Goal: Task Accomplishment & Management: Complete application form

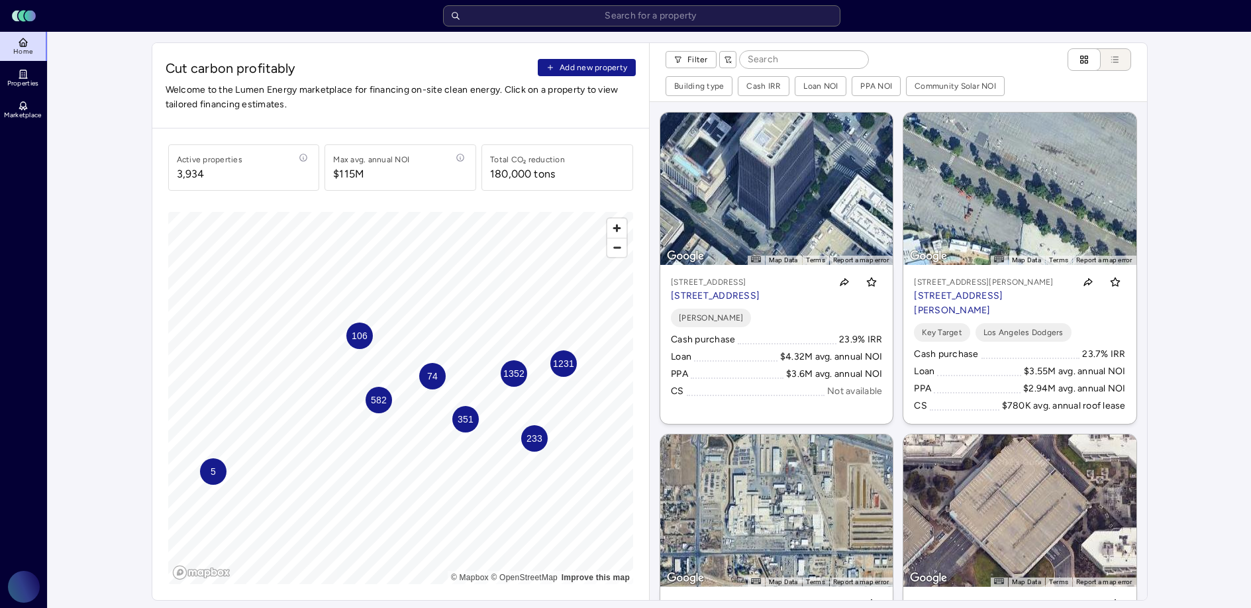
click at [622, 68] on span "Add new property" at bounding box center [593, 67] width 68 height 13
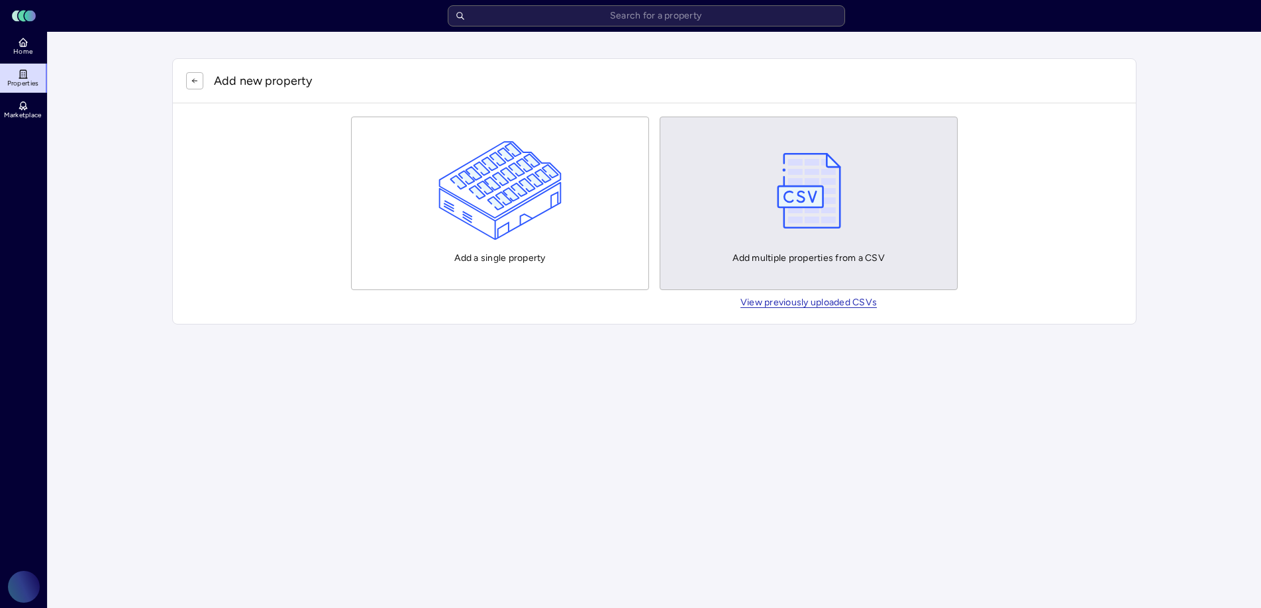
click at [859, 198] on div "Add multiple properties from a CSV" at bounding box center [808, 203] width 152 height 124
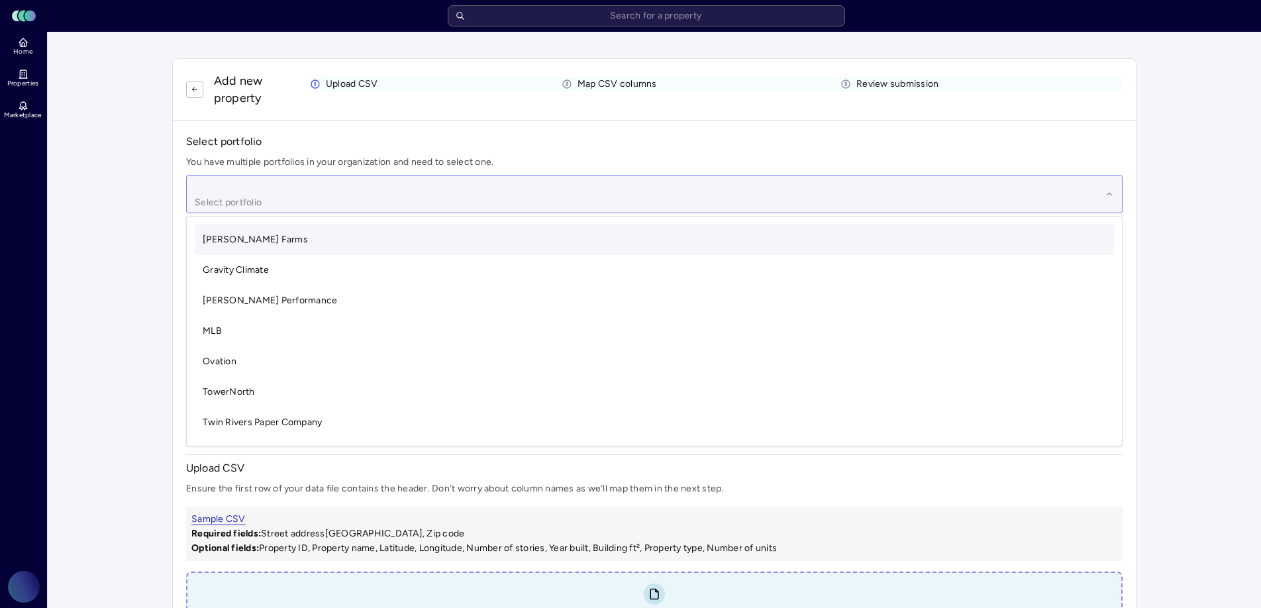
click at [488, 189] on div at bounding box center [648, 185] width 906 height 15
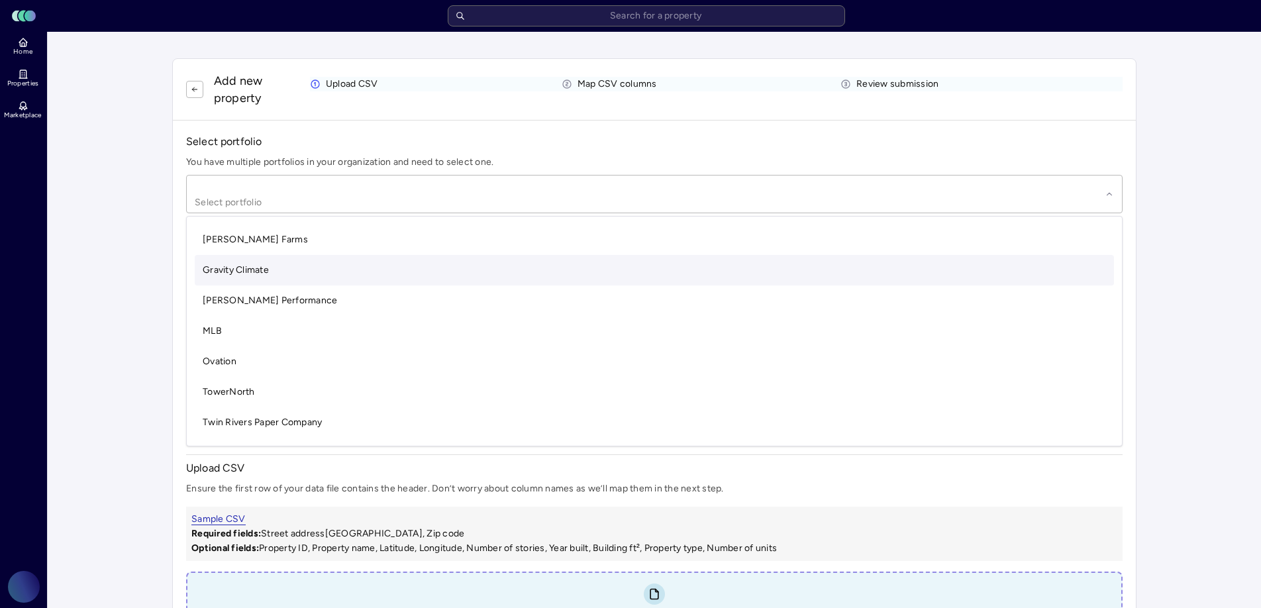
click at [518, 255] on div "Gravity Climate" at bounding box center [654, 270] width 919 height 30
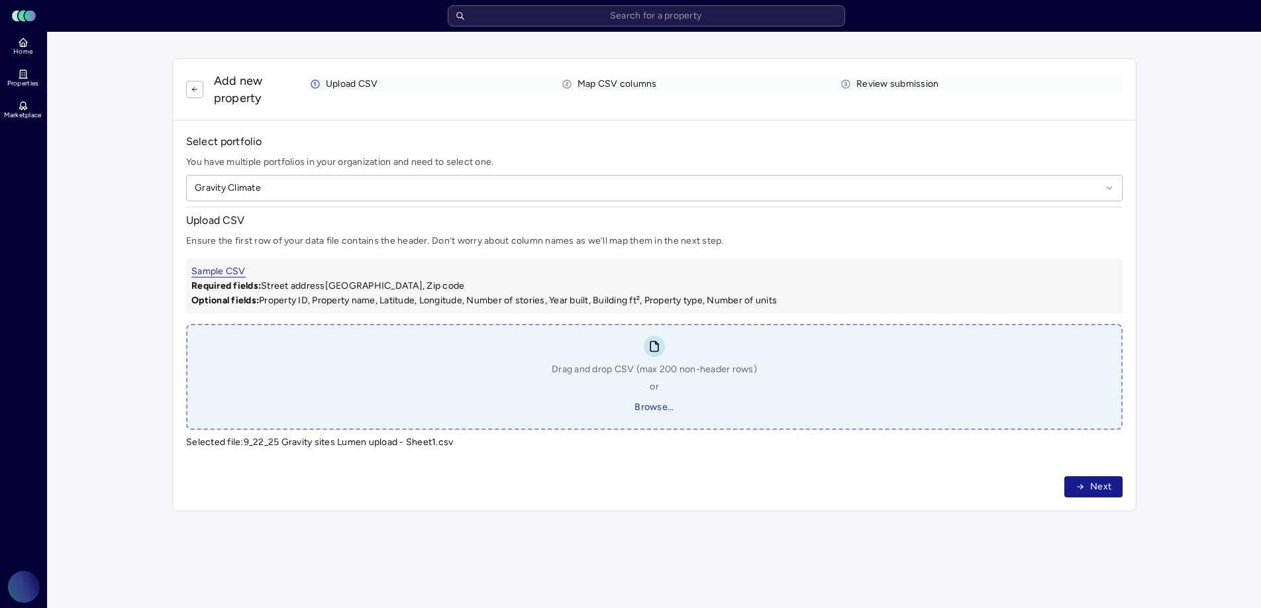
click at [1080, 493] on button "Next" at bounding box center [1093, 486] width 58 height 21
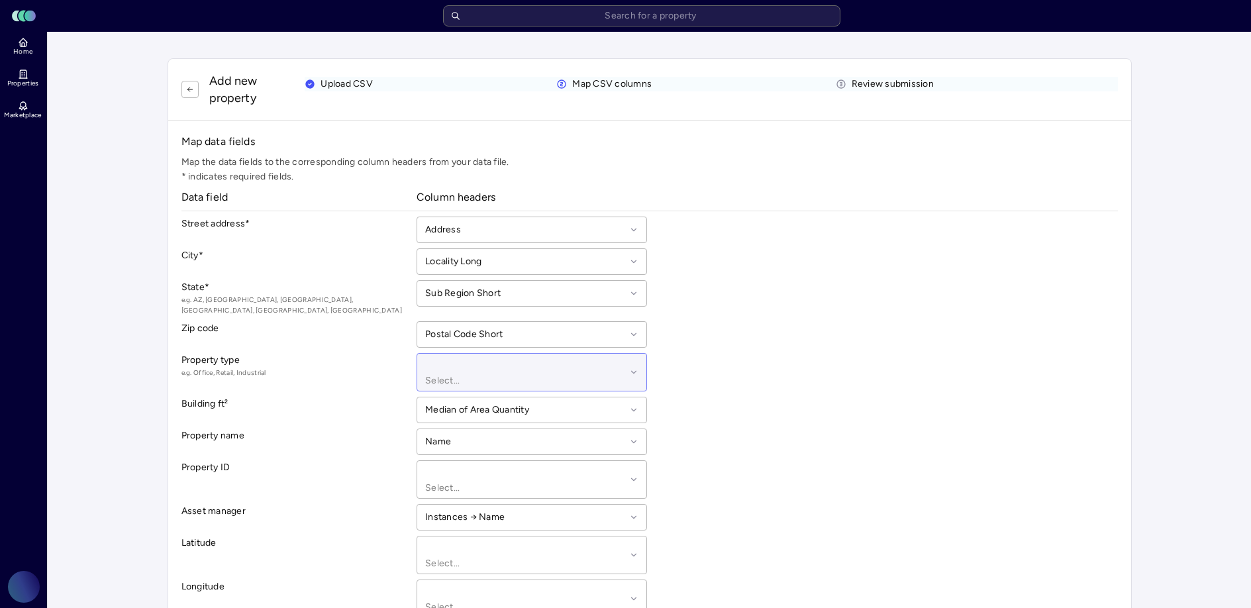
click at [554, 358] on div at bounding box center [525, 363] width 201 height 15
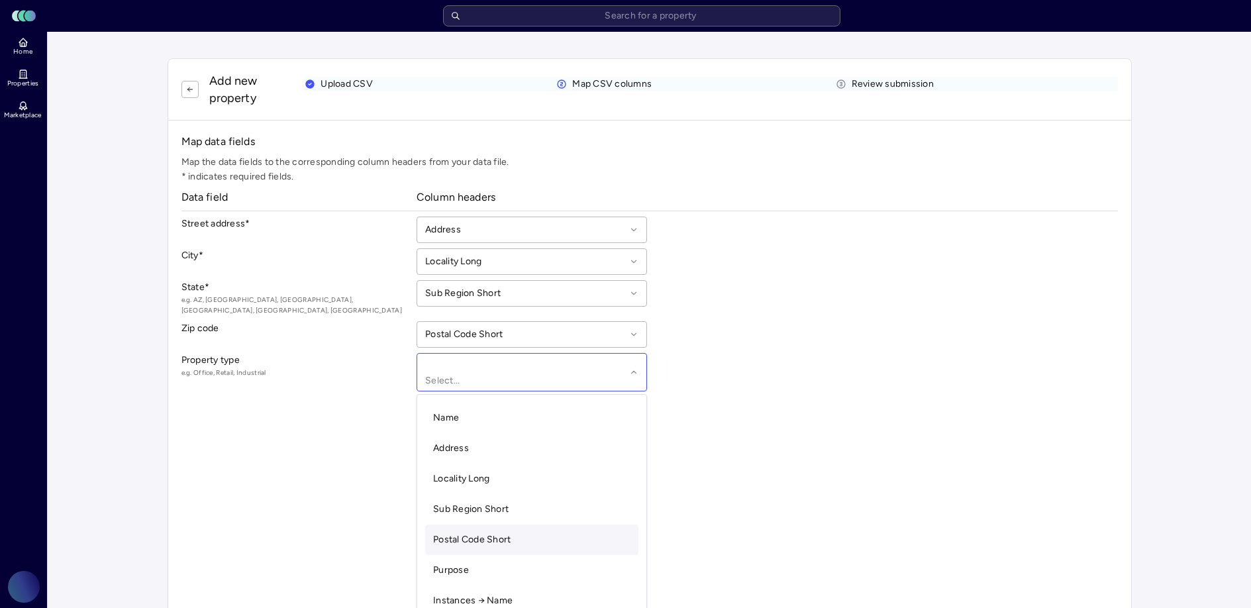
scroll to position [26, 0]
click at [505, 555] on div "Purpose" at bounding box center [531, 570] width 213 height 30
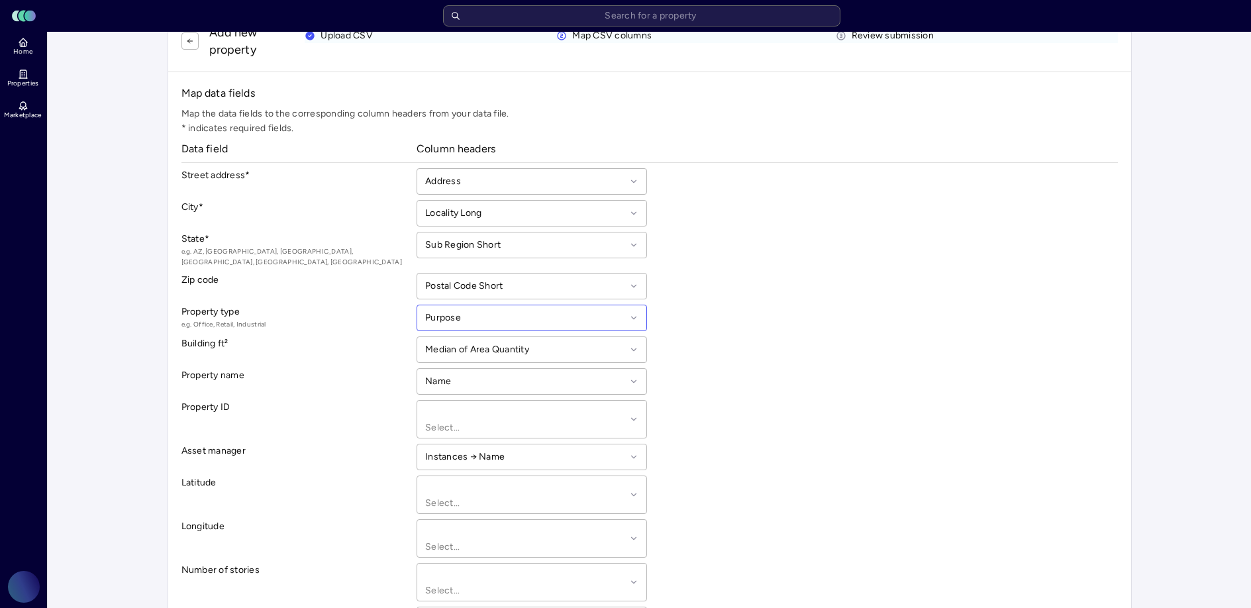
scroll to position [57, 0]
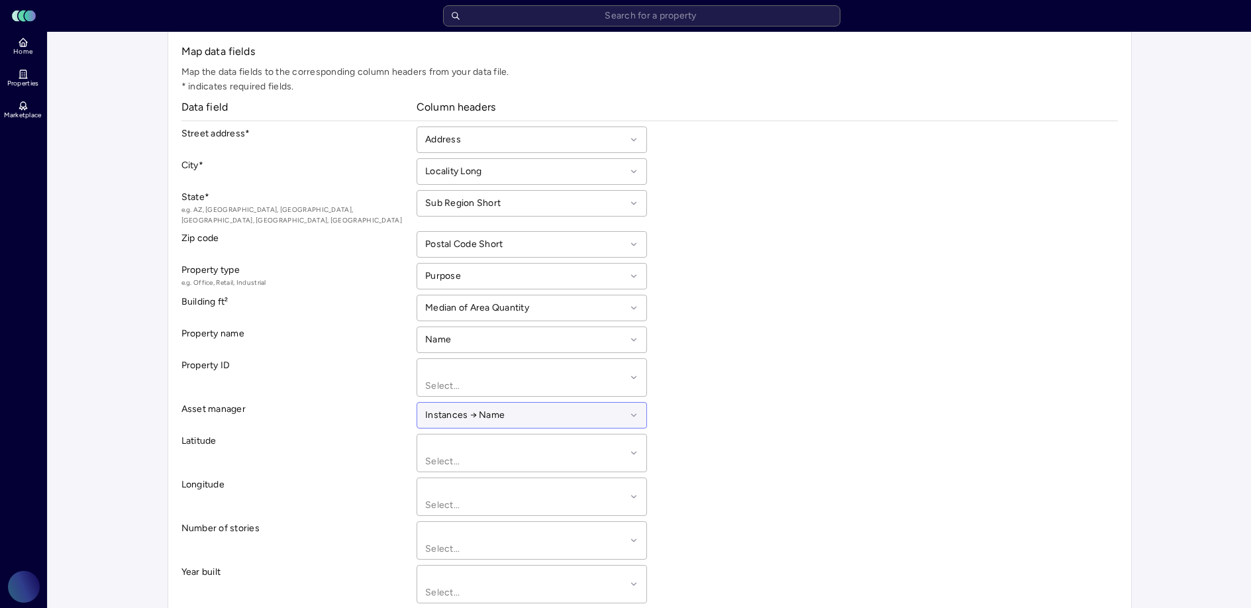
click at [524, 424] on div "Instances → Name" at bounding box center [531, 415] width 230 height 26
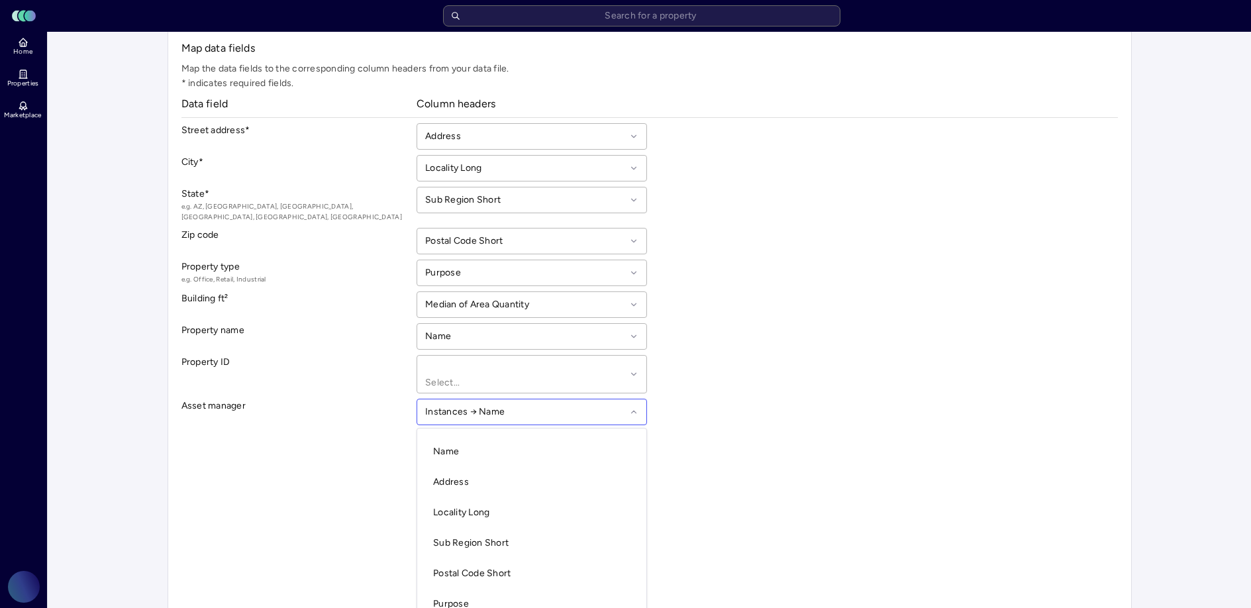
scroll to position [0, 0]
click at [697, 371] on div "Map data fields Map the data fields to the corresponding column headers from yo…" at bounding box center [649, 468] width 936 height 856
click at [609, 399] on div "Instances → Name" at bounding box center [531, 412] width 230 height 26
click at [684, 399] on div "Asset manager Sub Region Short, 4 of 9. 9 results available. Use Up and Down to…" at bounding box center [649, 560] width 936 height 323
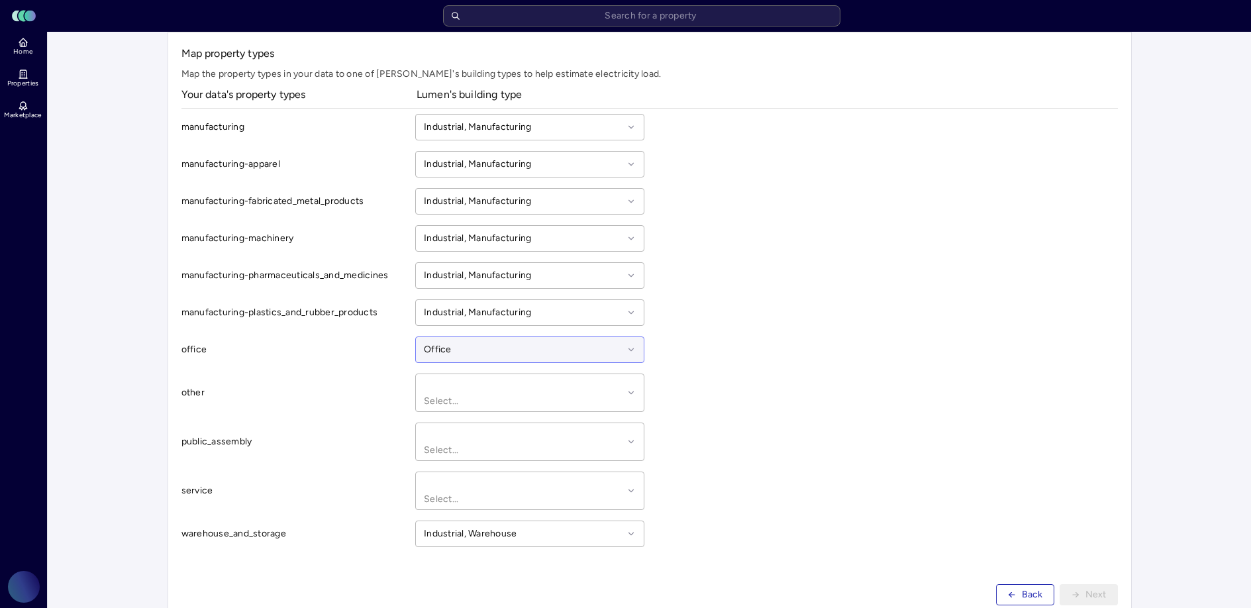
scroll to position [87, 0]
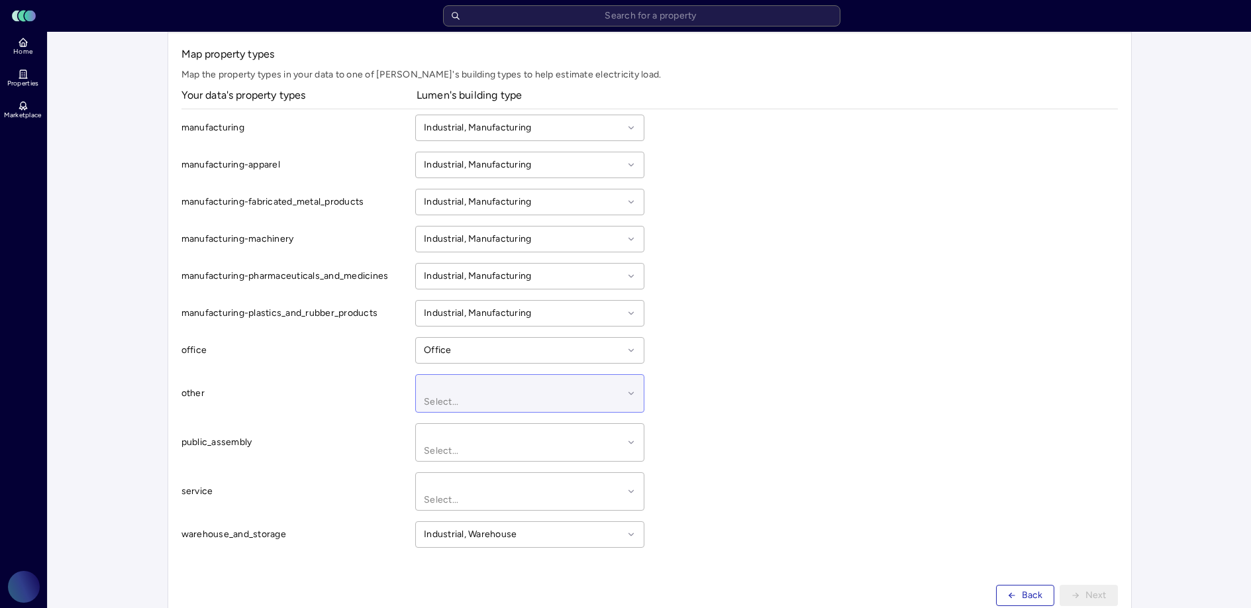
click at [561, 392] on div at bounding box center [523, 384] width 199 height 15
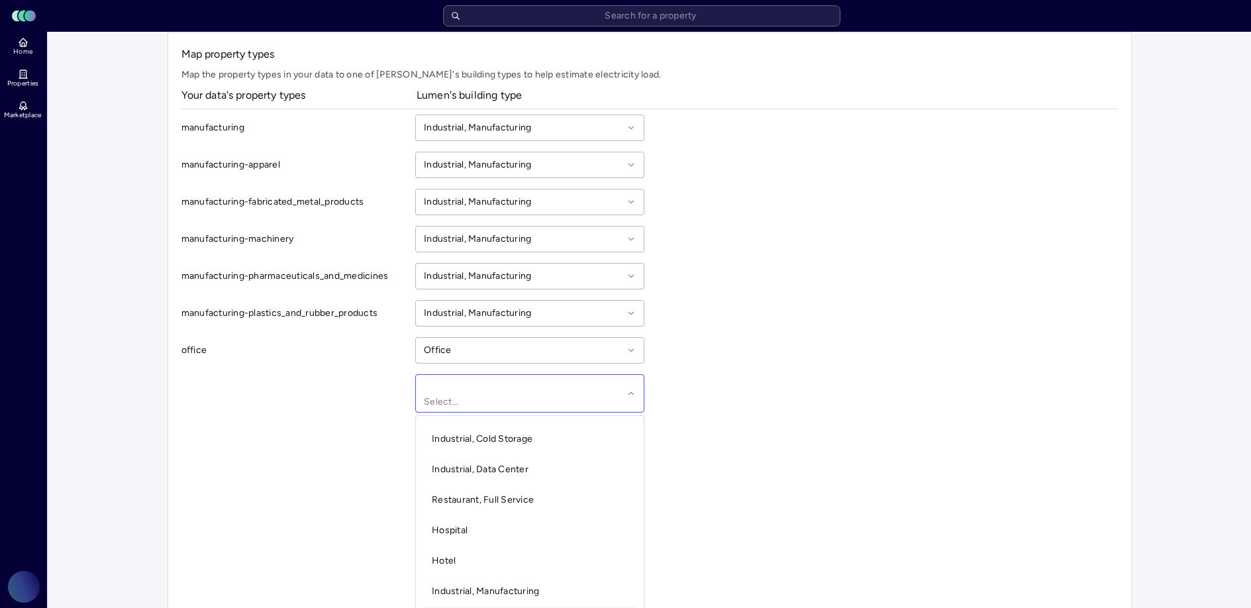
scroll to position [367, 0]
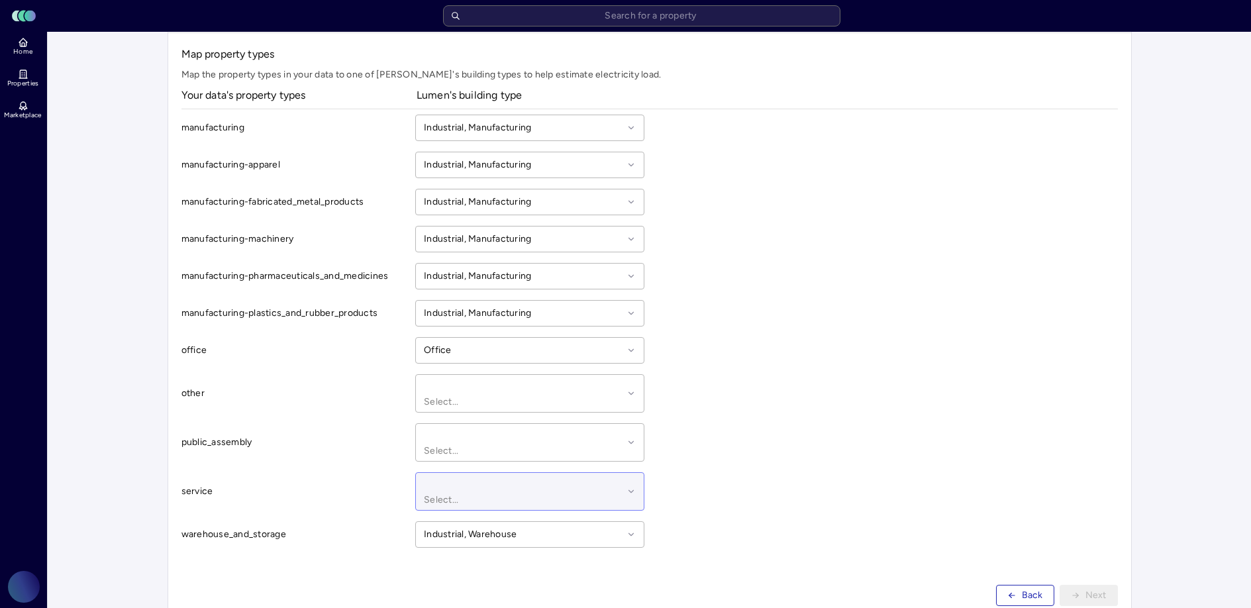
click at [567, 475] on div at bounding box center [523, 482] width 199 height 15
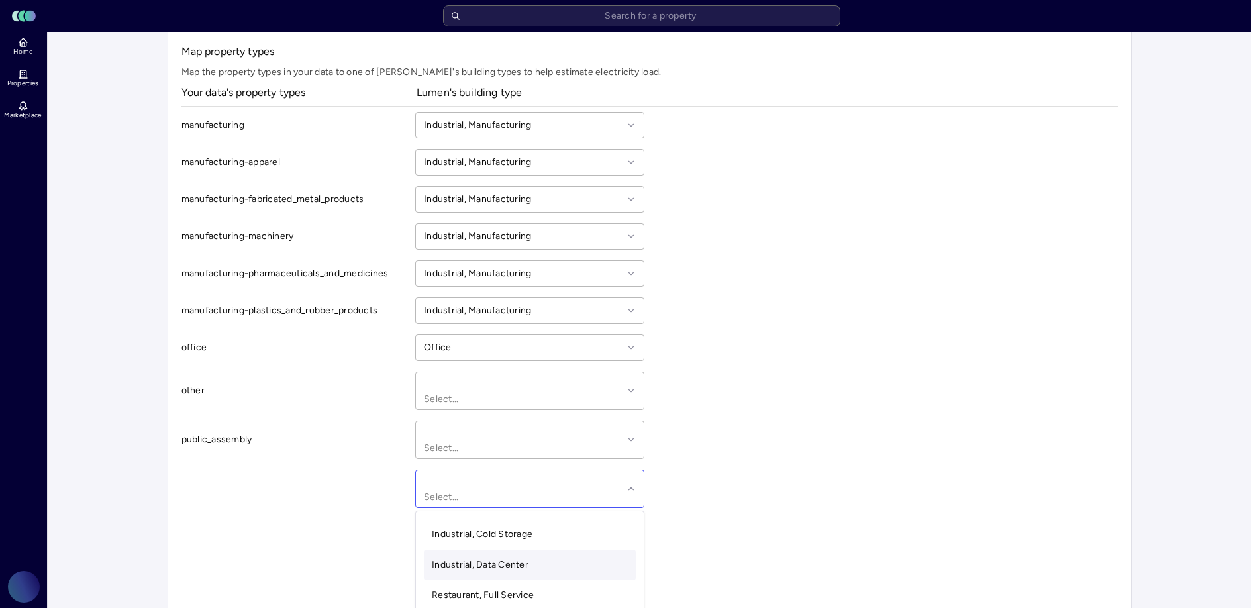
scroll to position [64, 0]
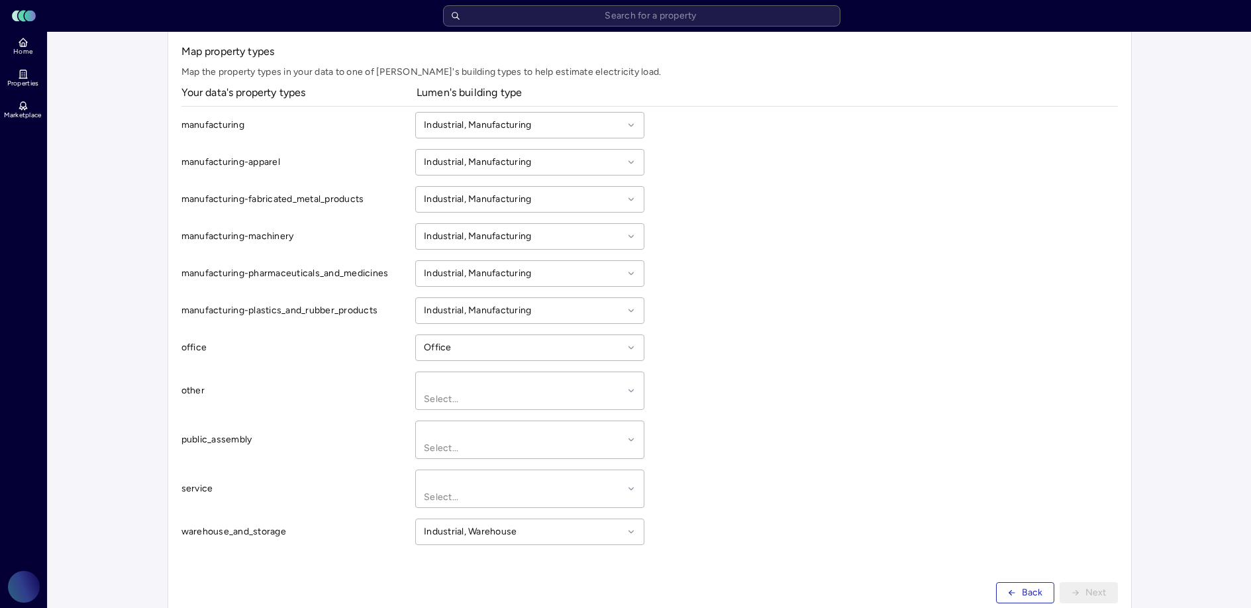
click at [766, 391] on div "other Select..." at bounding box center [646, 395] width 931 height 49
click at [491, 473] on div at bounding box center [523, 480] width 199 height 15
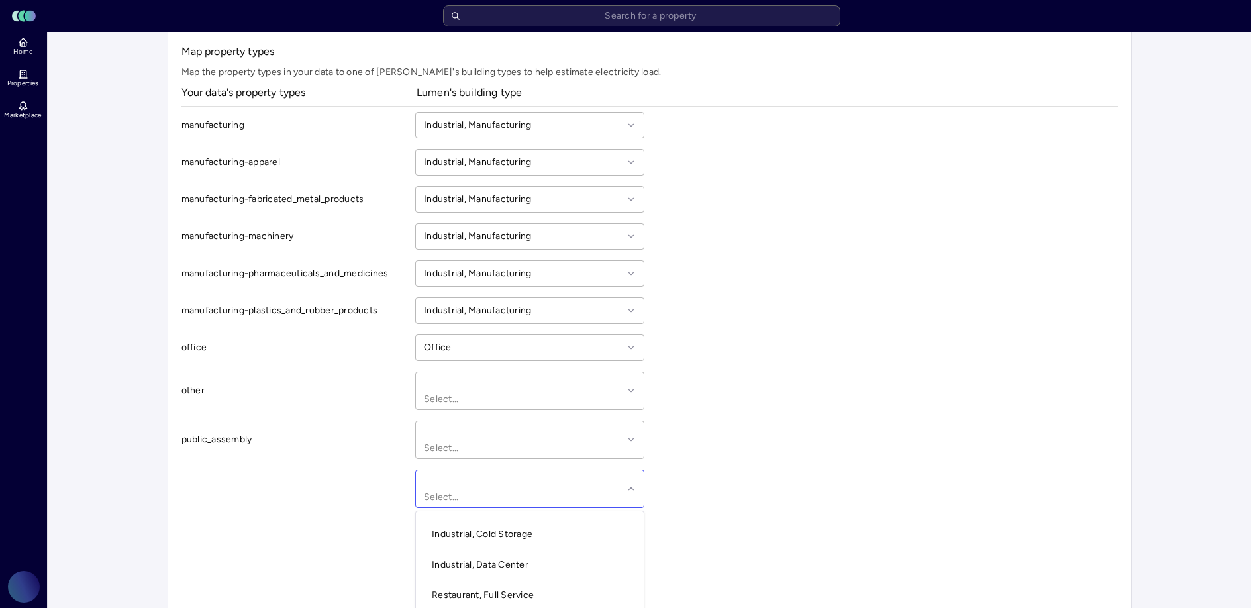
scroll to position [382, 0]
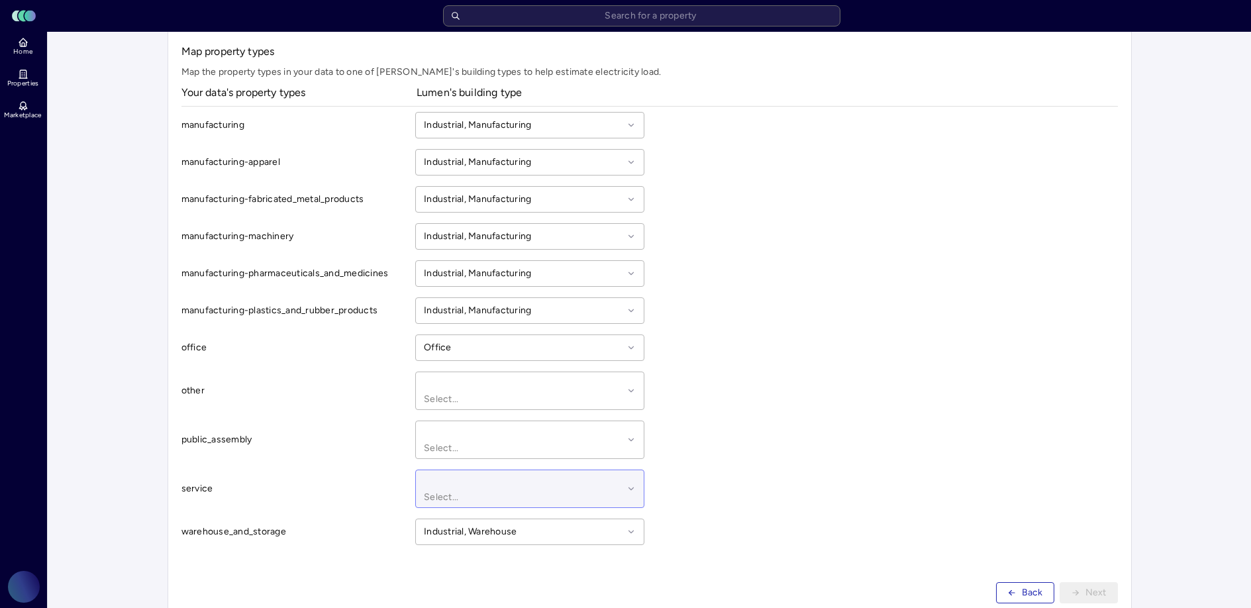
click at [514, 469] on div "Select..." at bounding box center [529, 488] width 229 height 38
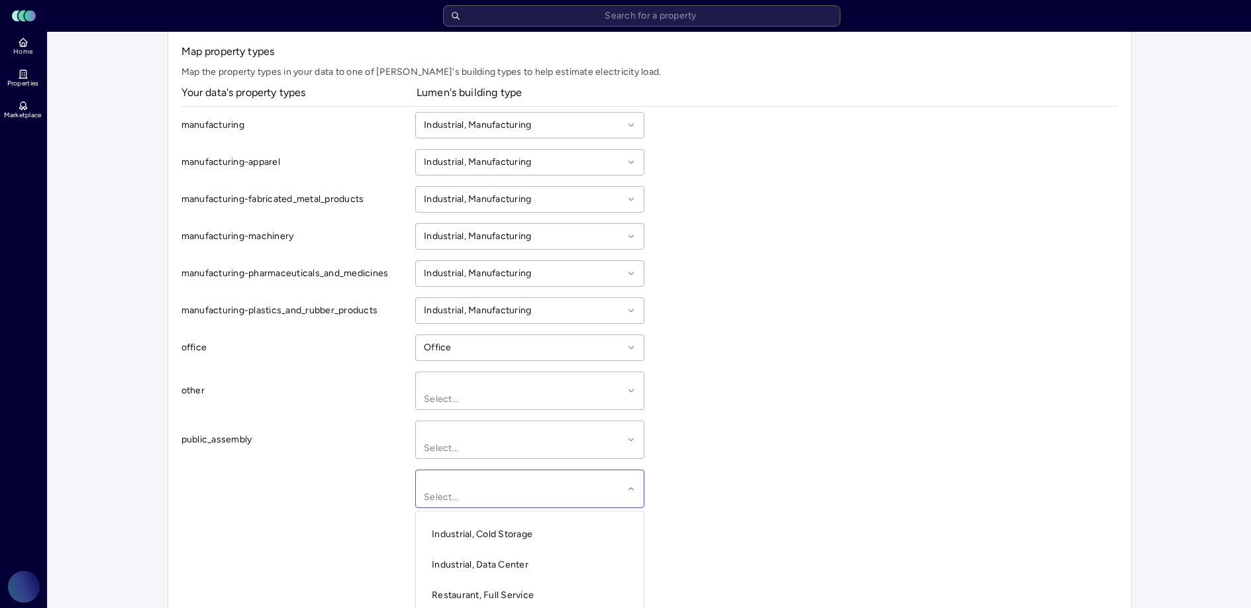
scroll to position [435, 0]
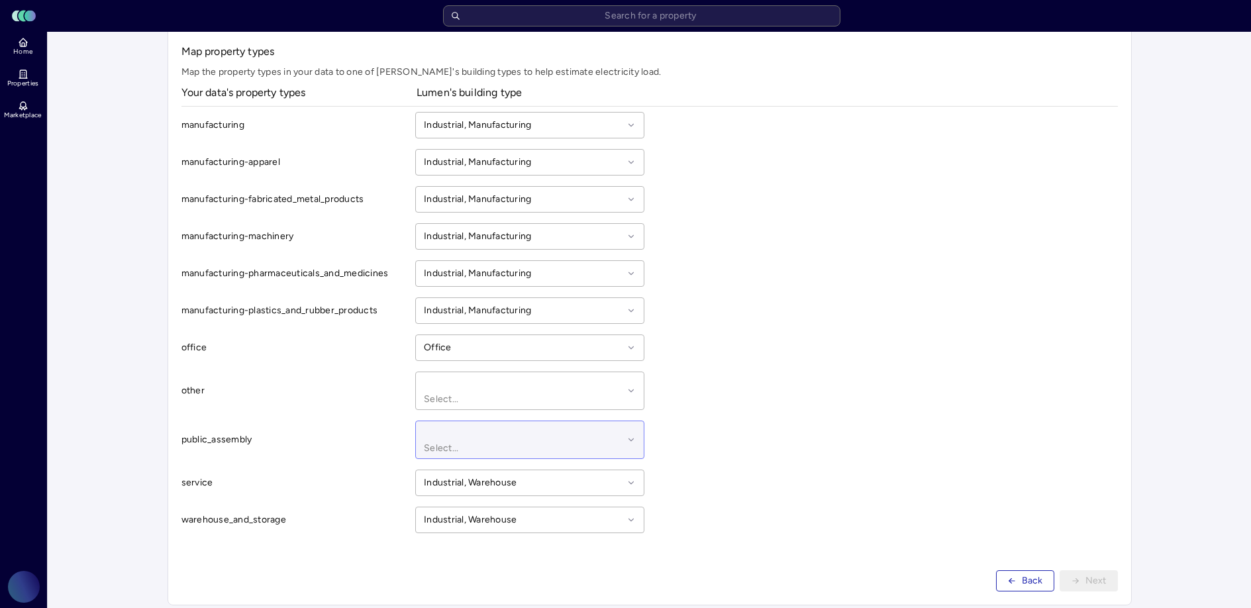
click at [553, 424] on div at bounding box center [523, 431] width 199 height 15
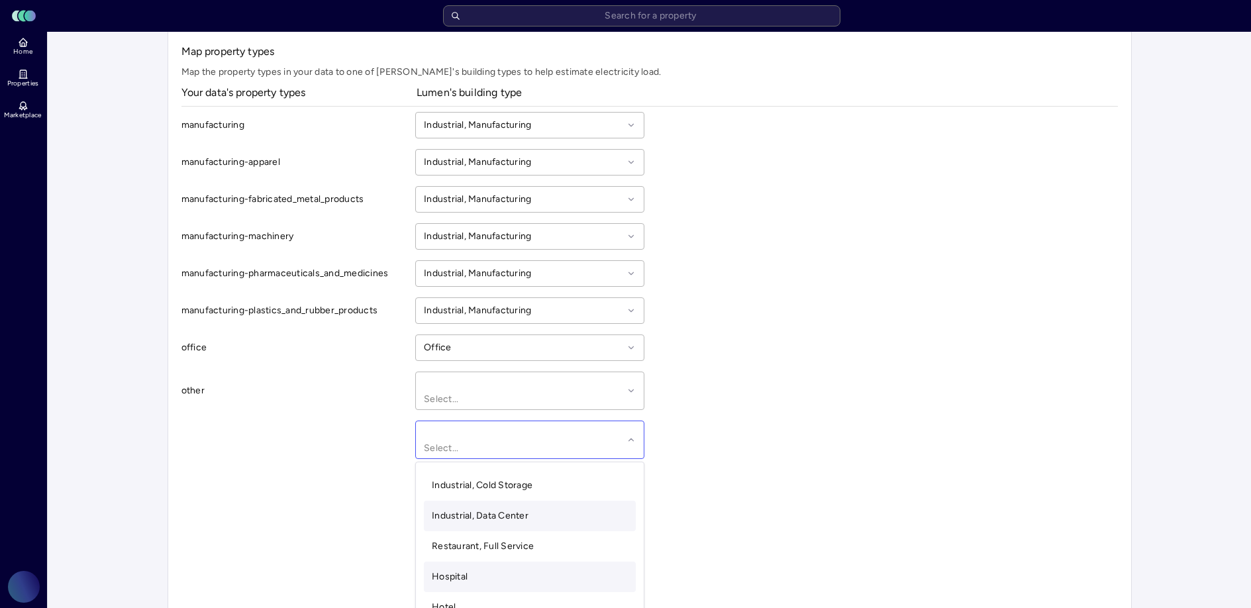
scroll to position [89, 0]
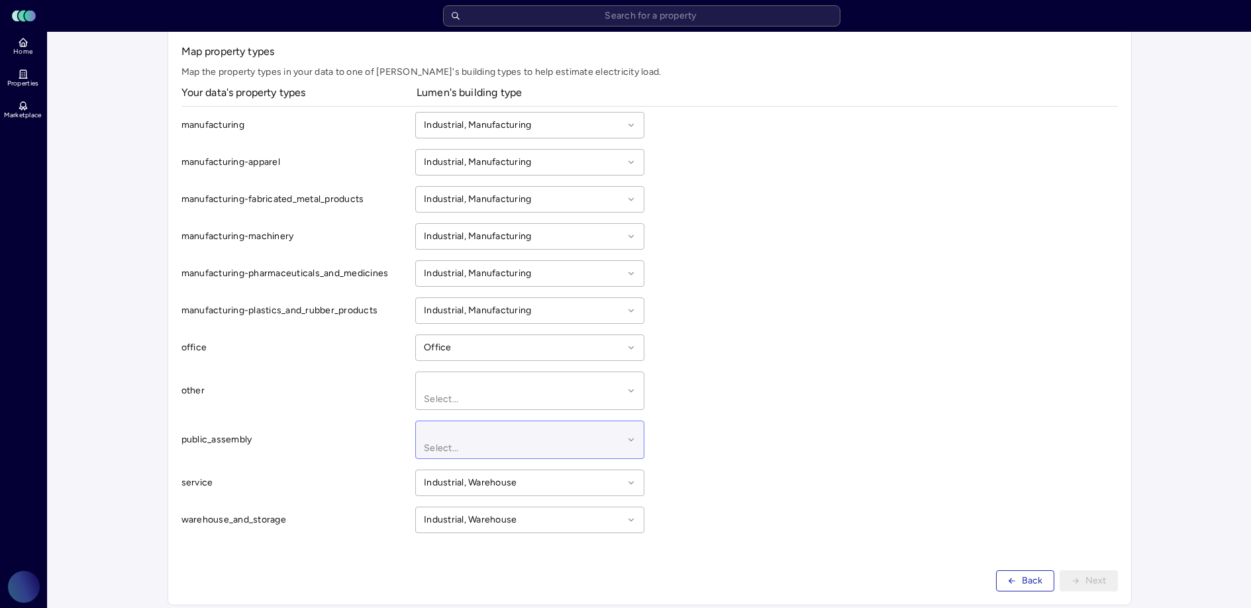
click at [512, 424] on div at bounding box center [523, 431] width 199 height 15
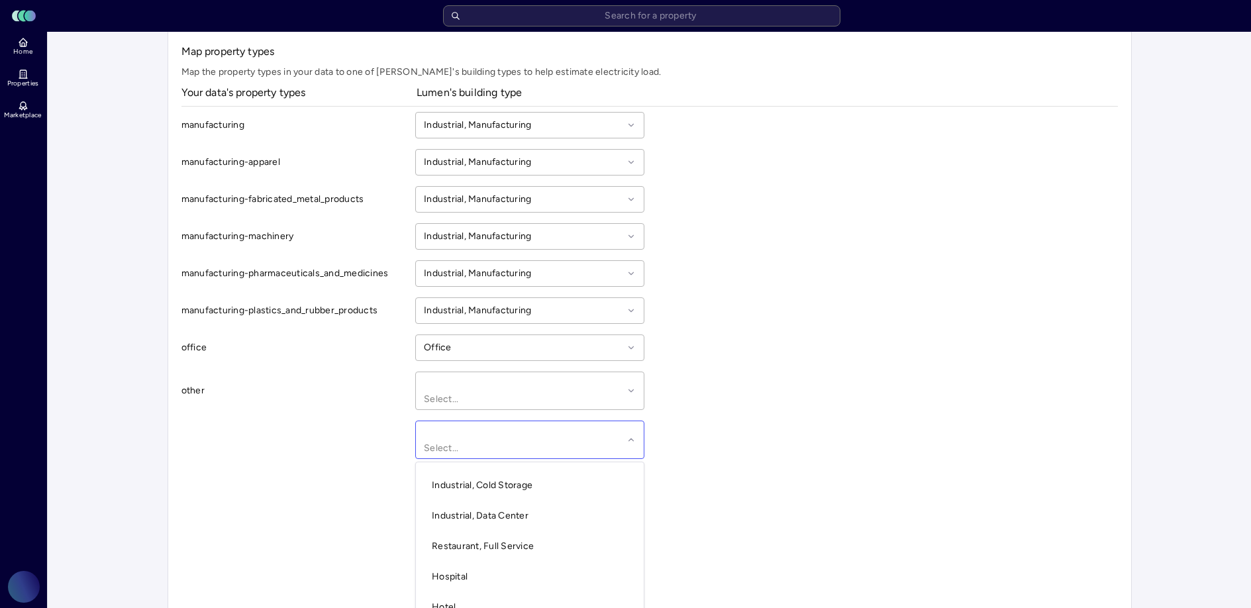
scroll to position [171, 0]
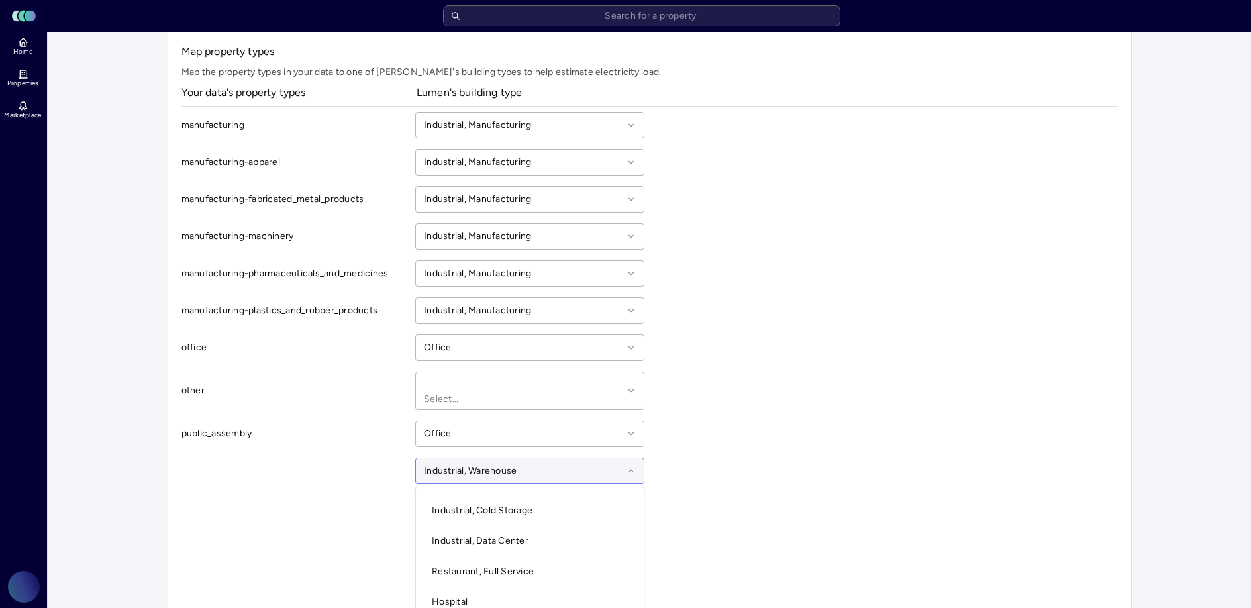
click at [517, 463] on div at bounding box center [523, 470] width 199 height 15
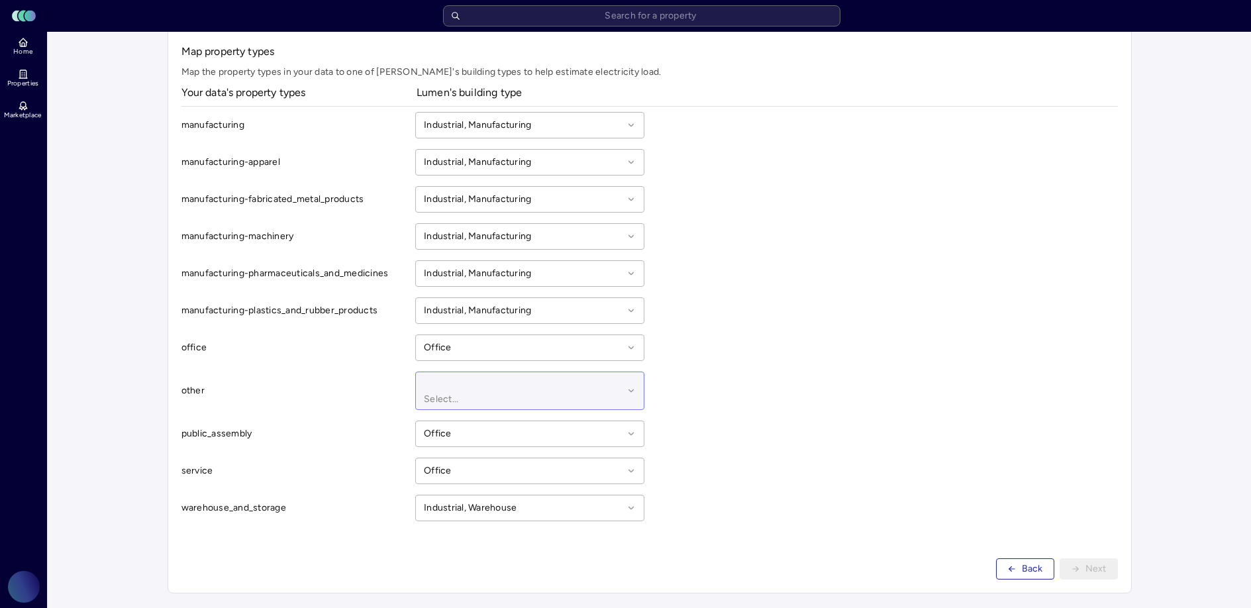
click at [488, 387] on div at bounding box center [523, 382] width 199 height 15
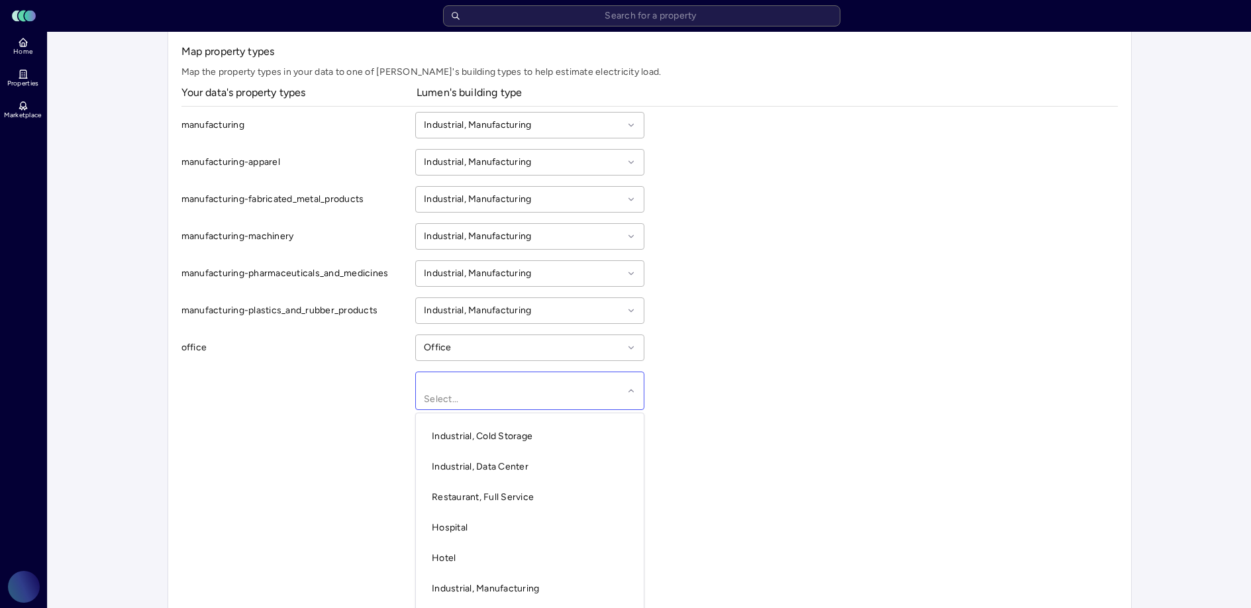
scroll to position [170, 0]
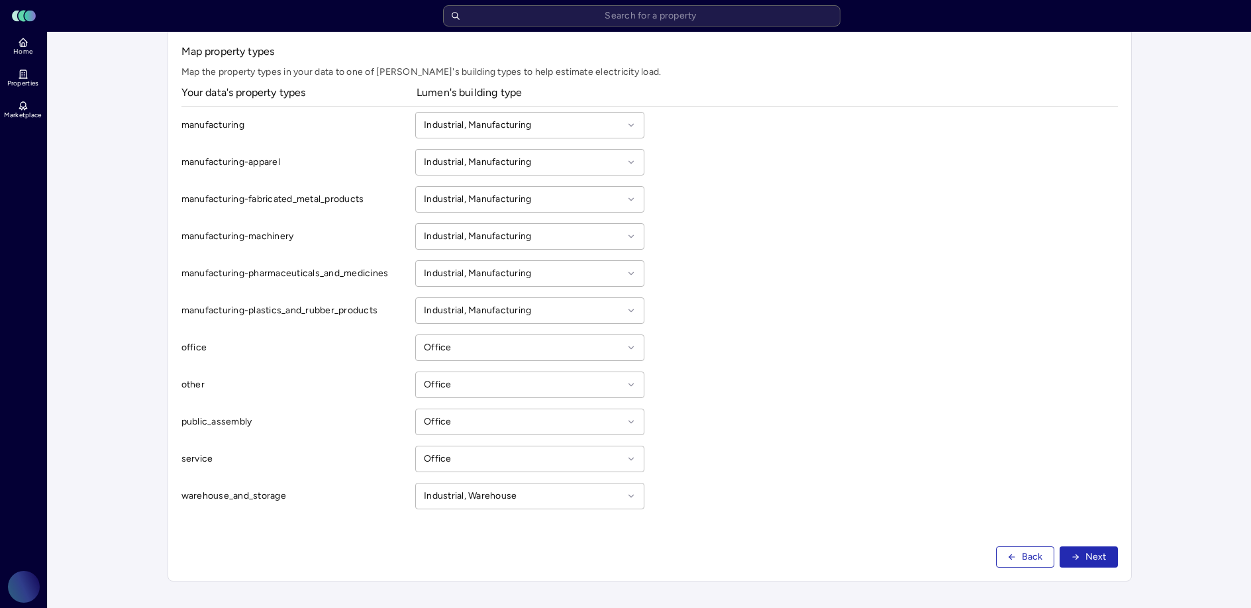
click at [893, 358] on div "office Office" at bounding box center [646, 352] width 931 height 37
click at [1100, 560] on span "Next" at bounding box center [1095, 557] width 21 height 15
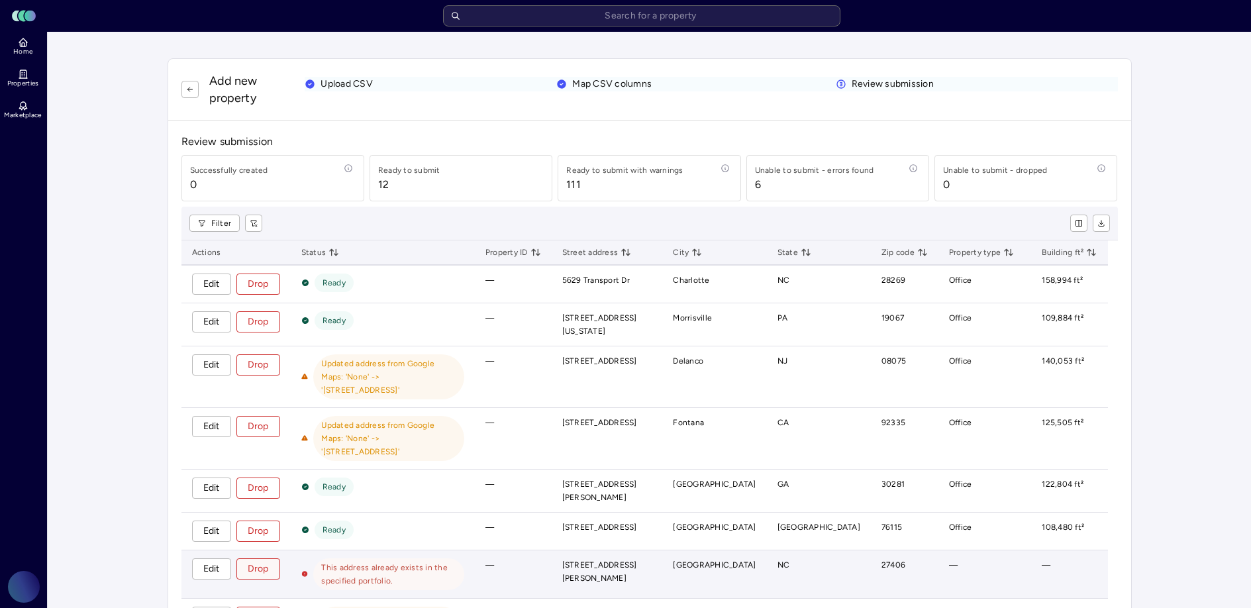
click at [262, 561] on span "Drop" at bounding box center [258, 568] width 21 height 15
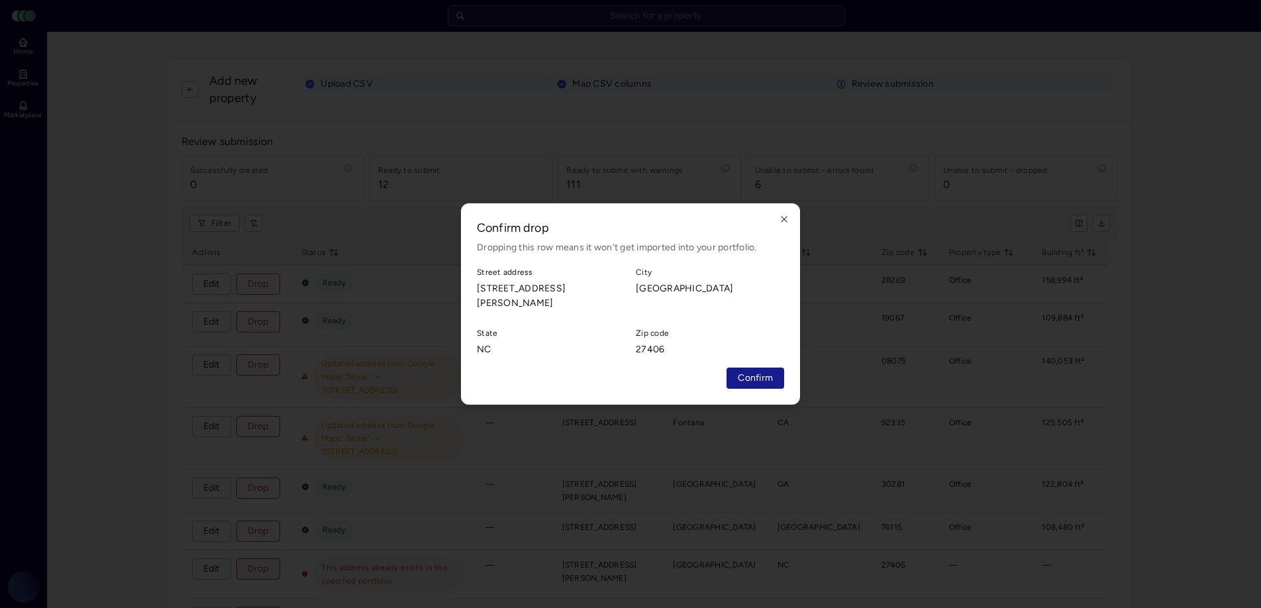
click at [767, 379] on span "Confirm" at bounding box center [755, 378] width 35 height 15
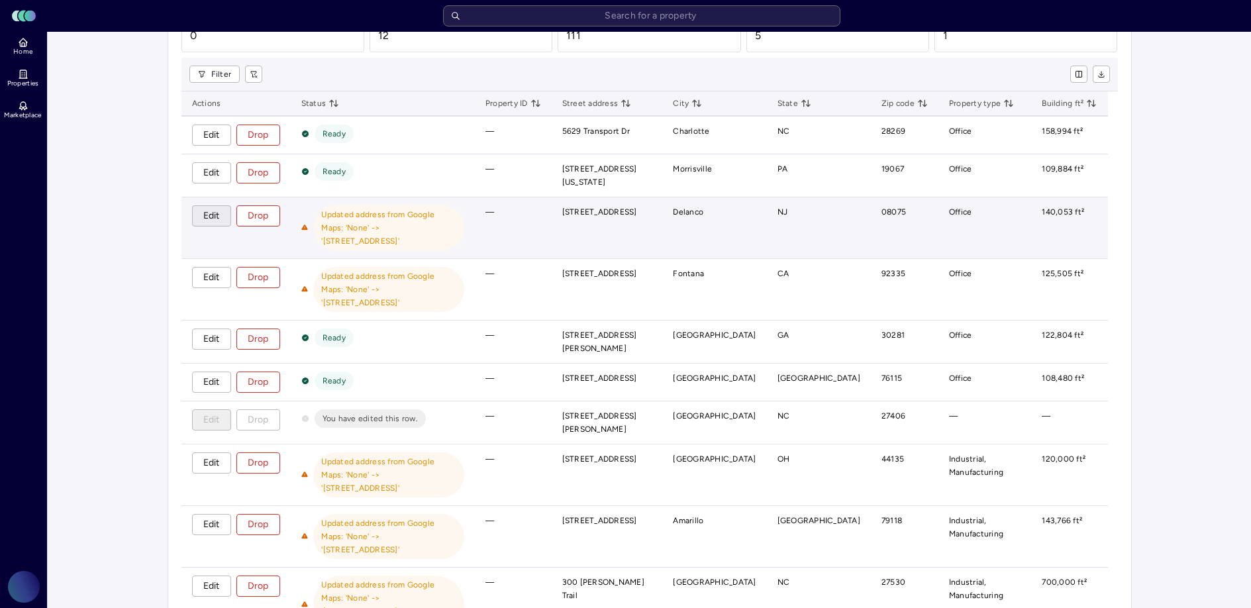
scroll to position [162, 0]
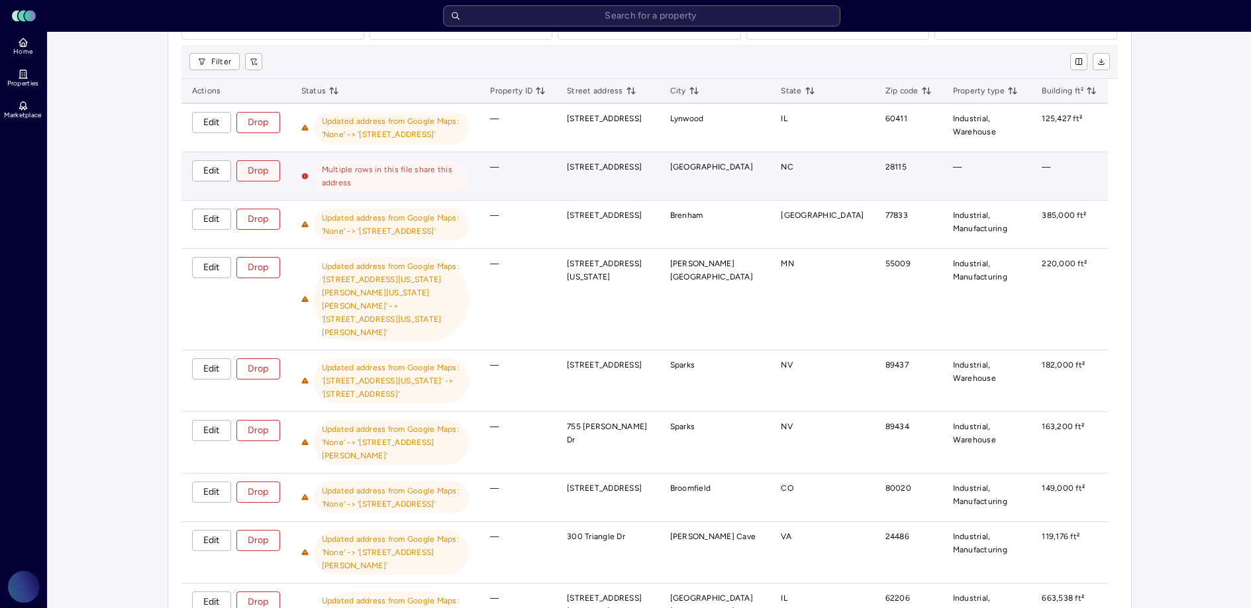
click at [270, 168] on button "Drop" at bounding box center [258, 170] width 44 height 21
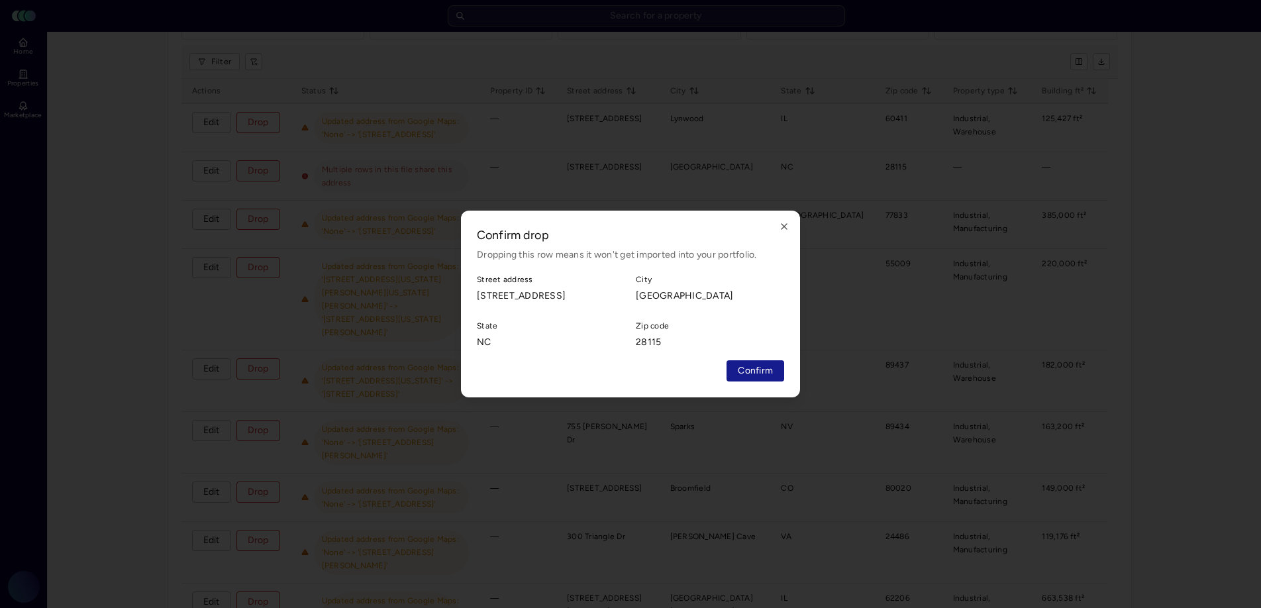
click at [751, 378] on span "Confirm" at bounding box center [755, 370] width 35 height 15
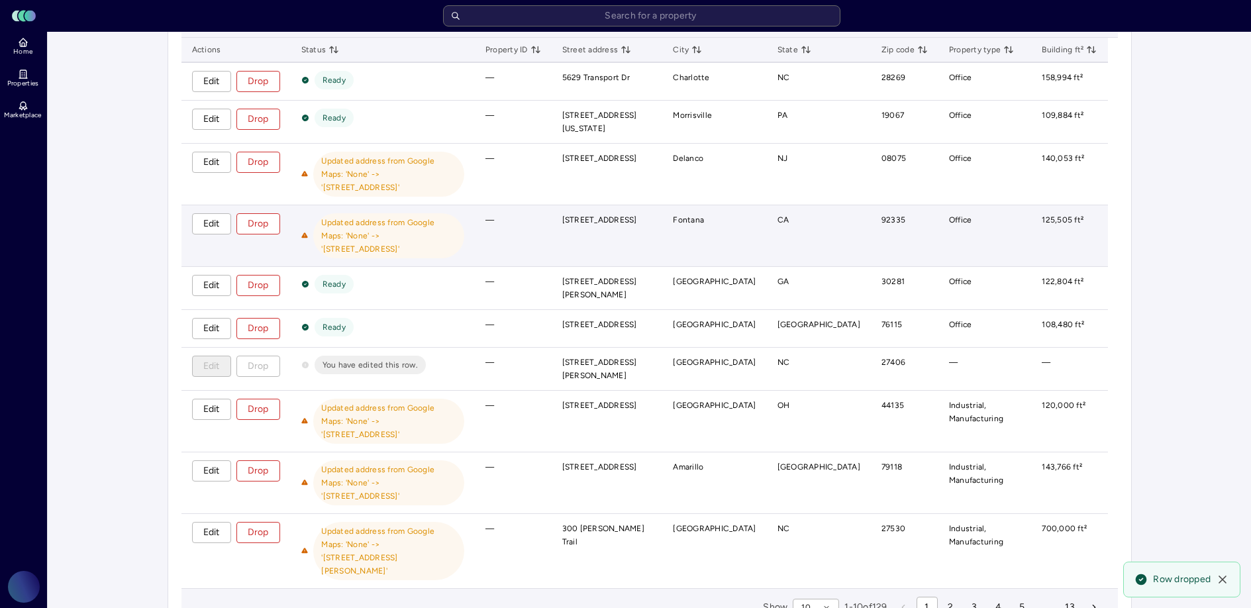
scroll to position [208, 0]
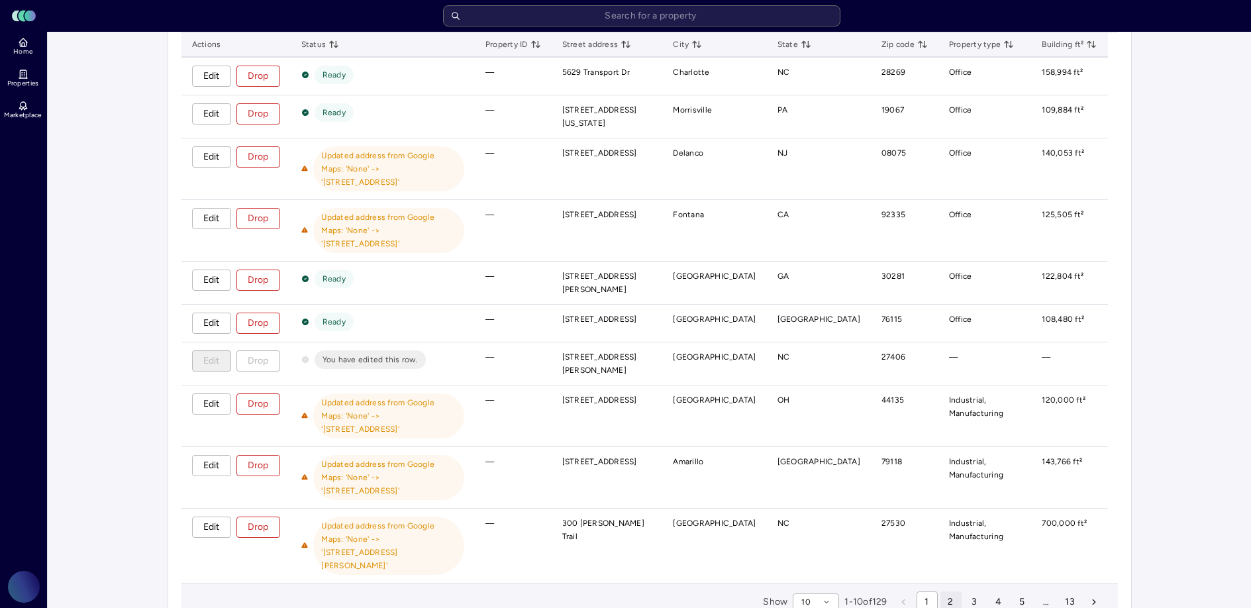
click at [947, 591] on button "2" at bounding box center [950, 601] width 21 height 21
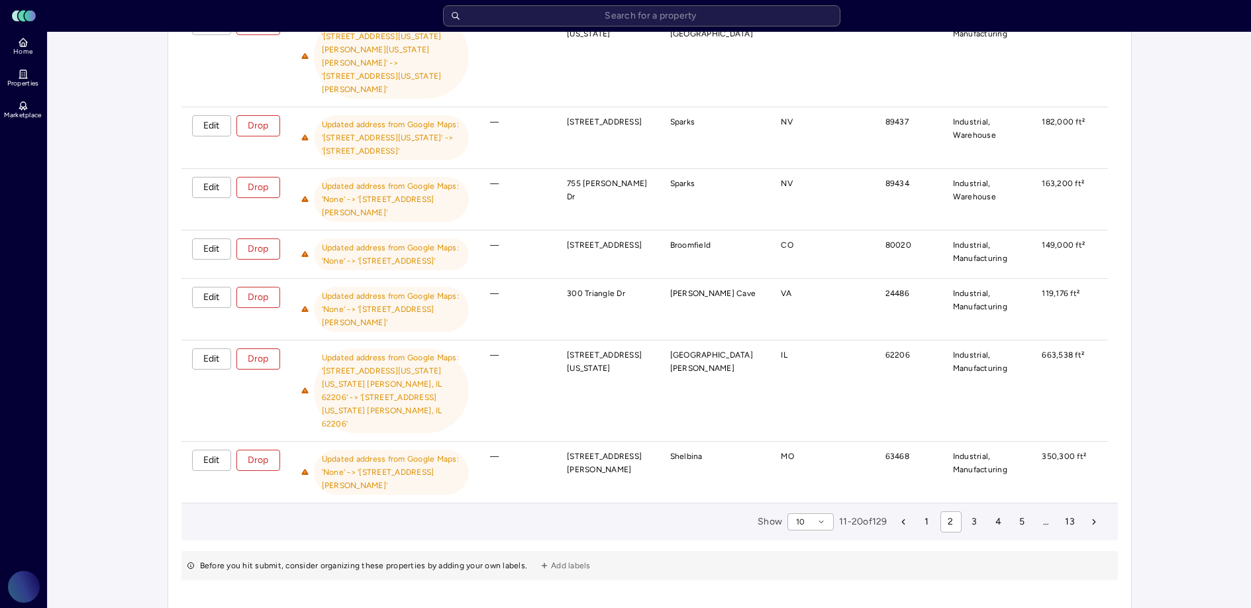
scroll to position [395, 0]
click at [968, 510] on button "3" at bounding box center [974, 520] width 21 height 21
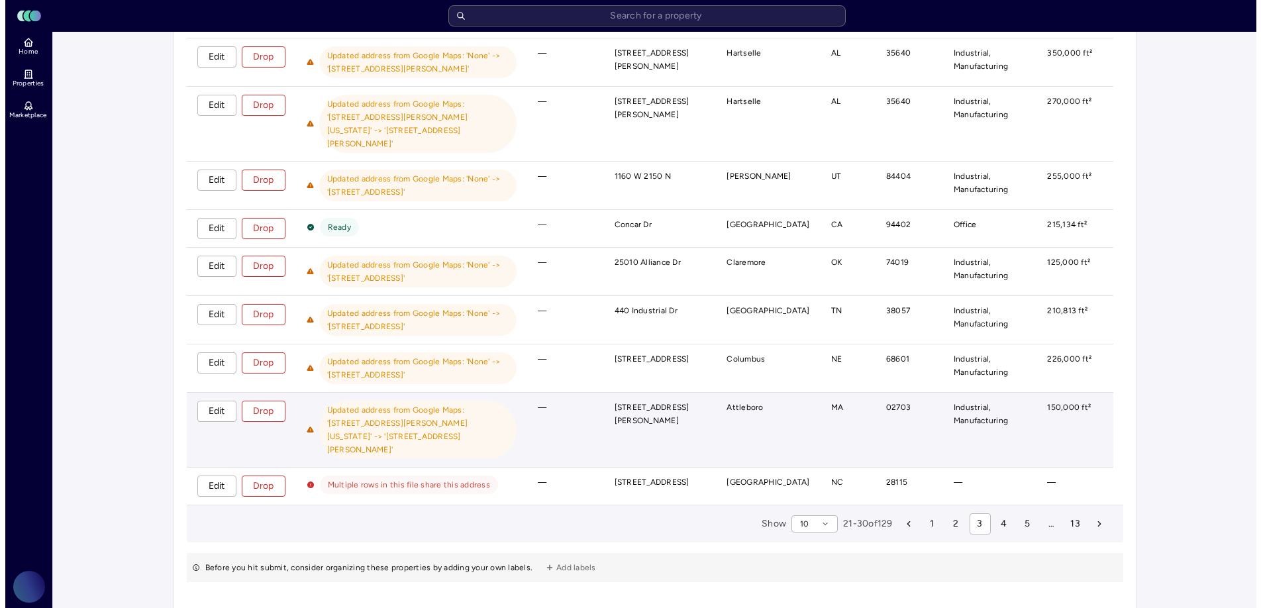
scroll to position [296, 0]
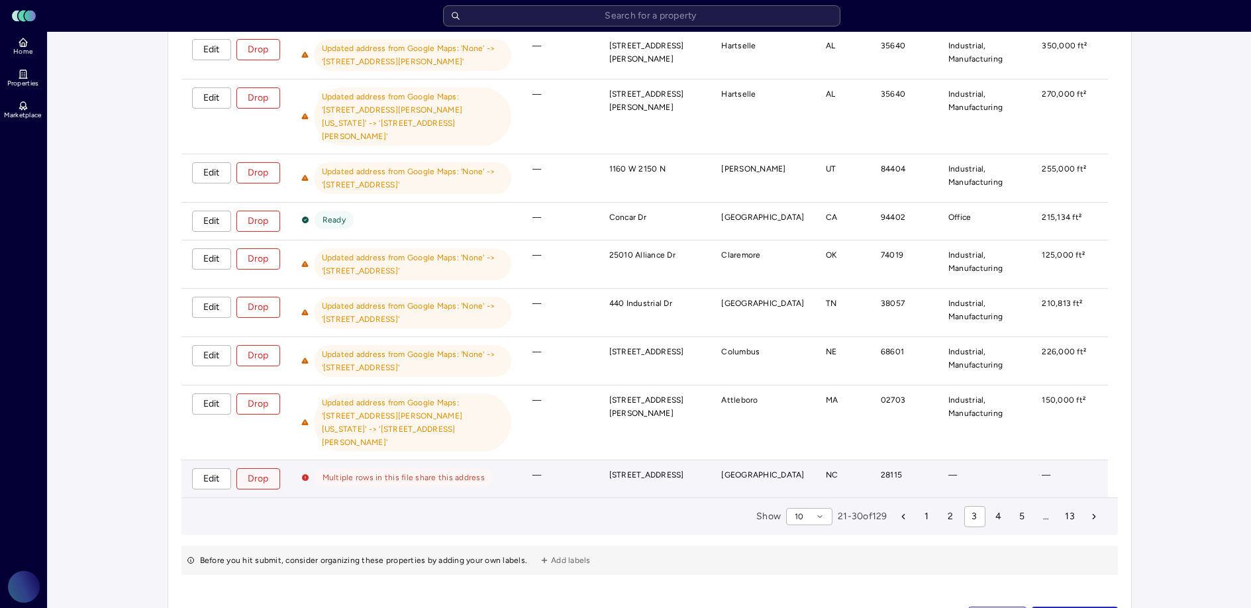
click at [266, 471] on span "Drop" at bounding box center [258, 478] width 21 height 15
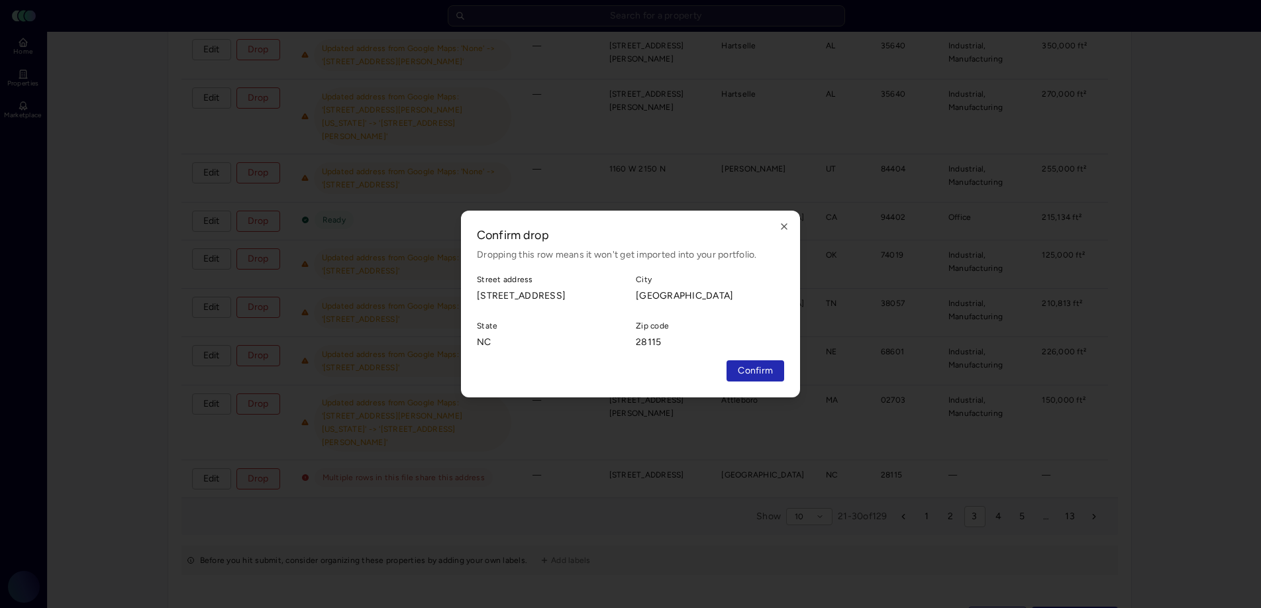
click at [772, 382] on div "Confirm drop Dropping this row means it won't get imported into your portfolio.…" at bounding box center [630, 304] width 339 height 187
click at [770, 376] on span "Confirm" at bounding box center [755, 370] width 35 height 15
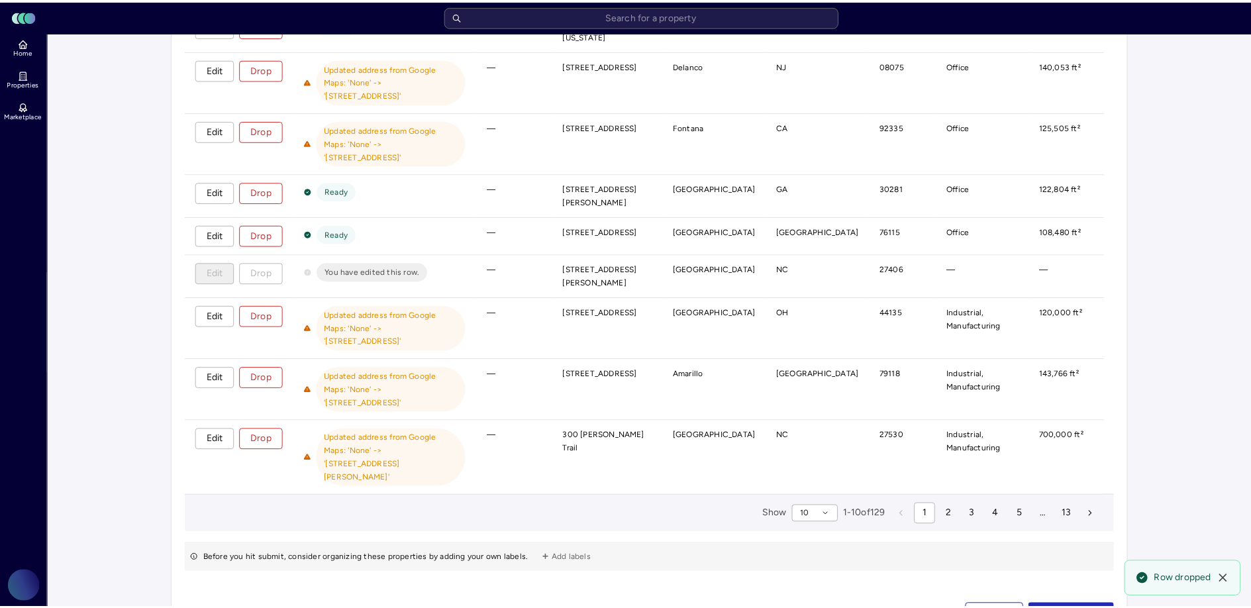
scroll to position [273, 0]
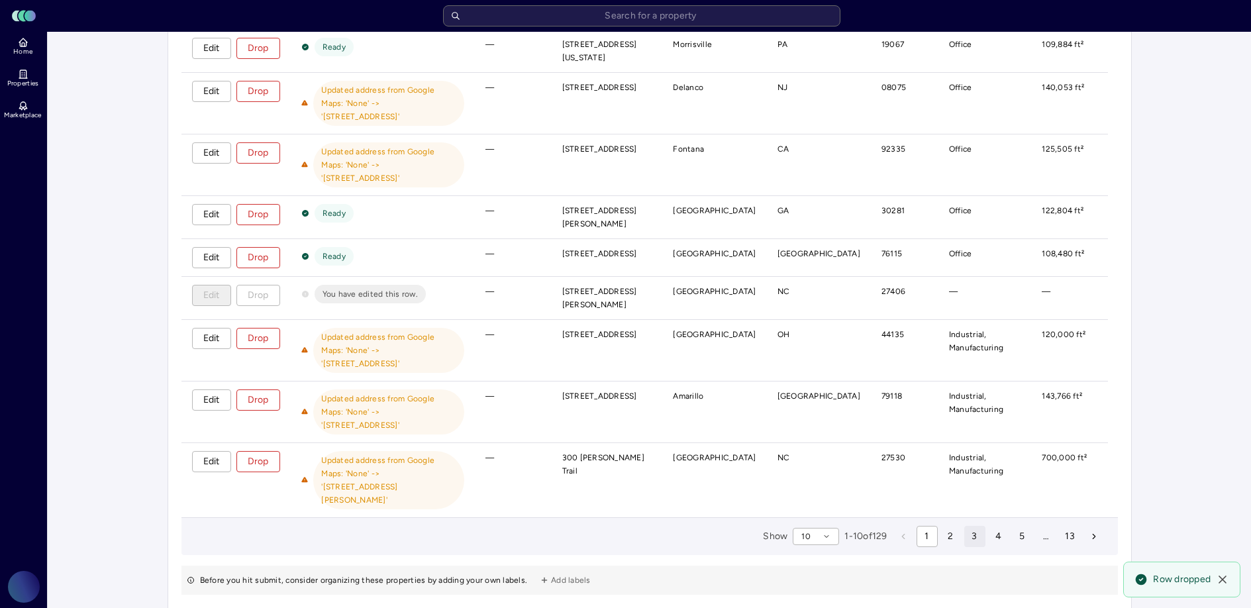
click at [971, 529] on span "3" at bounding box center [973, 536] width 5 height 15
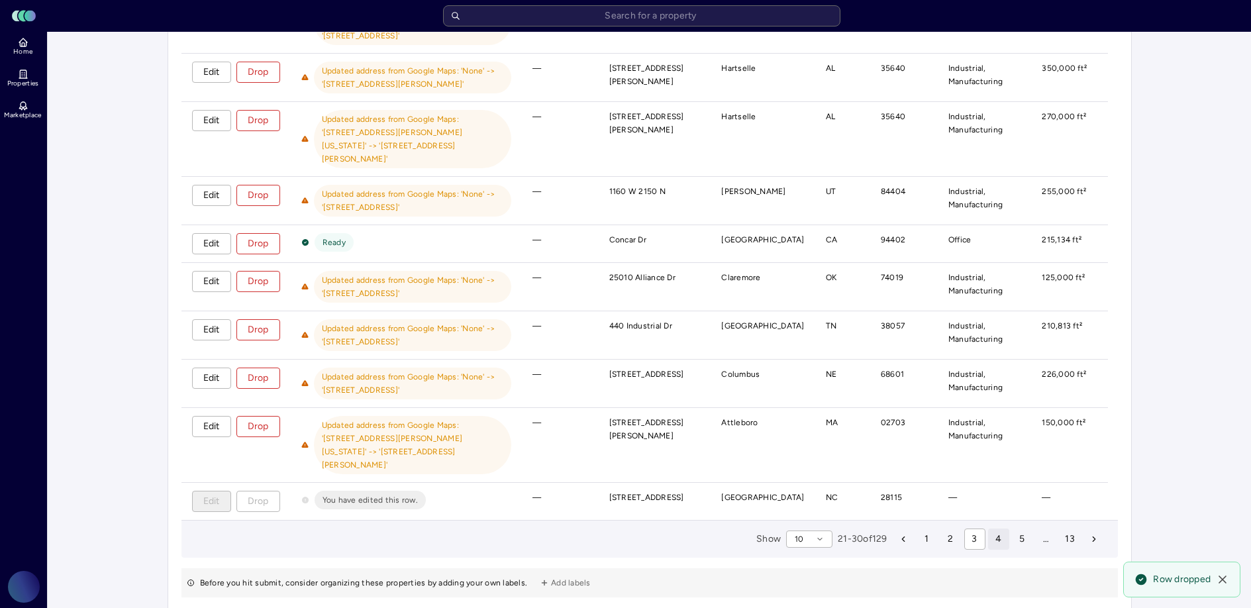
click at [995, 532] on span "4" at bounding box center [998, 539] width 6 height 15
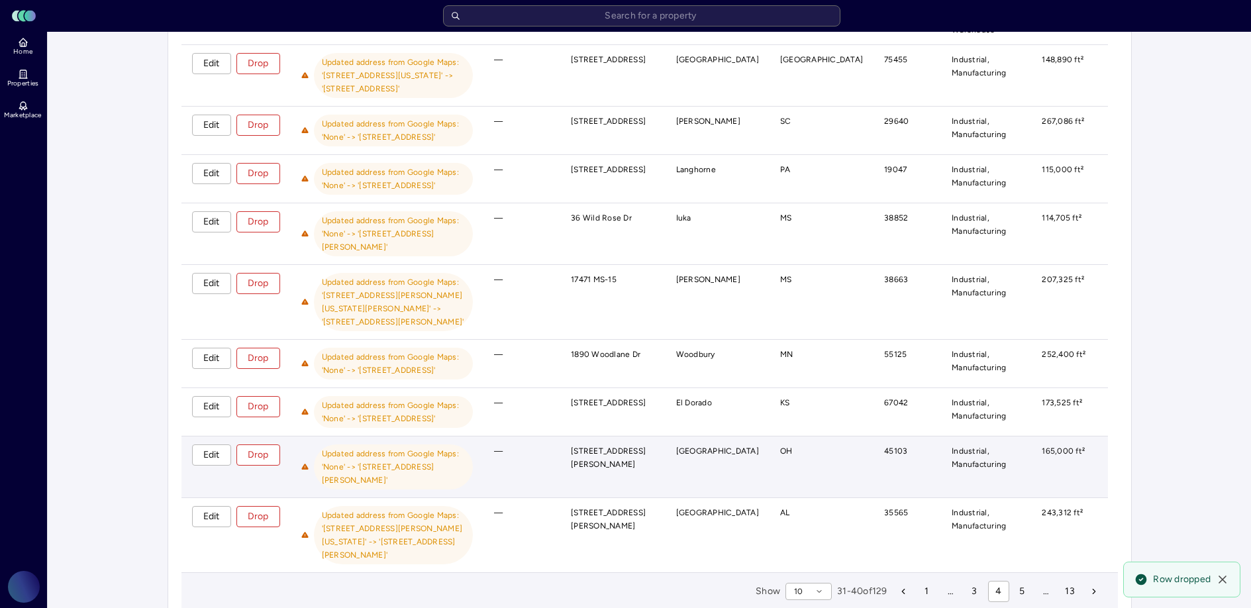
scroll to position [269, 0]
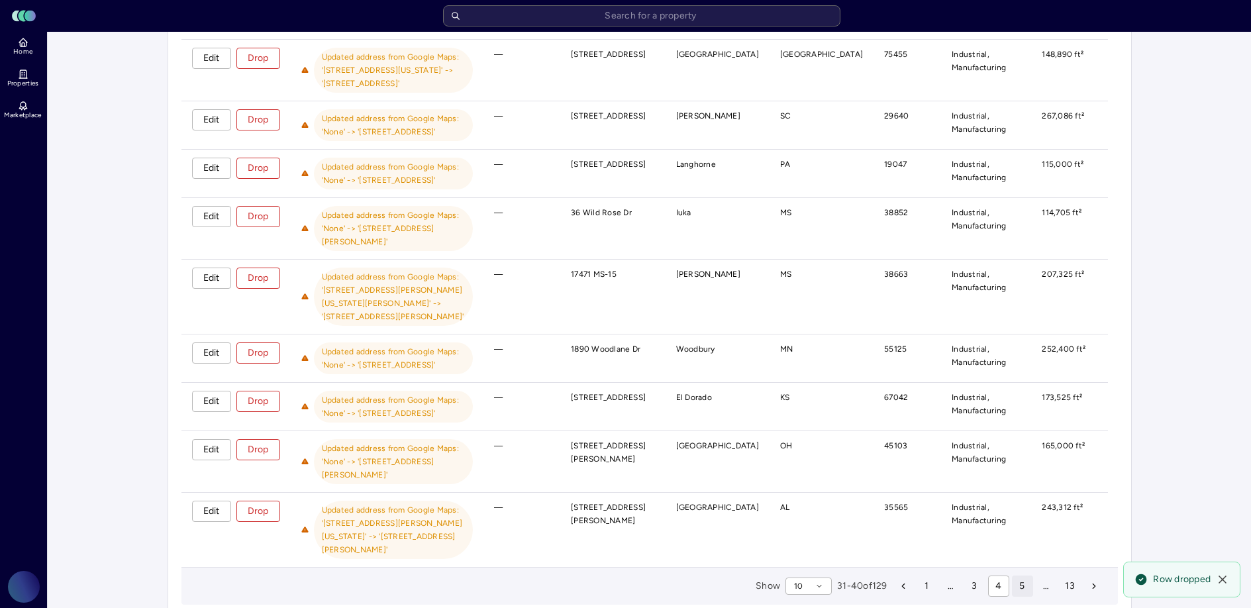
click at [1019, 579] on span "5" at bounding box center [1021, 586] width 5 height 15
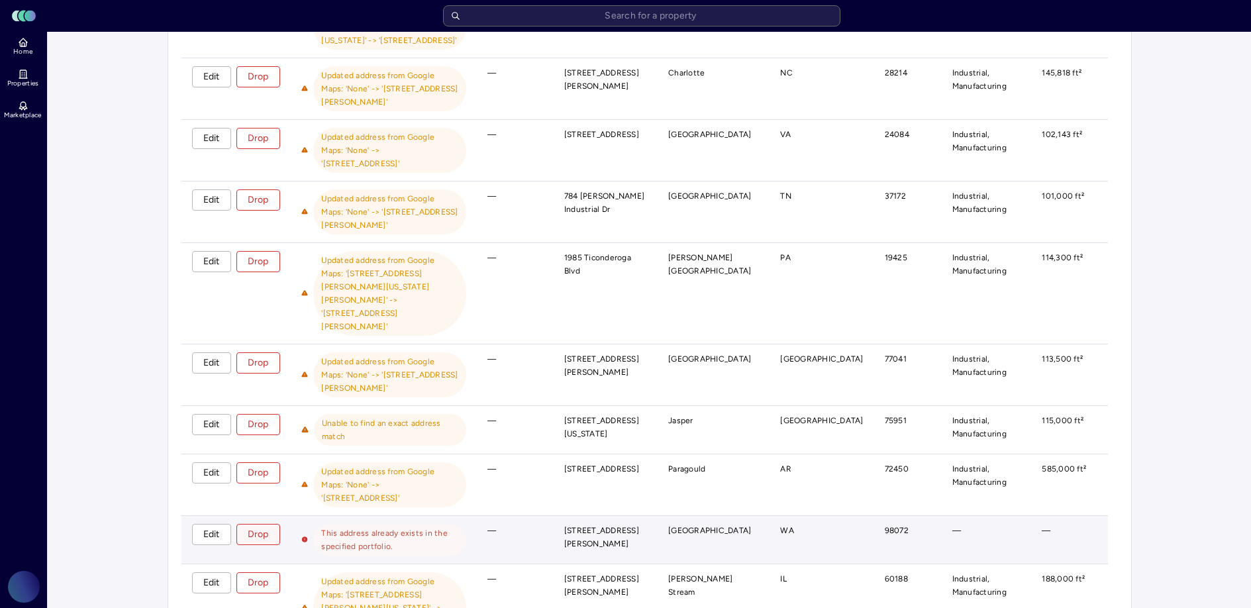
click at [269, 524] on button "Drop" at bounding box center [258, 534] width 44 height 21
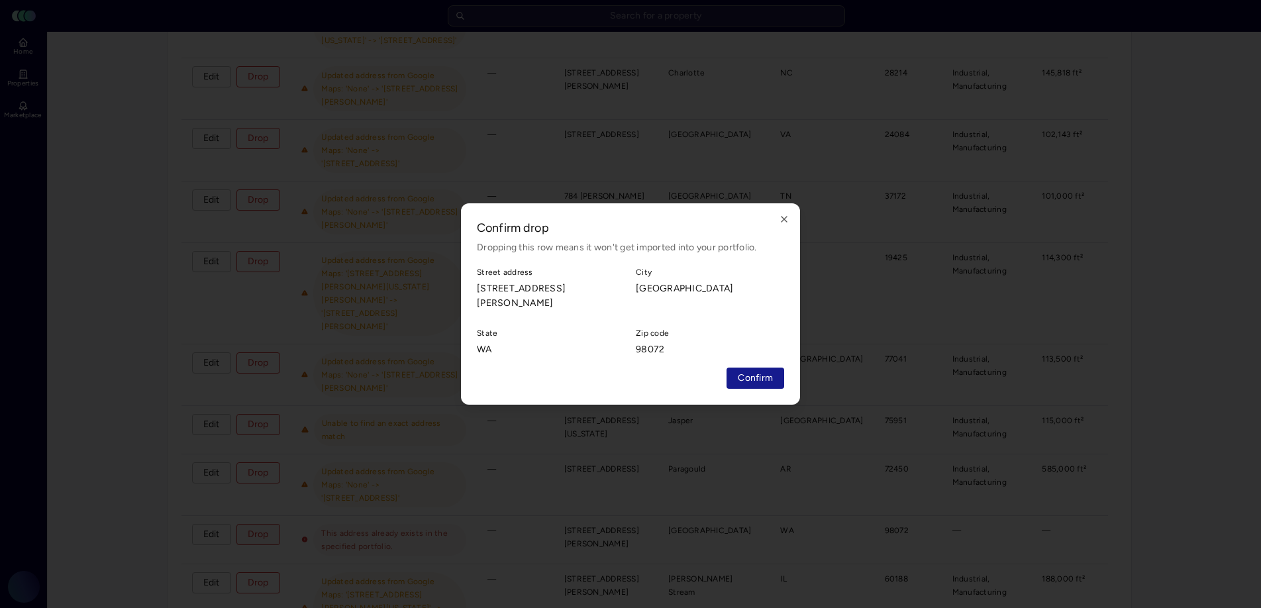
click at [777, 374] on button "Confirm" at bounding box center [755, 377] width 58 height 21
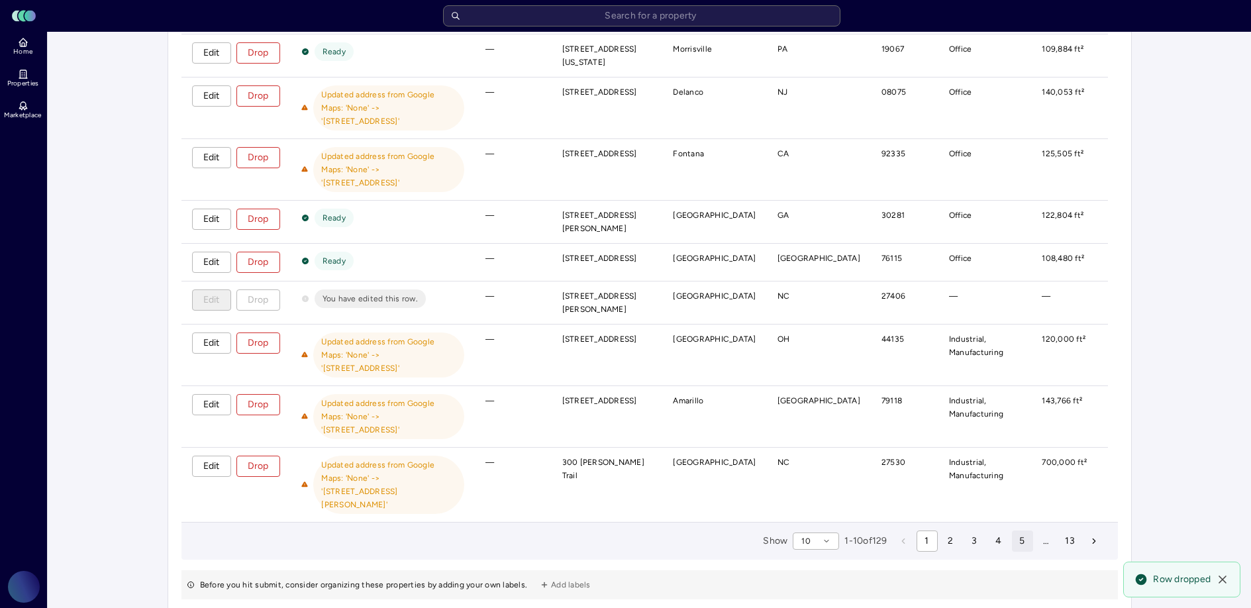
click at [1012, 530] on button "5" at bounding box center [1022, 540] width 21 height 21
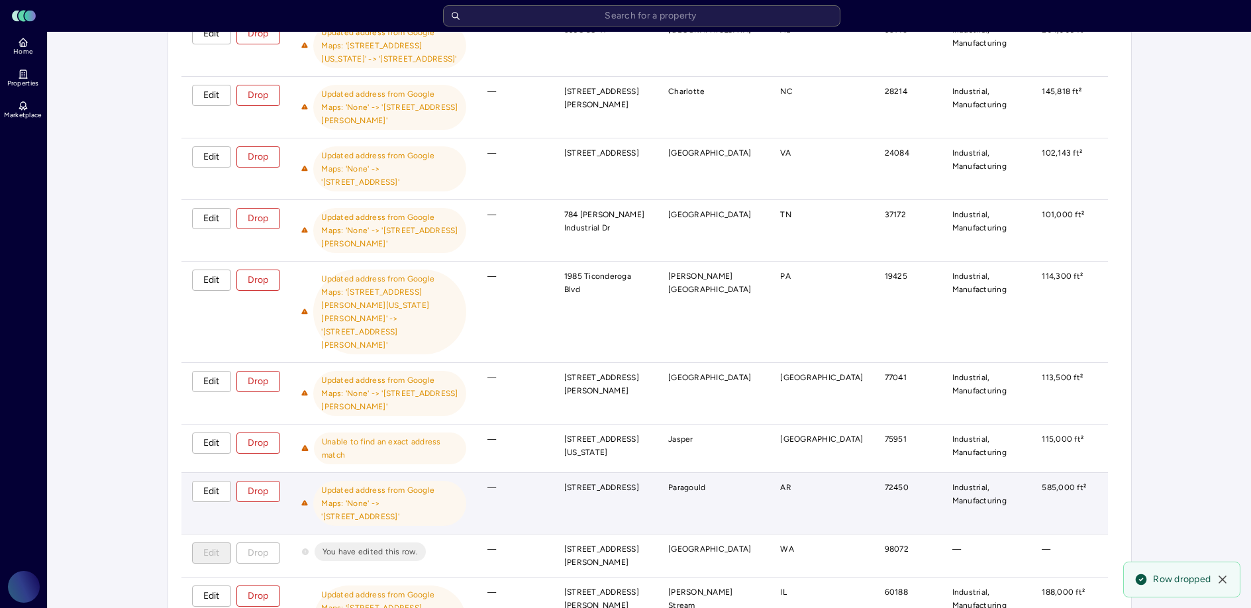
scroll to position [289, 0]
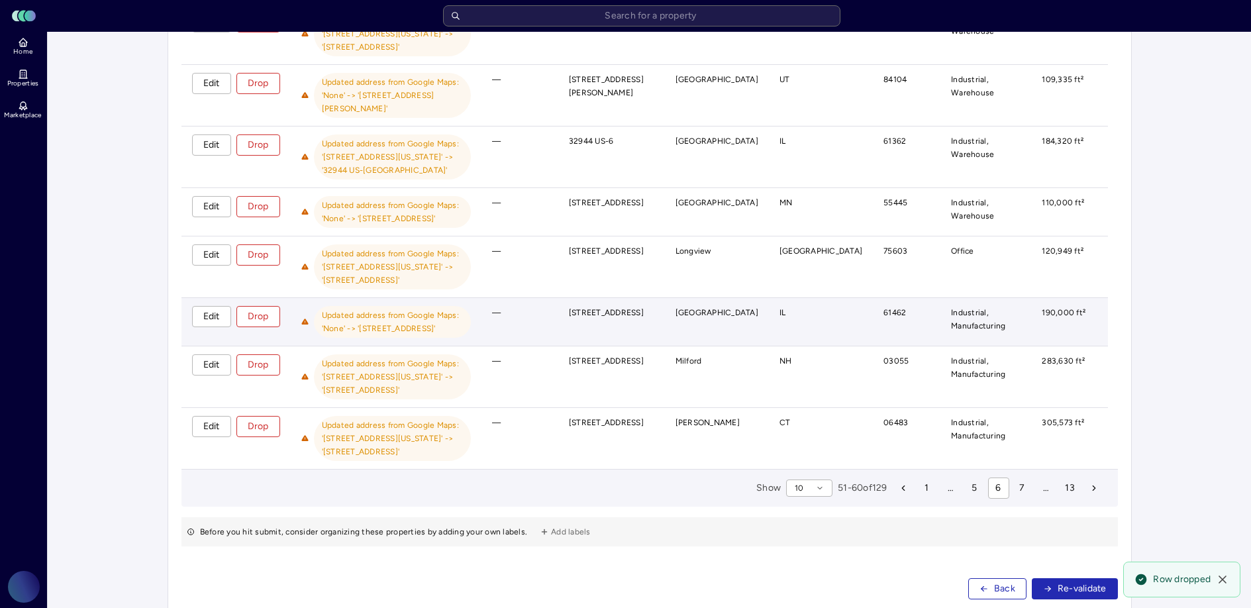
scroll to position [393, 0]
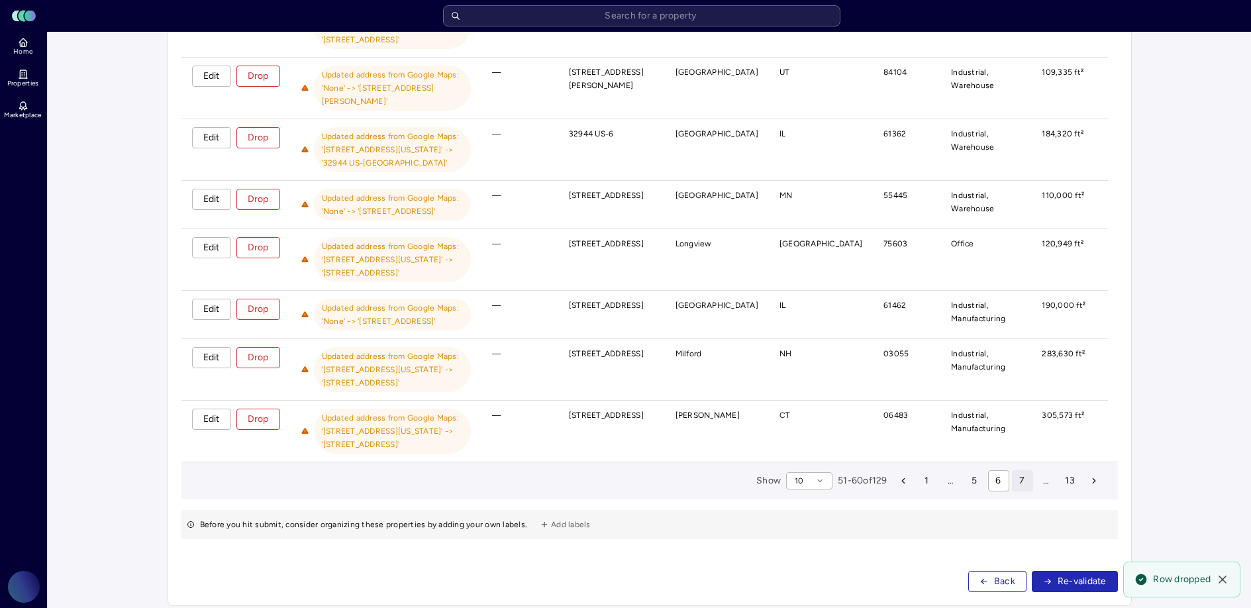
click at [1019, 473] on span "7" at bounding box center [1021, 480] width 5 height 15
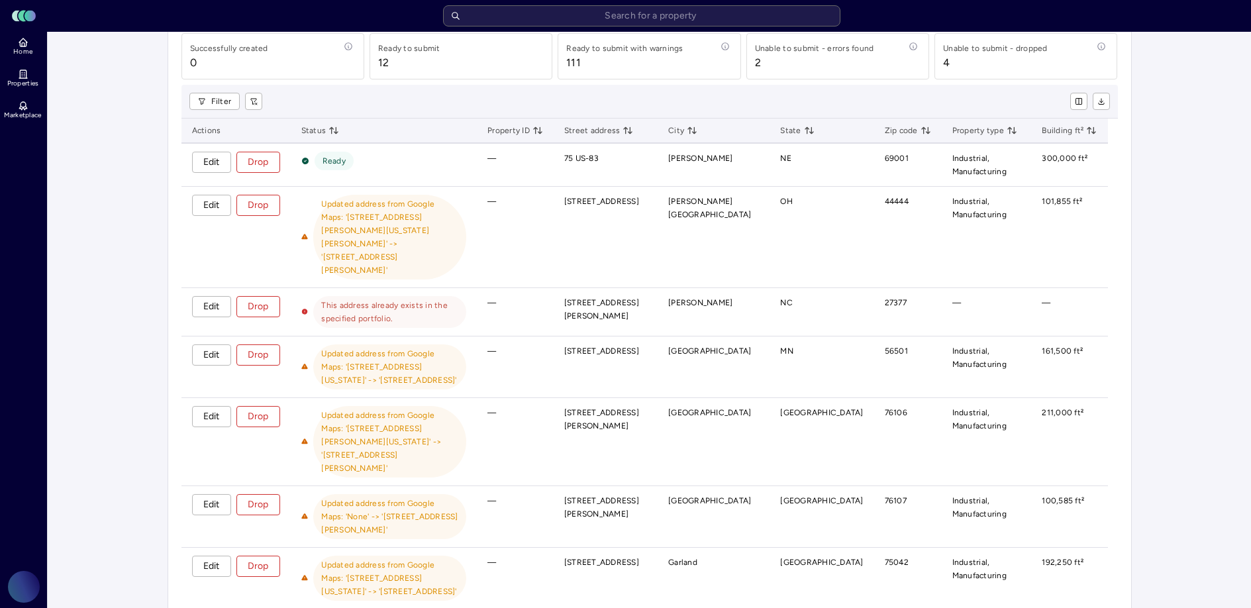
scroll to position [125, 0]
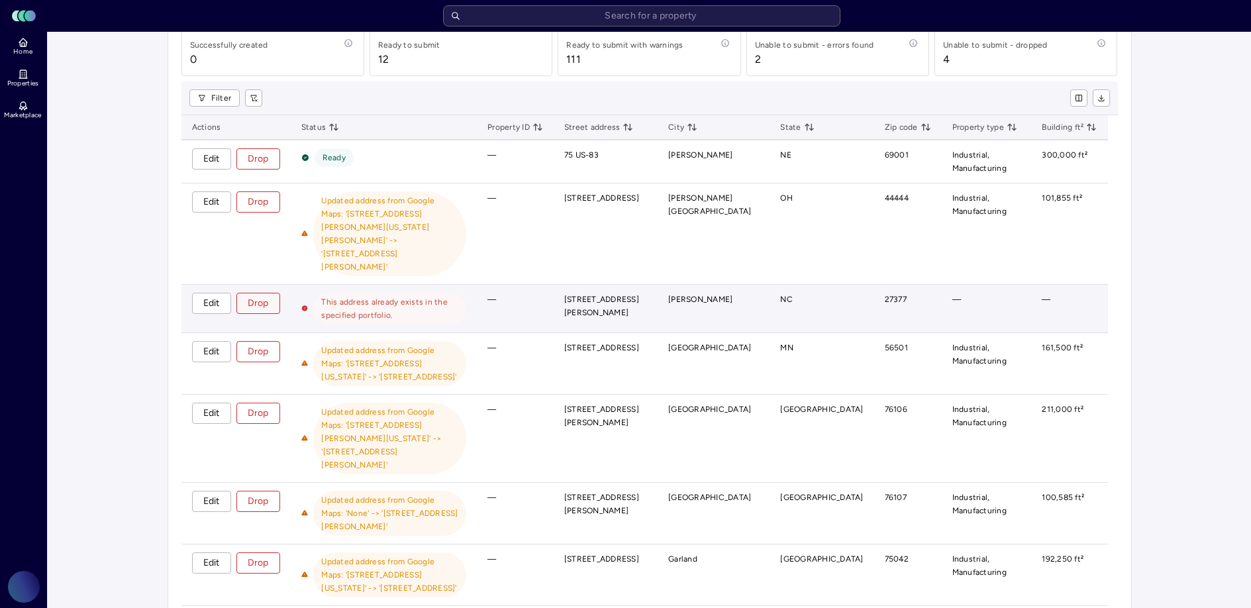
click at [263, 296] on span "Drop" at bounding box center [258, 303] width 21 height 15
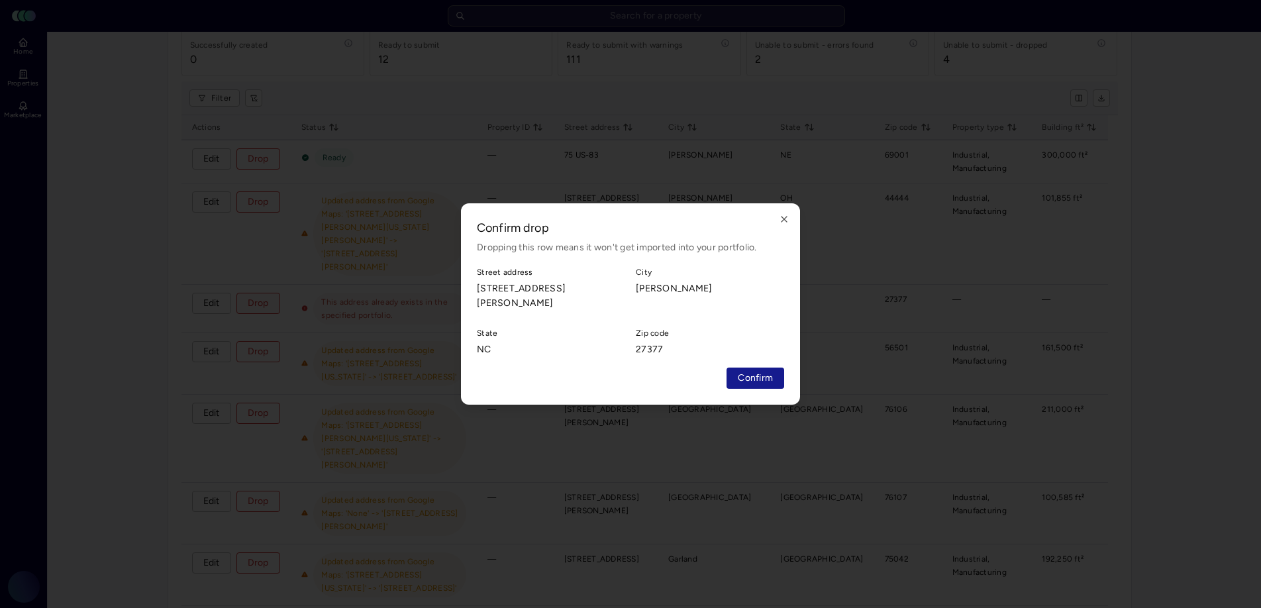
click at [744, 376] on span "Confirm" at bounding box center [755, 378] width 35 height 15
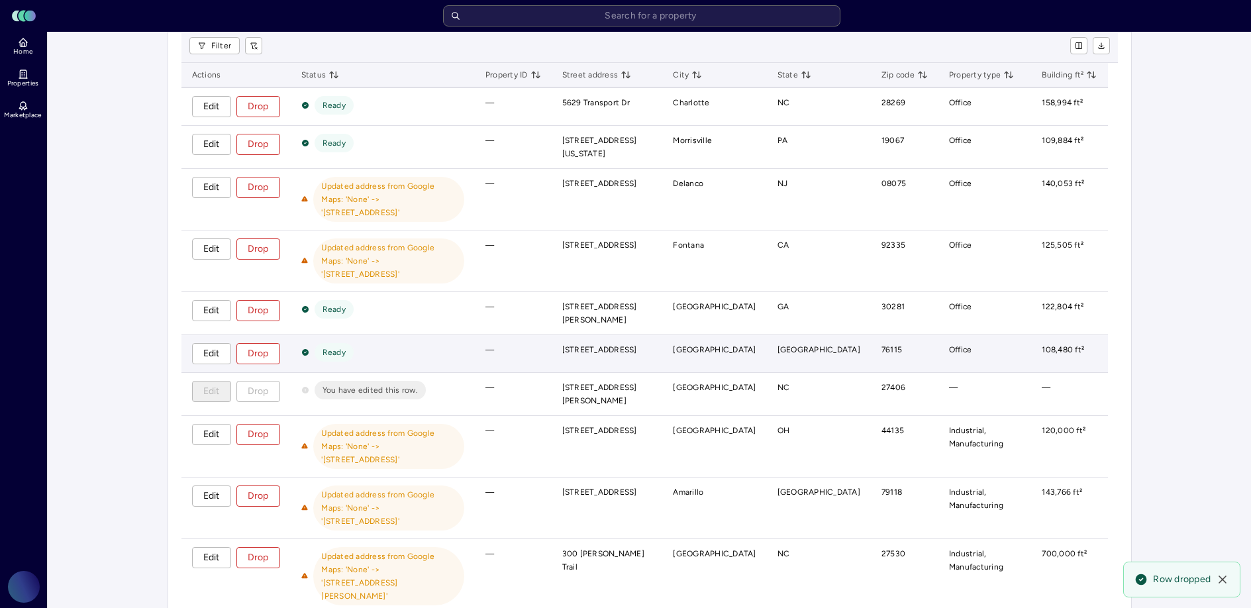
scroll to position [179, 0]
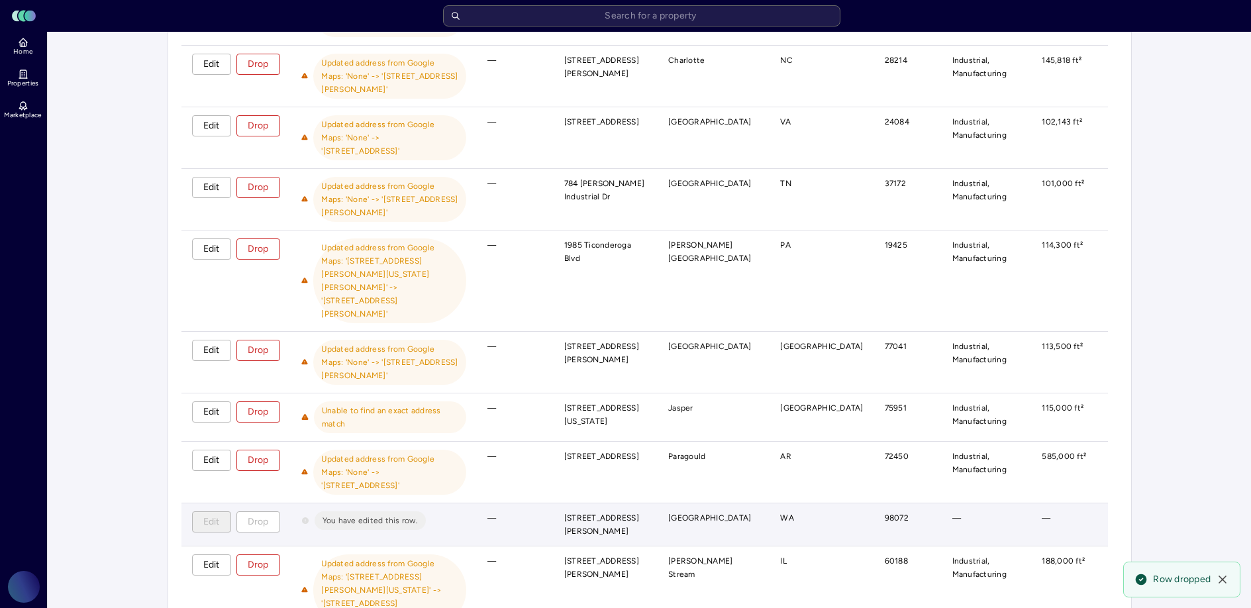
scroll to position [306, 0]
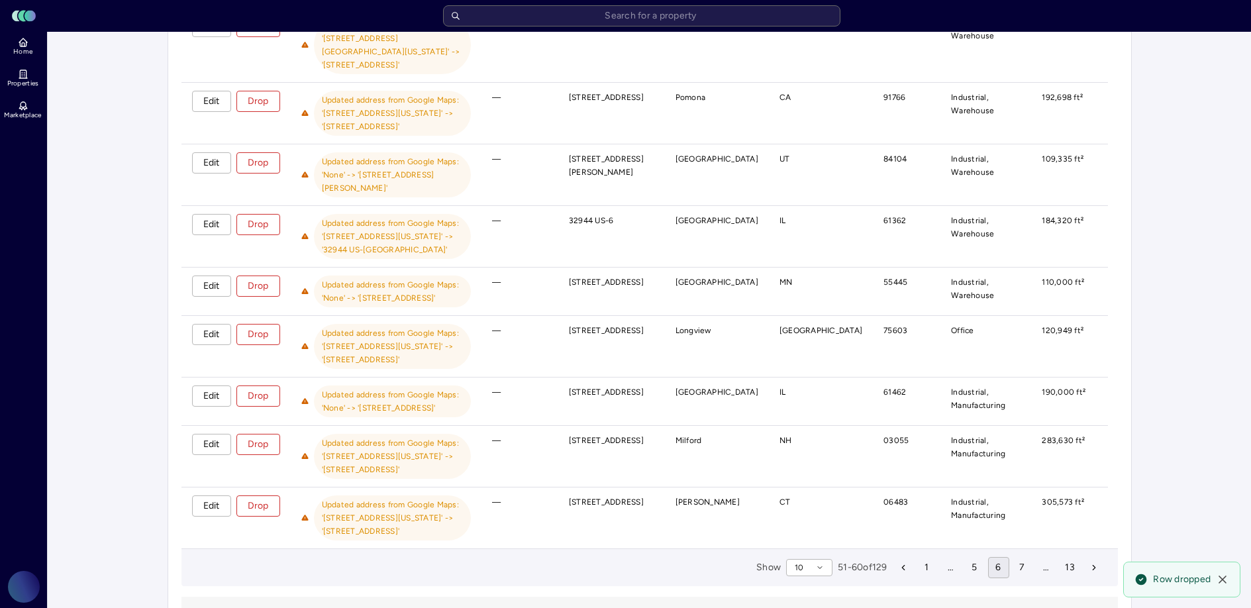
click at [1018, 557] on button "7" at bounding box center [1022, 567] width 21 height 21
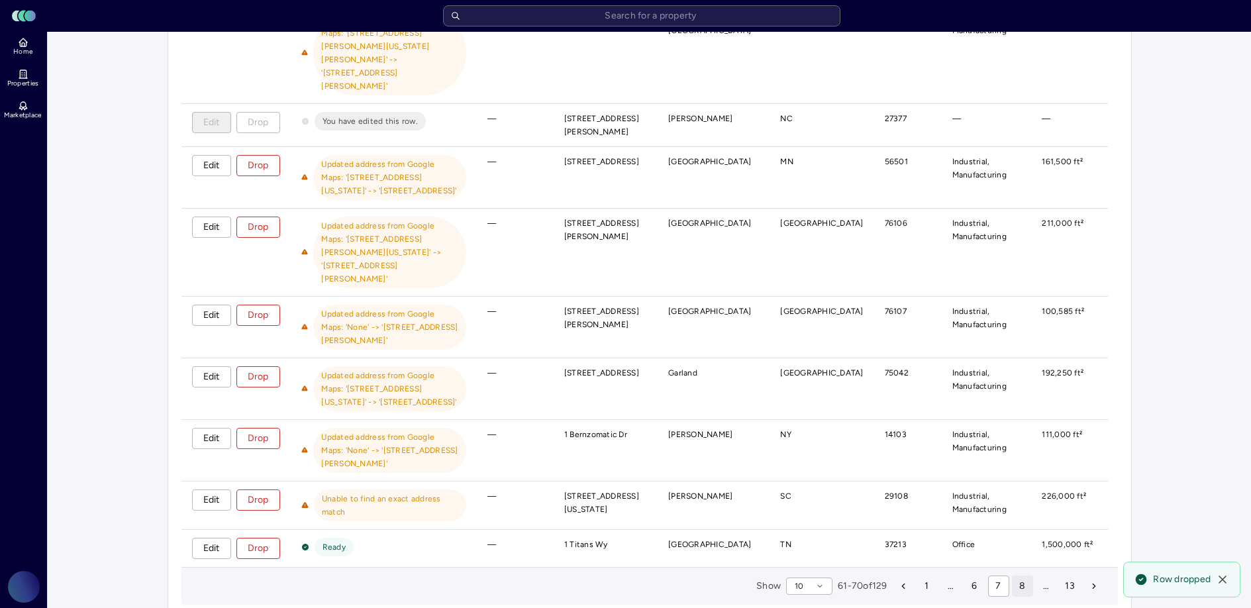
click at [1019, 579] on span "8" at bounding box center [1022, 586] width 6 height 15
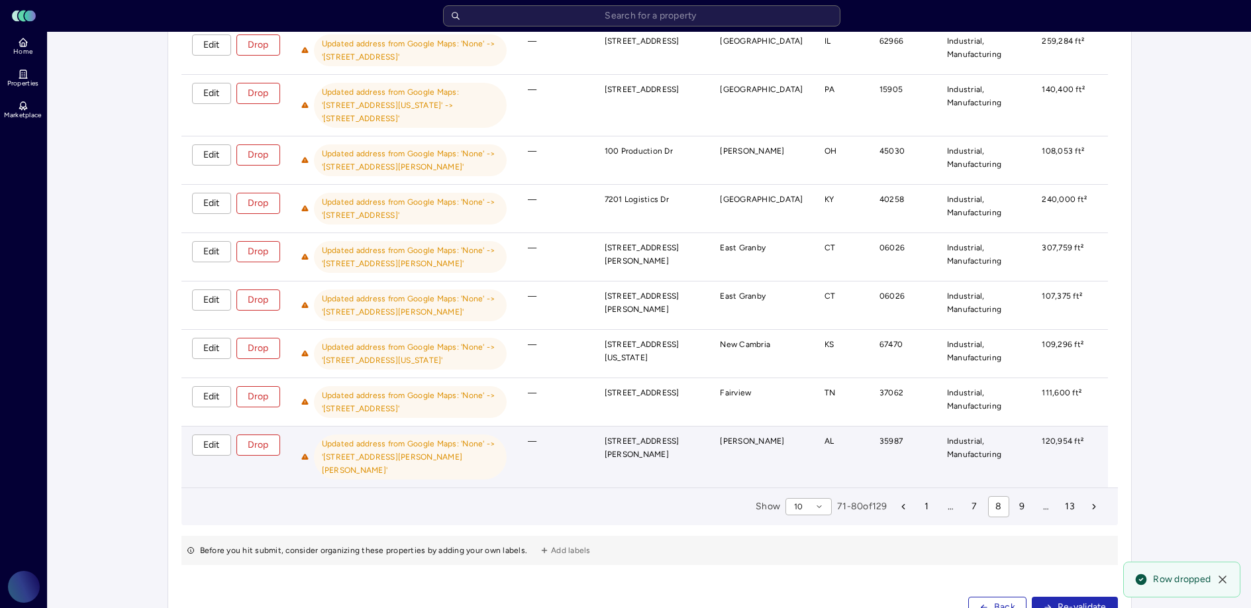
scroll to position [288, 0]
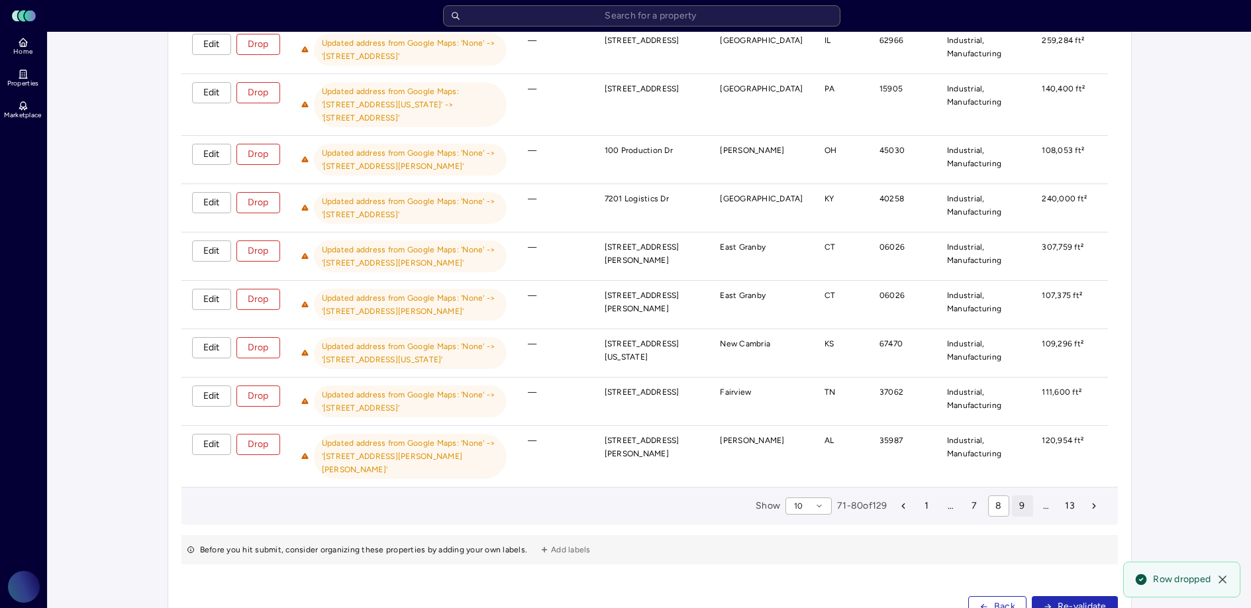
click at [1017, 495] on button "9" at bounding box center [1022, 505] width 21 height 21
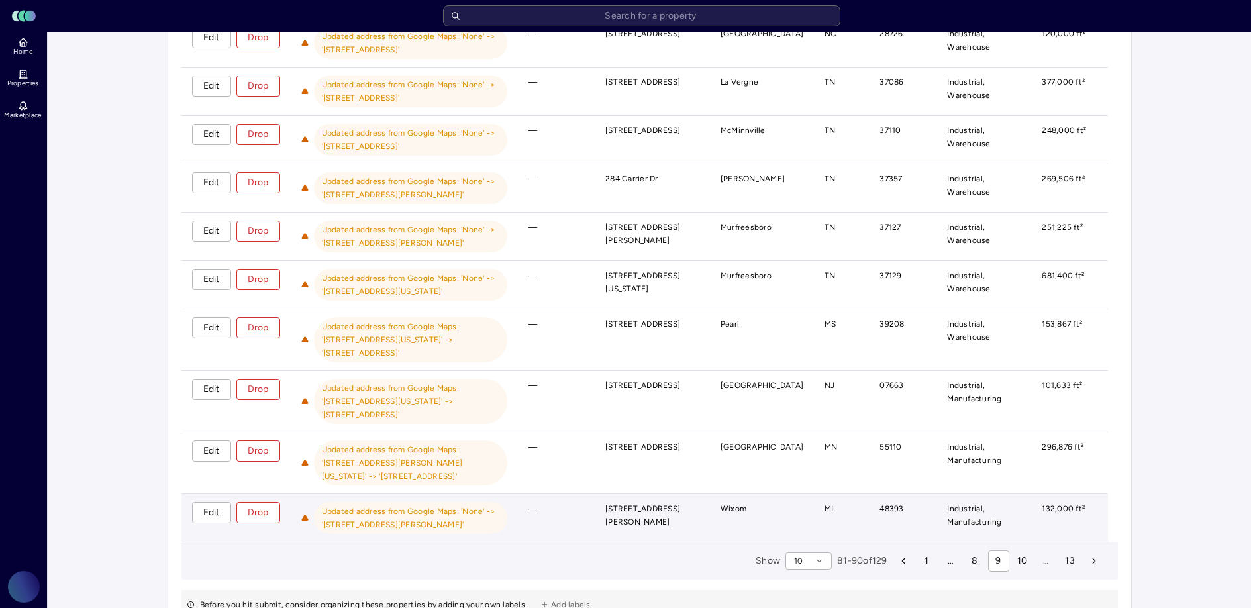
scroll to position [247, 0]
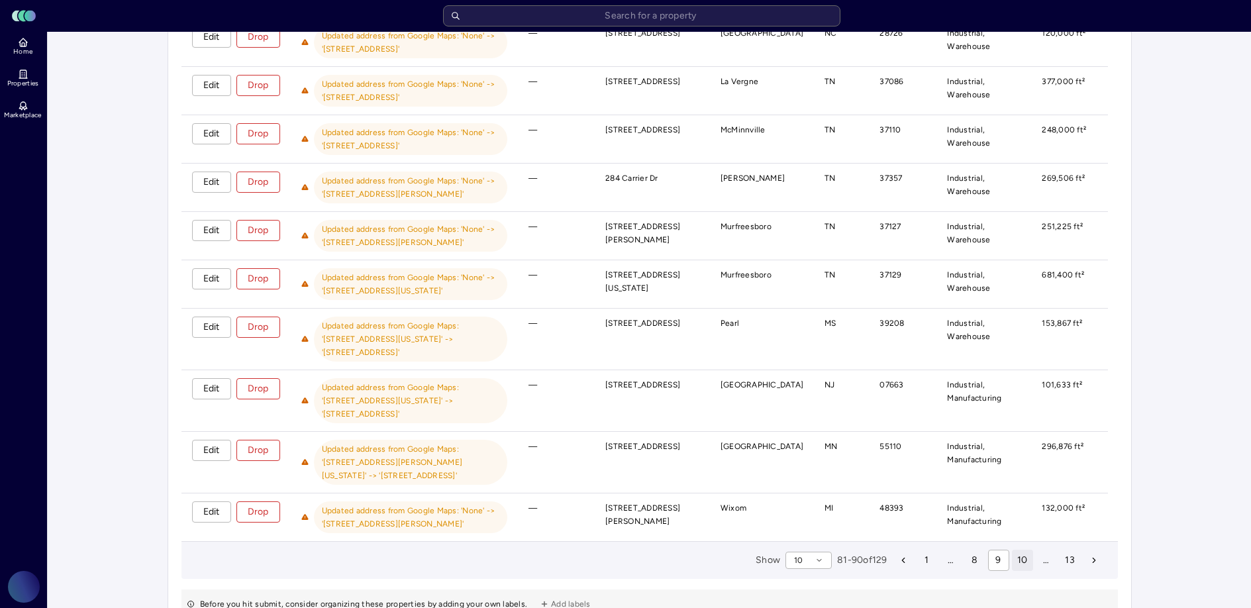
click at [1017, 567] on span "10" at bounding box center [1022, 560] width 11 height 15
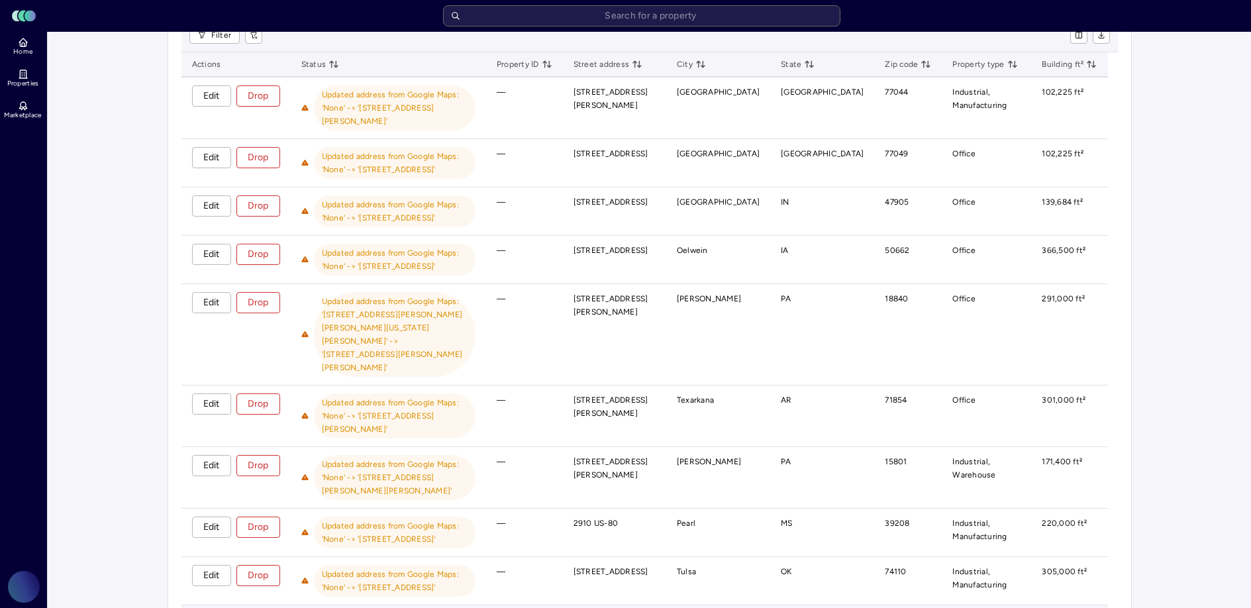
scroll to position [201, 0]
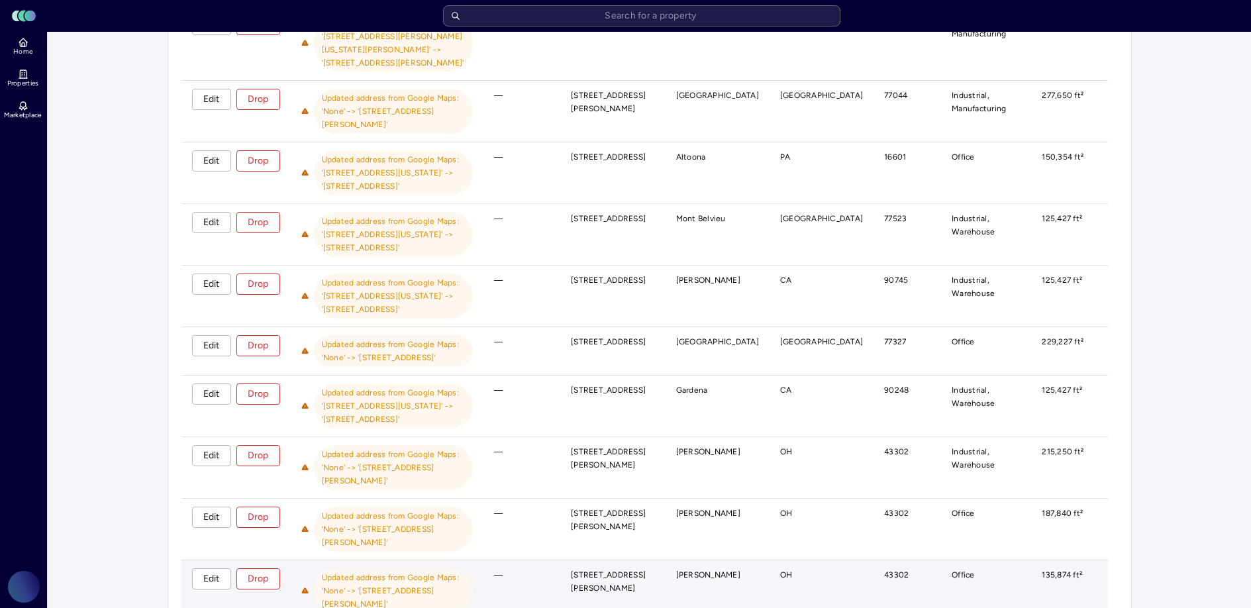
scroll to position [266, 0]
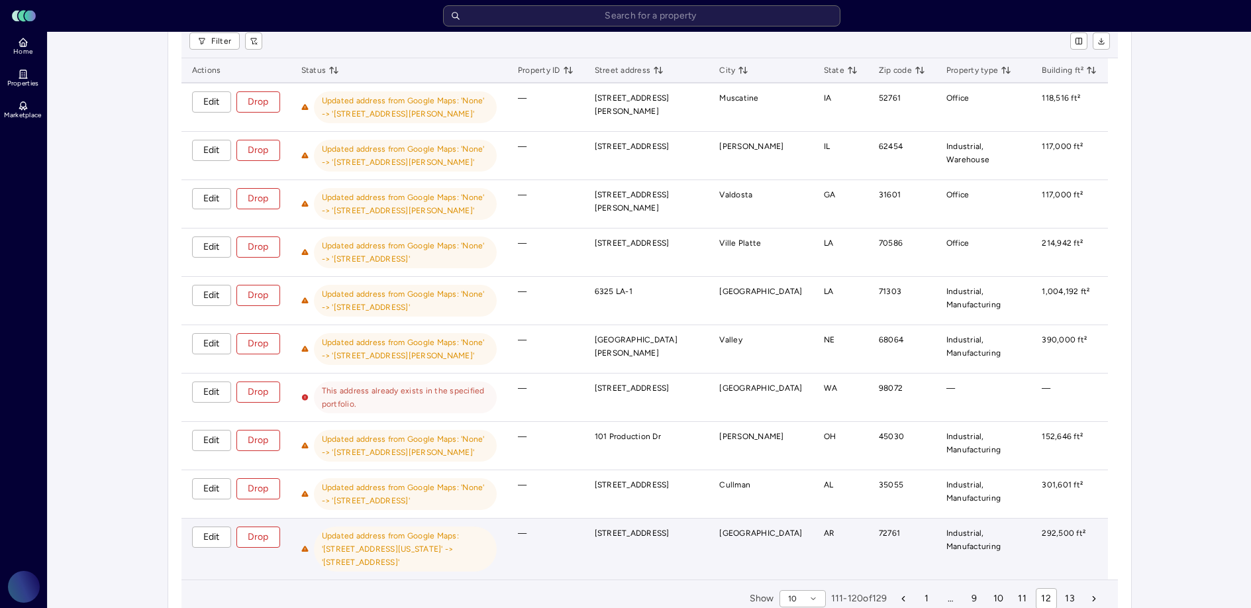
scroll to position [181, 0]
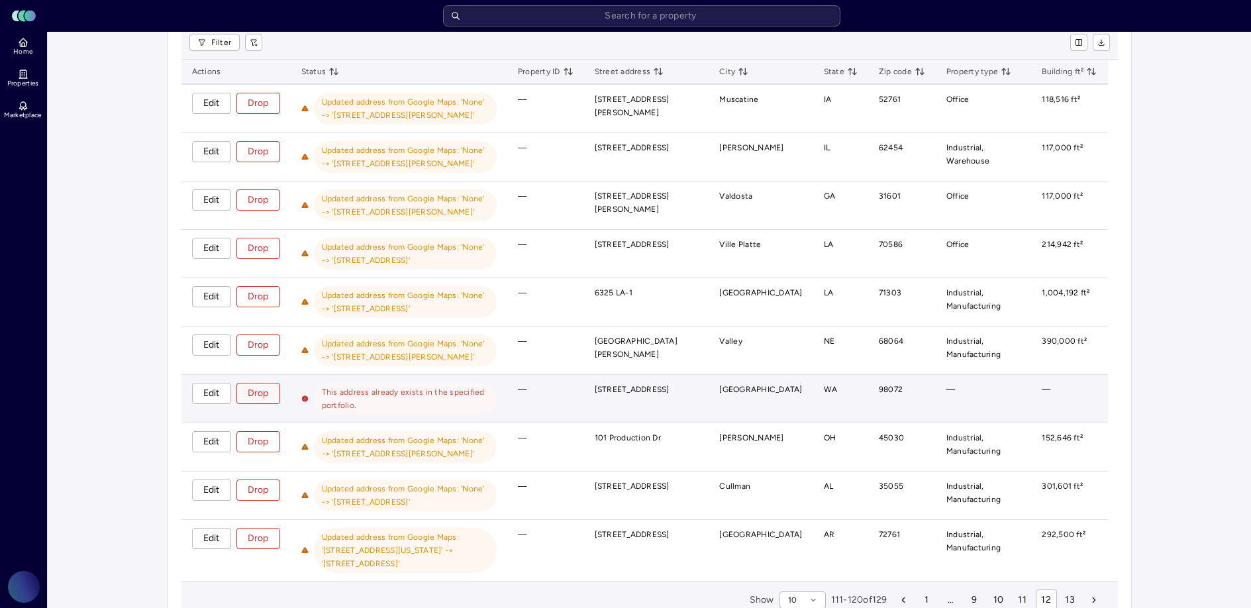
click at [264, 391] on span "Drop" at bounding box center [258, 393] width 21 height 15
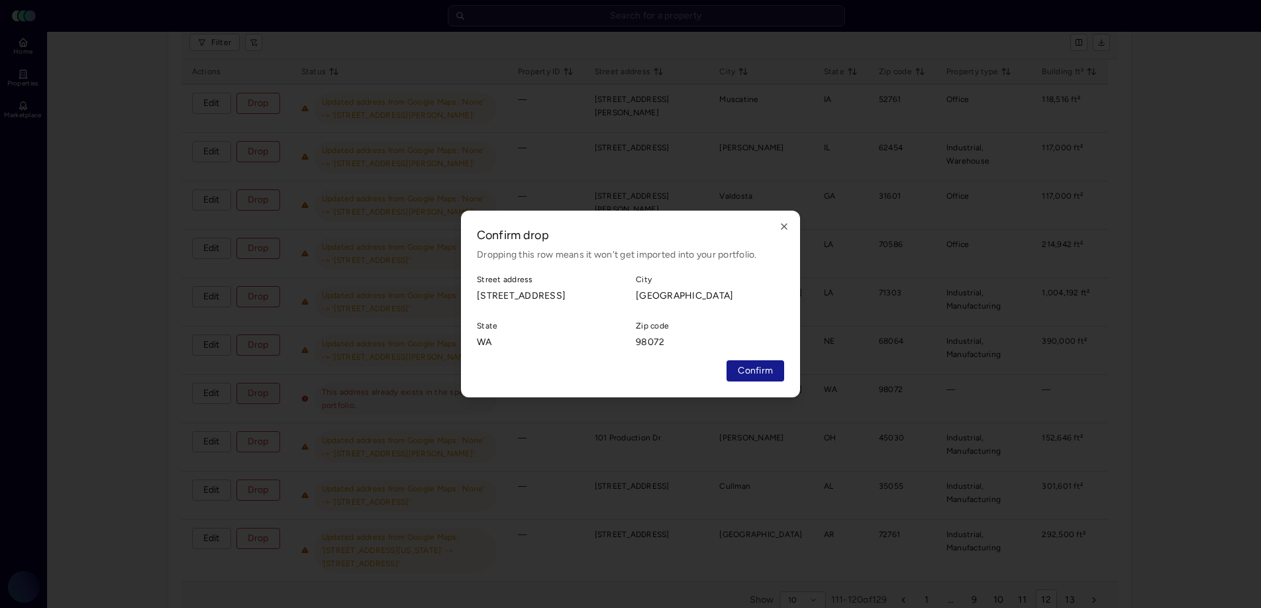
click at [742, 375] on span "Confirm" at bounding box center [755, 370] width 35 height 15
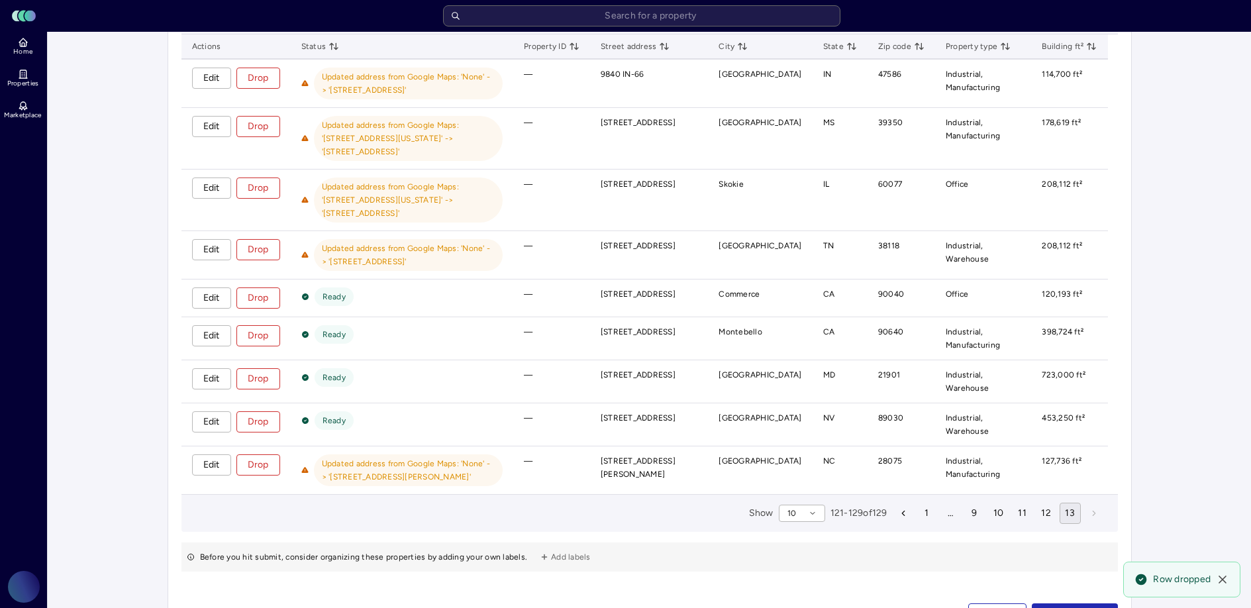
scroll to position [207, 0]
click at [1036, 509] on button "12" at bounding box center [1046, 512] width 21 height 21
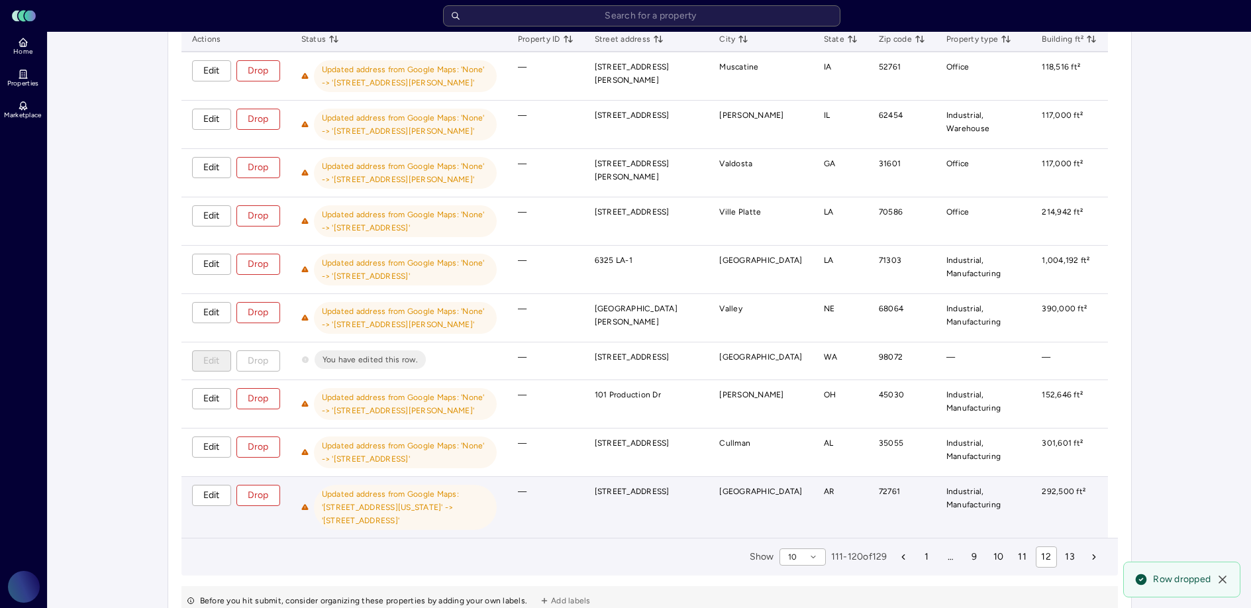
scroll to position [228, 0]
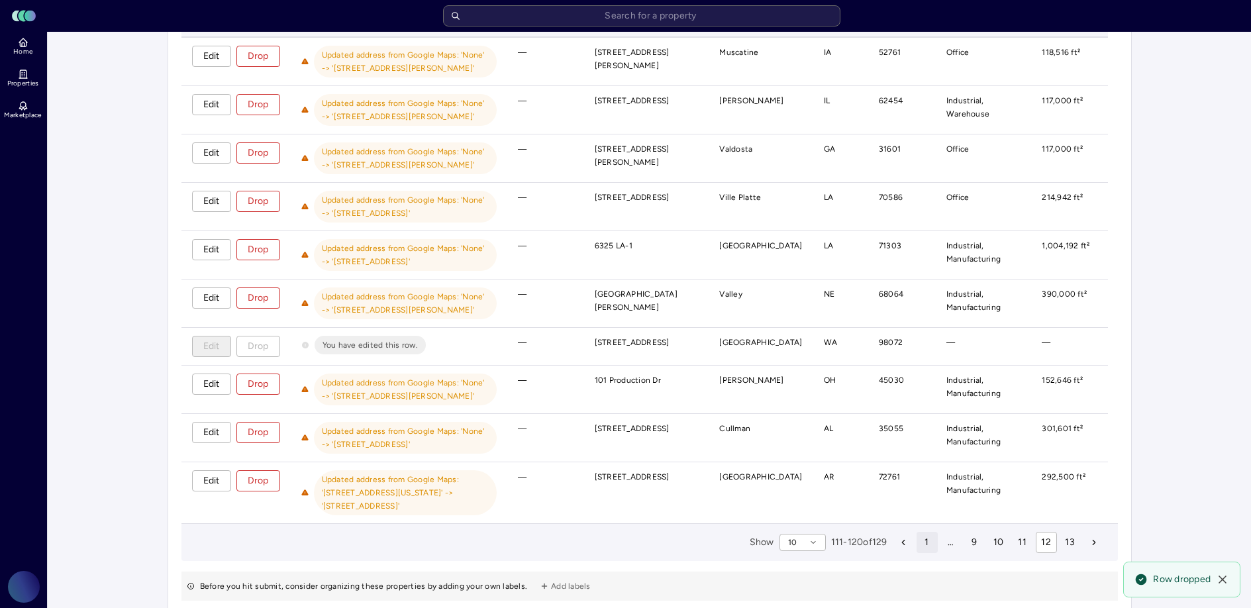
click at [924, 550] on span "1" at bounding box center [926, 542] width 4 height 15
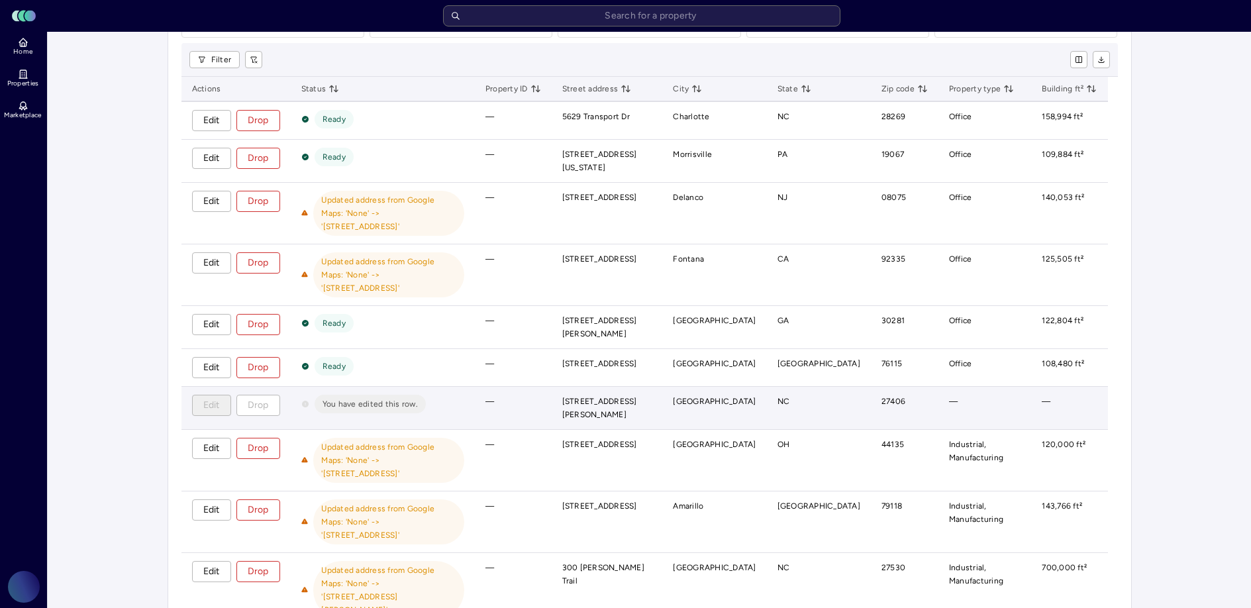
scroll to position [166, 0]
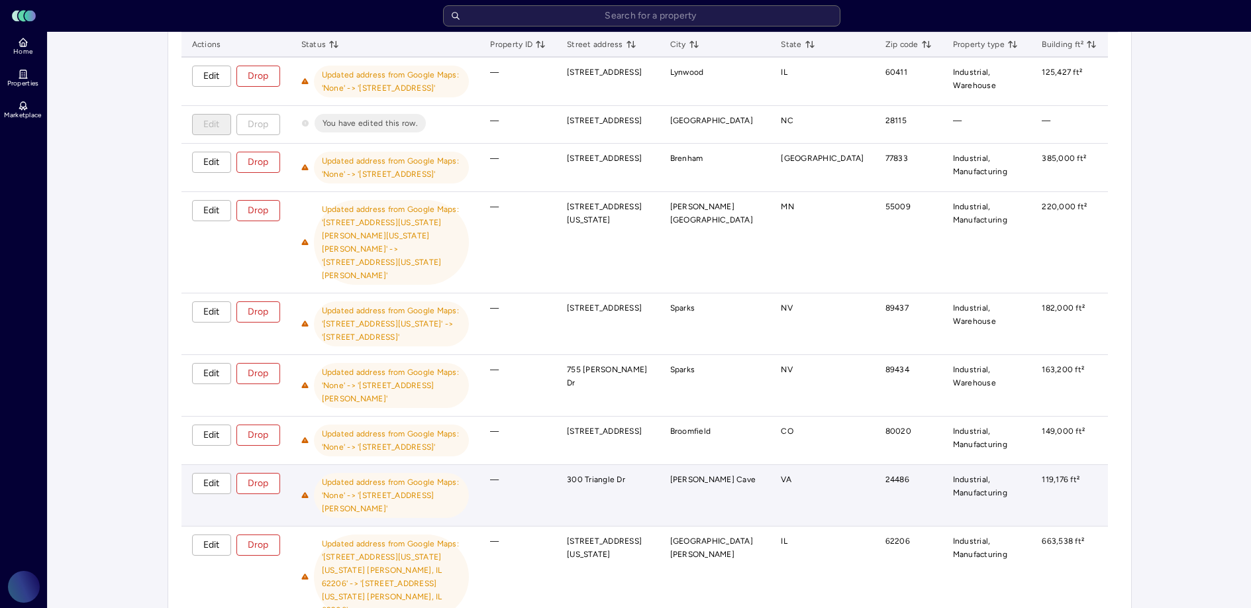
scroll to position [225, 0]
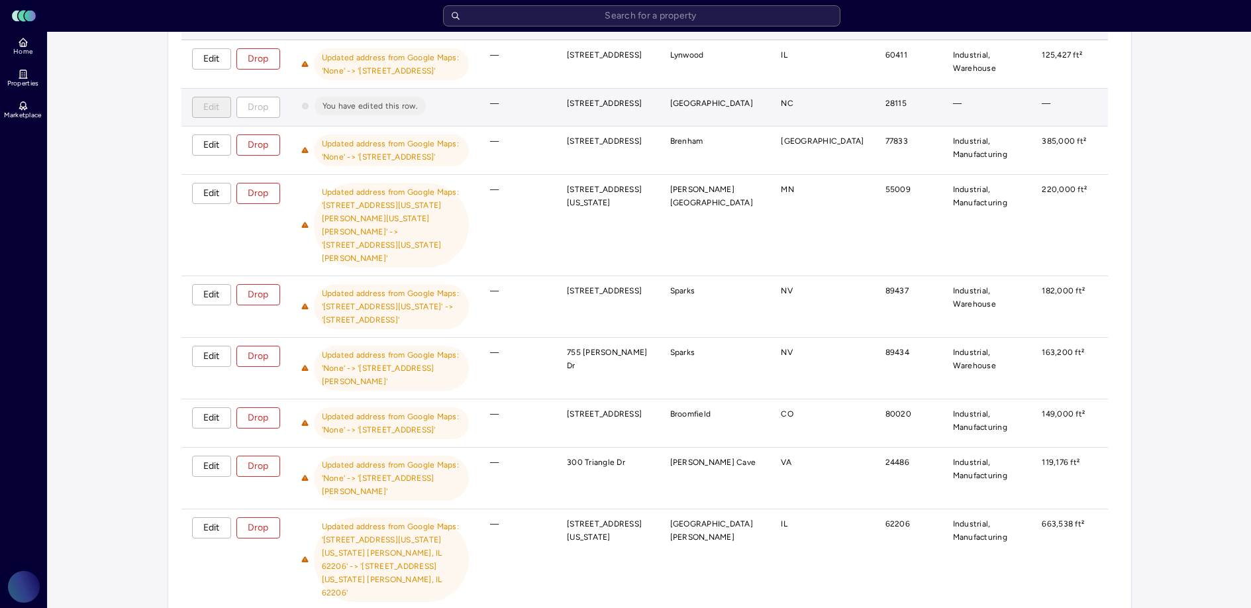
drag, startPoint x: 671, startPoint y: 130, endPoint x: 647, endPoint y: 99, distance: 39.2
click at [647, 99] on td "288 Mazeppa Rd, Mooresville, NC 28115, USA" at bounding box center [607, 108] width 103 height 38
copy td "288 Mazeppa Rd, Mooresville, NC 28115, USA"
click at [480, 115] on td "You have edited this row." at bounding box center [385, 108] width 189 height 38
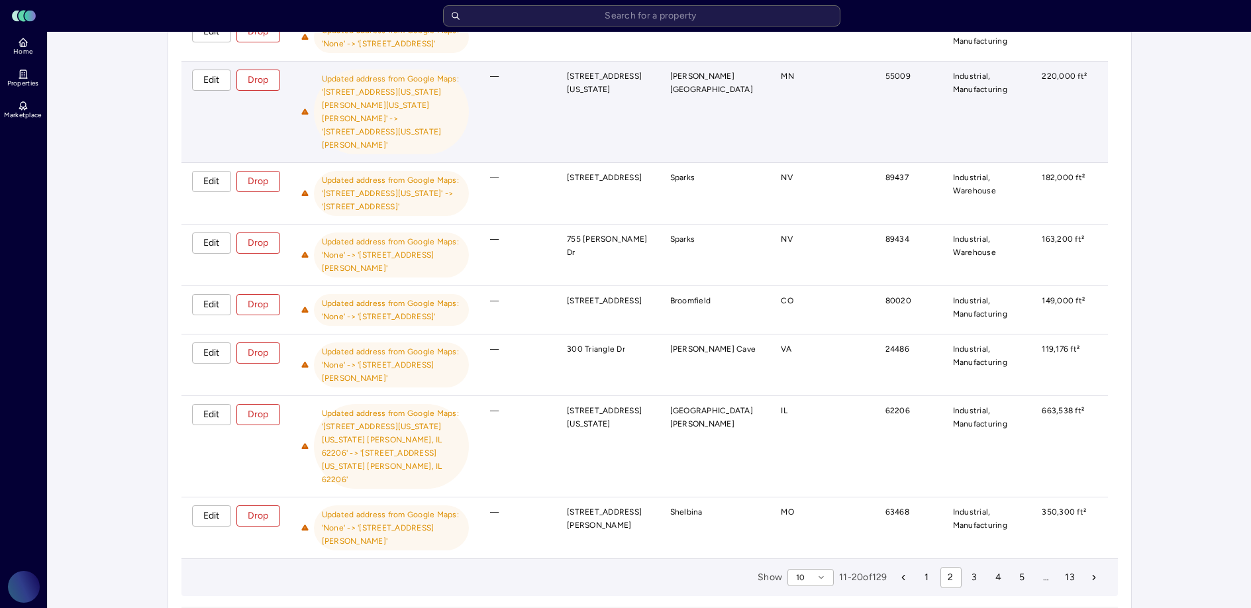
scroll to position [395, 0]
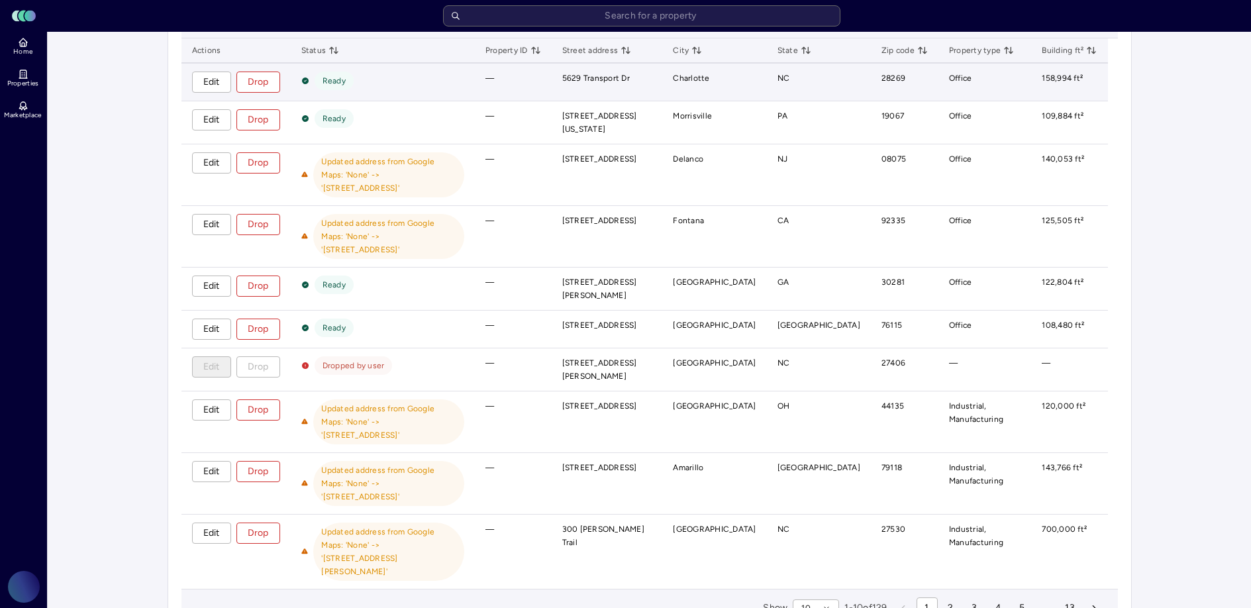
scroll to position [273, 0]
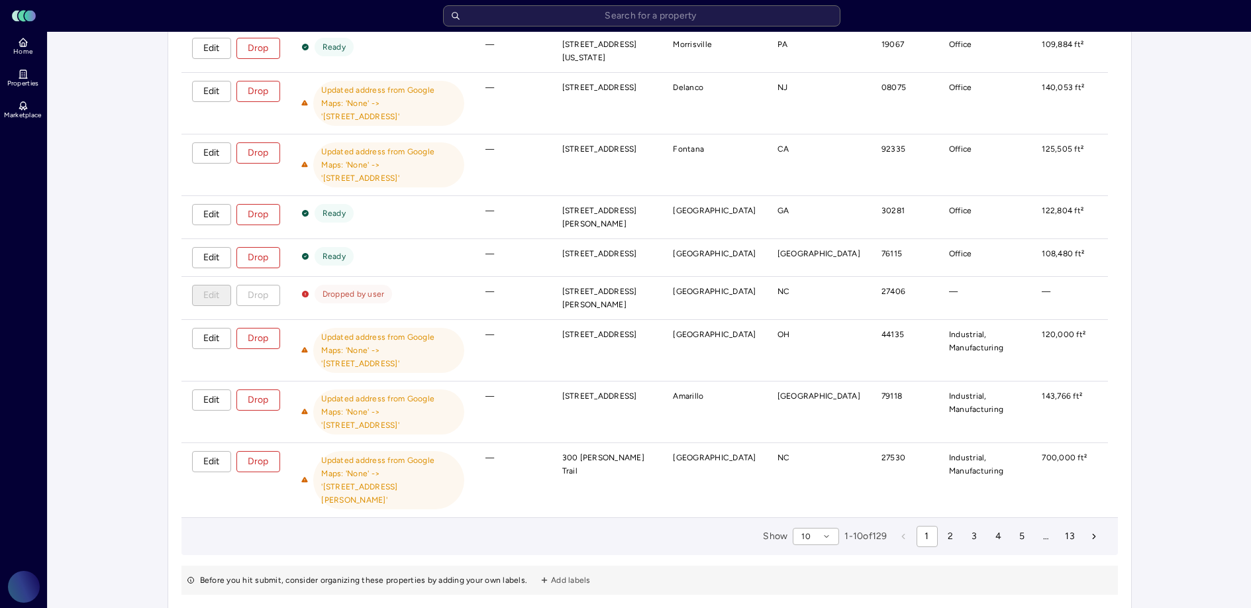
click at [560, 573] on span "Add labels" at bounding box center [571, 579] width 40 height 13
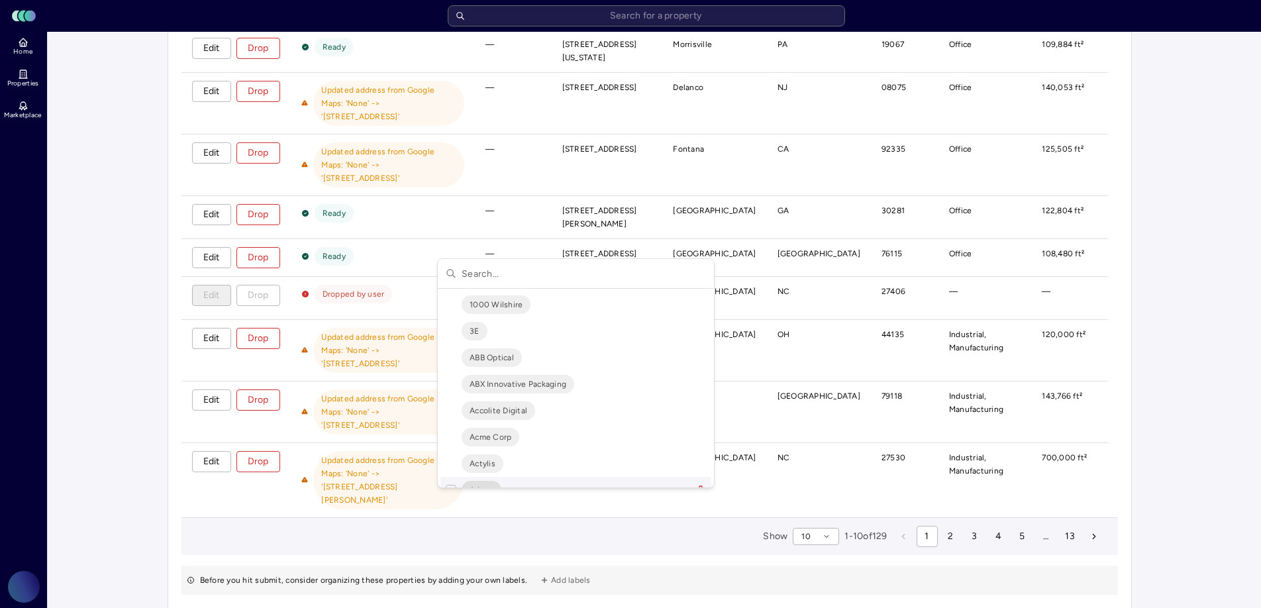
click at [401, 534] on html "Toggle Sidebar Lumen Energy Logo Home Properties Marketplace Gravity Climate Ca…" at bounding box center [630, 207] width 1261 height 961
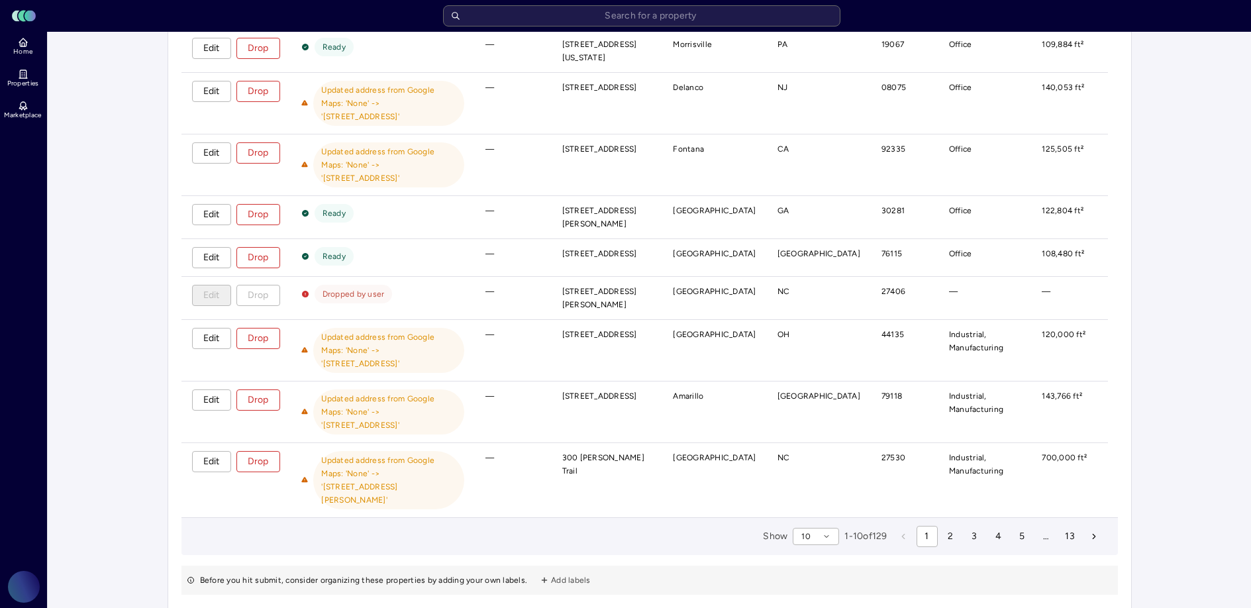
click at [558, 573] on span "Add labels" at bounding box center [571, 579] width 40 height 13
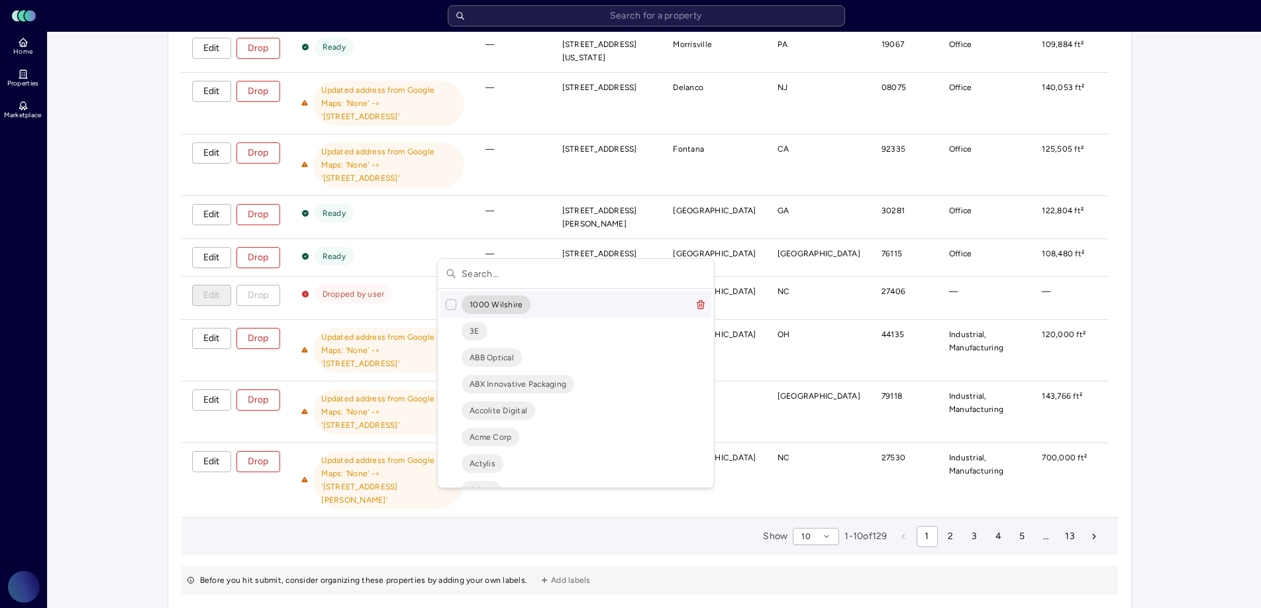
click at [547, 273] on input "text" at bounding box center [583, 273] width 244 height 29
click at [189, 269] on html "Toggle Sidebar Lumen Energy Logo Home Properties Marketplace Gravity Climate Ca…" at bounding box center [630, 207] width 1261 height 961
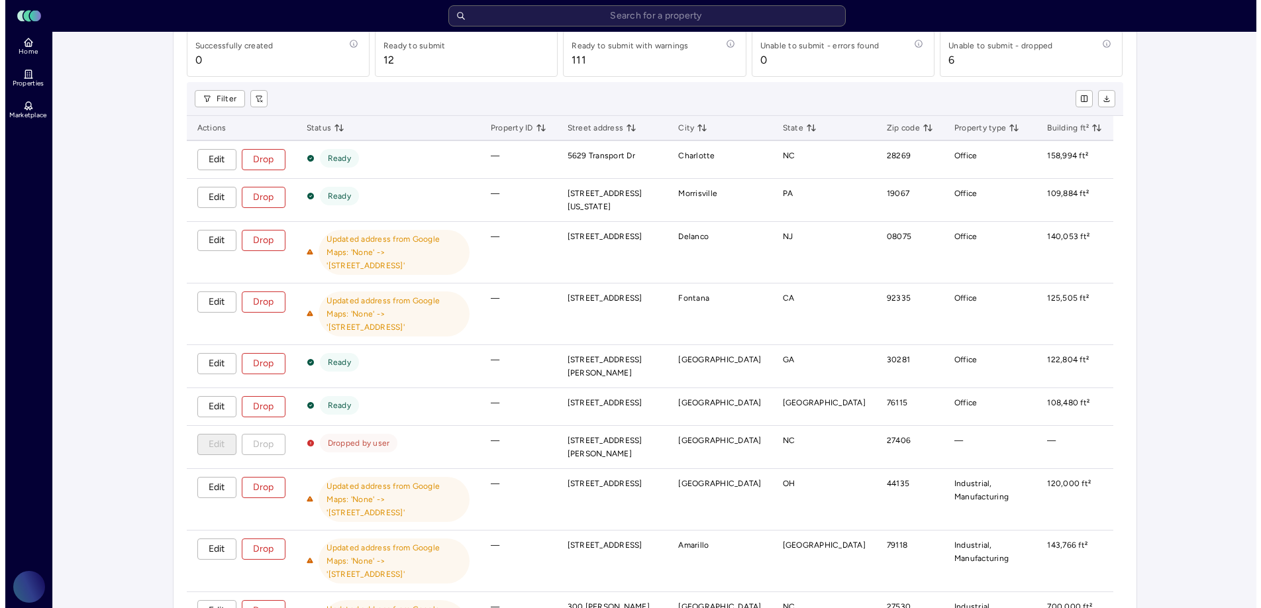
scroll to position [241, 0]
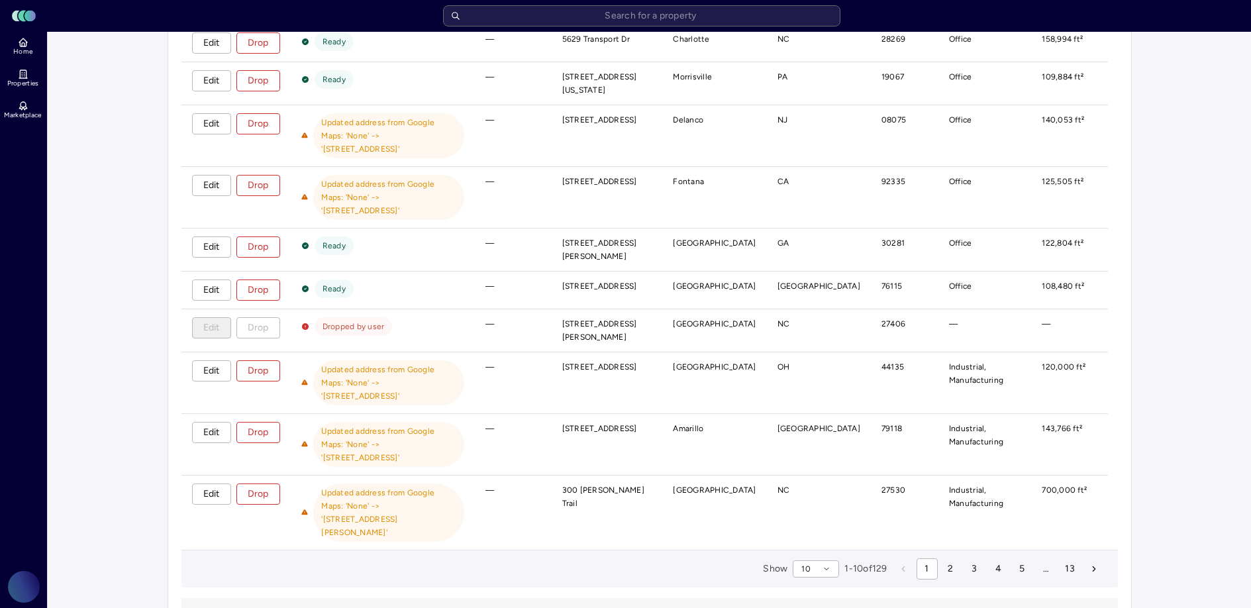
click at [567, 606] on span "Add labels" at bounding box center [571, 612] width 40 height 13
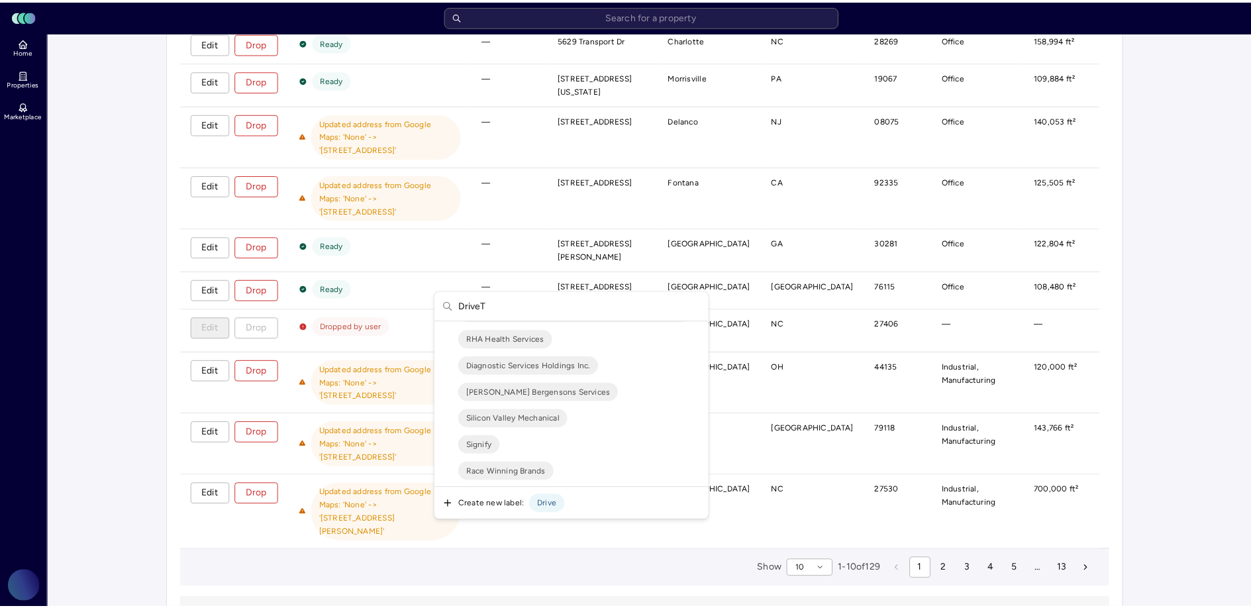
scroll to position [0, 0]
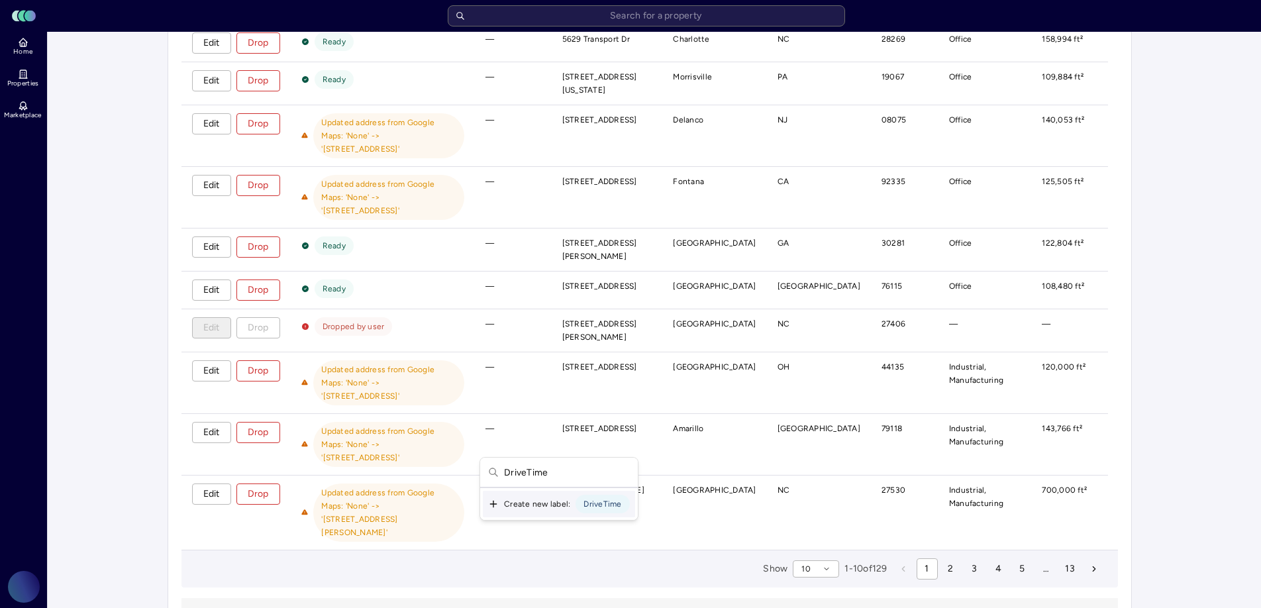
type input "DriveTime"
click at [603, 503] on span "DriveTime" at bounding box center [602, 503] width 38 height 9
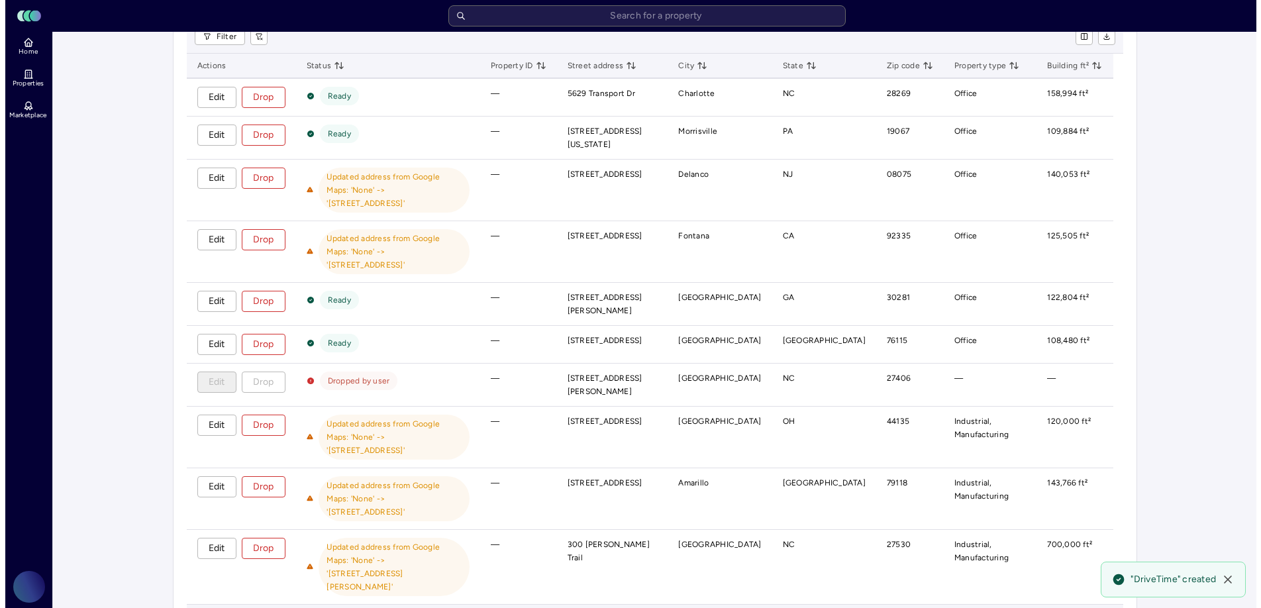
scroll to position [239, 0]
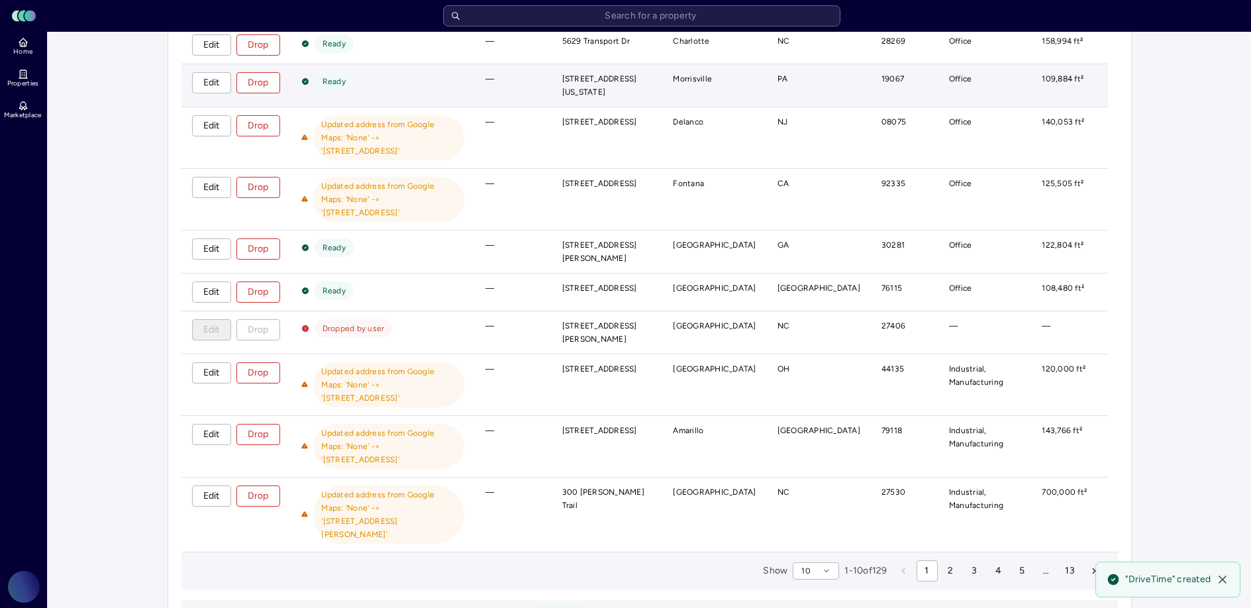
drag, startPoint x: 555, startPoint y: 537, endPoint x: 545, endPoint y: 73, distance: 464.2
click at [546, 66] on div "Review submission Successfully created 0 Ready to submit 12 Ready to submit wit…" at bounding box center [649, 265] width 936 height 740
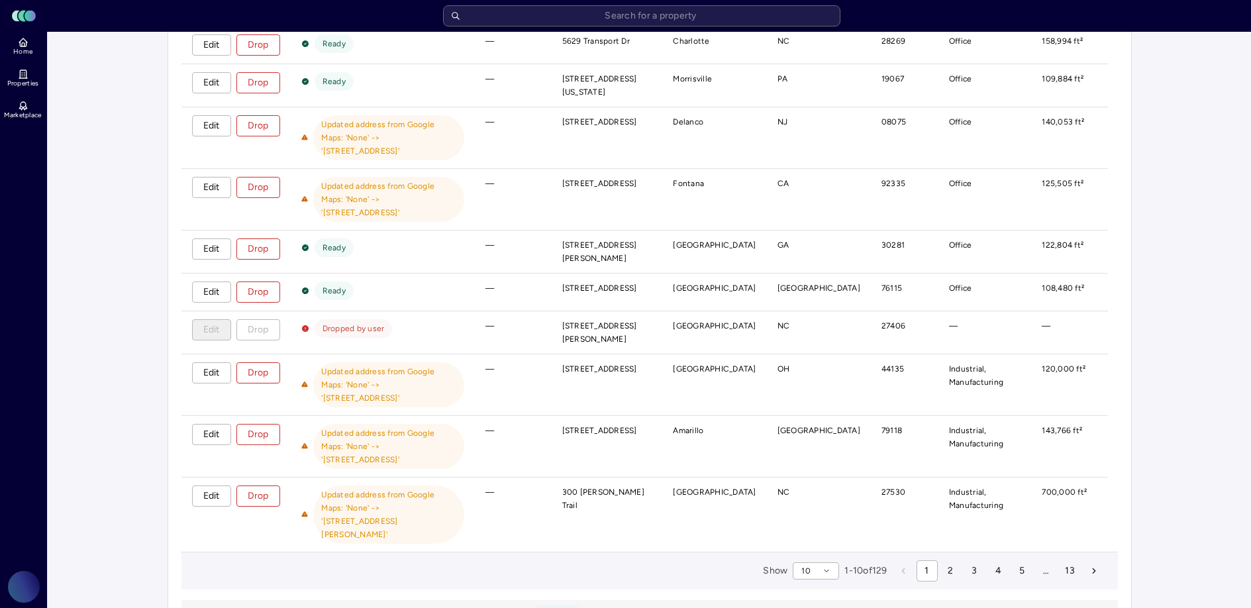
click at [571, 605] on span "DriveTime" at bounding box center [559, 614] width 54 height 19
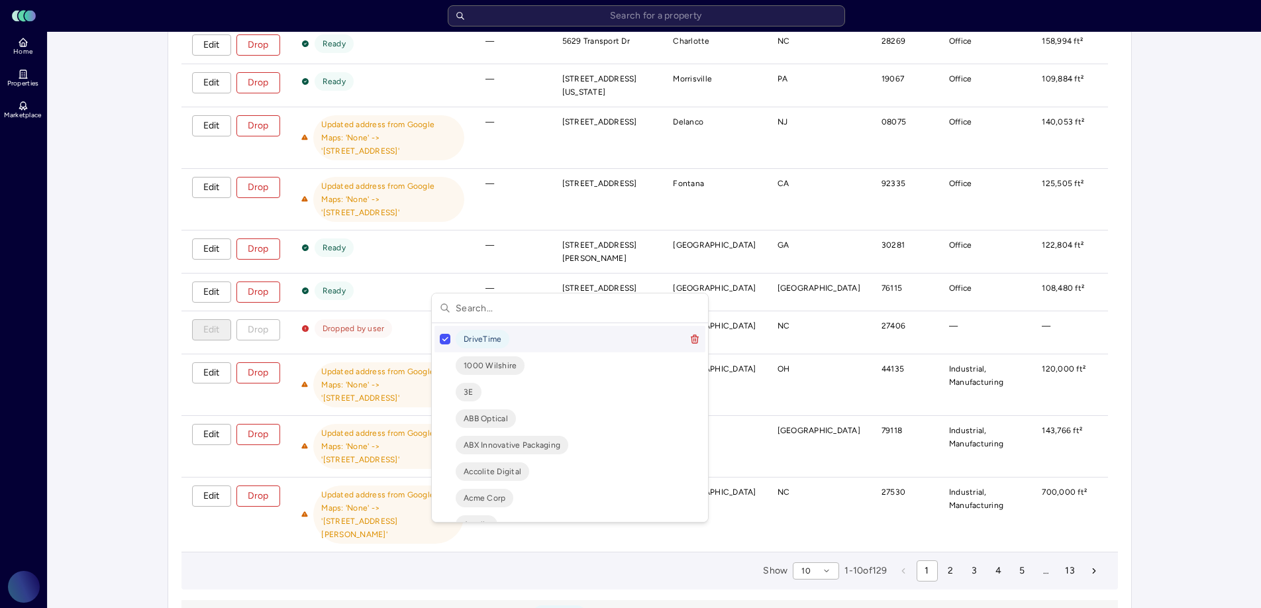
click at [593, 554] on html "Toggle Sidebar Lumen Energy Logo Home Properties Marketplace Gravity Climate Ca…" at bounding box center [630, 241] width 1261 height 961
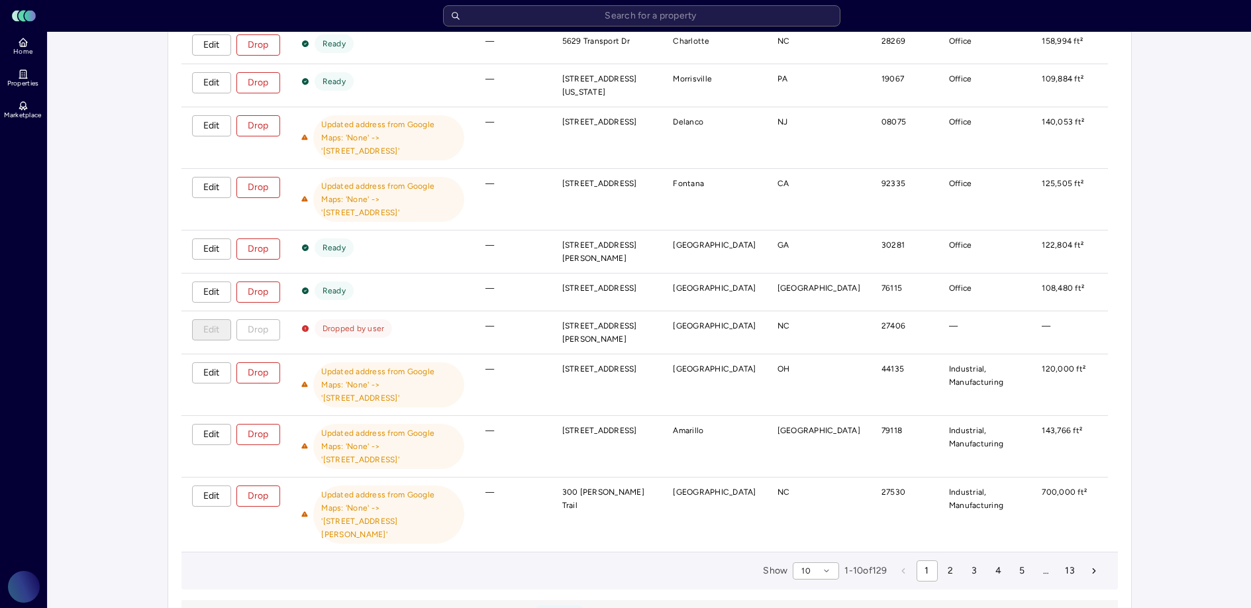
click at [603, 607] on icon "button" at bounding box center [603, 614] width 0 height 5
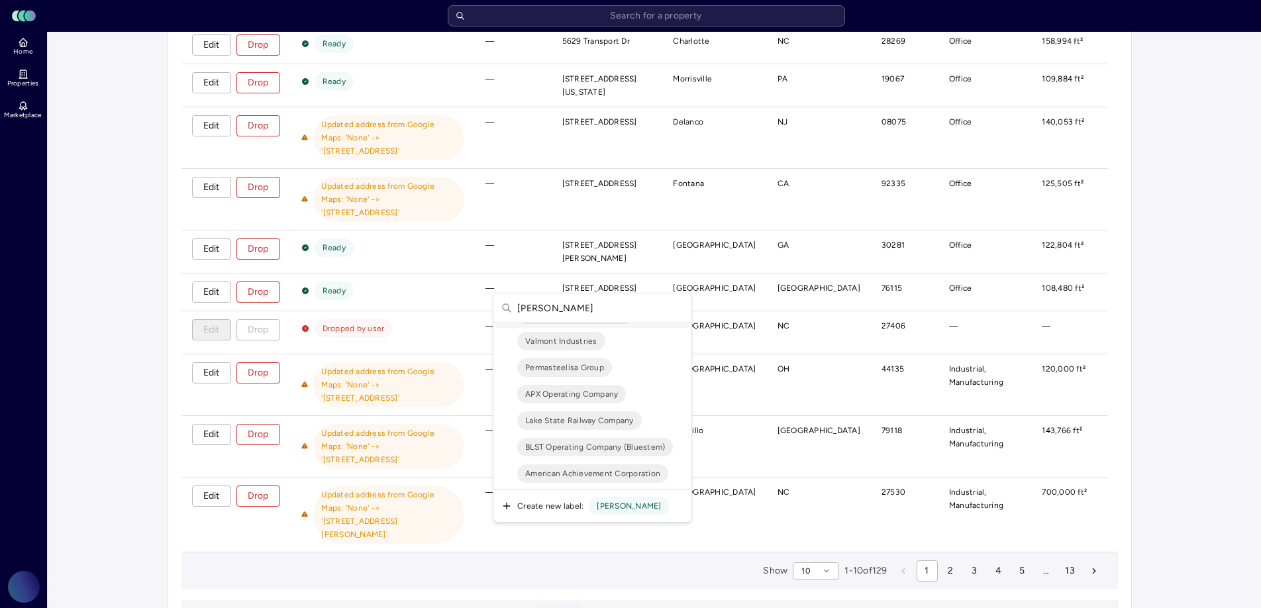
scroll to position [0, 0]
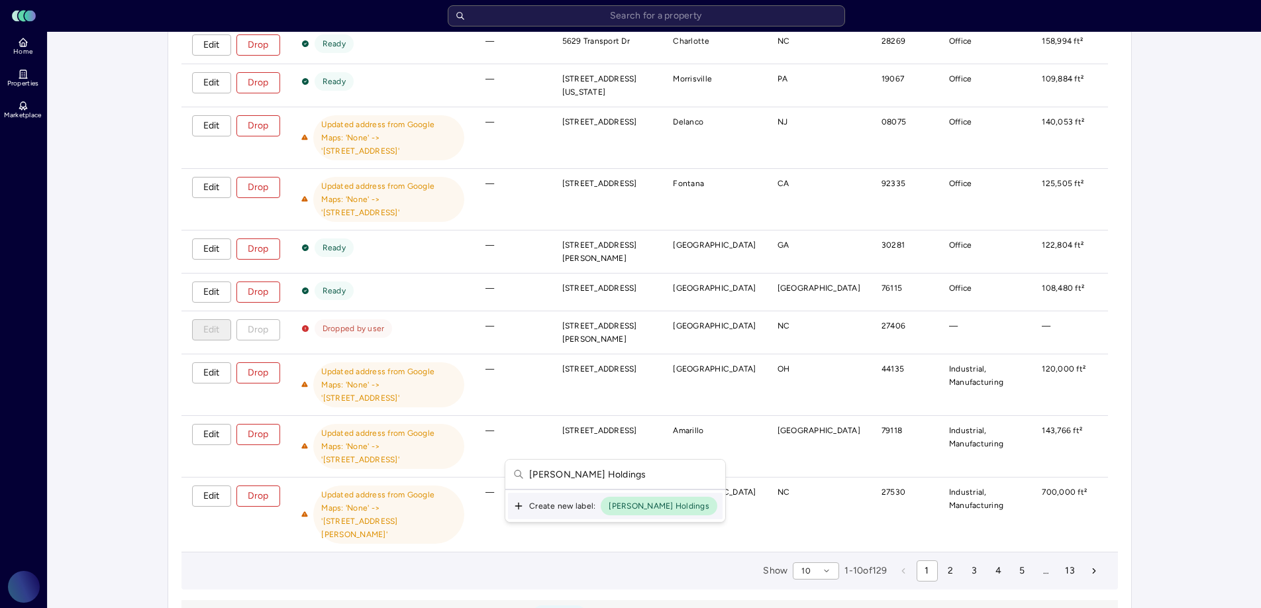
type input "Marmon Holdings"
click at [521, 503] on icon "Suggestions" at bounding box center [518, 506] width 11 height 11
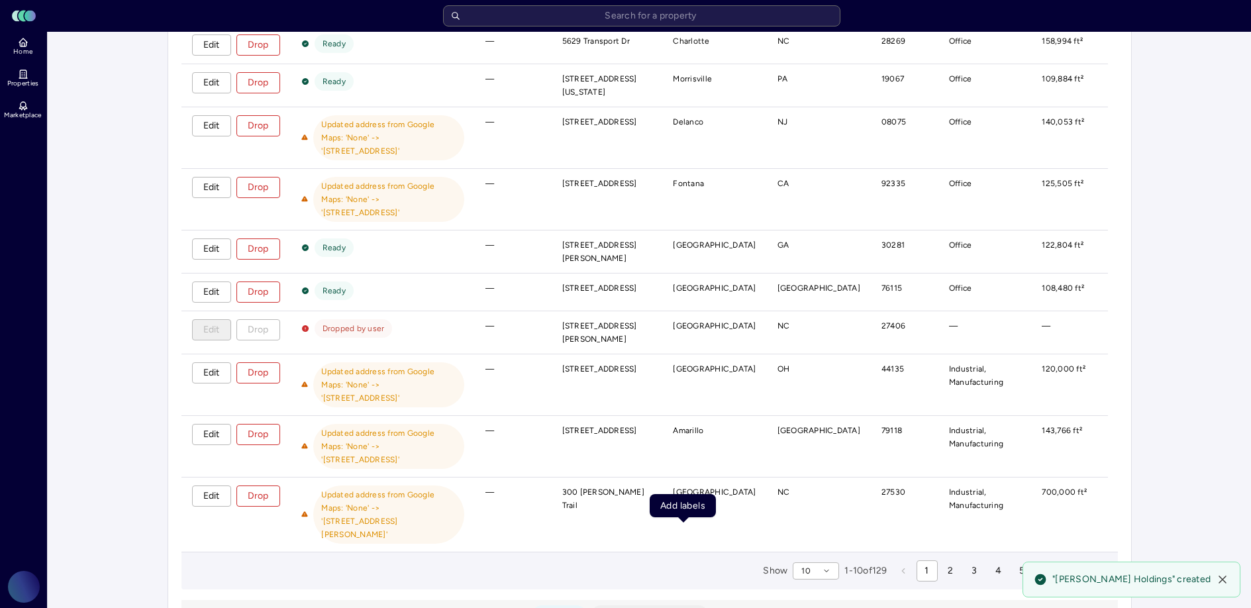
click at [721, 607] on icon "button" at bounding box center [725, 614] width 8 height 8
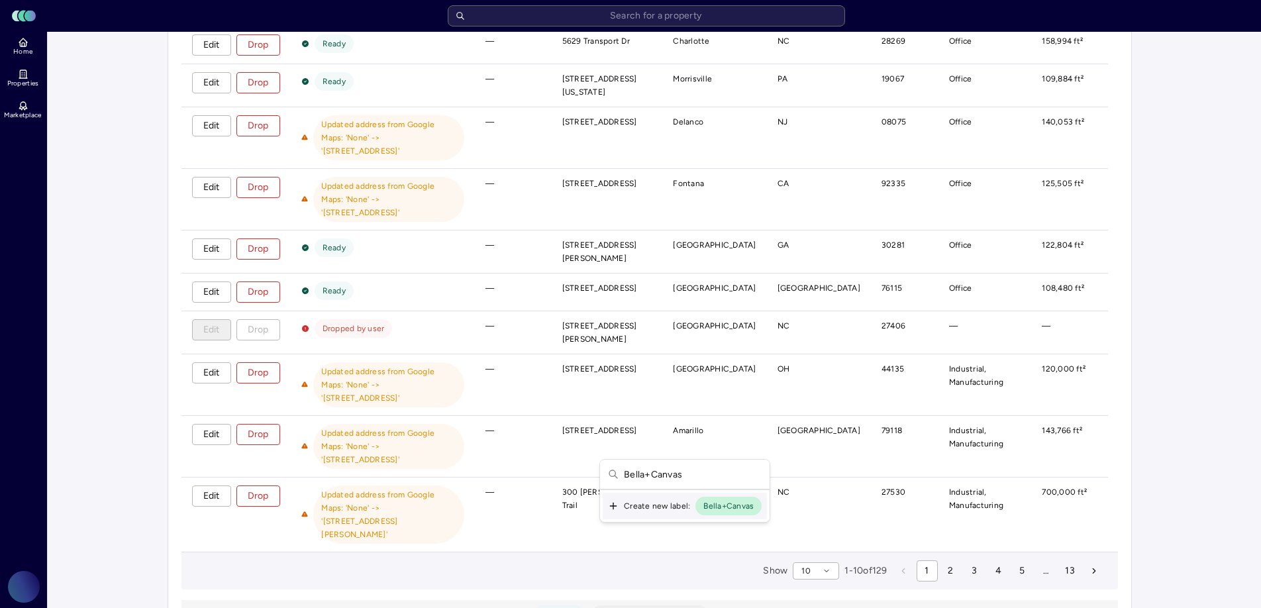
type input "Bella+Canvas"
click at [614, 501] on icon "Suggestions" at bounding box center [613, 506] width 11 height 11
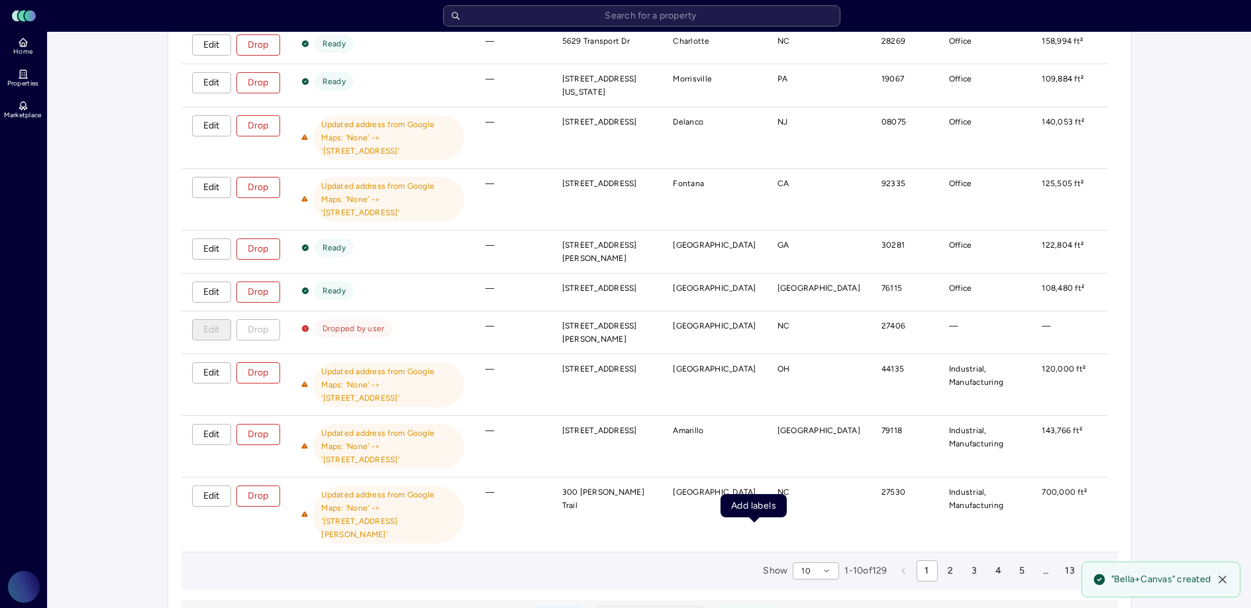
click at [793, 607] on icon "button" at bounding box center [797, 614] width 8 height 8
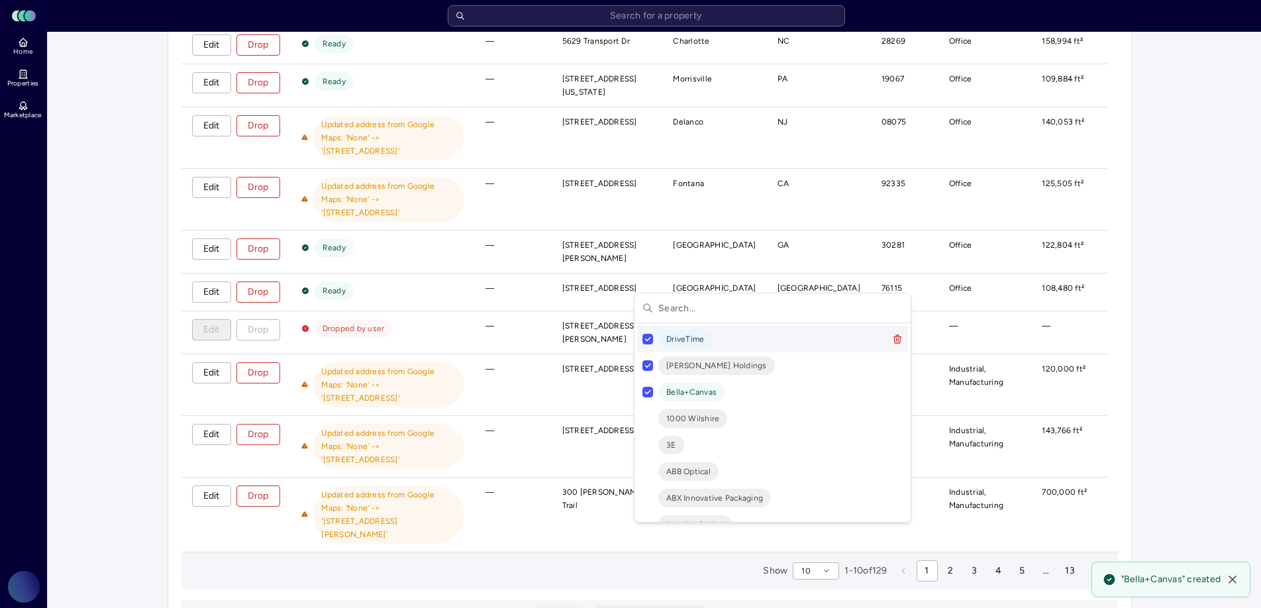
click at [688, 310] on input "text" at bounding box center [780, 307] width 244 height 29
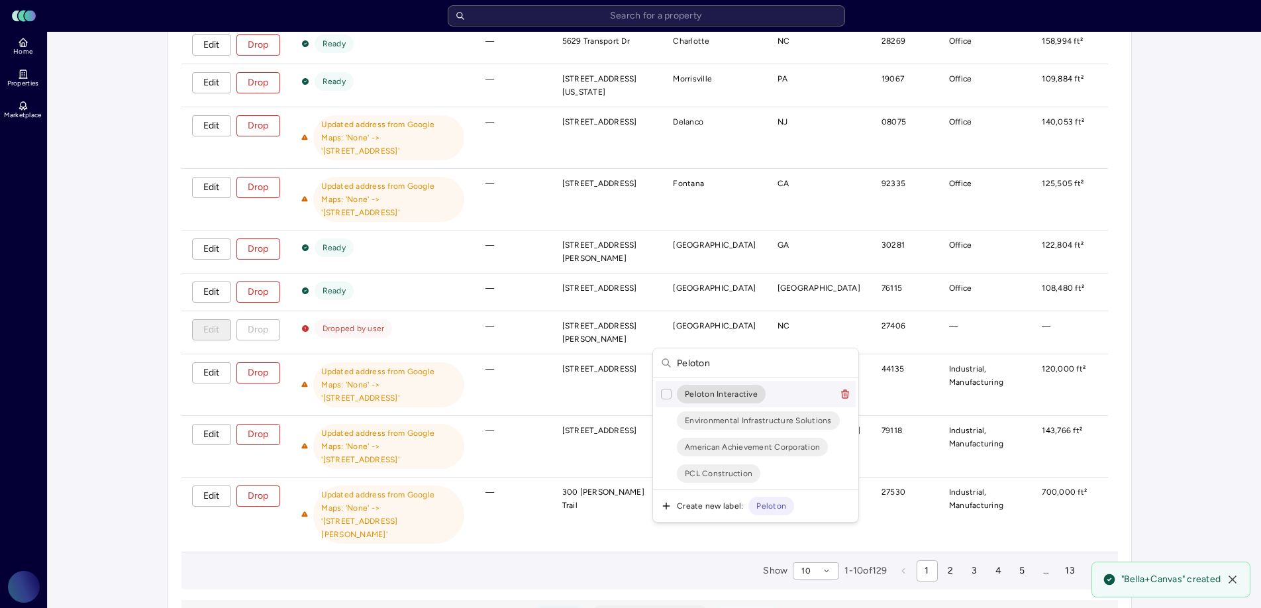
type input "Peloton"
click at [704, 396] on span "Peloton Interactive" at bounding box center [721, 393] width 73 height 13
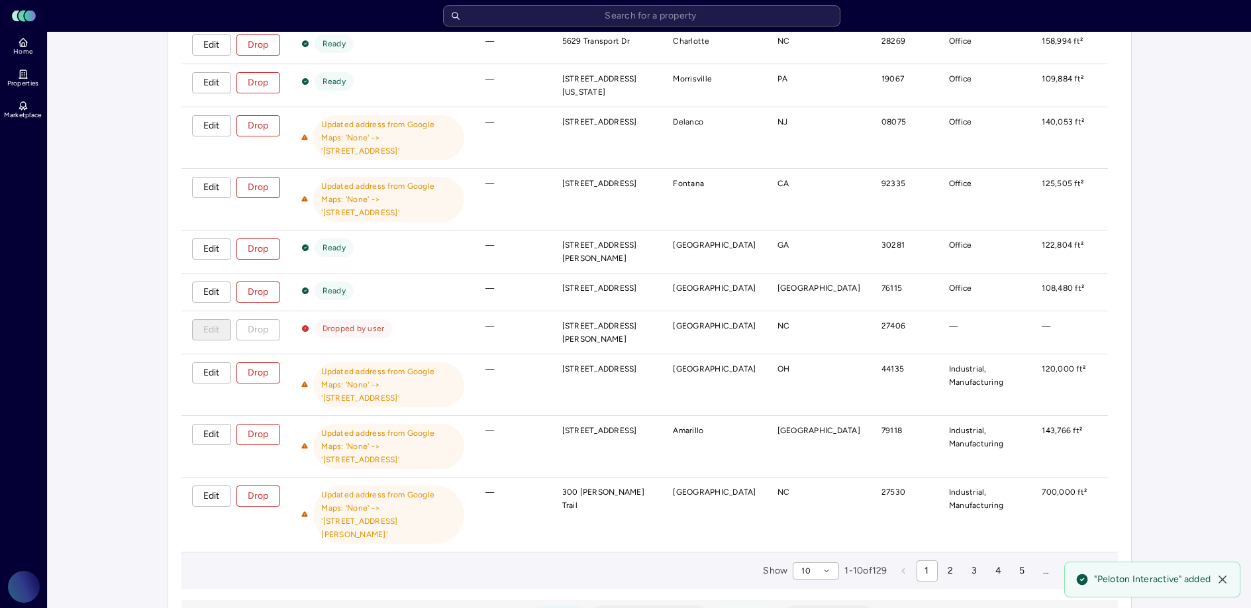
click at [887, 607] on icon "button" at bounding box center [891, 614] width 8 height 8
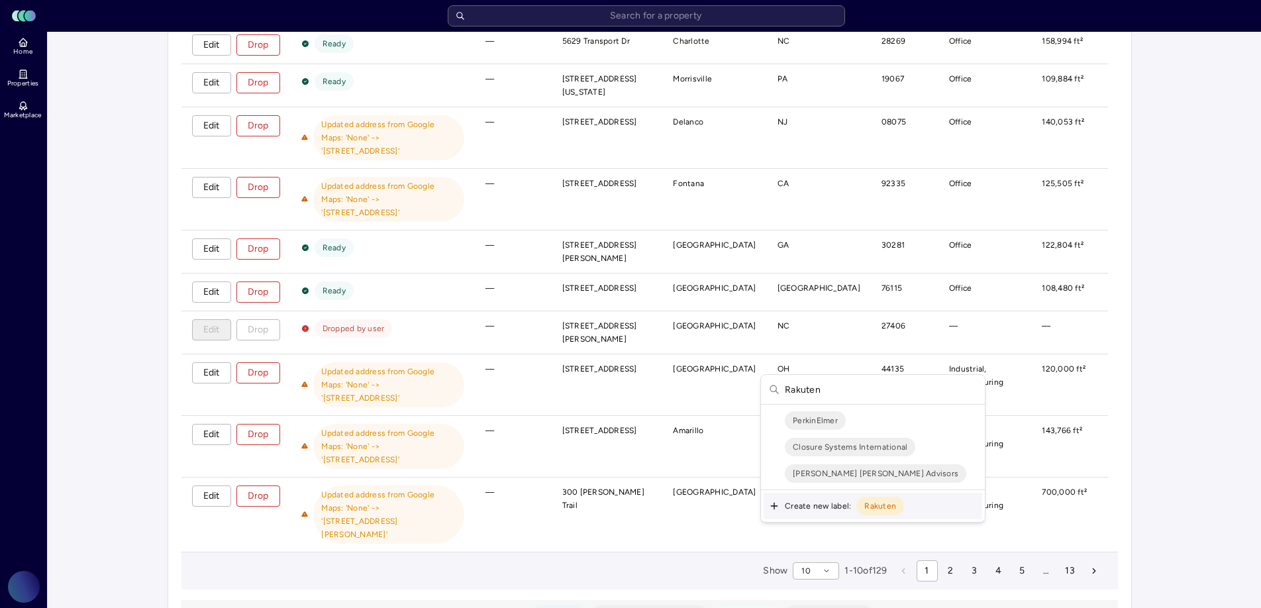
type input "Rakuten"
click at [779, 505] on icon "Suggestions" at bounding box center [774, 506] width 11 height 11
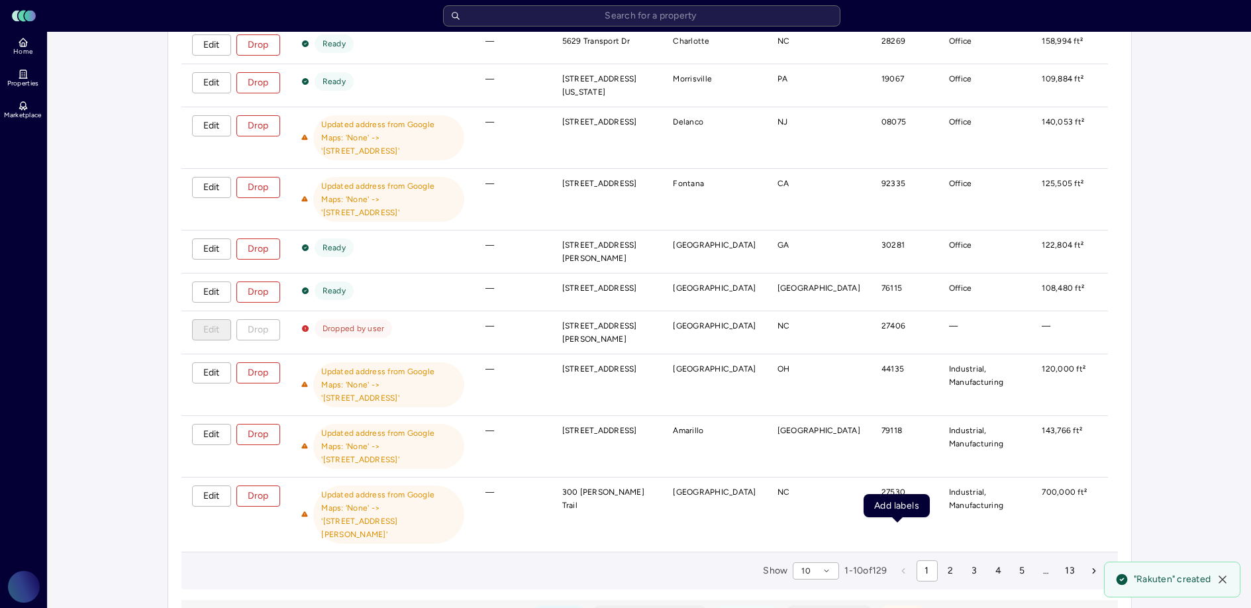
click at [939, 607] on icon "button" at bounding box center [943, 614] width 8 height 8
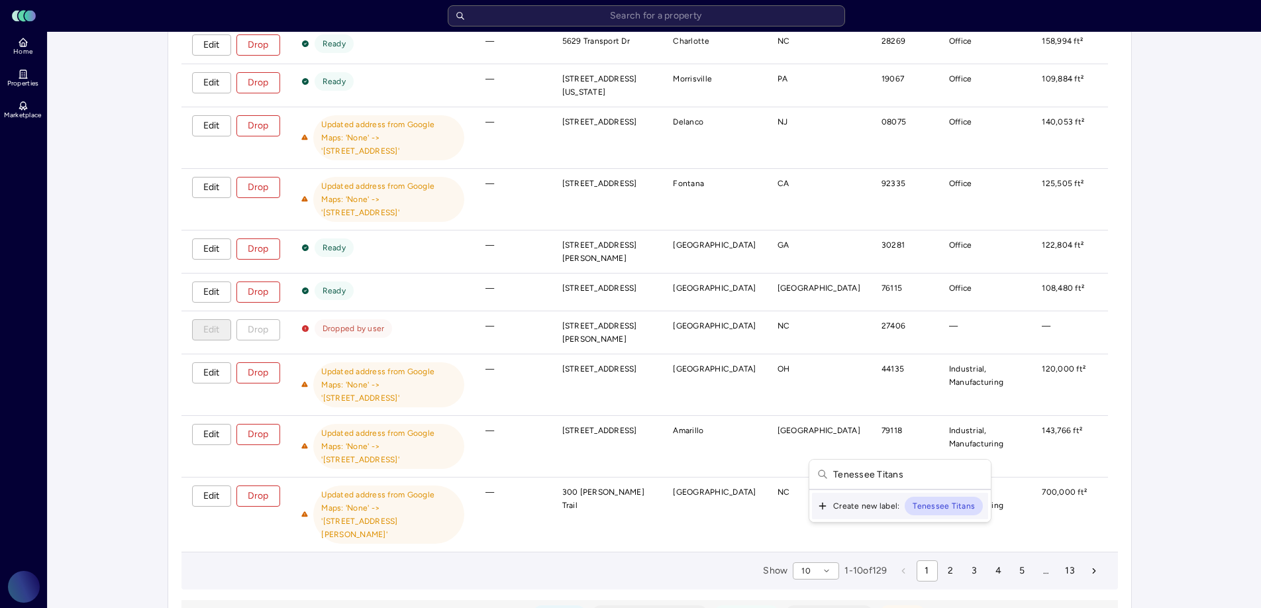
click at [859, 474] on input "Tenessee Titans" at bounding box center [908, 474] width 150 height 29
type input "Tennessee Titans"
click at [824, 503] on icon "Suggestions" at bounding box center [819, 506] width 11 height 11
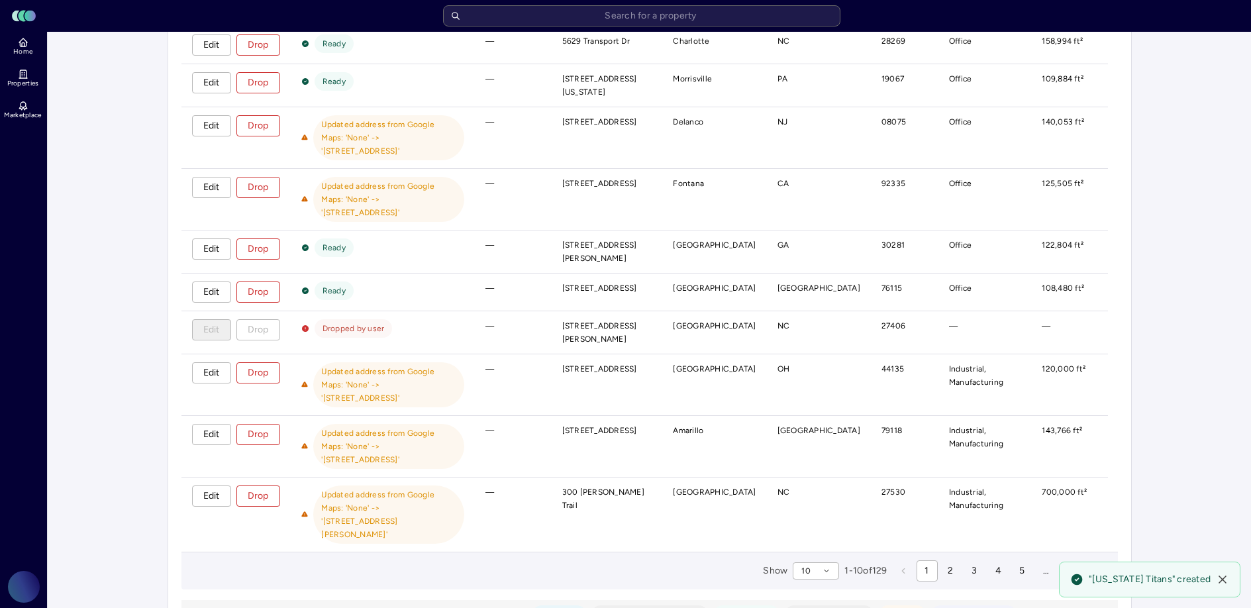
click at [1022, 607] on span "button" at bounding box center [1035, 614] width 26 height 13
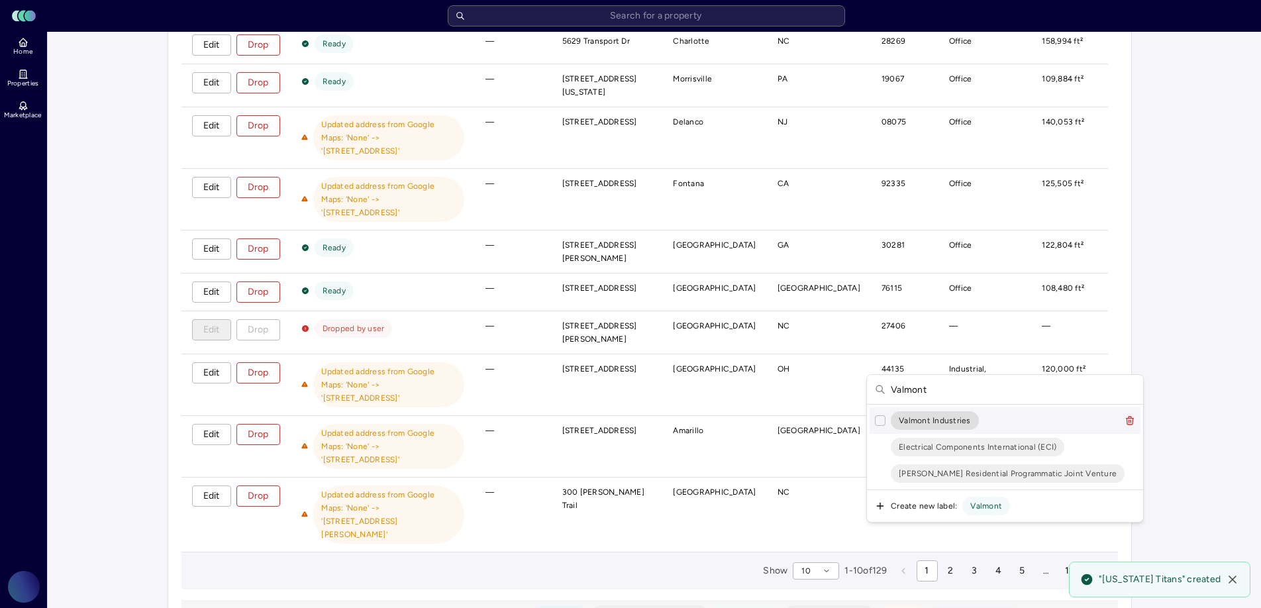
type input "Valmont"
click at [959, 417] on span "Valmont Industries" at bounding box center [934, 420] width 72 height 13
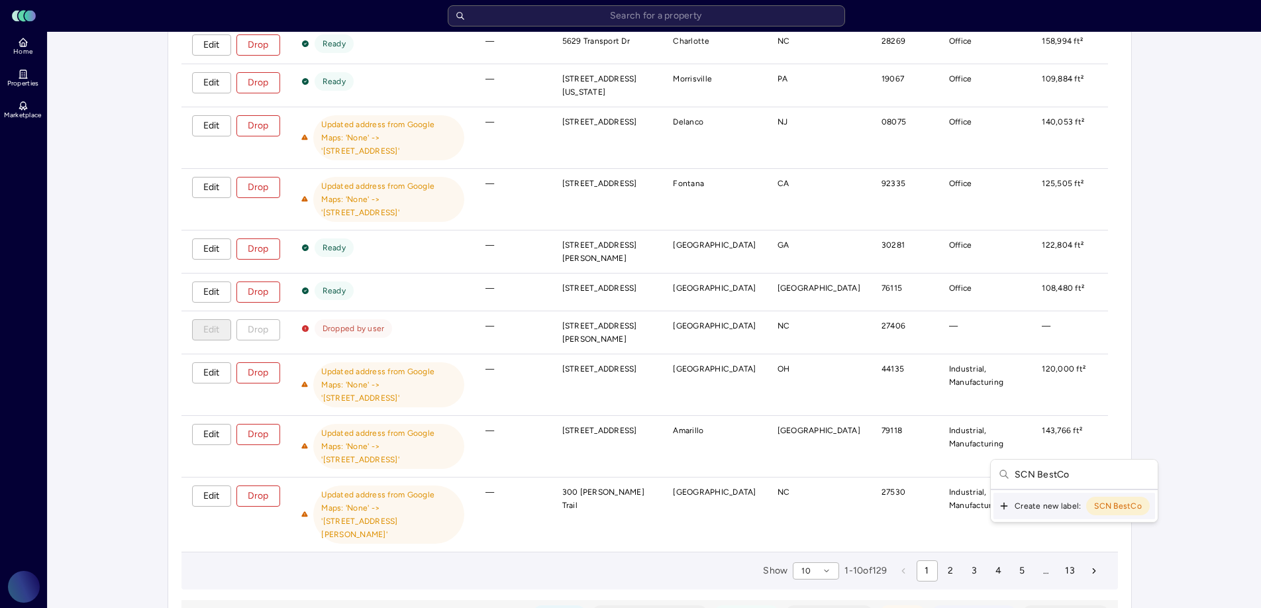
type input "SCN BestCo"
click at [1004, 506] on icon "Suggestions" at bounding box center [1003, 506] width 6 height 0
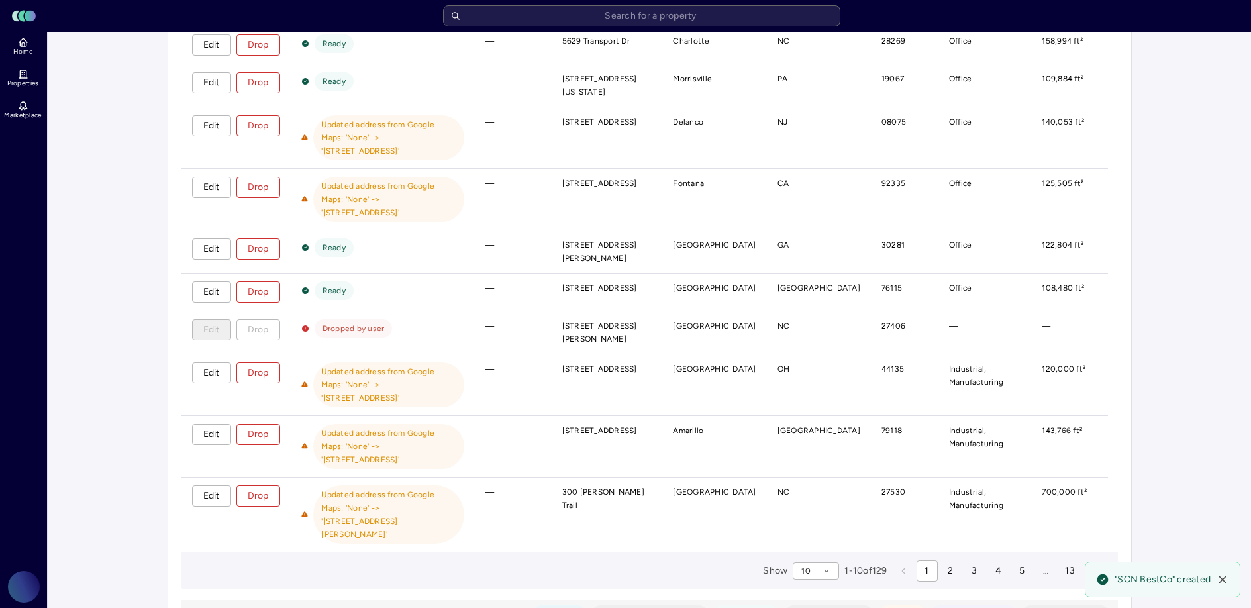
scroll to position [297, 0]
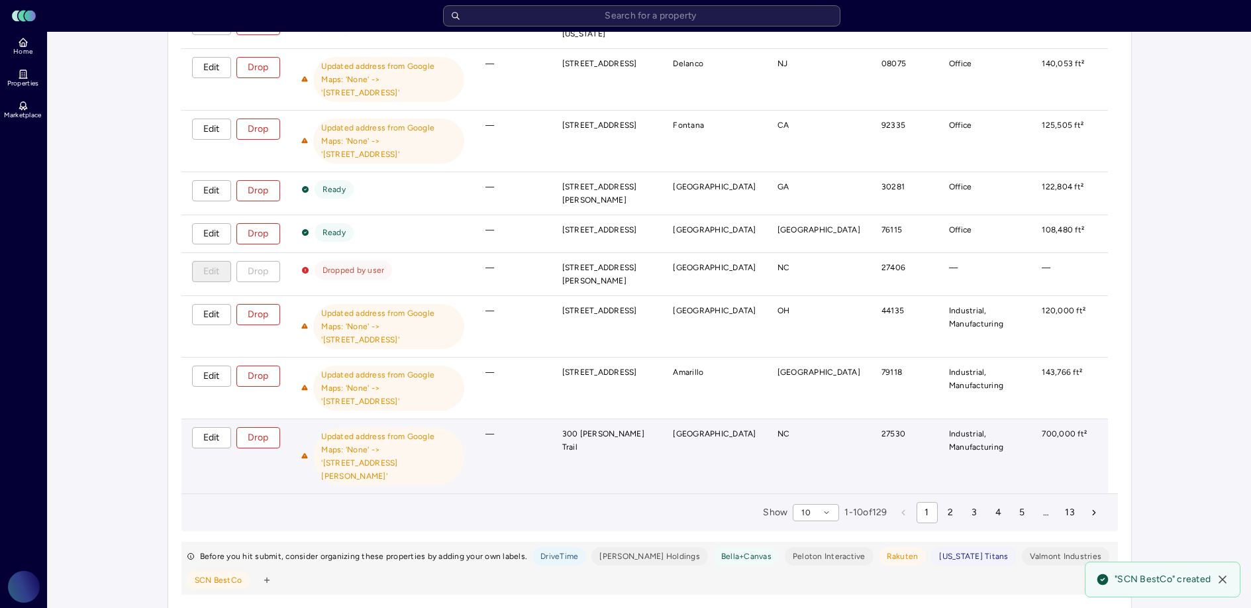
drag, startPoint x: 542, startPoint y: 475, endPoint x: 323, endPoint y: 359, distance: 247.3
click at [326, 351] on div "Review submission Successfully created 0 Ready to submit 12 Ready to submit wit…" at bounding box center [649, 217] width 936 height 763
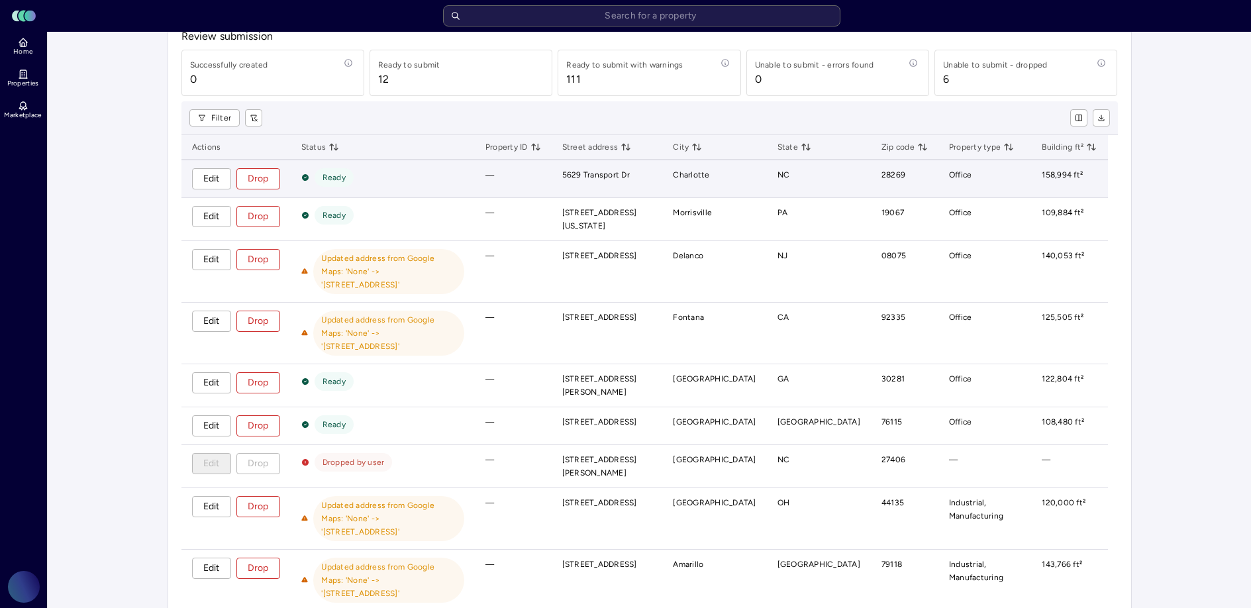
scroll to position [0, 0]
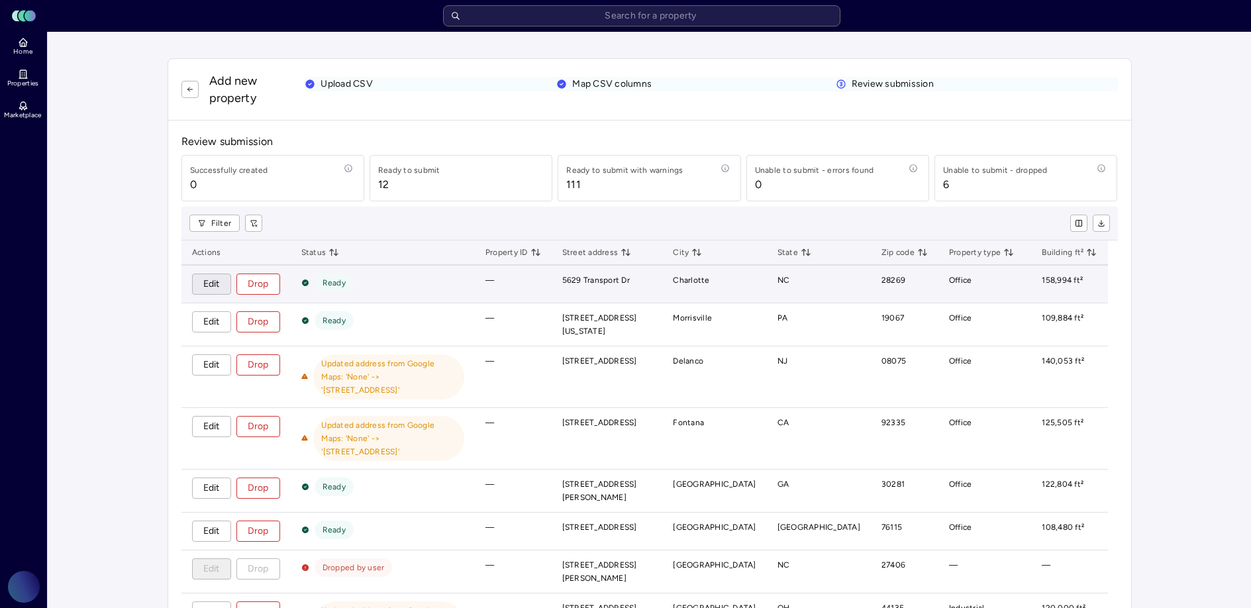
click at [215, 285] on span "Edit" at bounding box center [211, 284] width 17 height 15
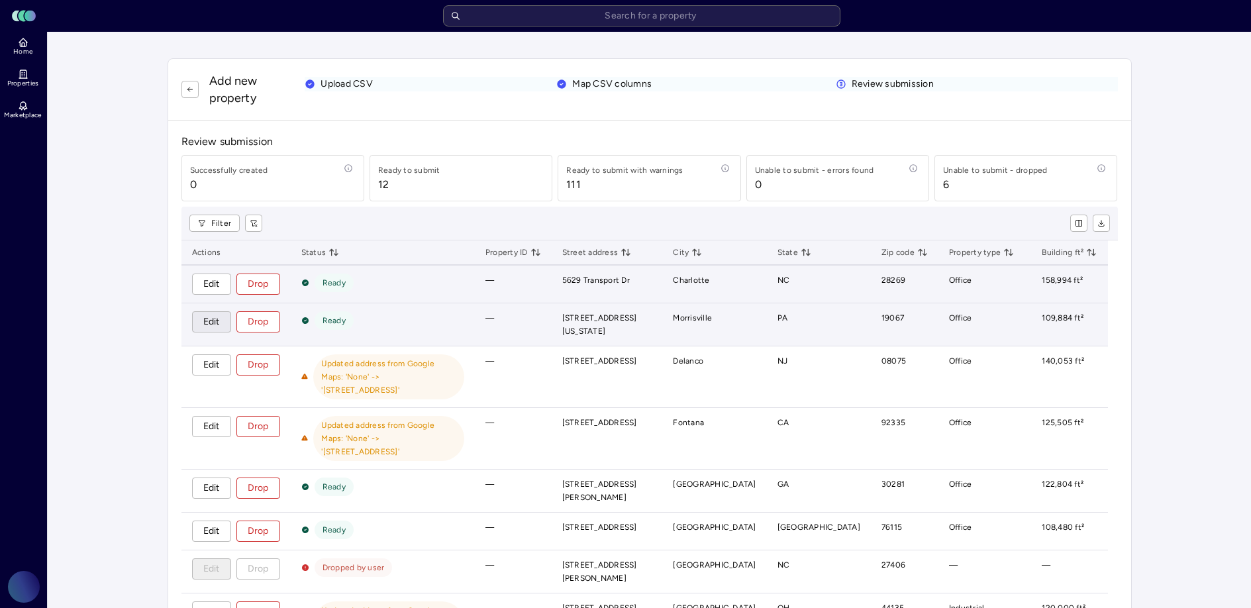
click at [213, 322] on span "Edit" at bounding box center [211, 322] width 17 height 15
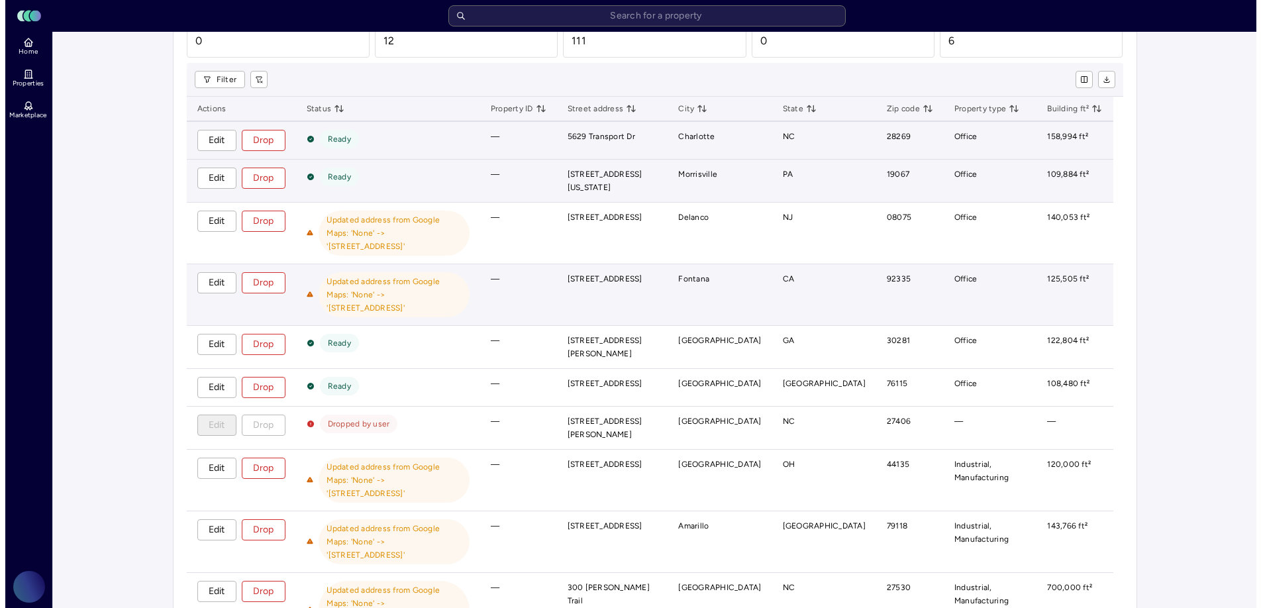
scroll to position [263, 0]
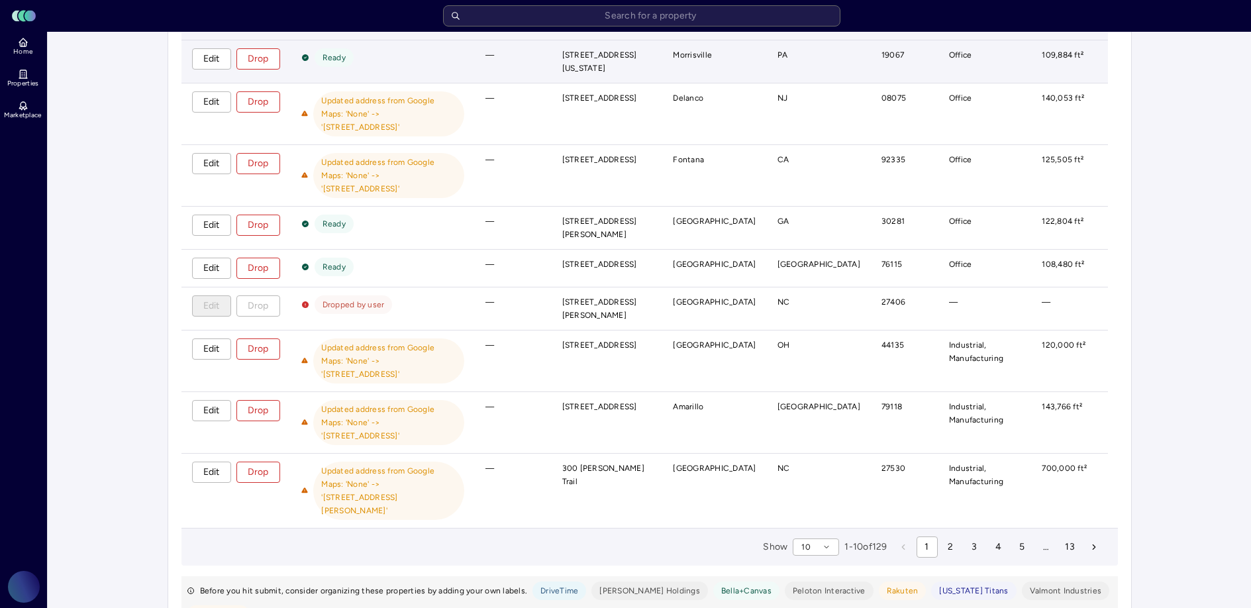
click at [566, 584] on span "DriveTime" at bounding box center [559, 590] width 38 height 13
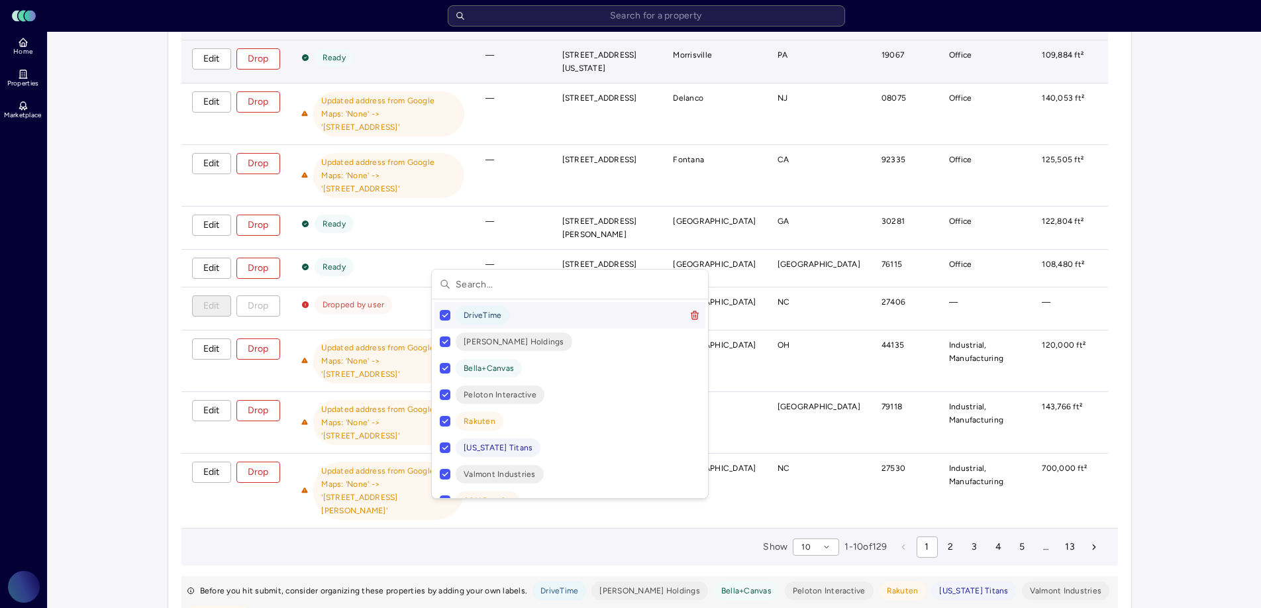
click at [448, 318] on button "Suggestions" at bounding box center [445, 315] width 11 height 11
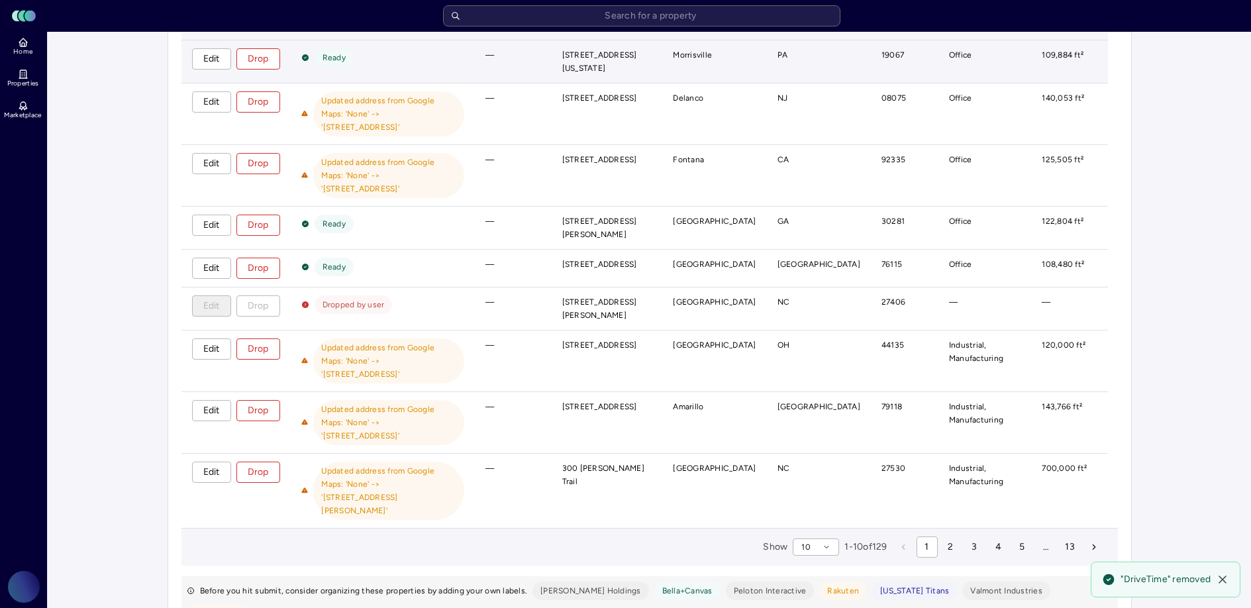
click at [547, 584] on span "Marmon Holdings" at bounding box center [590, 590] width 101 height 13
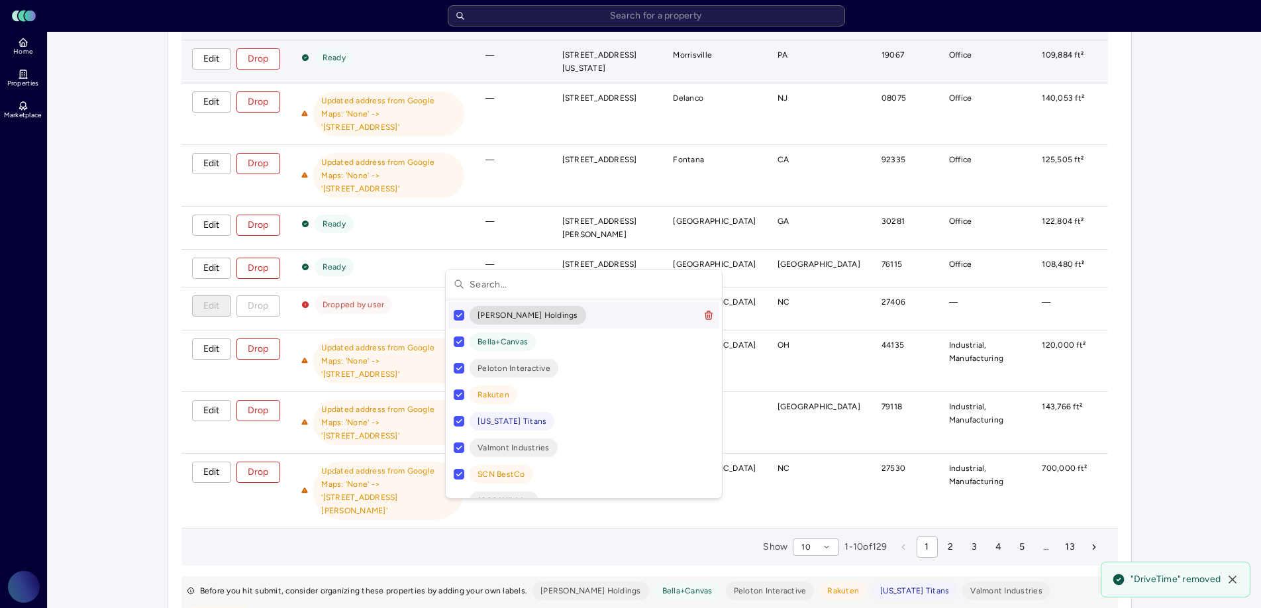
click at [460, 319] on button "Suggestions" at bounding box center [459, 315] width 11 height 11
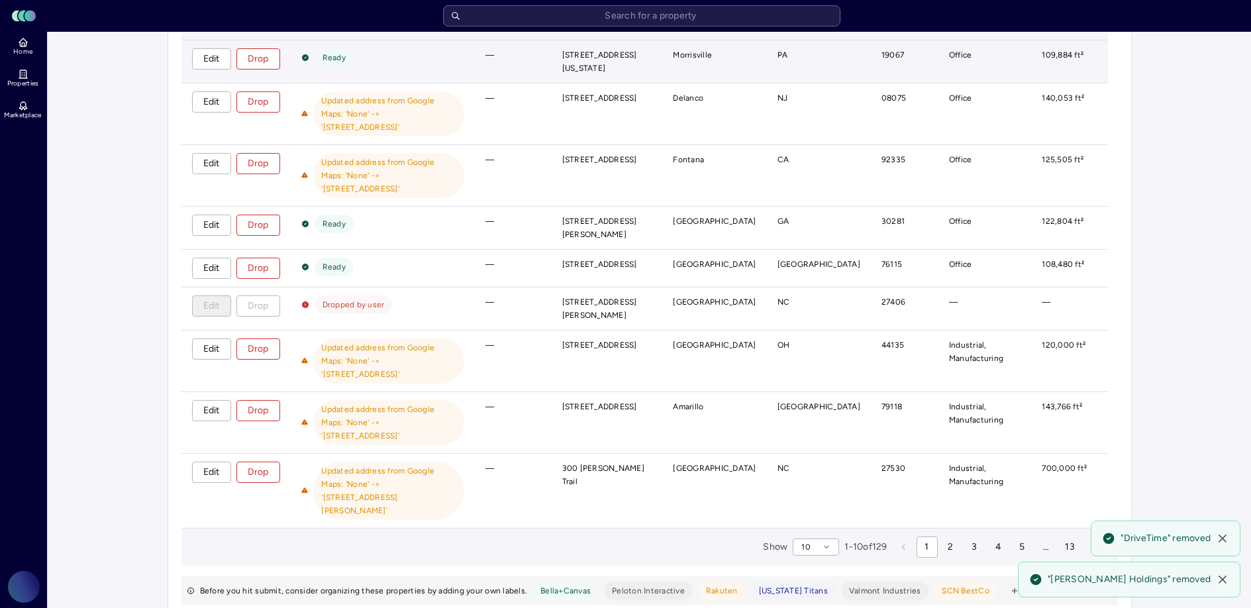
click at [566, 584] on span "Bella+Canvas" at bounding box center [565, 590] width 50 height 13
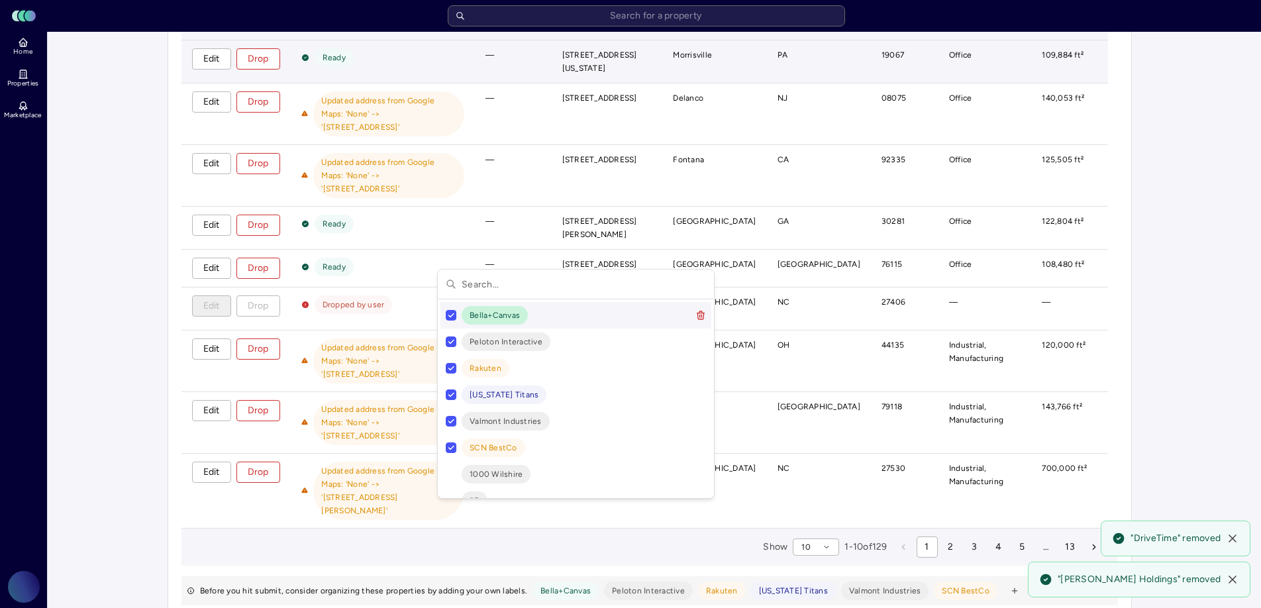
click at [450, 314] on button "Suggestions" at bounding box center [451, 315] width 11 height 11
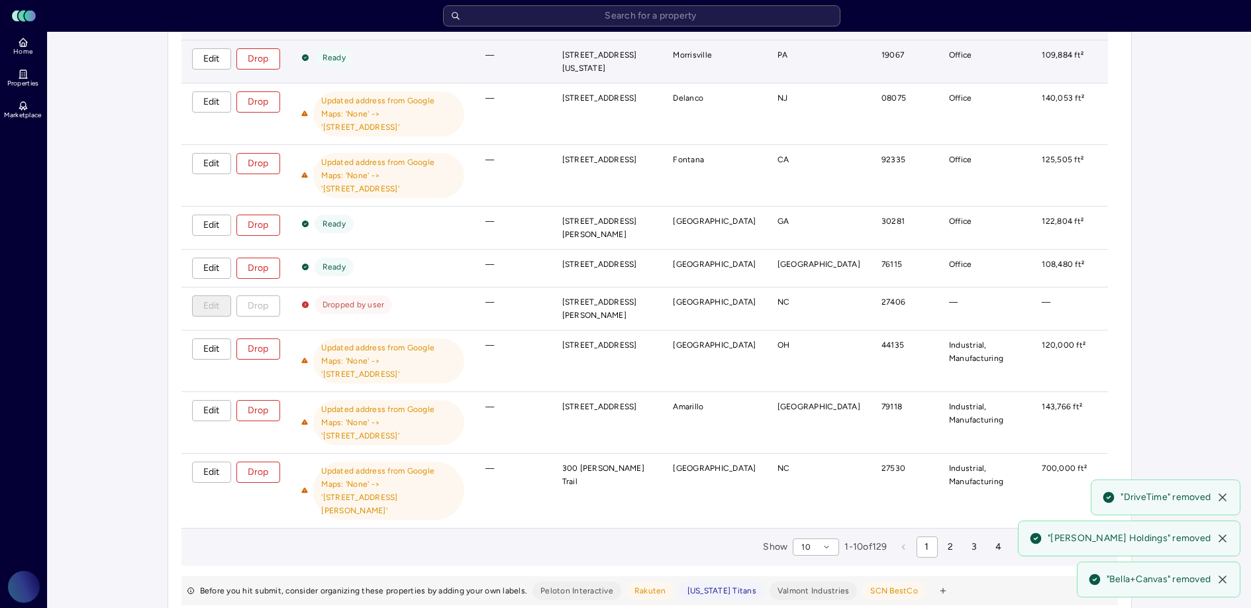
click at [578, 584] on span "Peloton Interactive" at bounding box center [576, 590] width 73 height 13
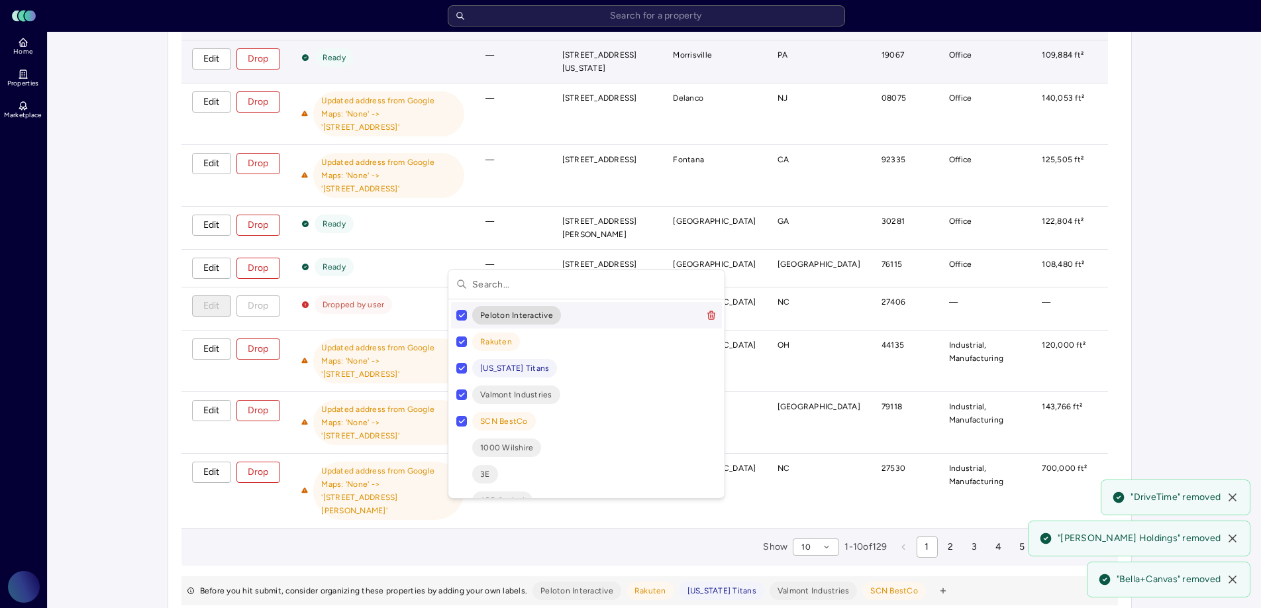
click at [461, 318] on button "Suggestions" at bounding box center [461, 315] width 11 height 11
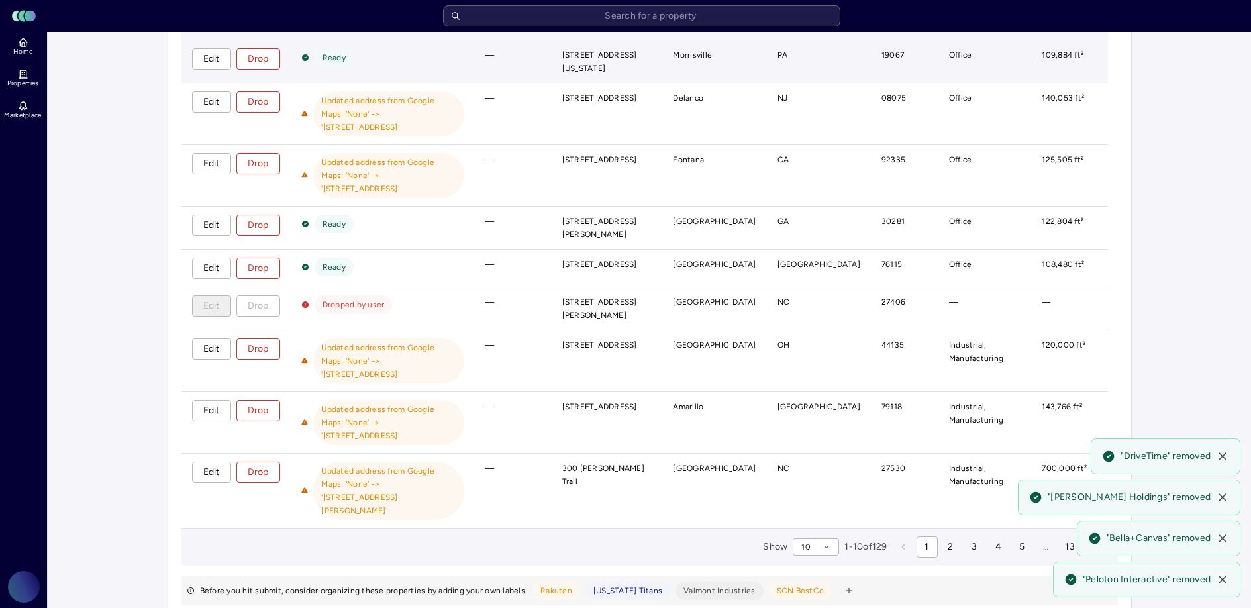
click at [548, 584] on span "Rakuten" at bounding box center [556, 590] width 32 height 13
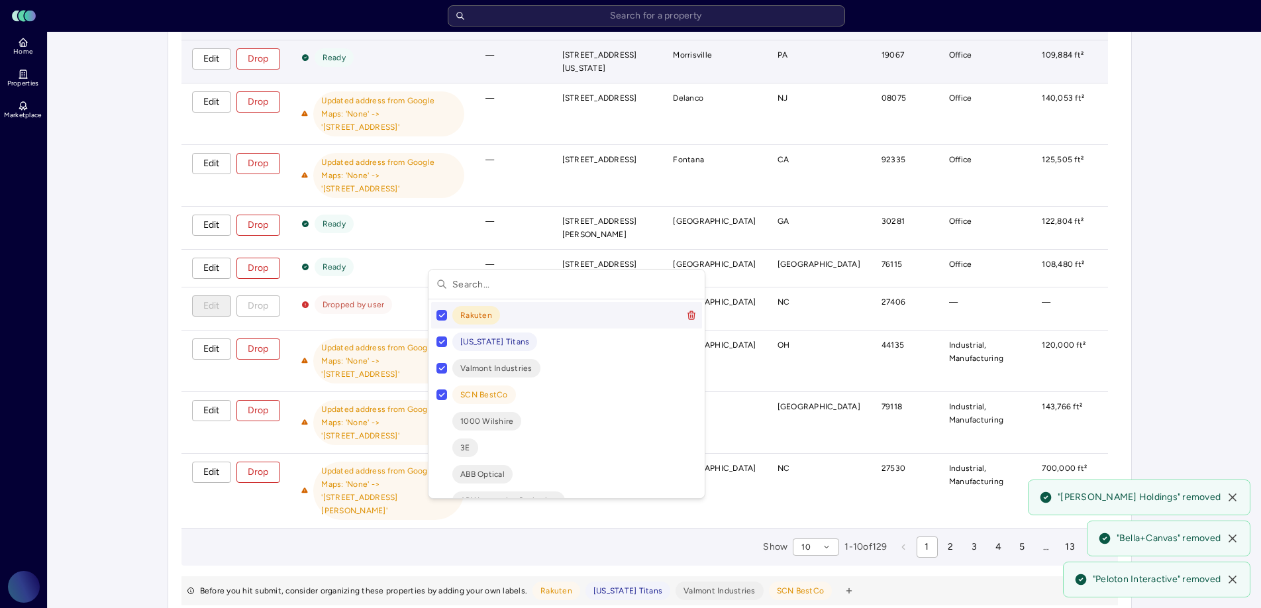
click at [439, 315] on button "Suggestions" at bounding box center [441, 315] width 11 height 11
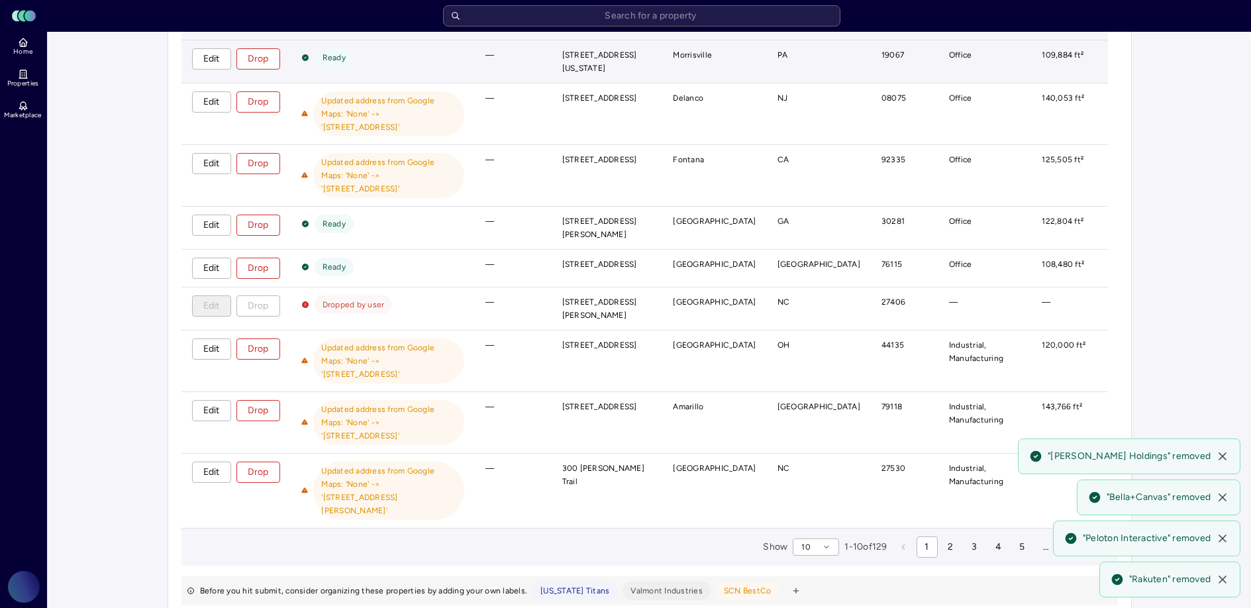
click at [567, 584] on span "Tennessee Titans" at bounding box center [574, 590] width 69 height 13
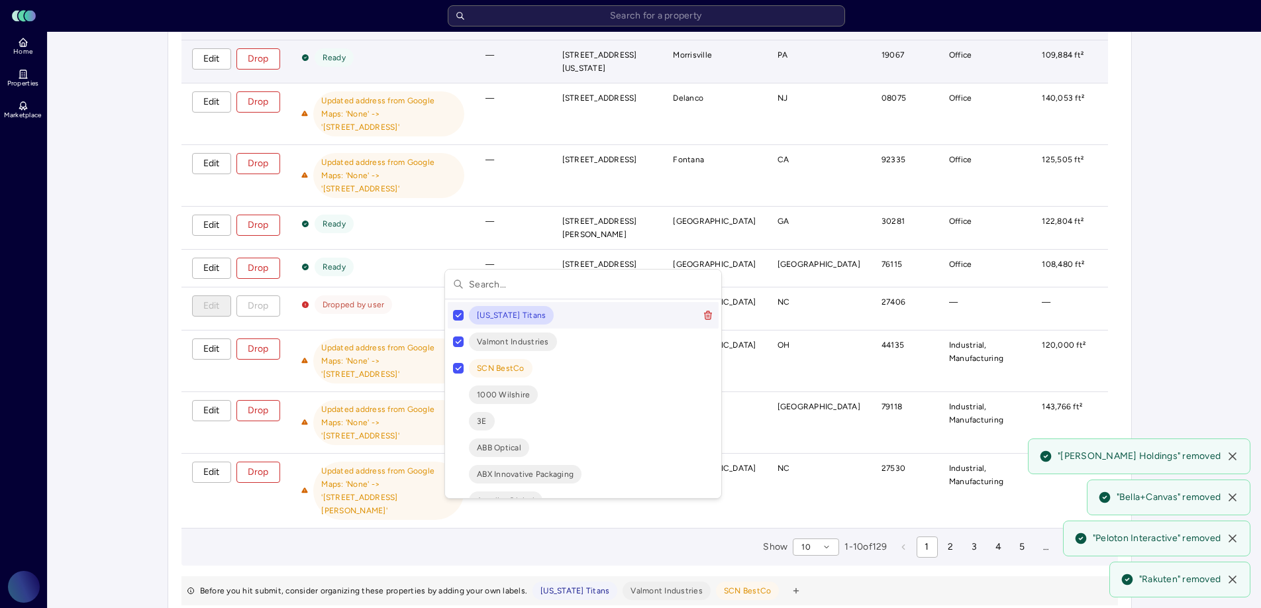
click at [458, 313] on button "Suggestions" at bounding box center [458, 315] width 11 height 11
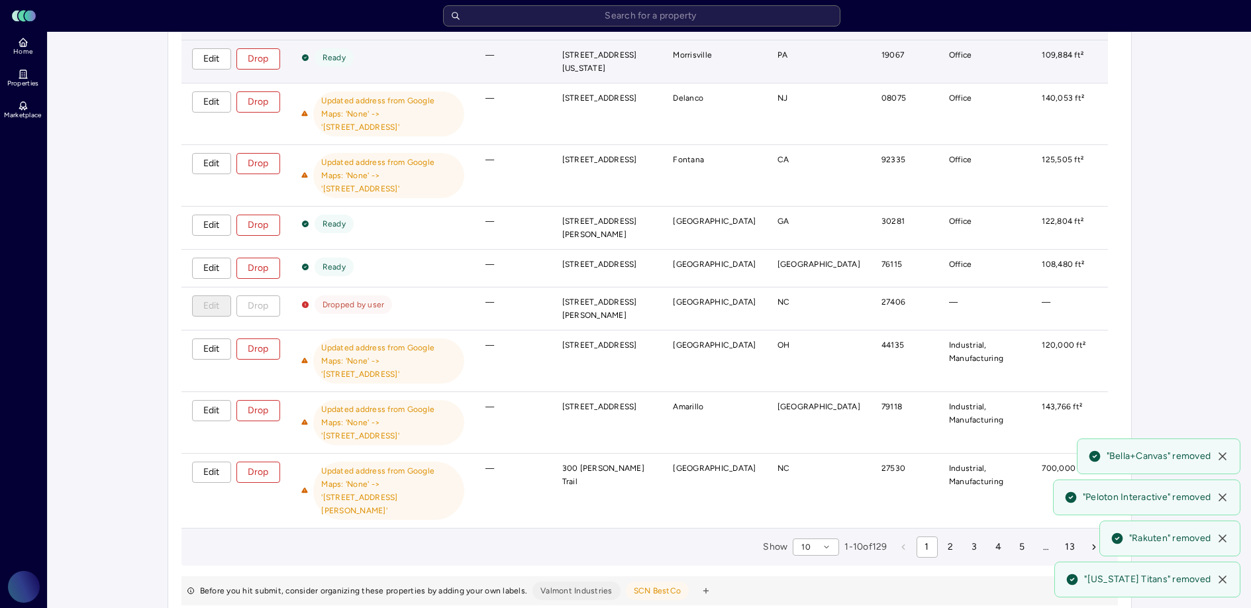
click at [564, 584] on span "Valmont Industries" at bounding box center [576, 590] width 72 height 13
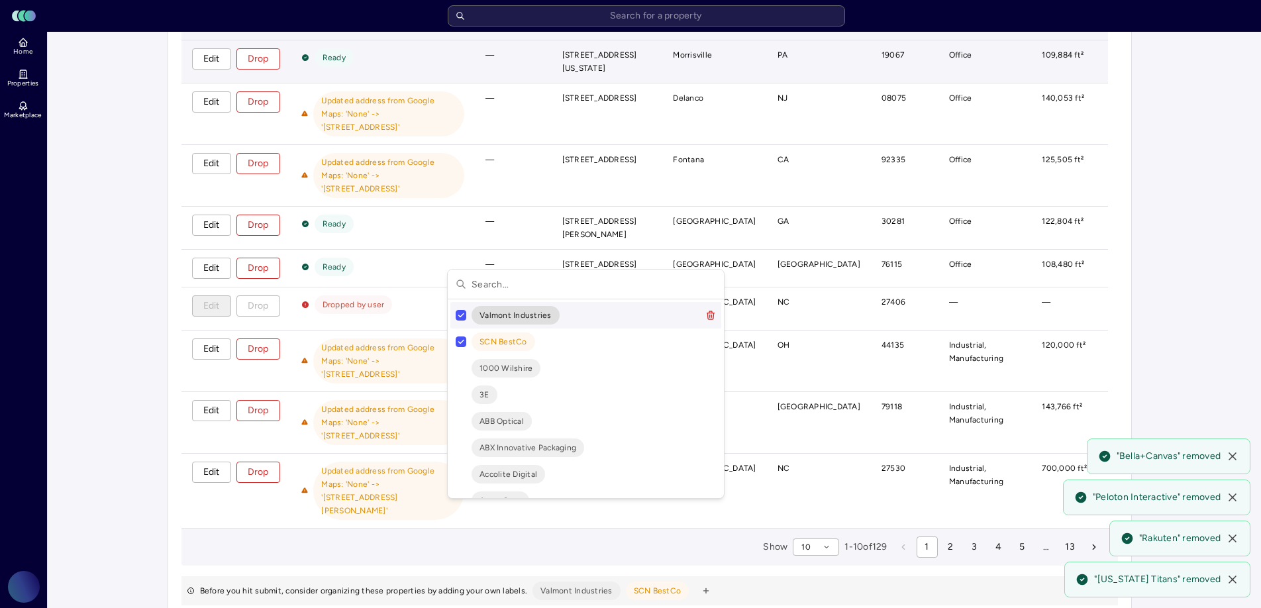
click at [461, 315] on button "Suggestions" at bounding box center [461, 315] width 11 height 11
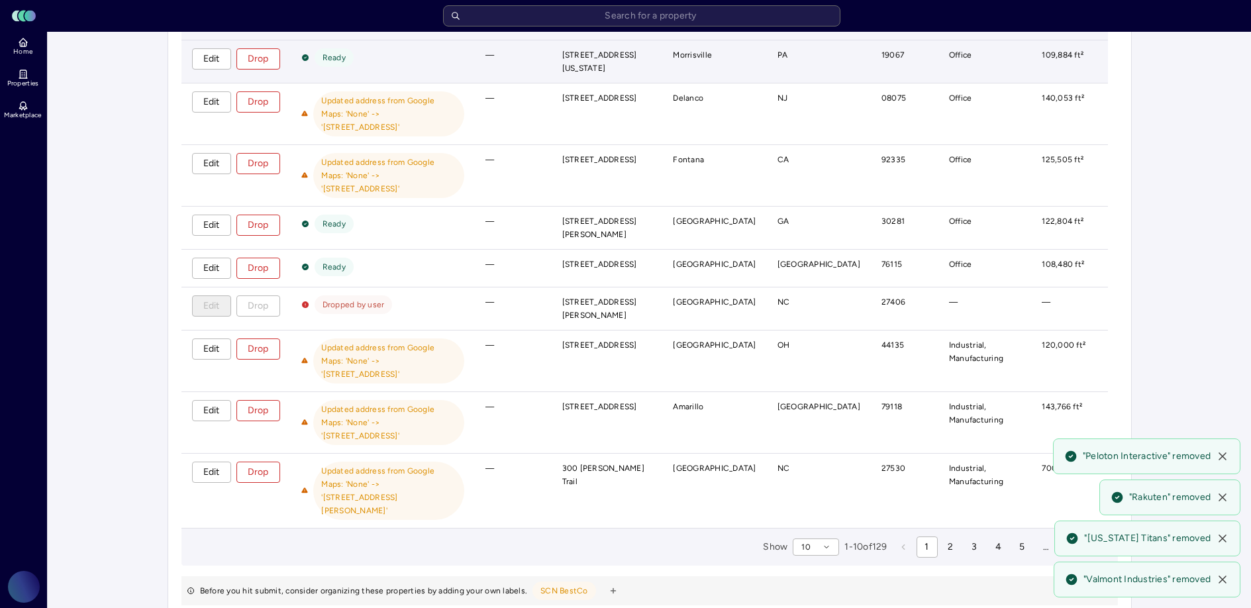
click at [554, 584] on span "SCN BestCo" at bounding box center [564, 590] width 48 height 13
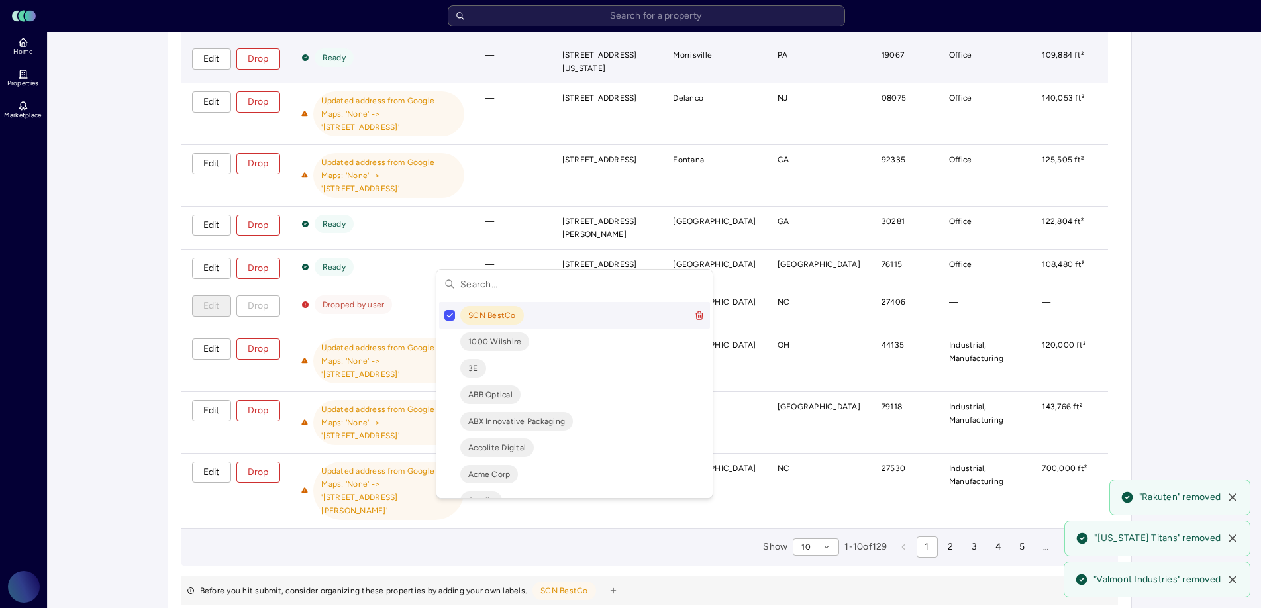
click at [445, 313] on button "Suggestions" at bounding box center [449, 315] width 11 height 11
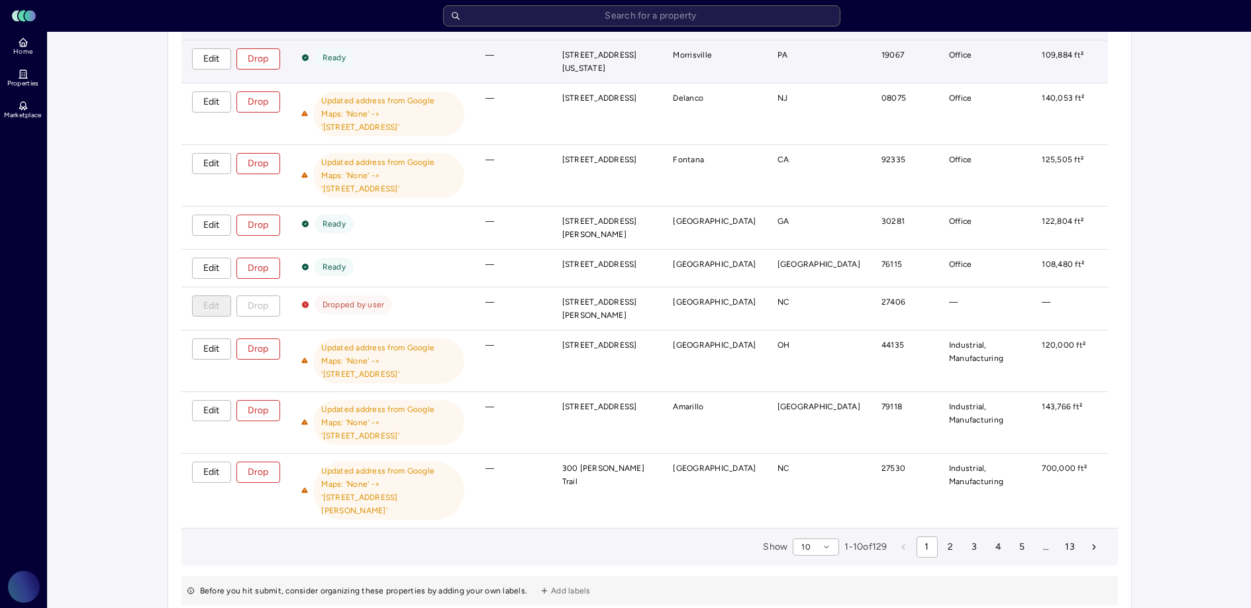
click at [556, 584] on span "Add labels" at bounding box center [571, 590] width 40 height 13
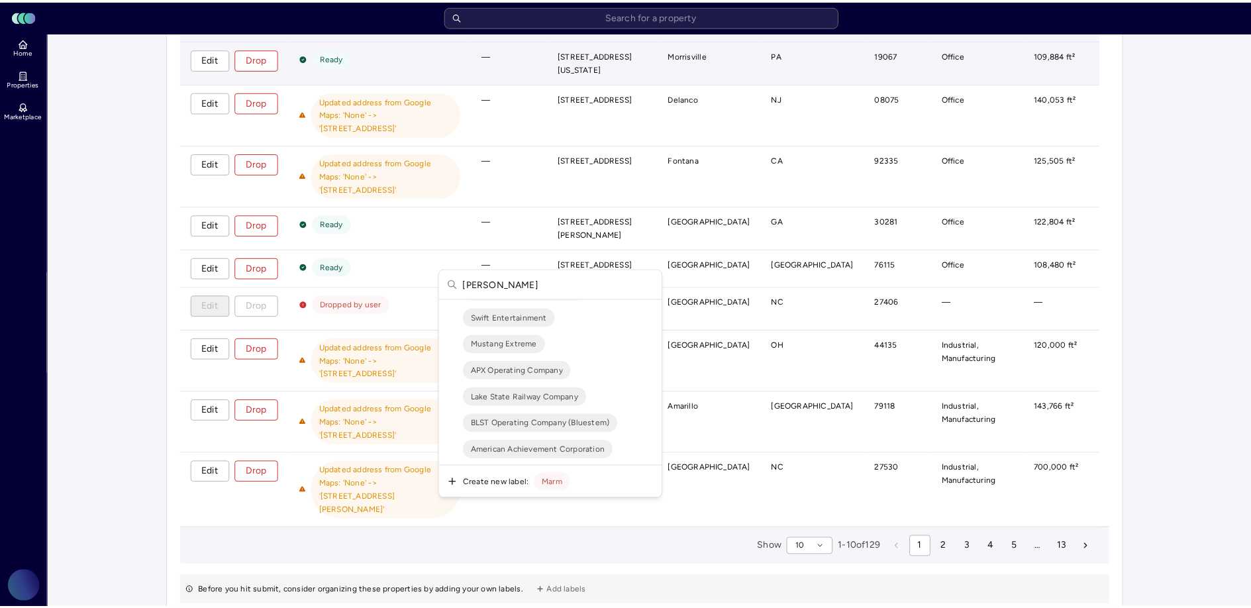
scroll to position [0, 0]
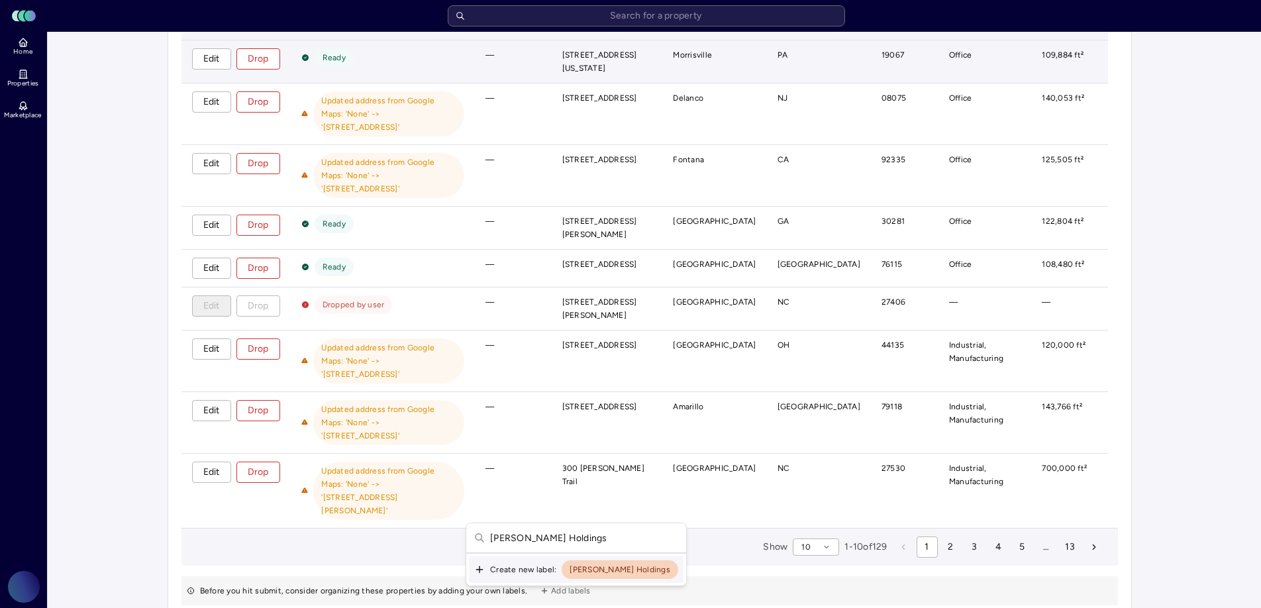
type input "Marmon Holdings"
click at [585, 569] on span "Marmon Holdings" at bounding box center [619, 569] width 101 height 9
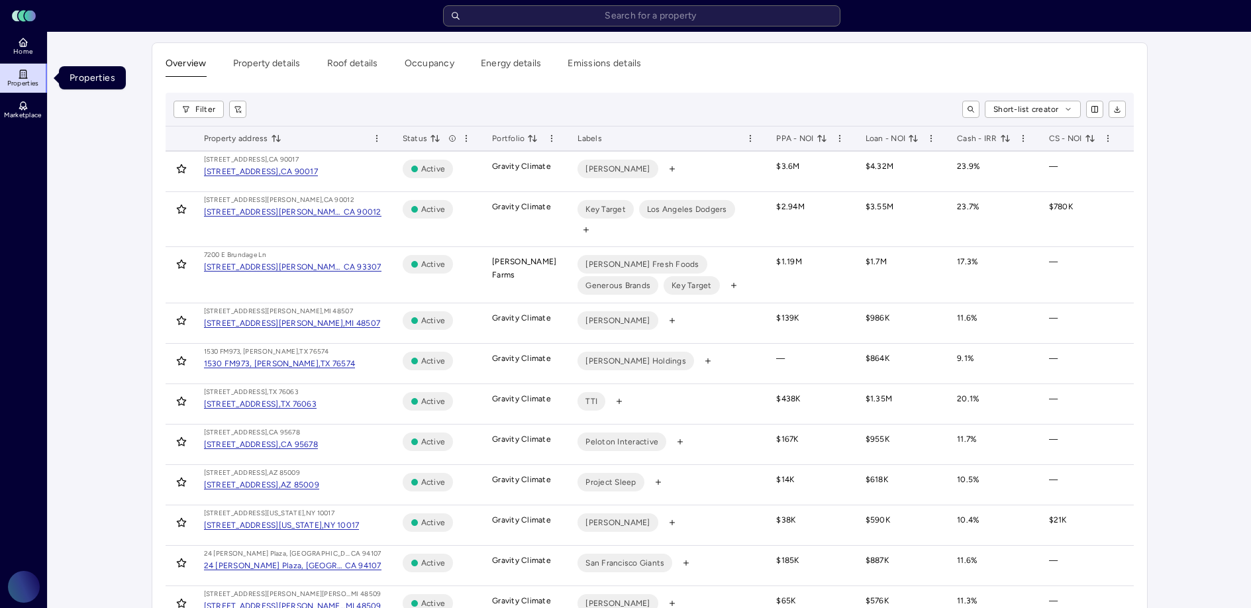
click at [19, 64] on link "Properties" at bounding box center [24, 78] width 48 height 29
click at [28, 48] on span "Home" at bounding box center [22, 52] width 19 height 8
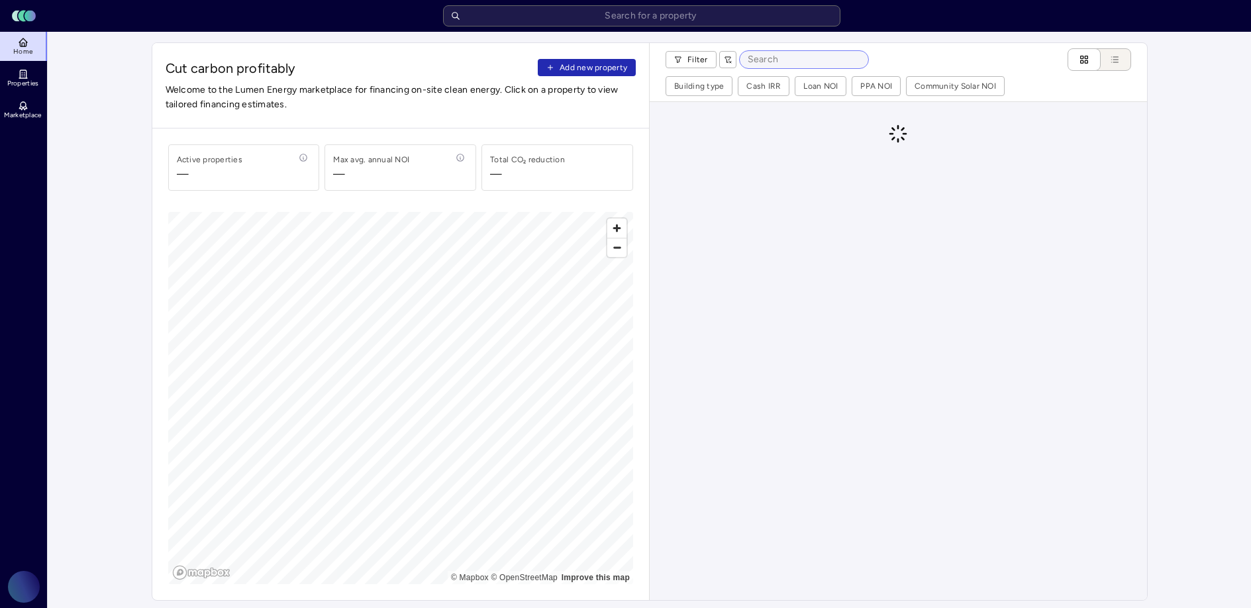
click at [761, 64] on input at bounding box center [804, 59] width 128 height 17
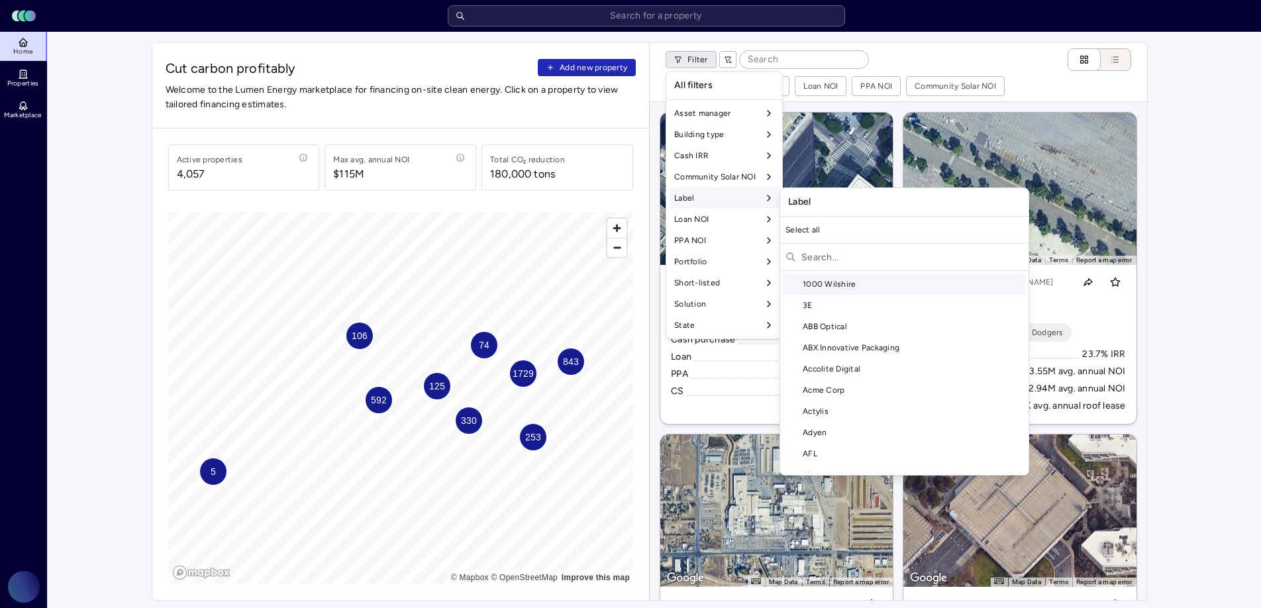
click at [721, 195] on div "Label" at bounding box center [724, 197] width 111 height 21
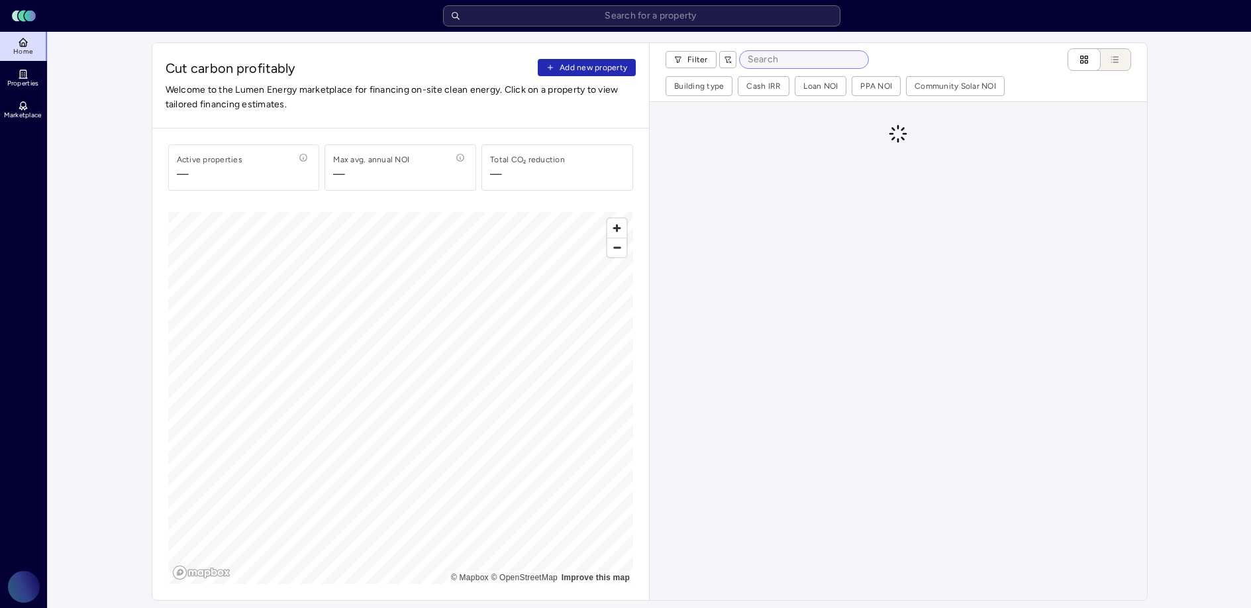
click at [799, 59] on input at bounding box center [804, 59] width 128 height 17
type input "d"
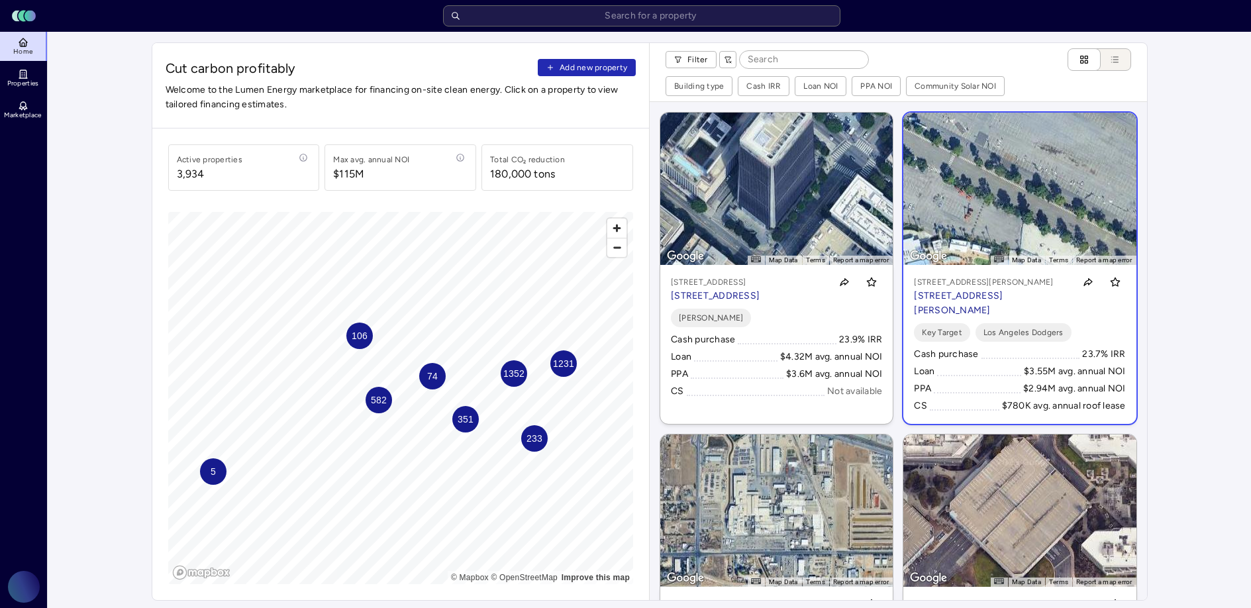
click at [1022, 306] on p "[STREET_ADDRESS][PERSON_NAME]" at bounding box center [991, 303] width 154 height 29
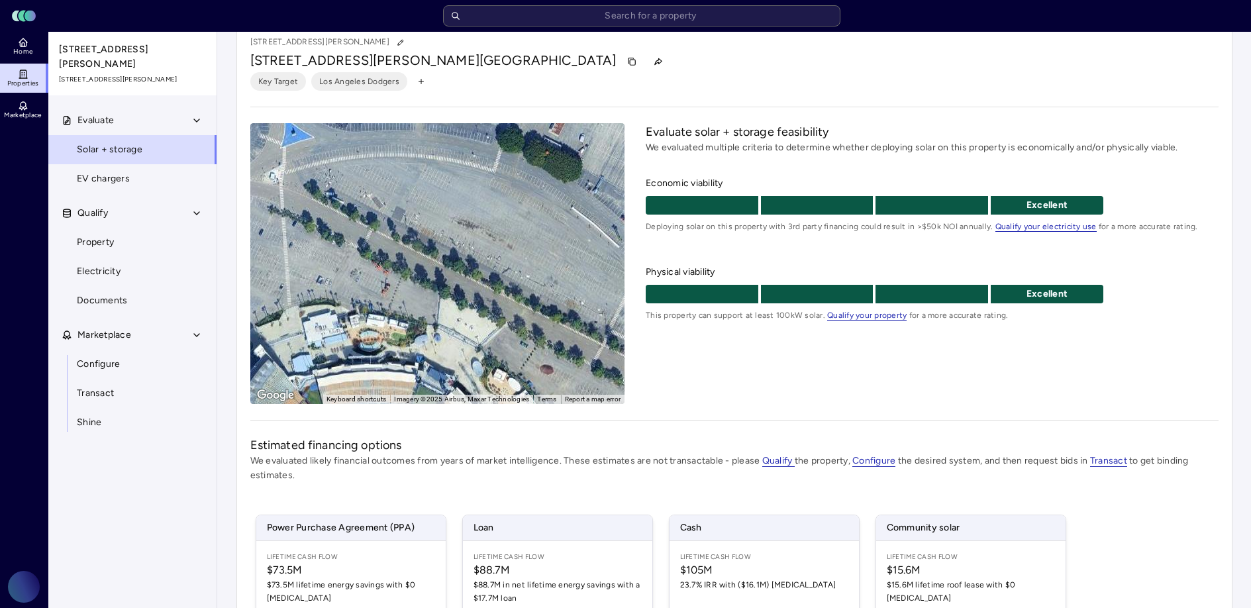
scroll to position [19, 0]
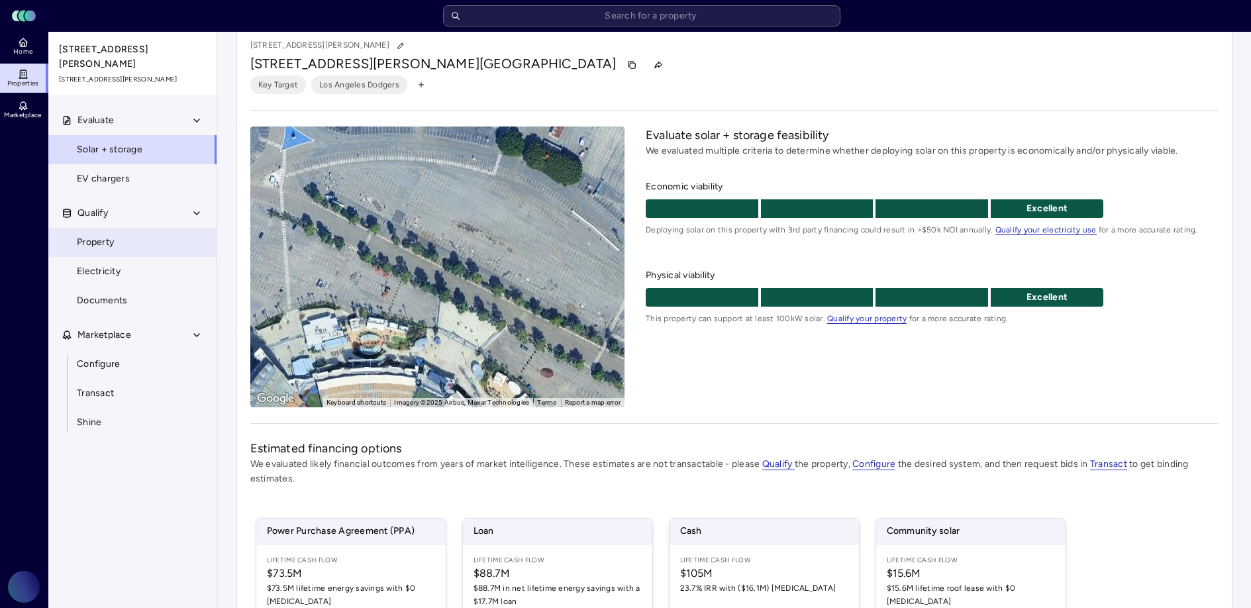
click at [134, 241] on link "Property" at bounding box center [133, 242] width 170 height 29
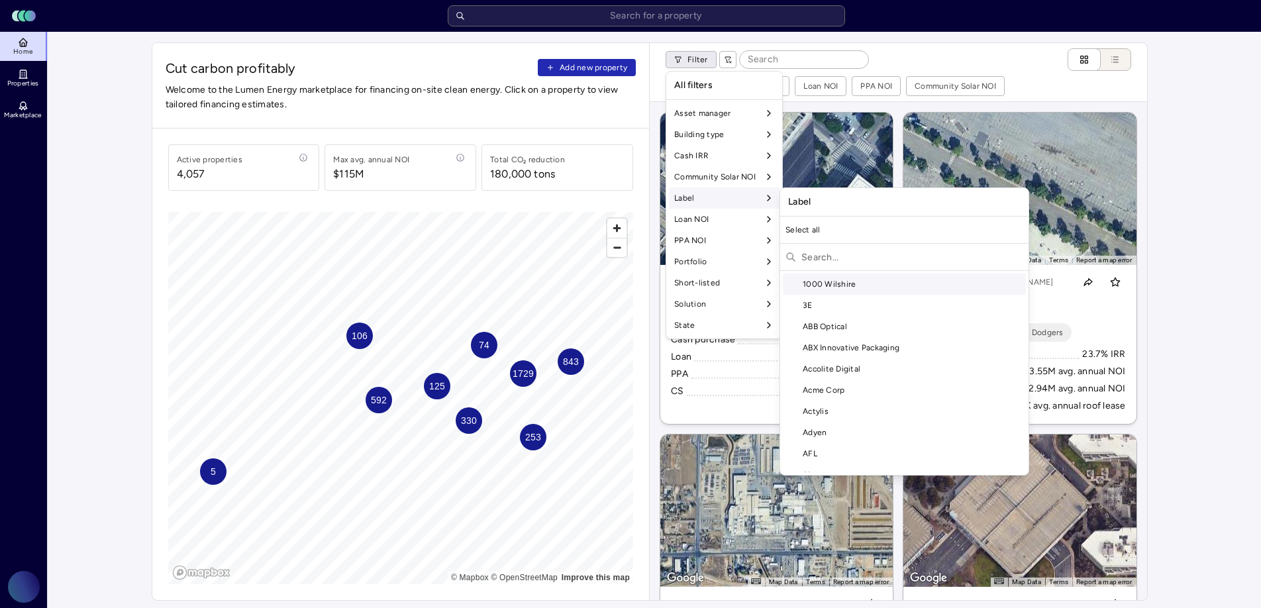
click at [824, 257] on input "text" at bounding box center [912, 256] width 222 height 21
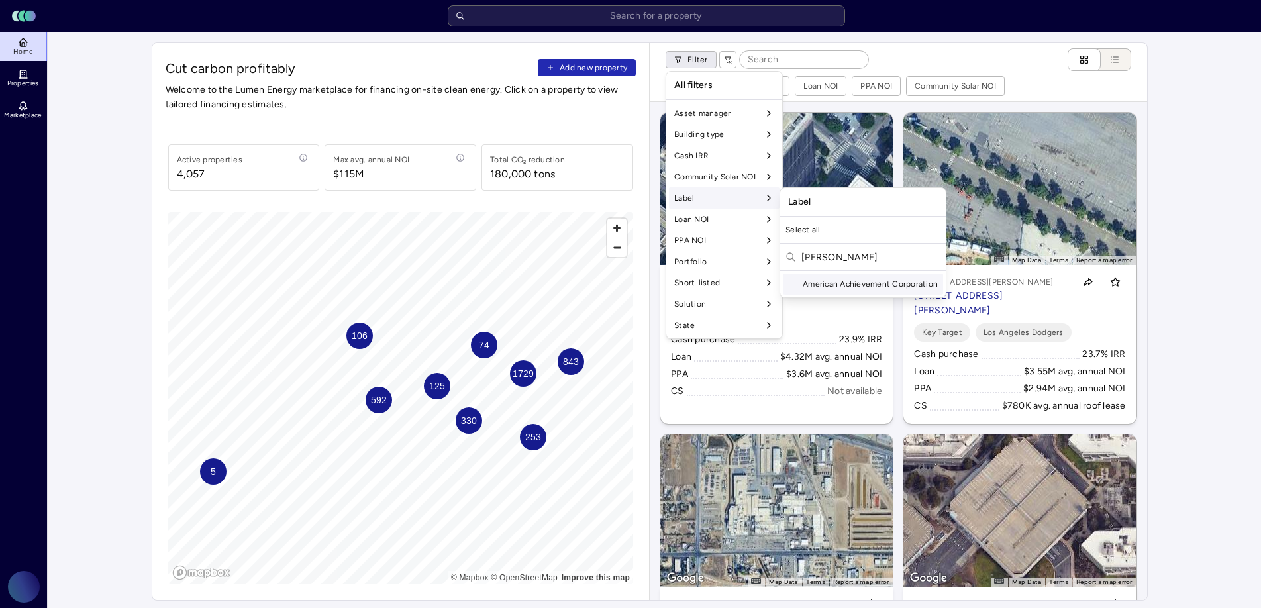
click at [867, 269] on div "marmon" at bounding box center [863, 258] width 166 height 24
click at [869, 263] on input "marmon" at bounding box center [870, 256] width 139 height 21
type input "marmon holdings"
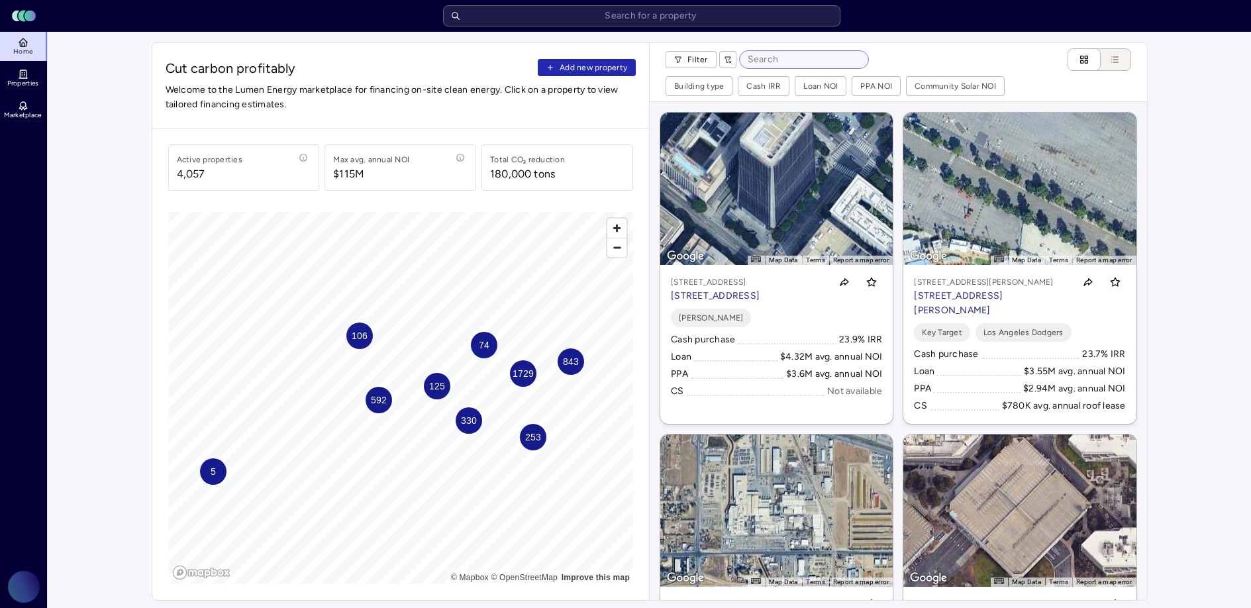
click at [795, 64] on input at bounding box center [804, 59] width 128 height 17
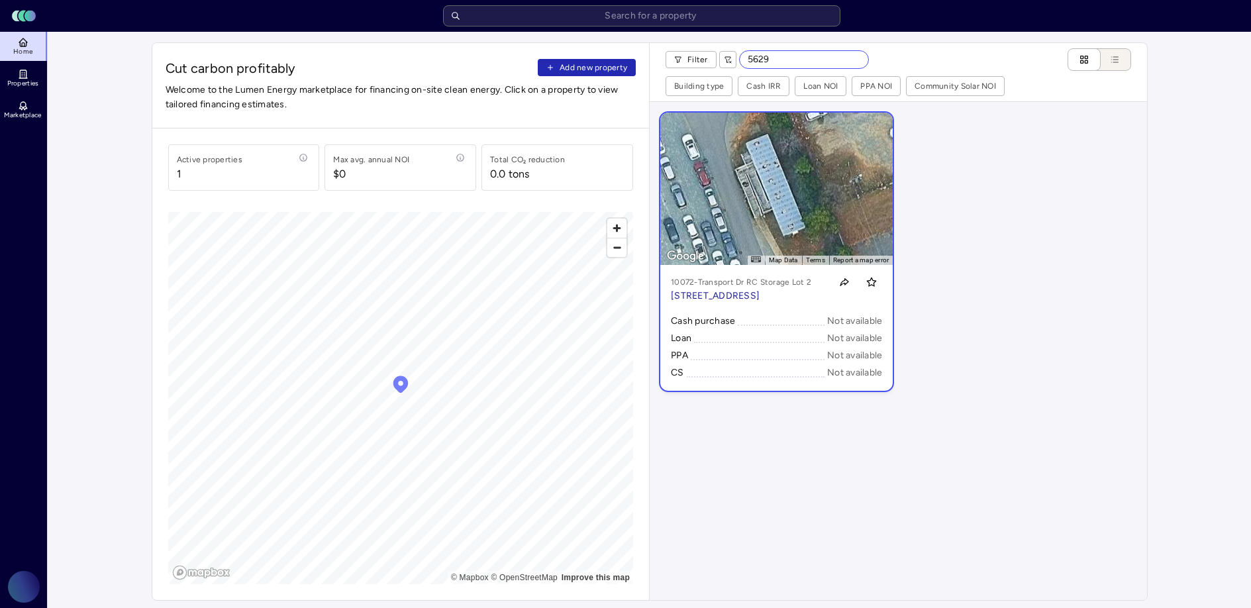
type input "5629"
click at [773, 295] on p "5629 Transport Dr, Charlotte, NC 28269" at bounding box center [741, 296] width 140 height 15
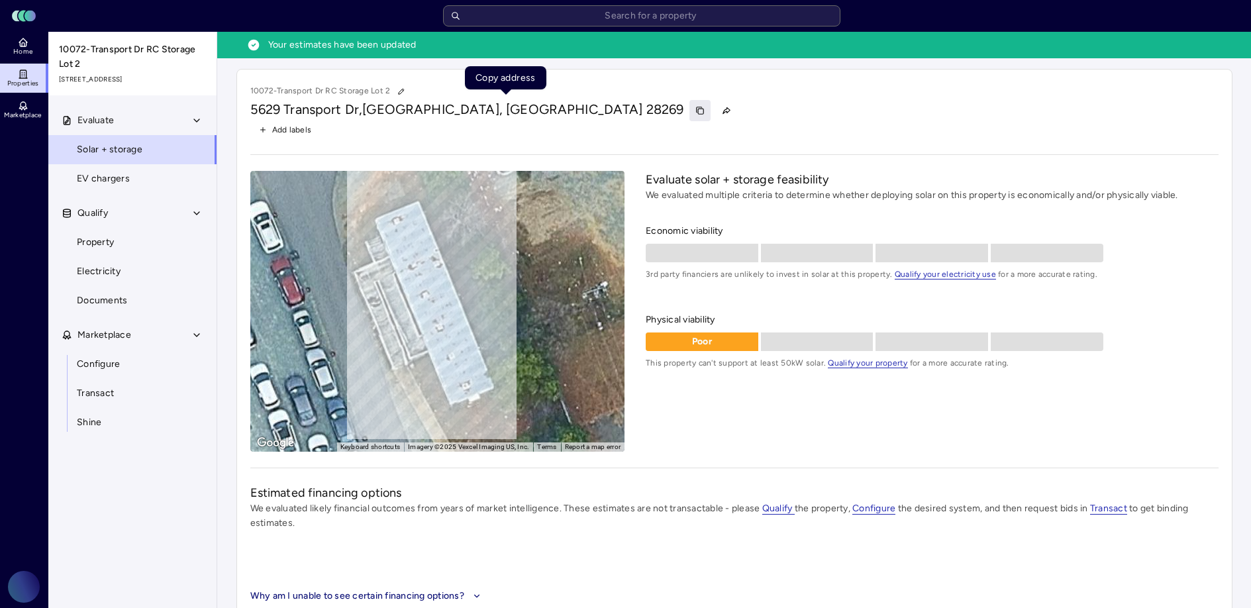
click at [698, 109] on icon "button" at bounding box center [700, 111] width 5 height 5
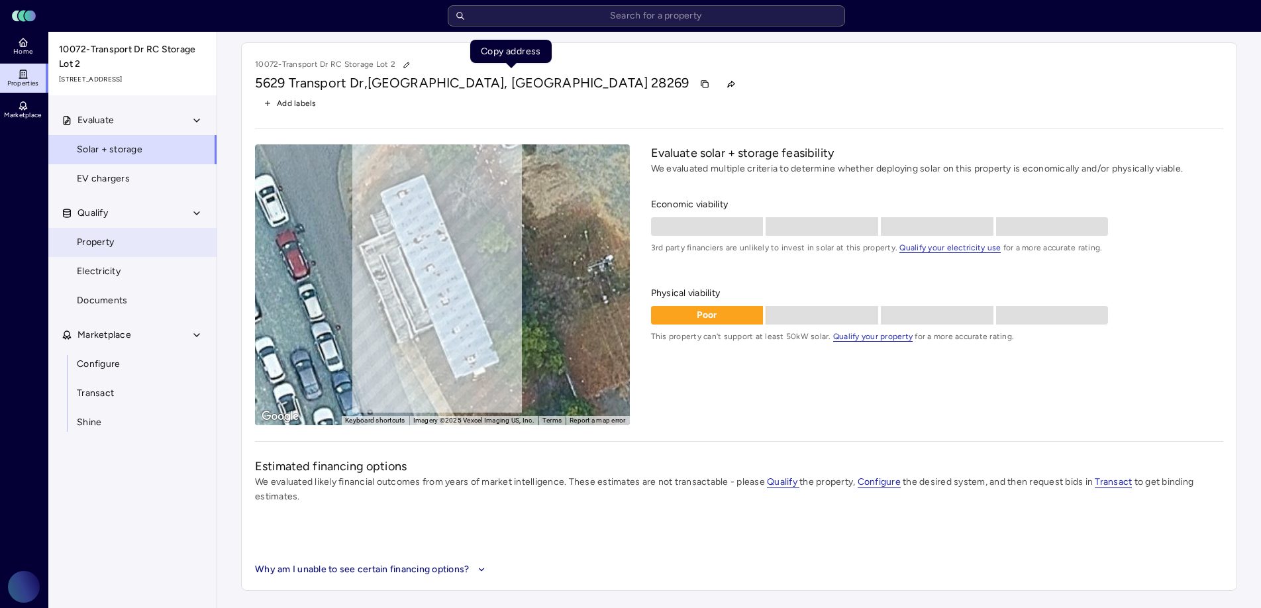
click at [162, 241] on link "Property" at bounding box center [133, 242] width 170 height 29
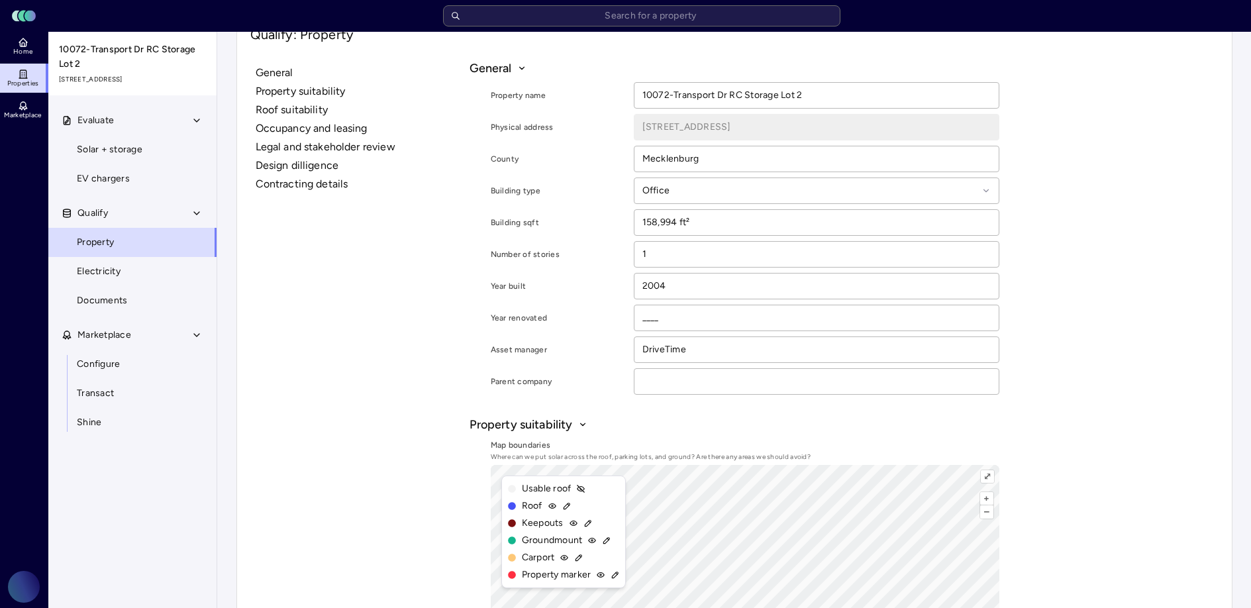
scroll to position [232, 0]
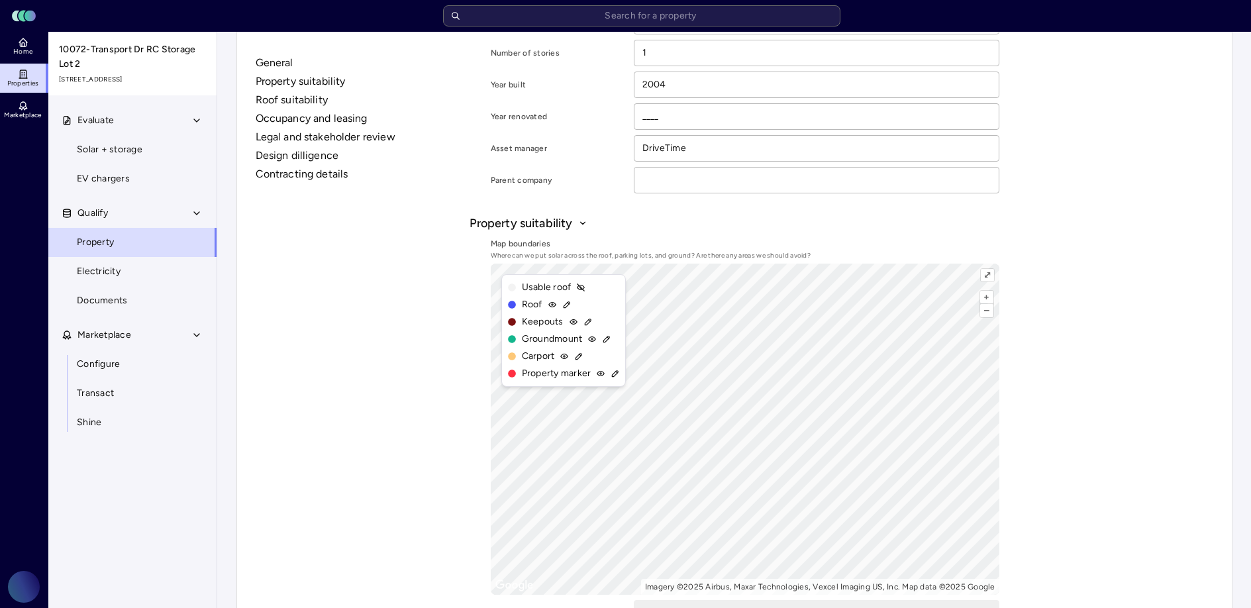
click at [563, 303] on icon at bounding box center [566, 304] width 9 height 9
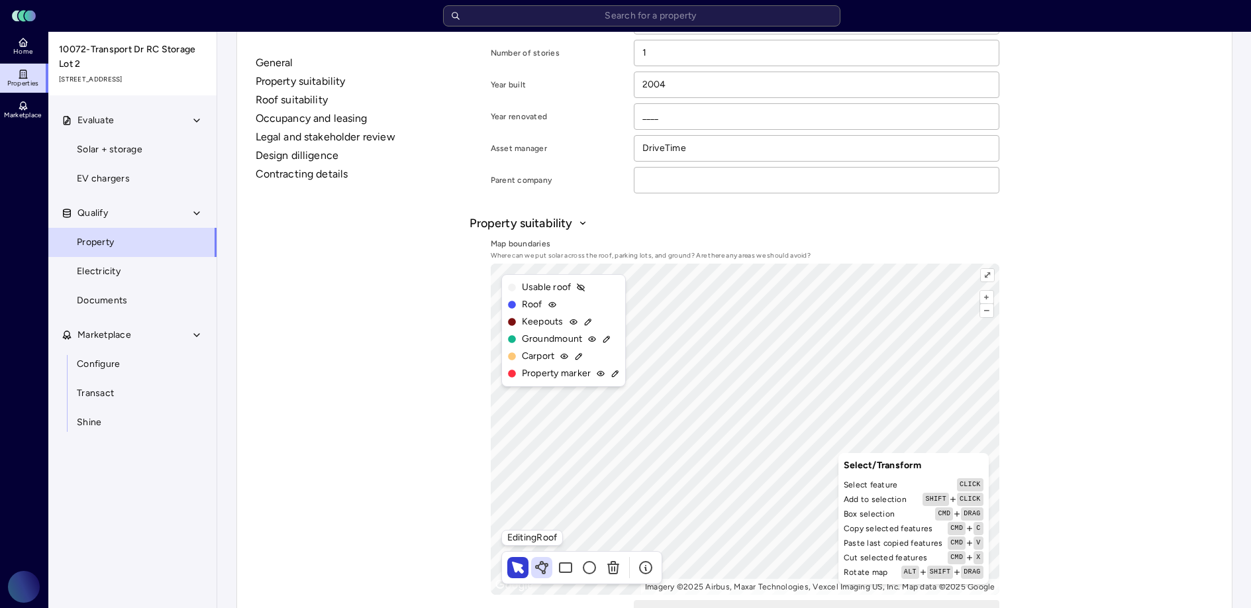
click at [545, 568] on icon at bounding box center [545, 568] width 2 height 5
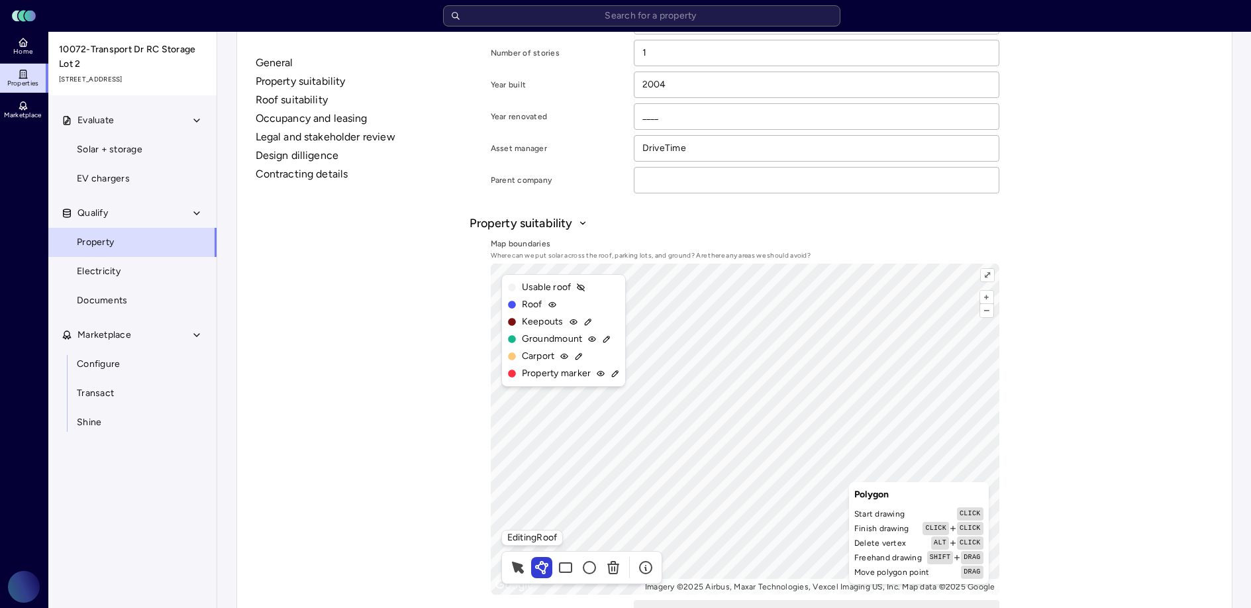
click at [870, 489] on div "+ – ⇧ › Imagery ©2025 Airbus, Maxar Technologies, Vexcel Imaging US, Inc. Map d…" at bounding box center [745, 429] width 509 height 331
click at [530, 405] on span "Save changes" at bounding box center [538, 407] width 52 height 13
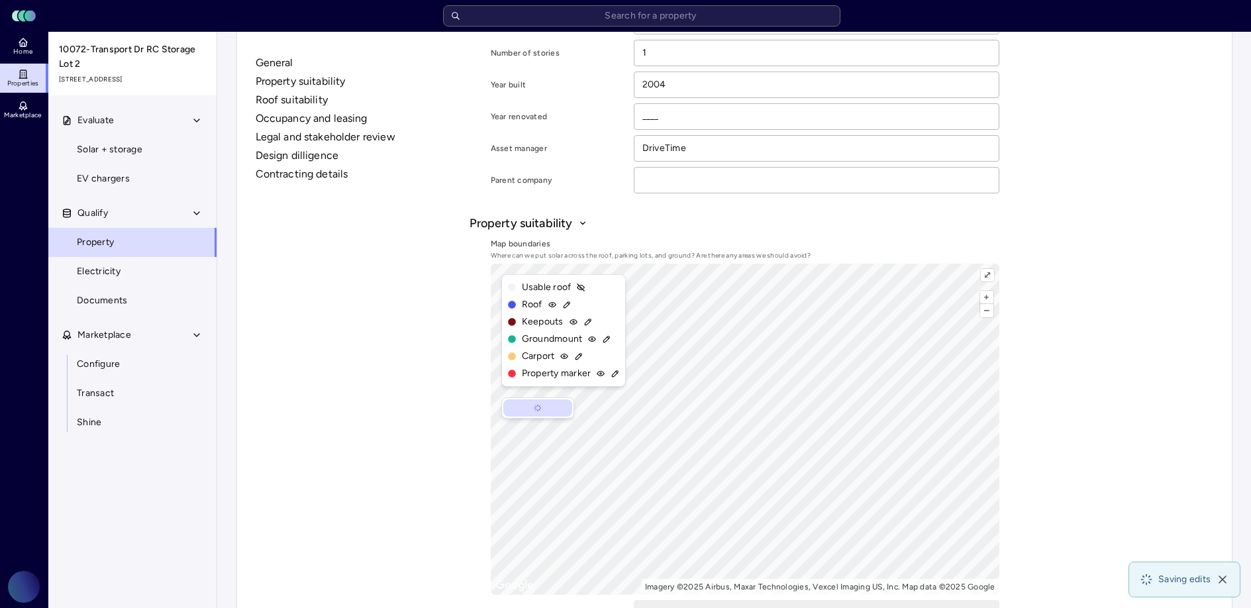
type input "64,657.6 ft²"
type input "32,328.8 ft²"
click at [134, 150] on span "Solar + storage" at bounding box center [110, 149] width 66 height 15
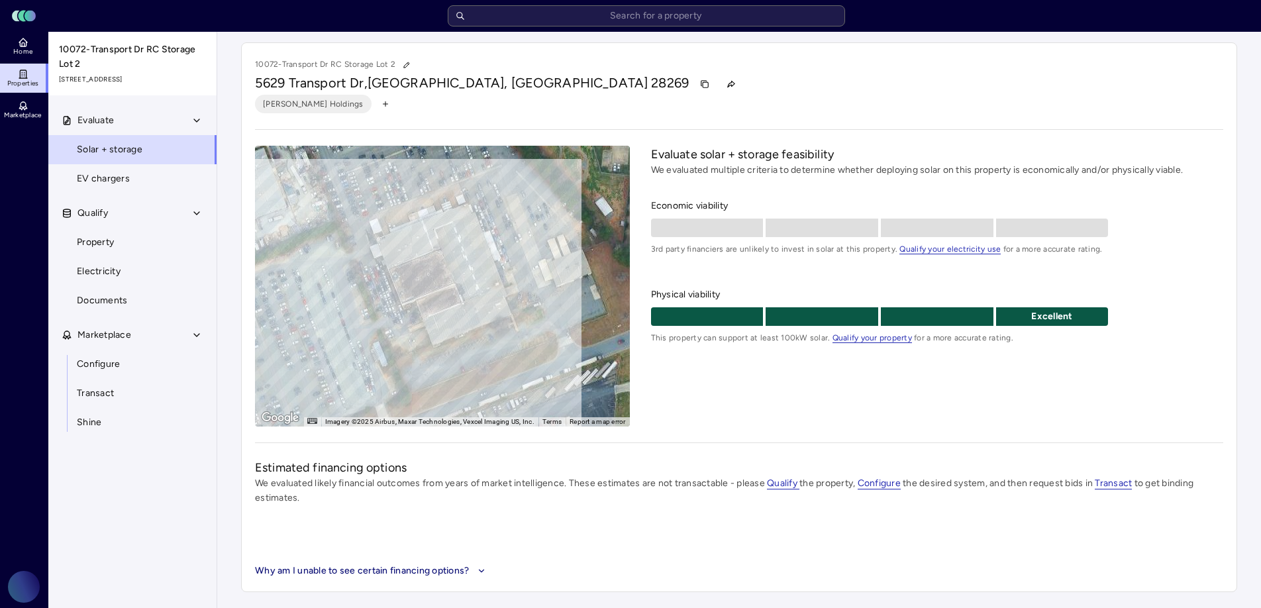
click at [299, 107] on span "[PERSON_NAME] Holdings" at bounding box center [313, 103] width 101 height 13
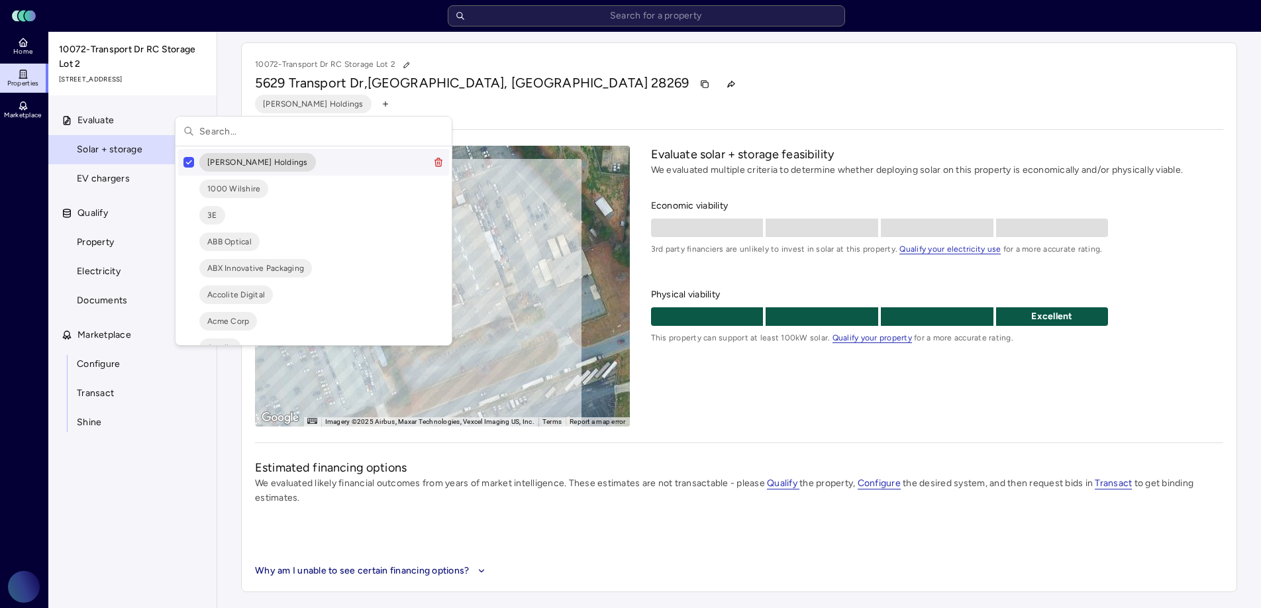
click at [485, 107] on html "Toggle Sidebar Lumen Energy Logo Home Properties Marketplace Gravity Climate Ca…" at bounding box center [630, 304] width 1261 height 608
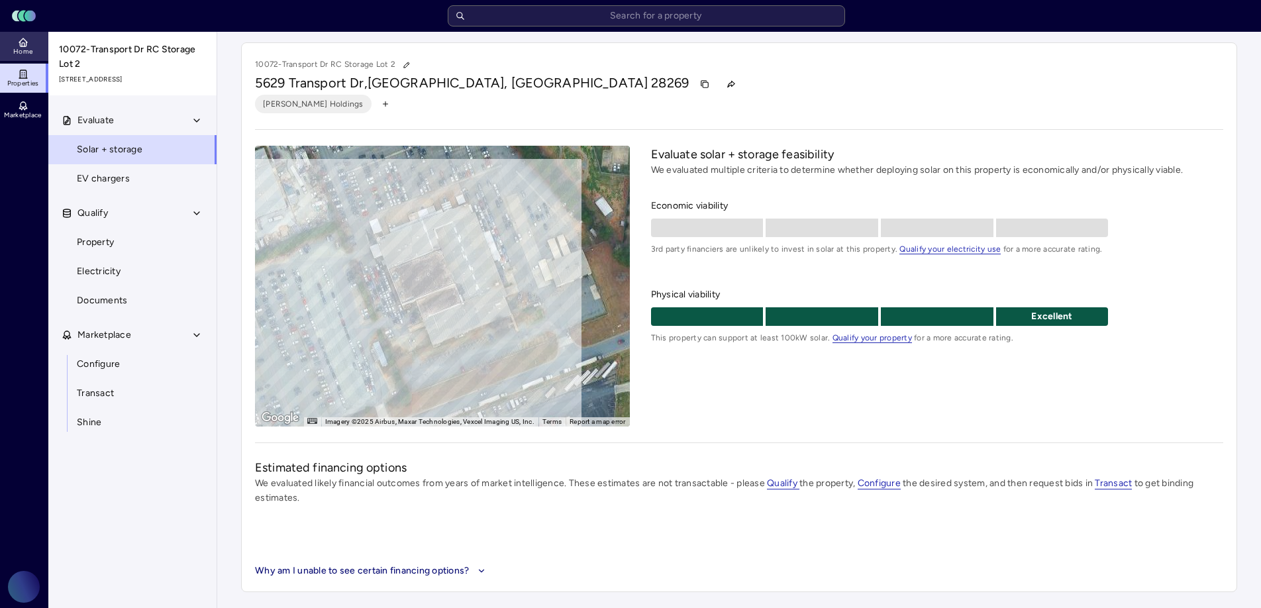
click at [33, 53] on link "Home" at bounding box center [24, 46] width 48 height 29
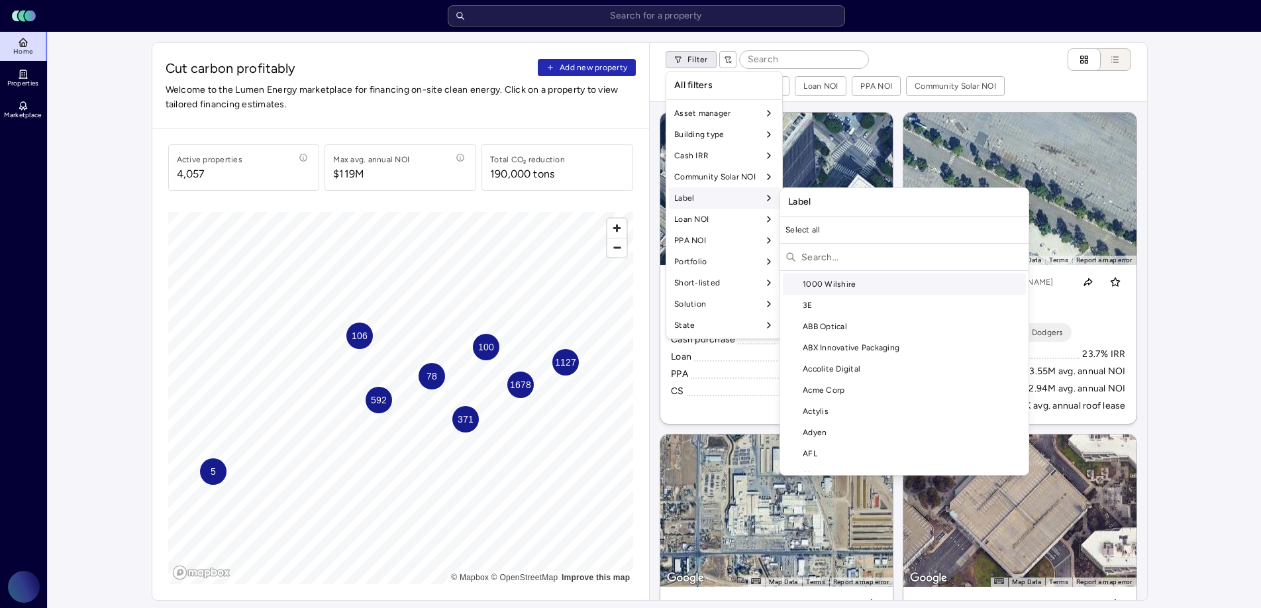
click at [834, 262] on input "text" at bounding box center [912, 256] width 222 height 21
type input "mar"
click at [836, 283] on div "Marmon Holdings" at bounding box center [904, 283] width 243 height 21
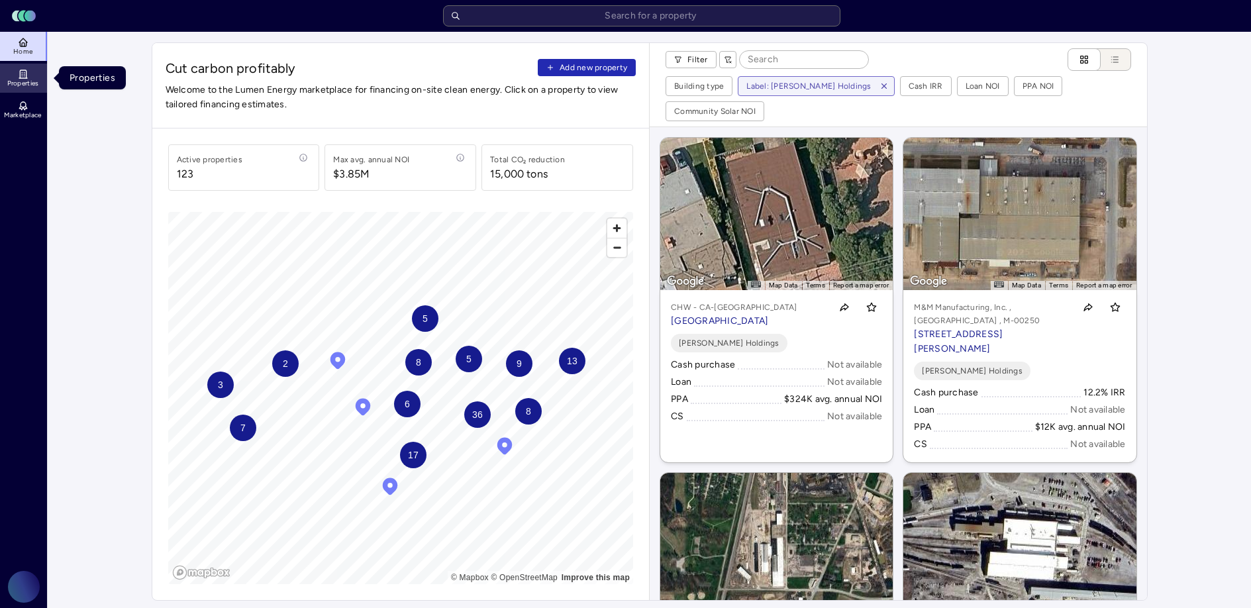
click at [37, 79] on span "Properties" at bounding box center [23, 83] width 32 height 8
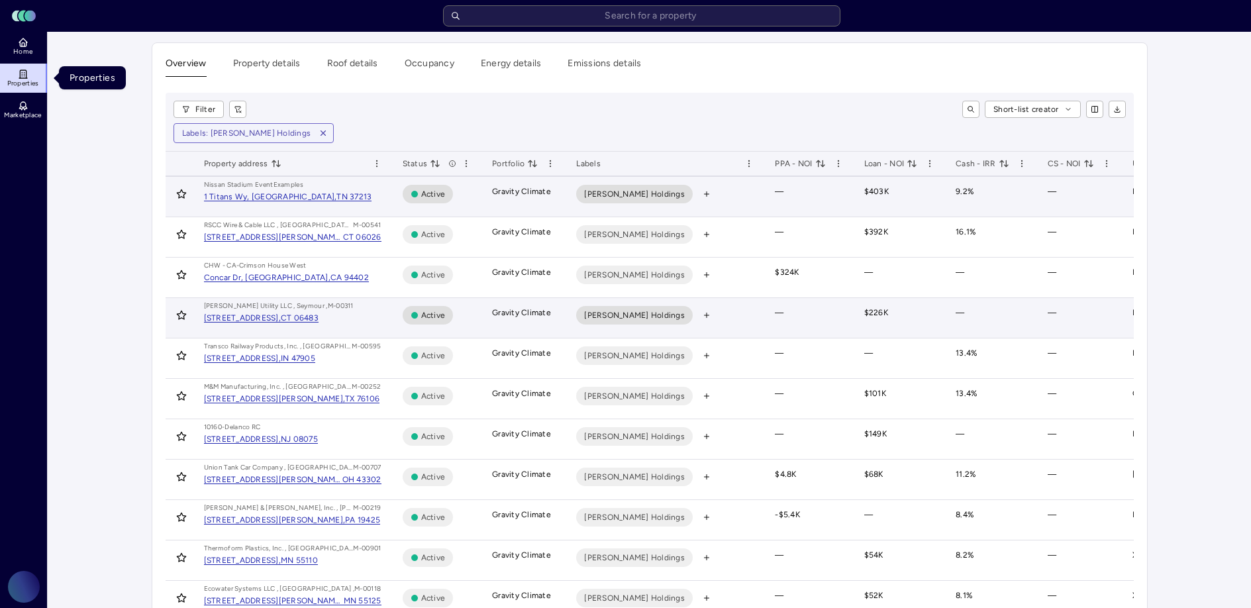
click at [633, 195] on span "Marmon Holdings" at bounding box center [634, 193] width 101 height 13
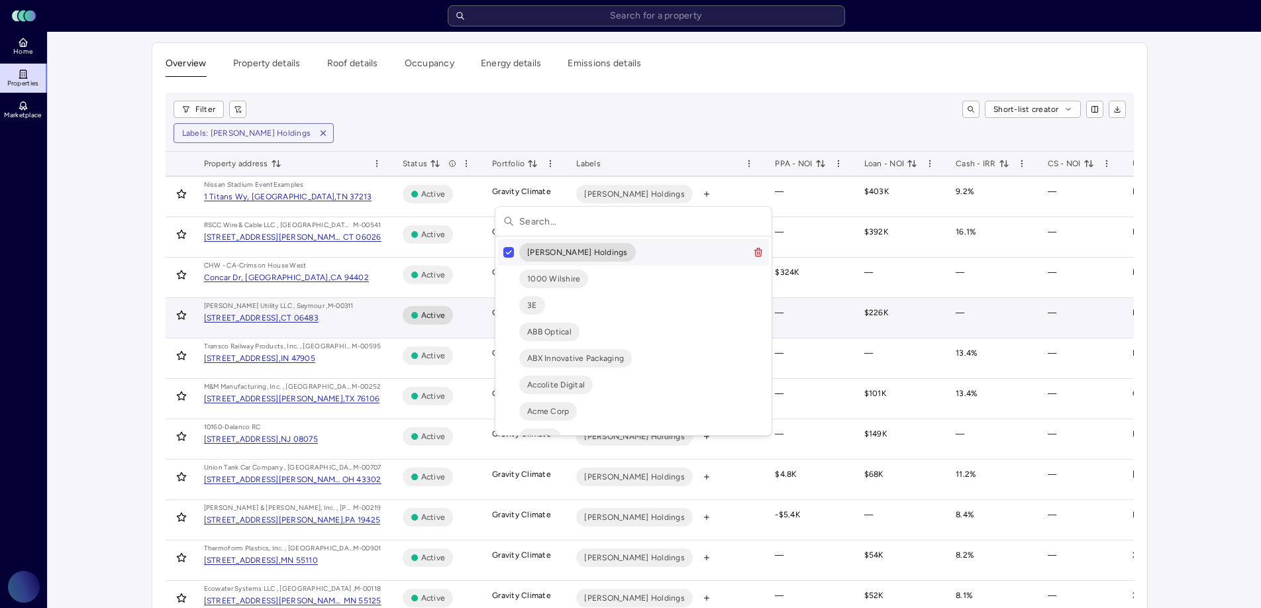
click at [550, 221] on input "text" at bounding box center [641, 221] width 244 height 29
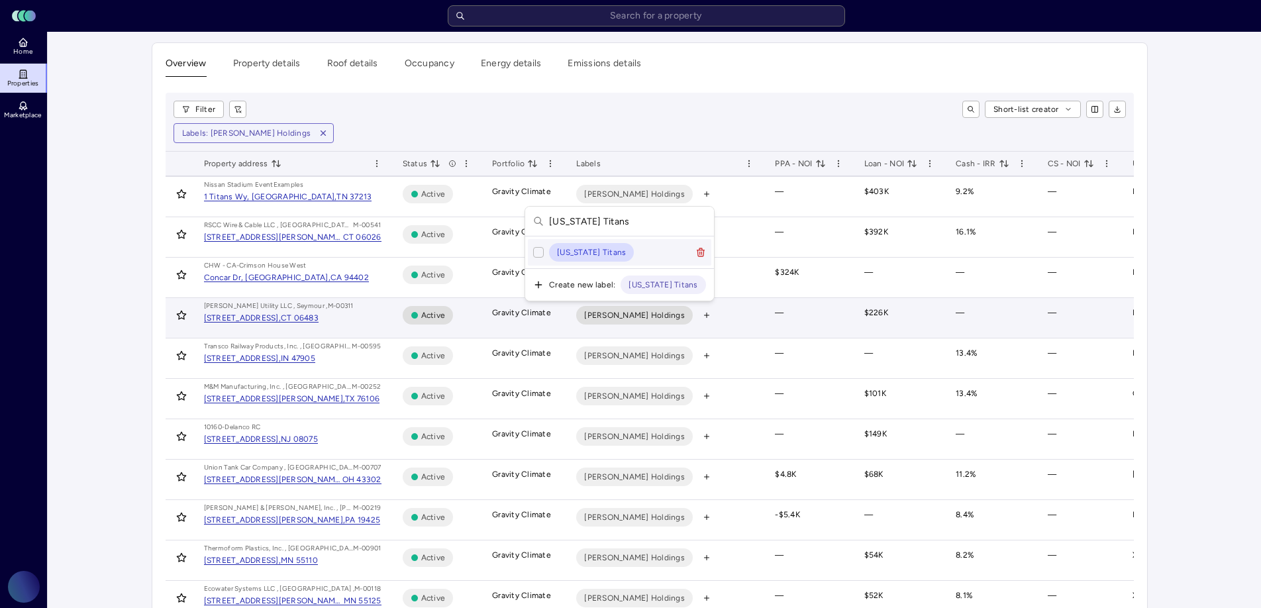
type input "Tennessee Titans"
click at [540, 250] on button "Suggestions" at bounding box center [538, 252] width 11 height 11
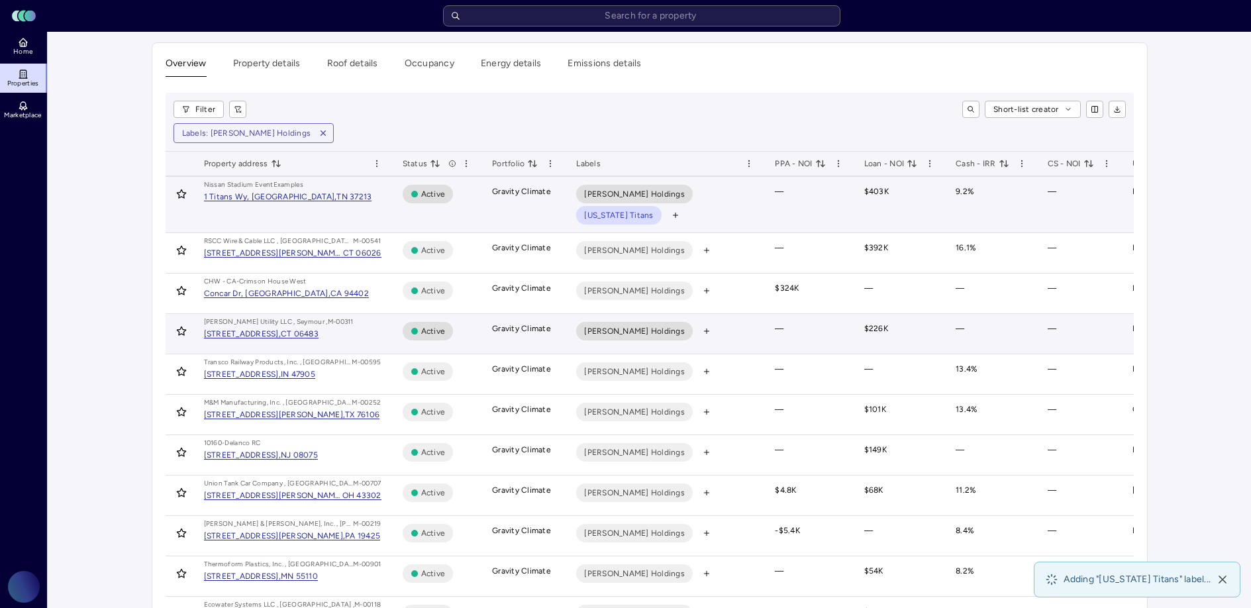
click at [613, 188] on span "Marmon Holdings" at bounding box center [634, 193] width 101 height 13
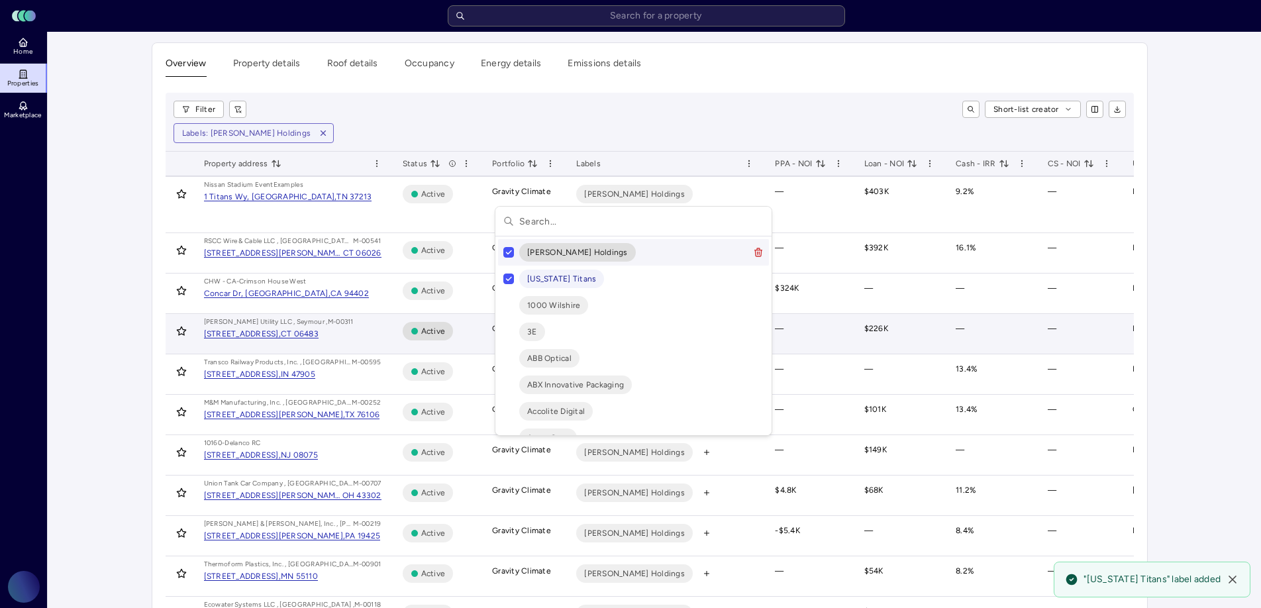
click at [509, 255] on button "Suggestions" at bounding box center [508, 252] width 11 height 11
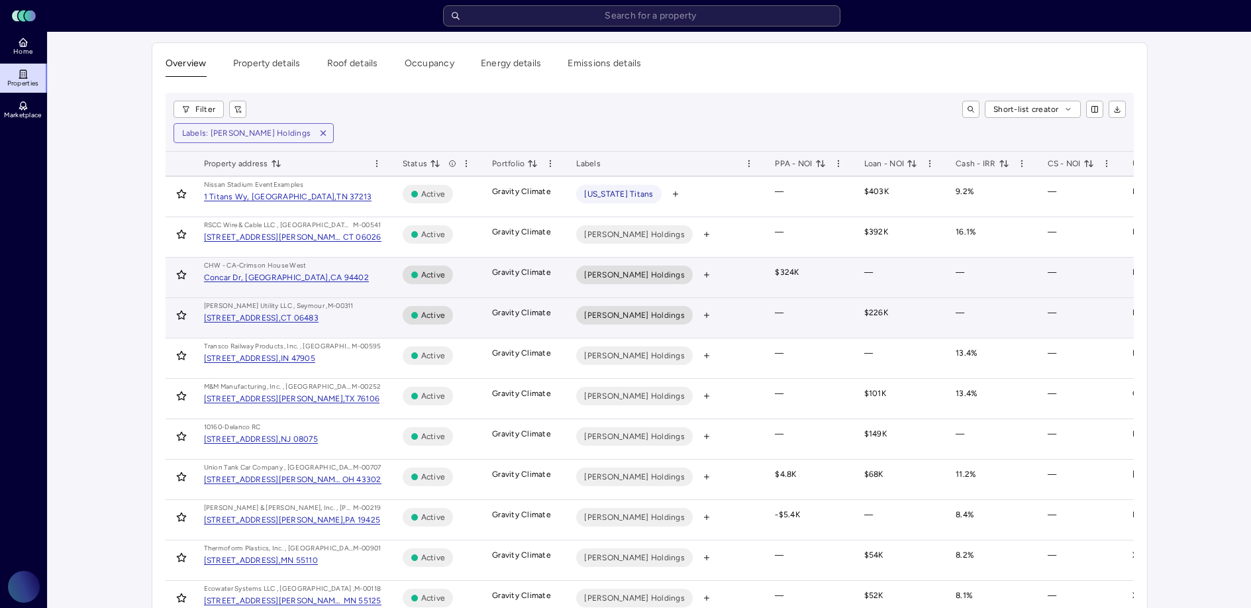
click at [646, 276] on span "Marmon Holdings" at bounding box center [634, 274] width 101 height 13
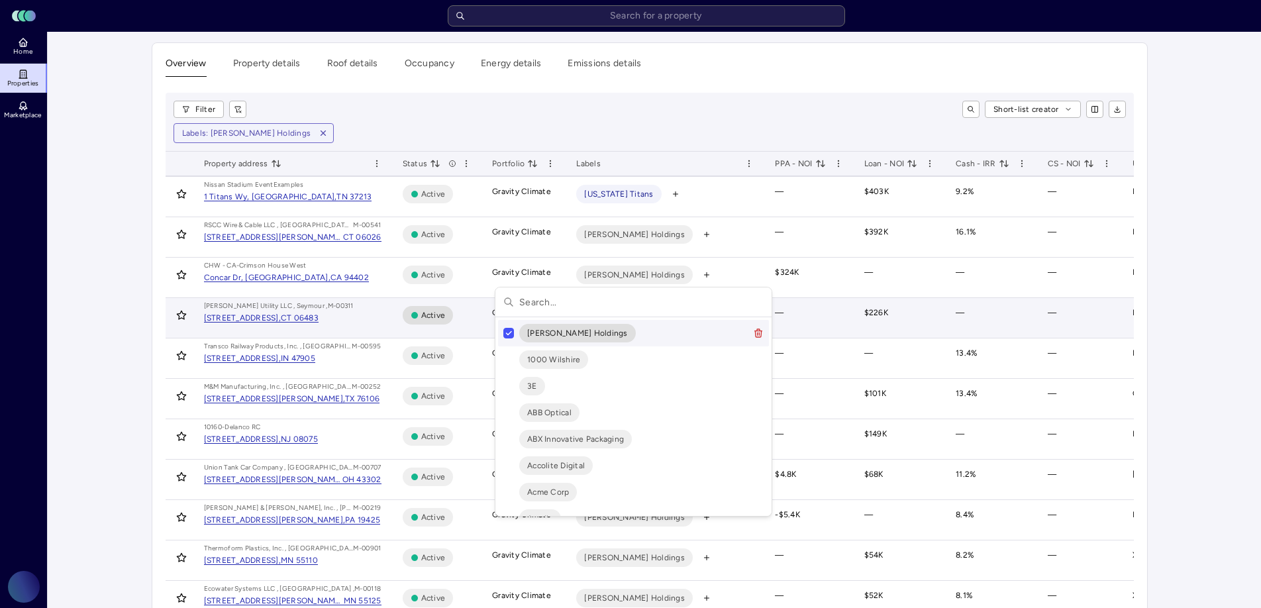
click at [511, 328] on button "Suggestions" at bounding box center [508, 333] width 11 height 11
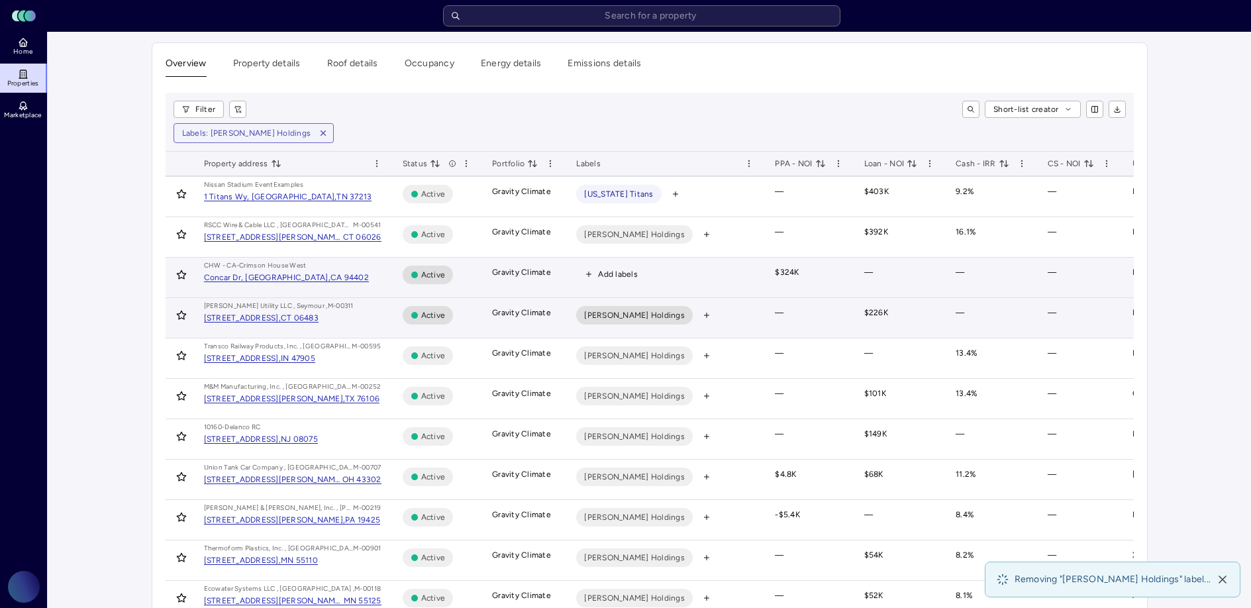
click at [606, 271] on span "Add labels" at bounding box center [618, 273] width 40 height 13
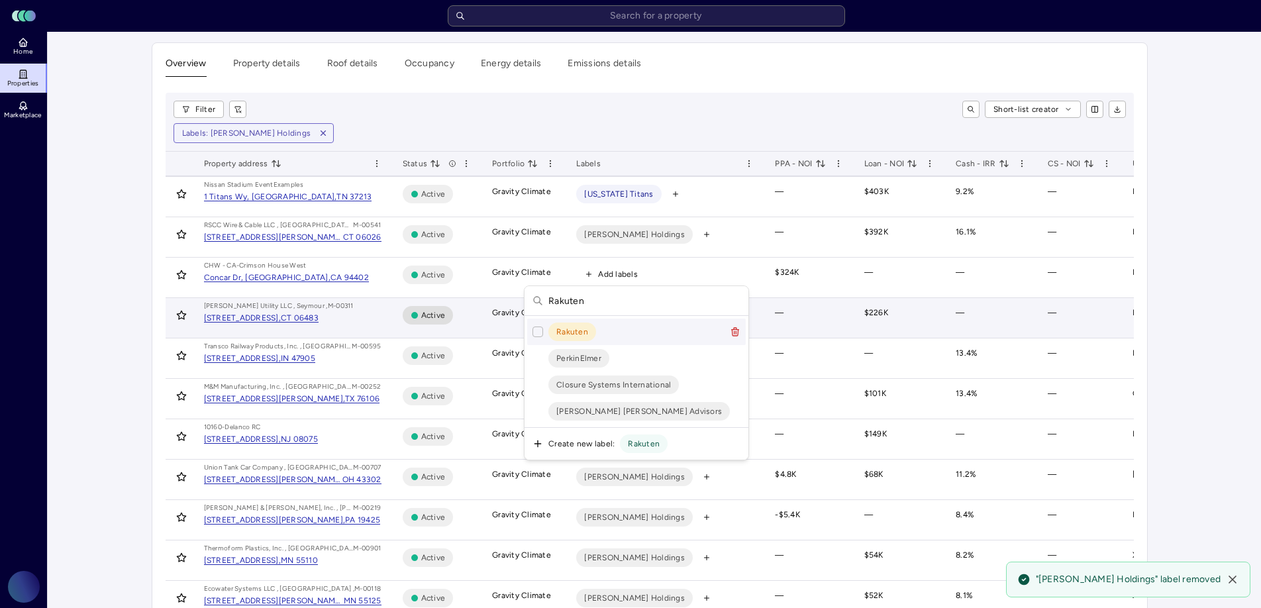
type input "Rakuten"
click at [536, 330] on button "Suggestions" at bounding box center [537, 331] width 11 height 11
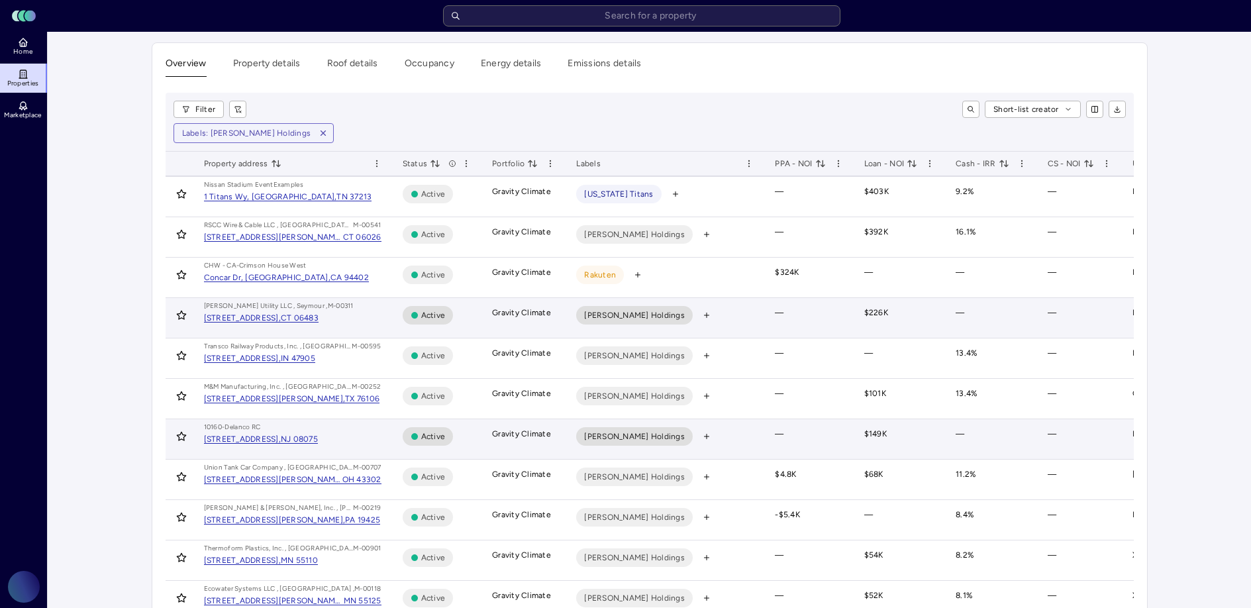
click at [640, 435] on span "Marmon Holdings" at bounding box center [634, 436] width 101 height 13
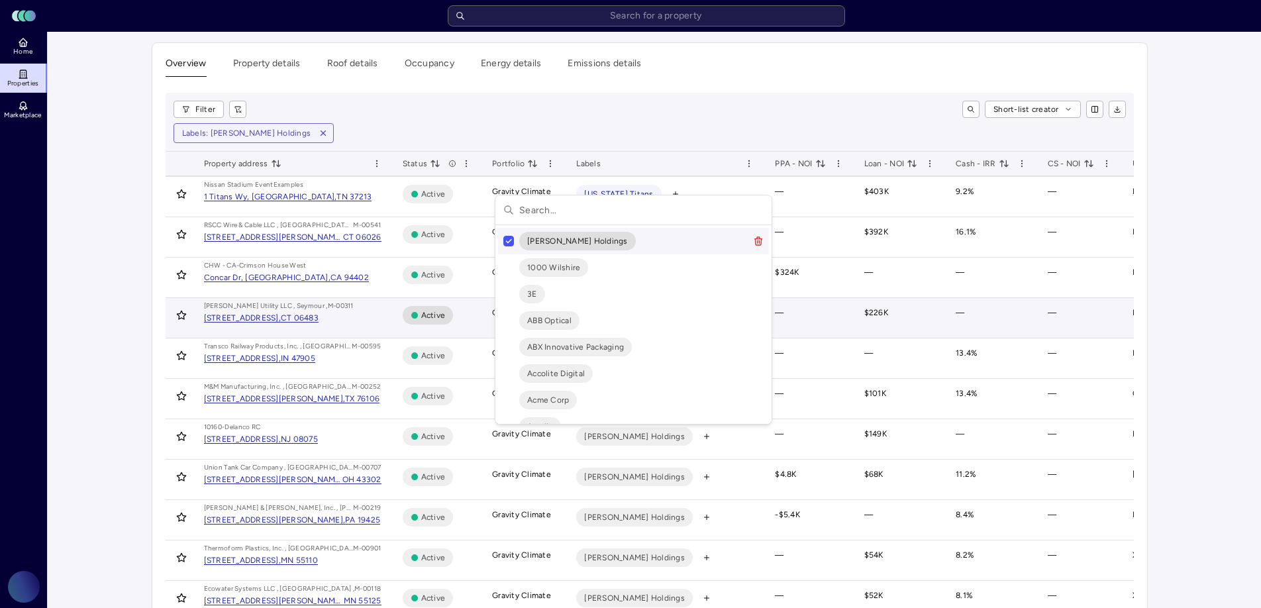
click at [505, 238] on button "Suggestions" at bounding box center [508, 241] width 11 height 11
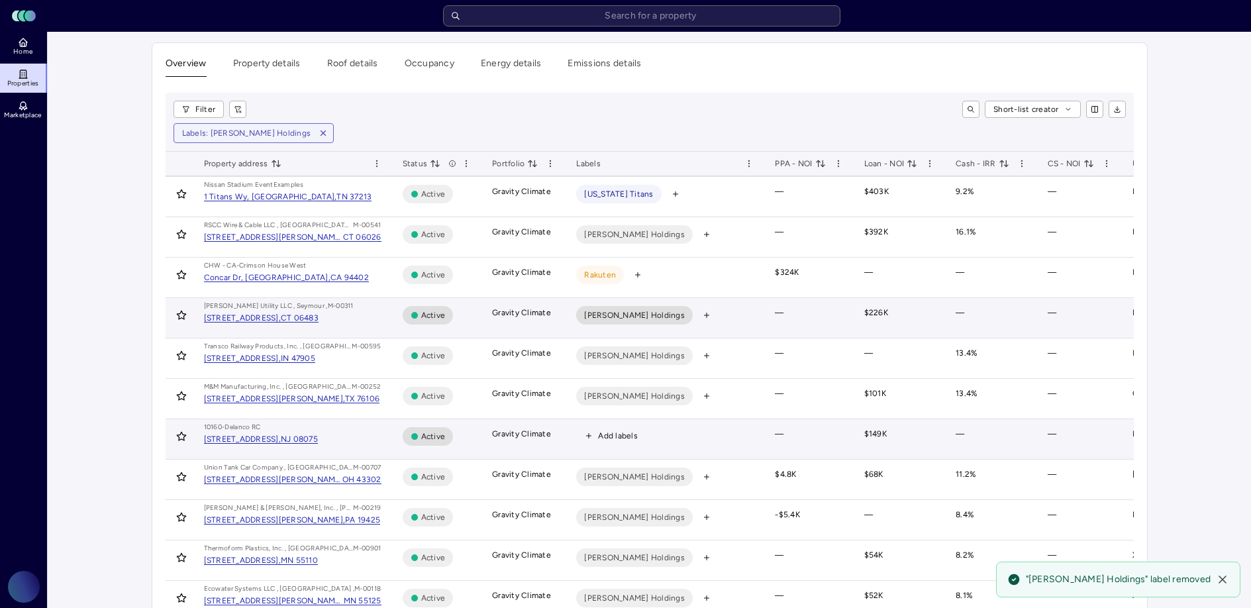
click at [596, 440] on span "Add labels" at bounding box center [611, 435] width 70 height 17
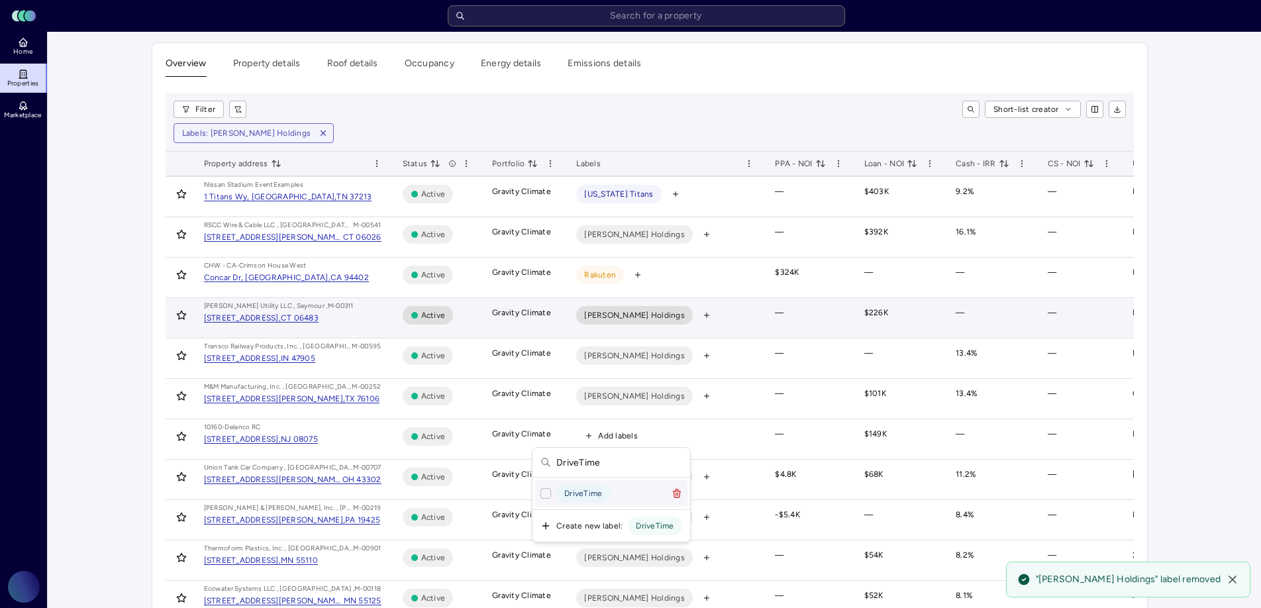
type input "DriveTime"
click at [541, 496] on button "Suggestions" at bounding box center [545, 493] width 11 height 11
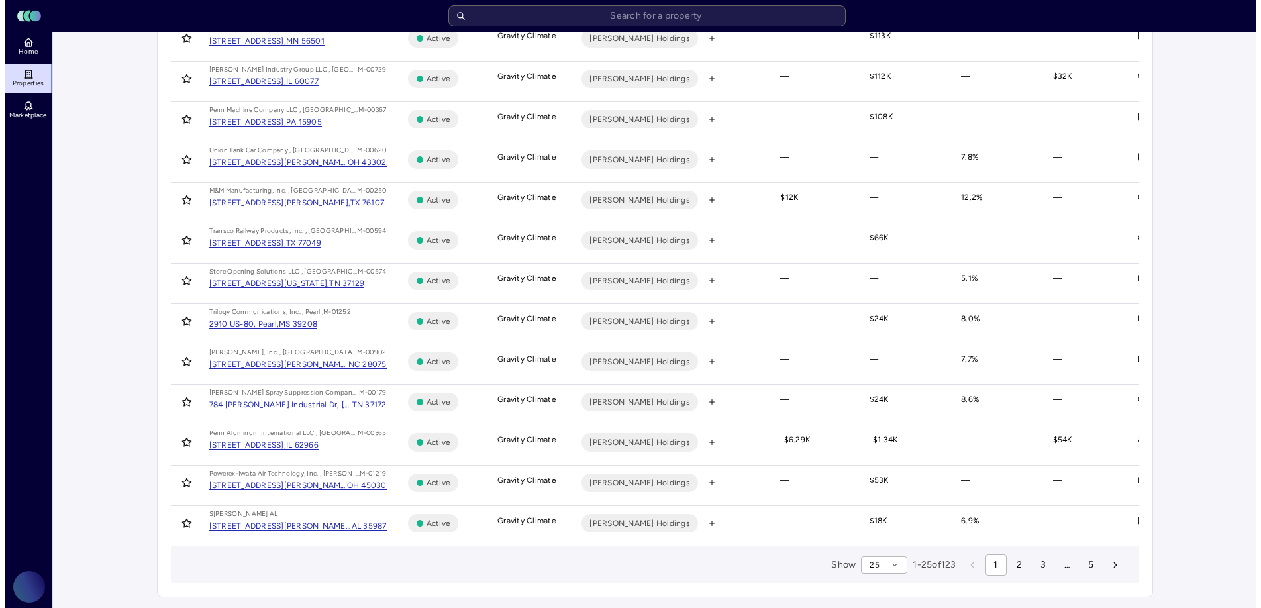
scroll to position [650, 0]
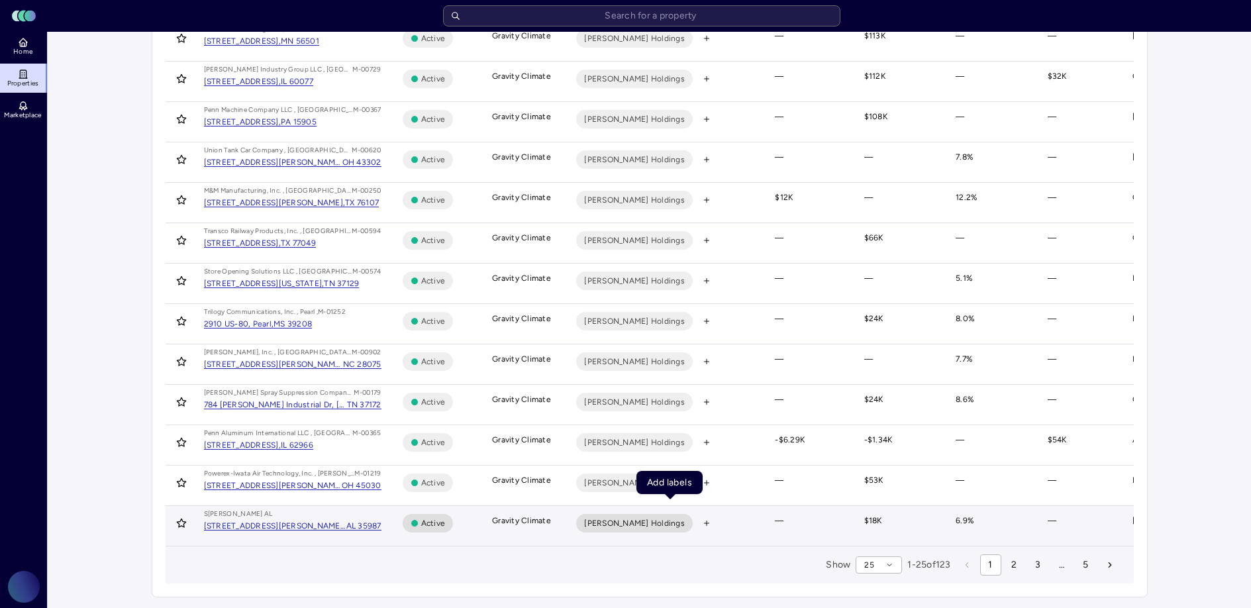
click at [702, 519] on icon "button" at bounding box center [706, 523] width 8 height 8
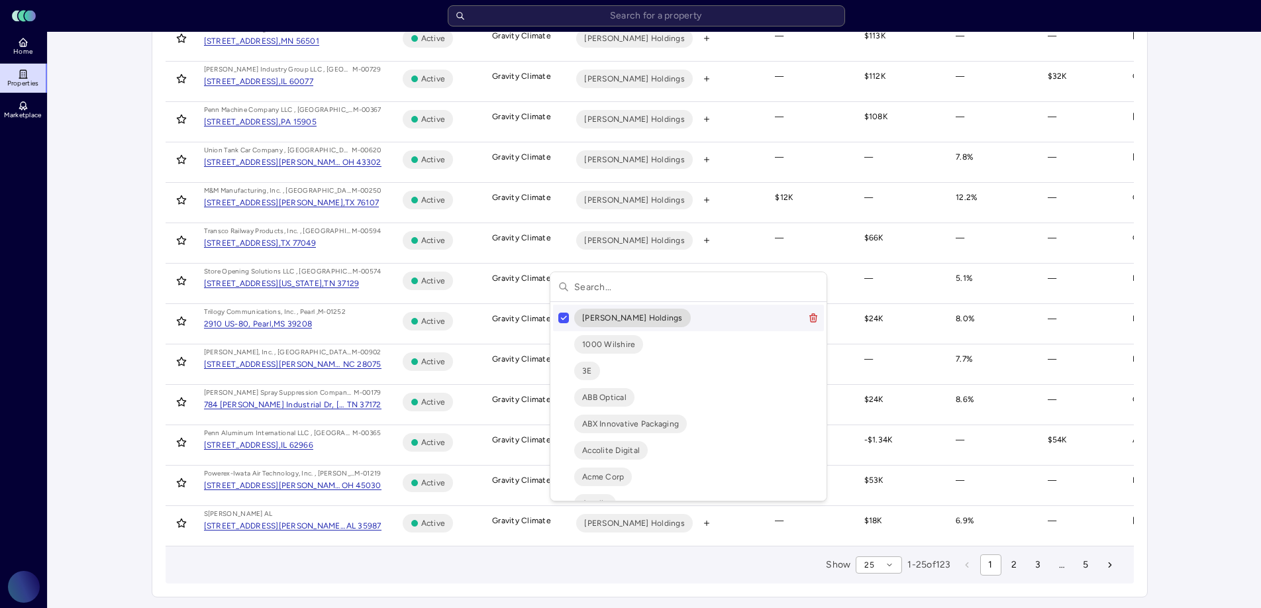
click at [564, 320] on button "Suggestions" at bounding box center [563, 318] width 11 height 11
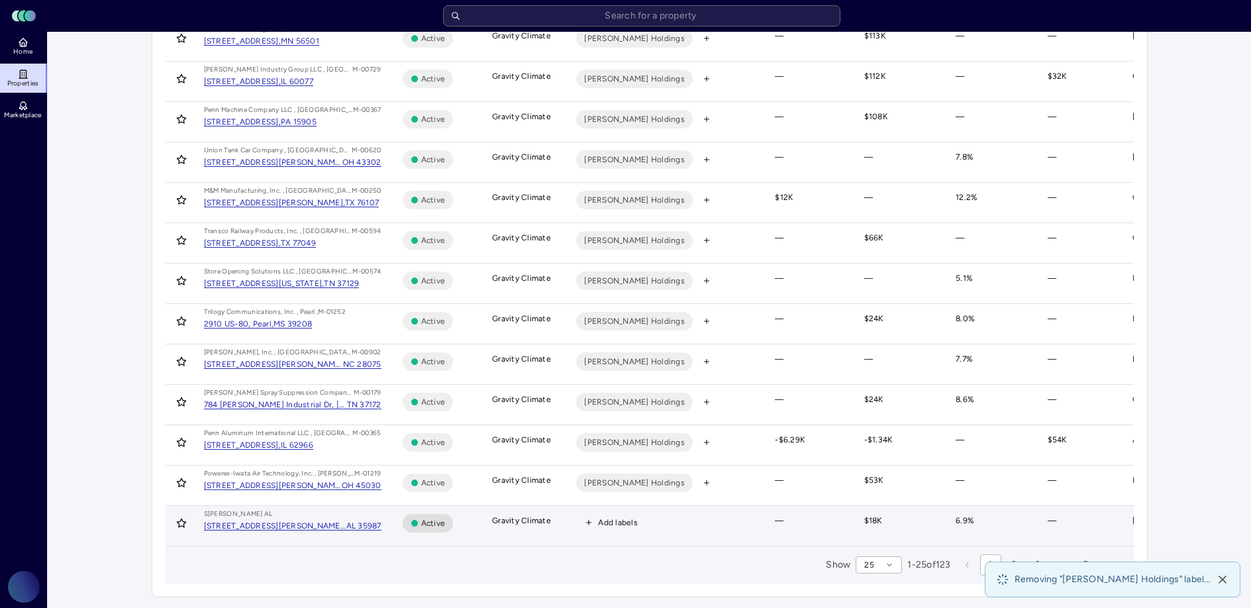
click at [630, 516] on span "Add labels" at bounding box center [618, 522] width 40 height 13
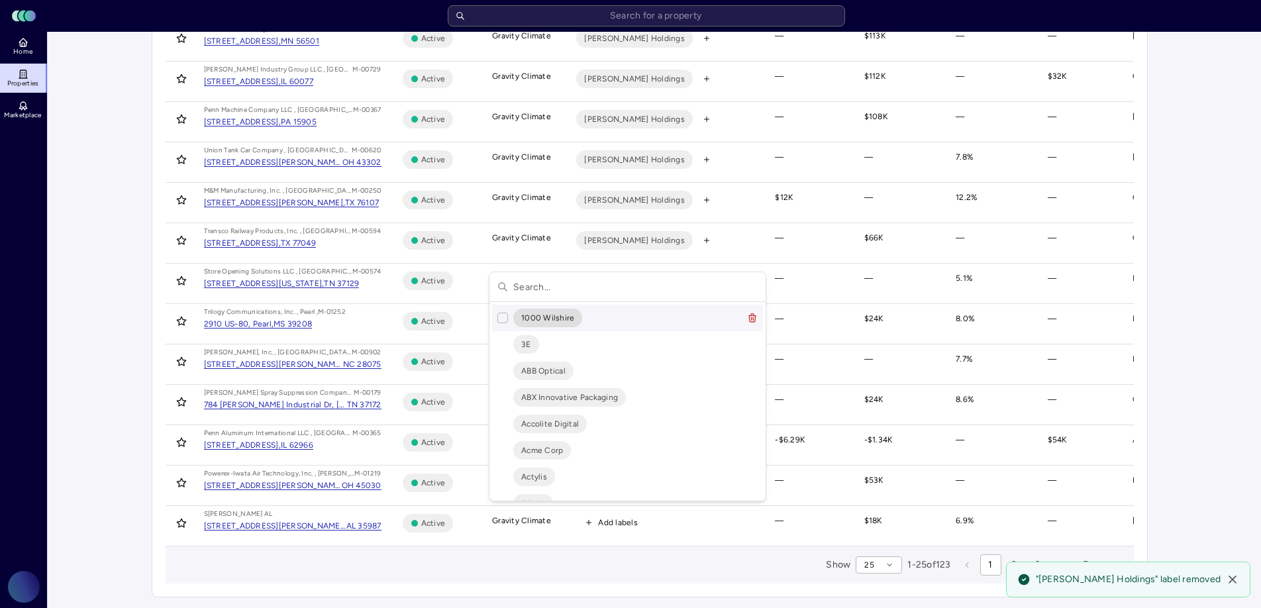
click at [625, 281] on input "text" at bounding box center [635, 286] width 244 height 29
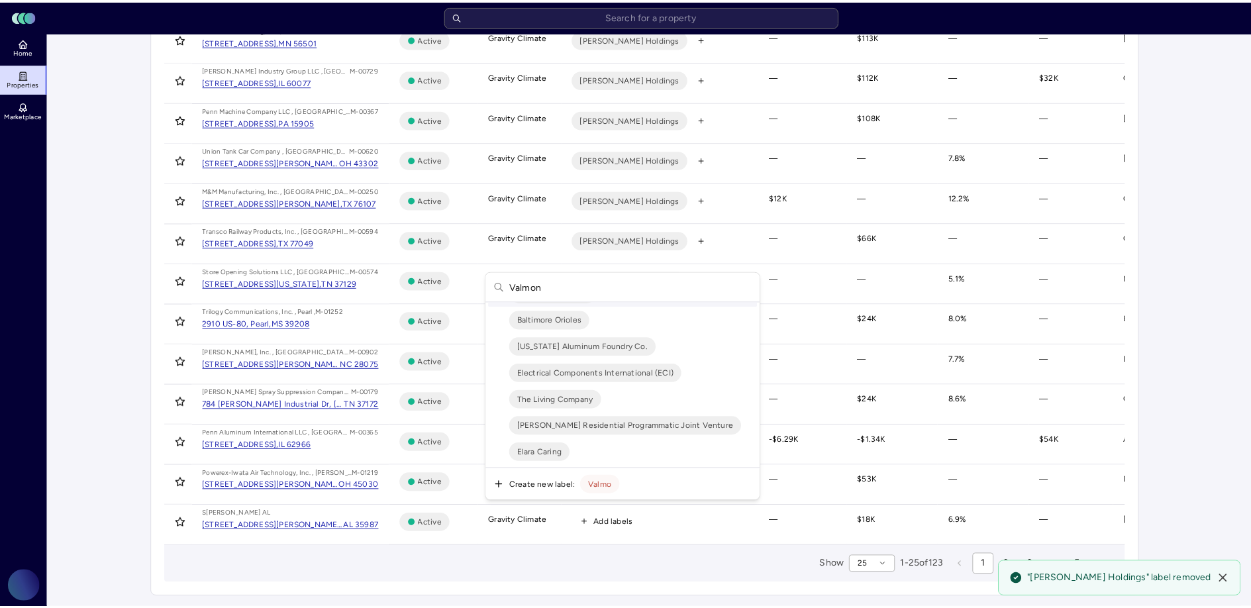
scroll to position [0, 0]
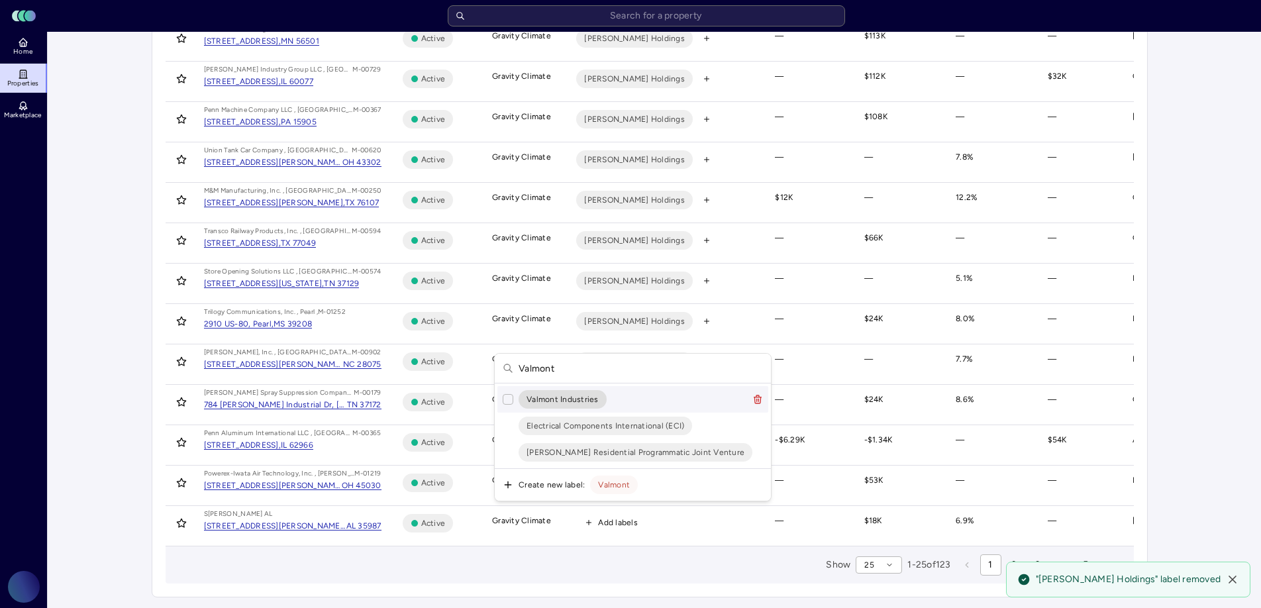
type input "Valmont"
click at [511, 398] on button "Suggestions" at bounding box center [508, 399] width 11 height 11
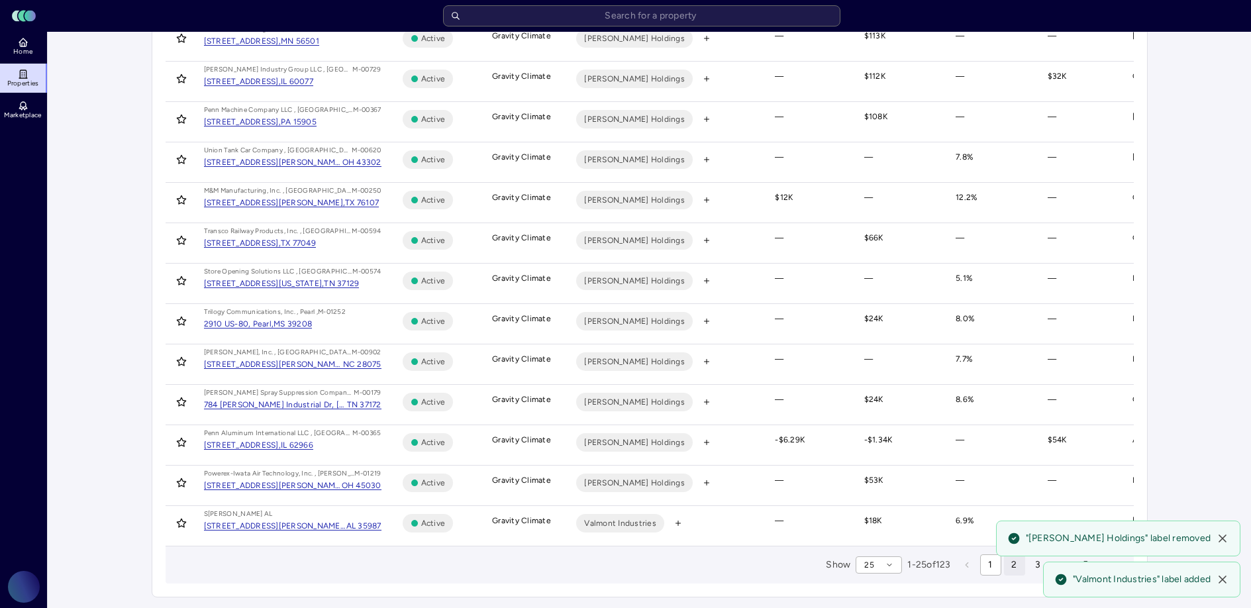
click at [1012, 565] on span "2" at bounding box center [1013, 564] width 5 height 15
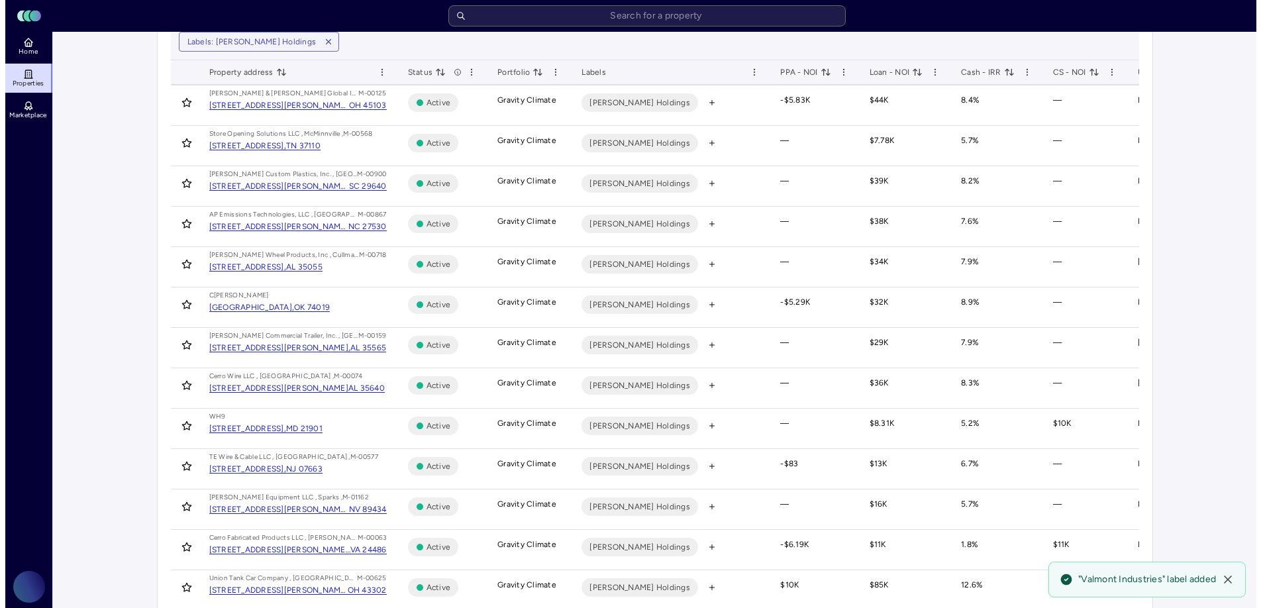
scroll to position [95, 0]
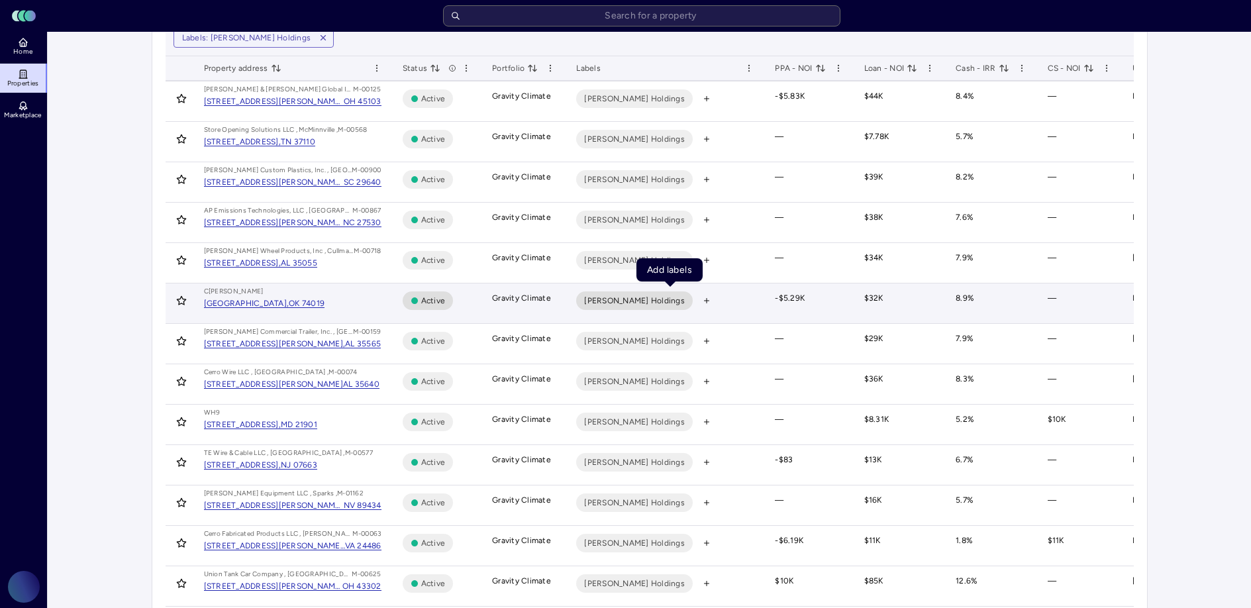
click at [706, 300] on icon "button" at bounding box center [706, 301] width 0 height 5
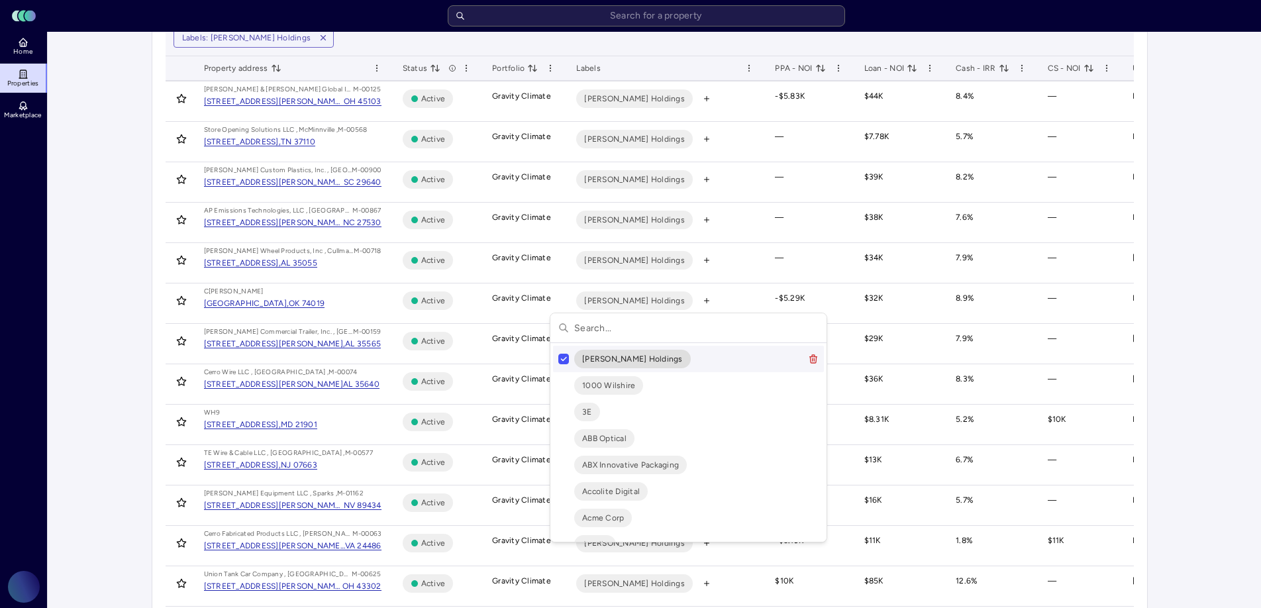
click at [558, 360] on button "Suggestions" at bounding box center [563, 359] width 11 height 11
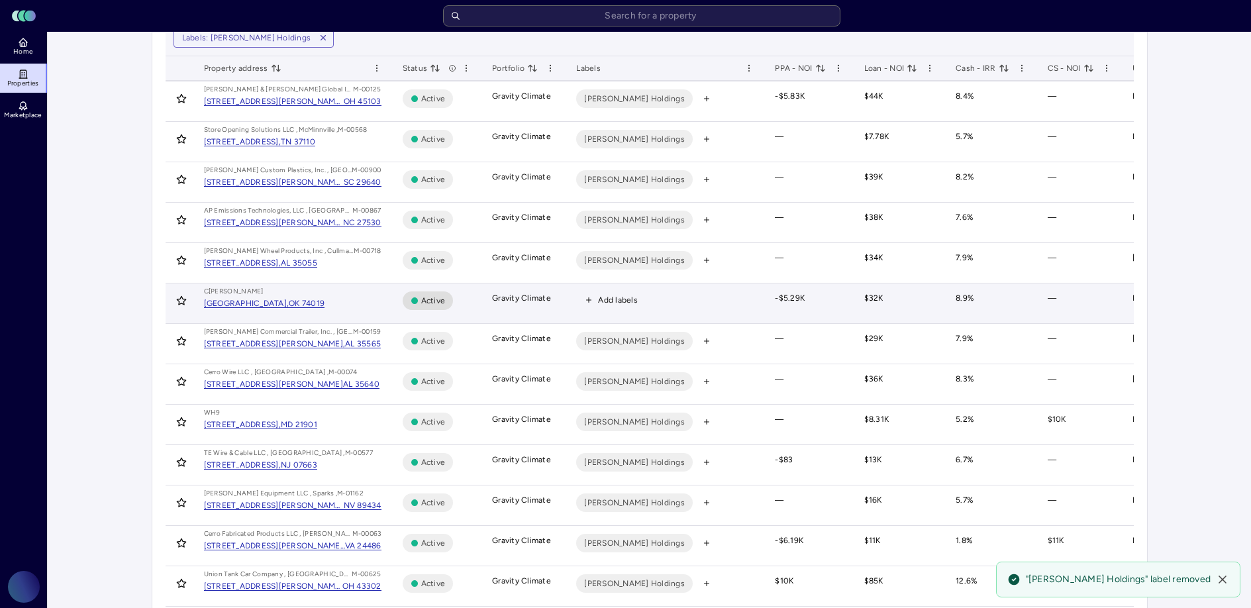
click at [612, 299] on span "Add labels" at bounding box center [618, 299] width 40 height 13
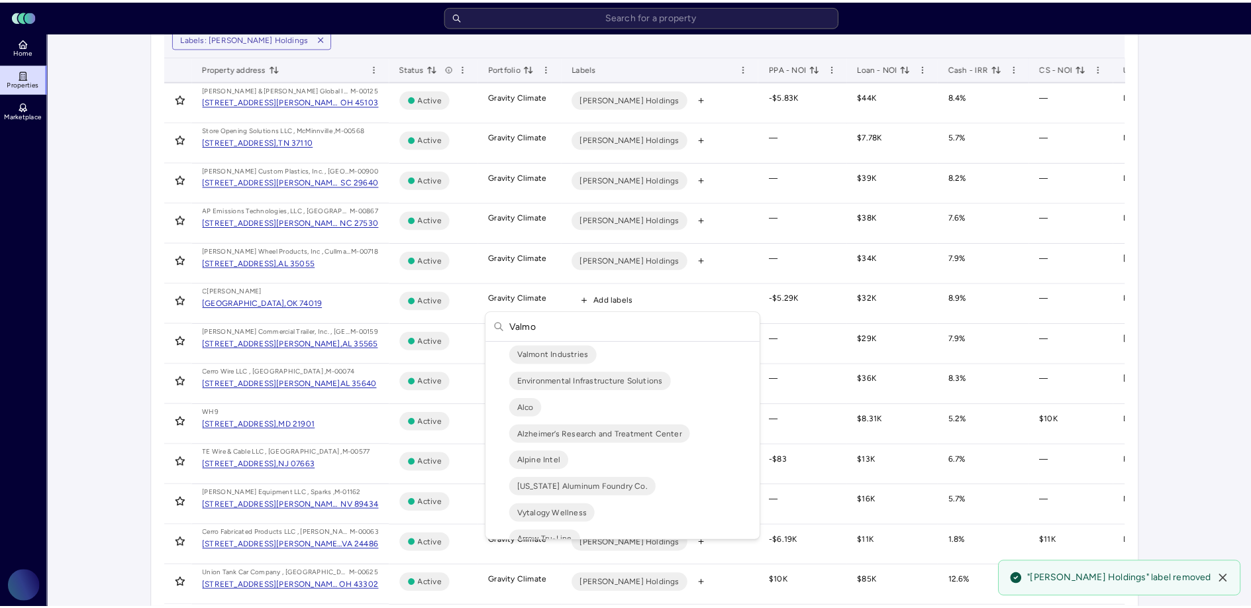
scroll to position [0, 0]
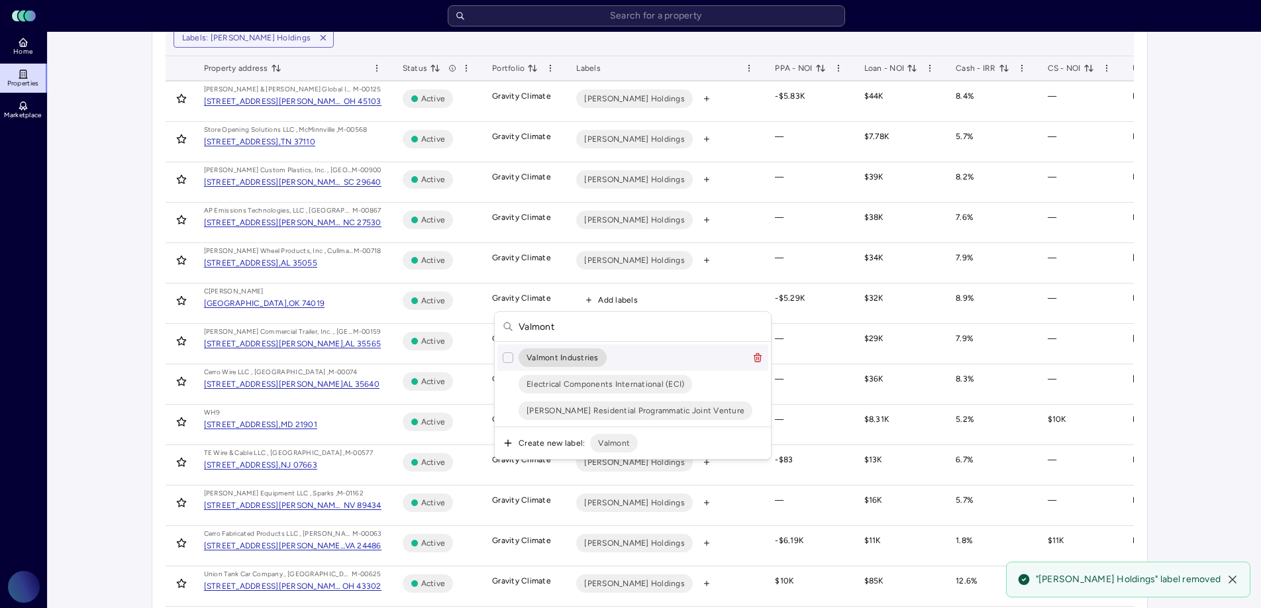
type input "Valmont"
click at [507, 355] on button "Suggestions" at bounding box center [508, 357] width 11 height 11
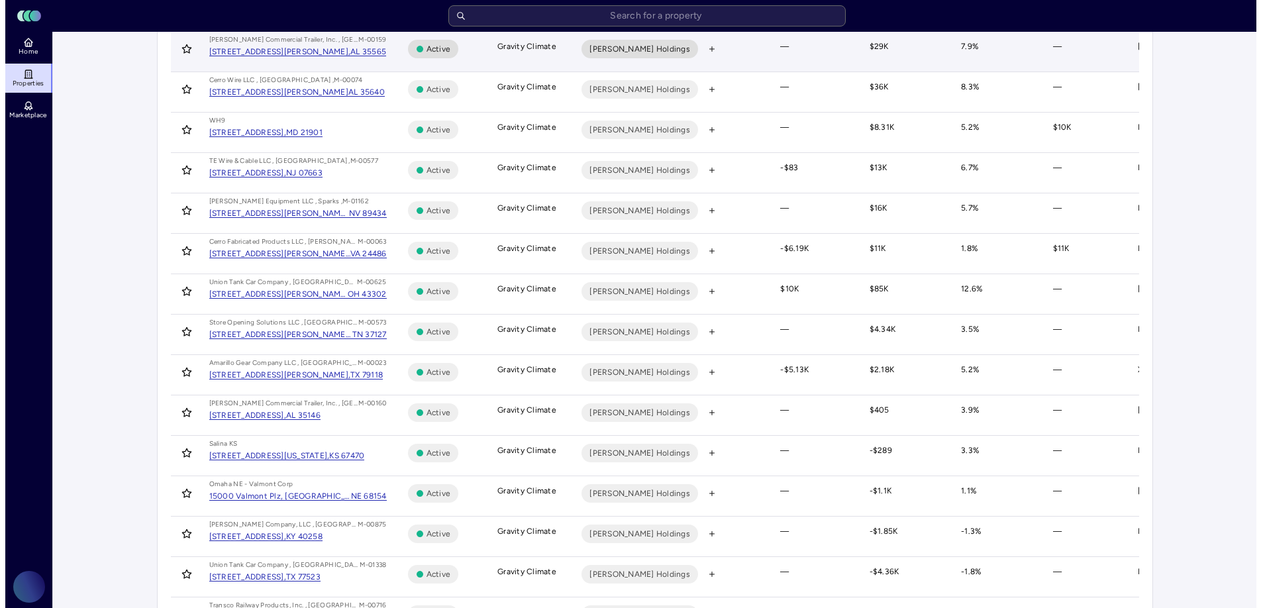
scroll to position [388, 0]
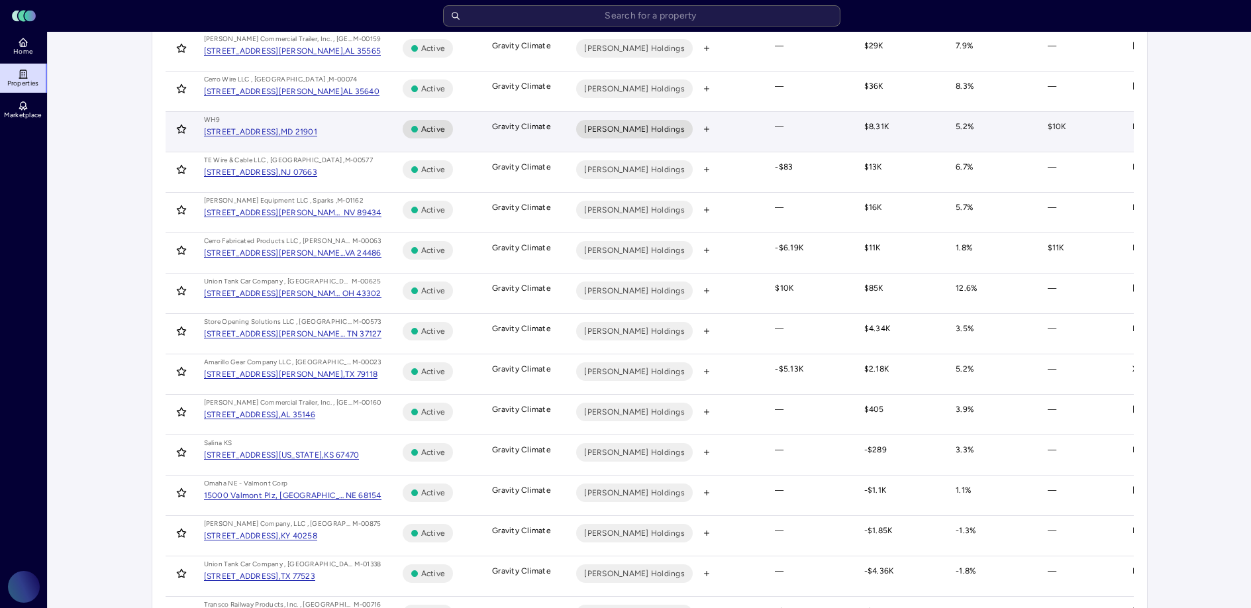
click at [659, 132] on div "Marmon Holdings" at bounding box center [664, 129] width 177 height 19
click at [702, 131] on icon "button" at bounding box center [706, 129] width 8 height 8
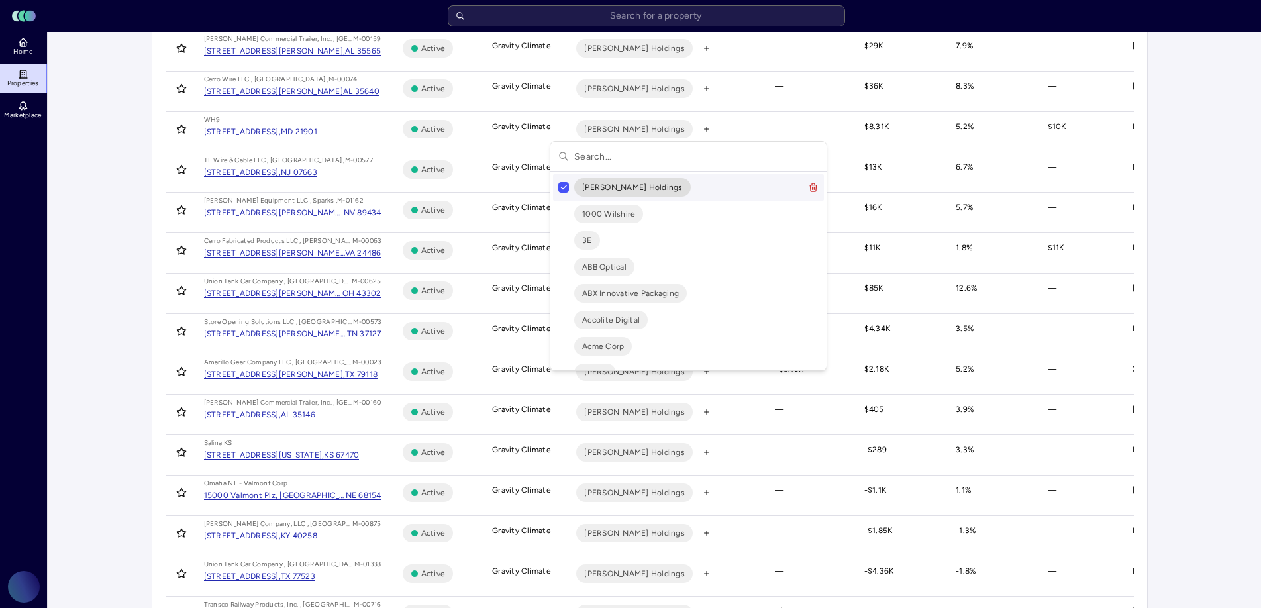
click at [566, 188] on button "Suggestions" at bounding box center [563, 187] width 11 height 11
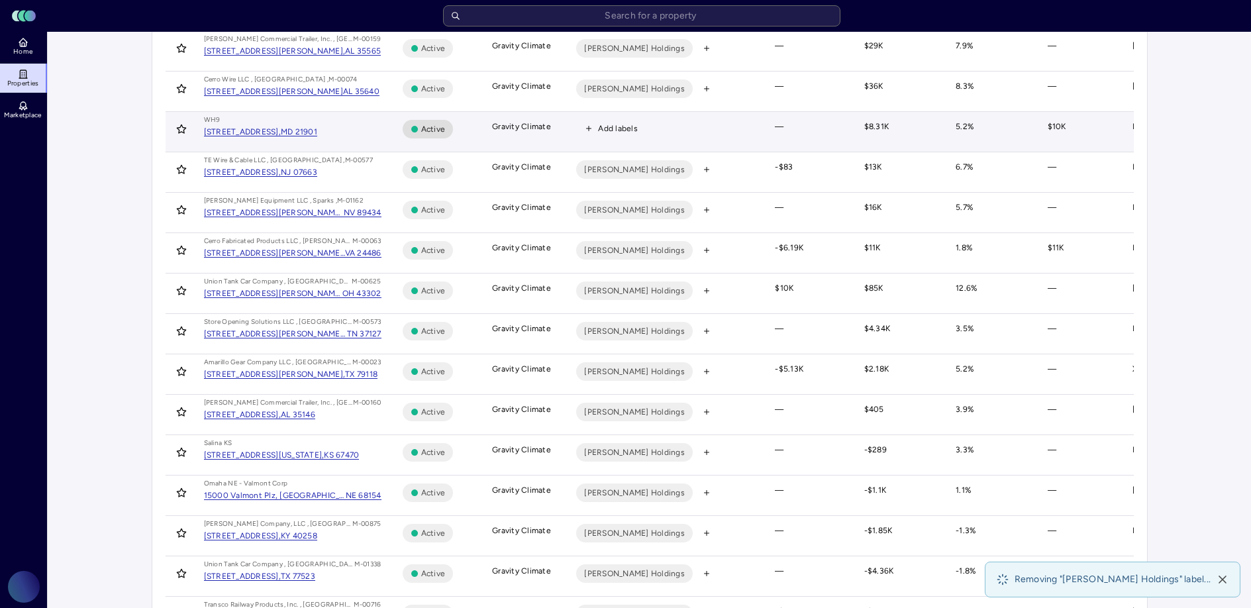
click at [617, 132] on span "Add labels" at bounding box center [618, 128] width 40 height 13
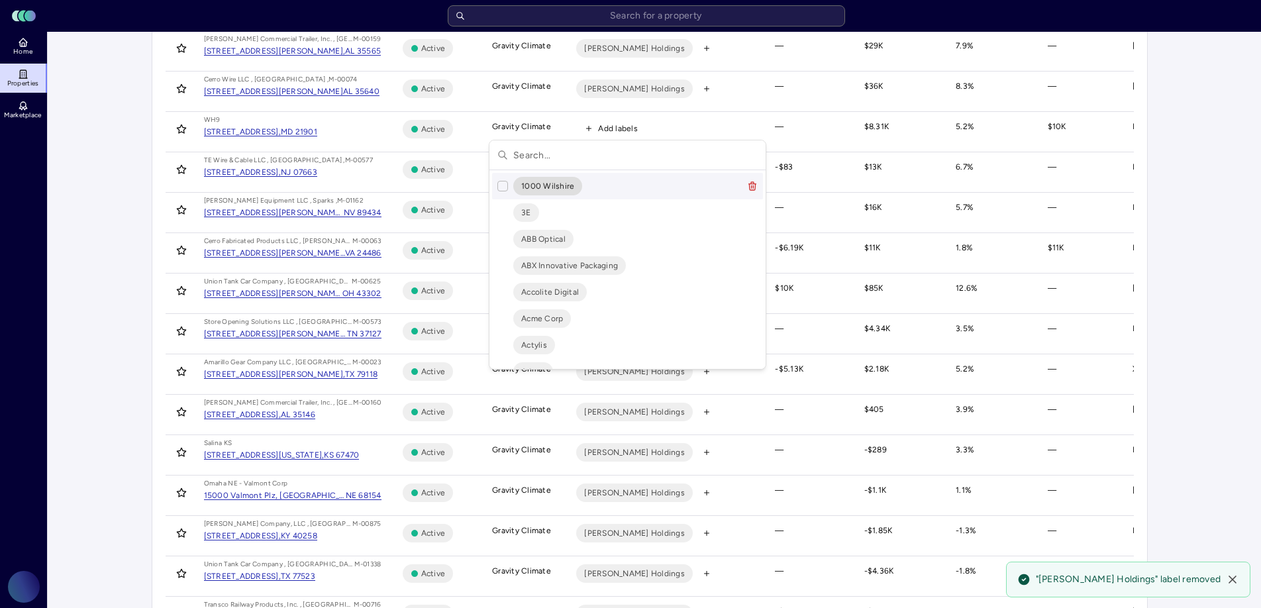
click at [598, 154] on input "text" at bounding box center [635, 154] width 244 height 29
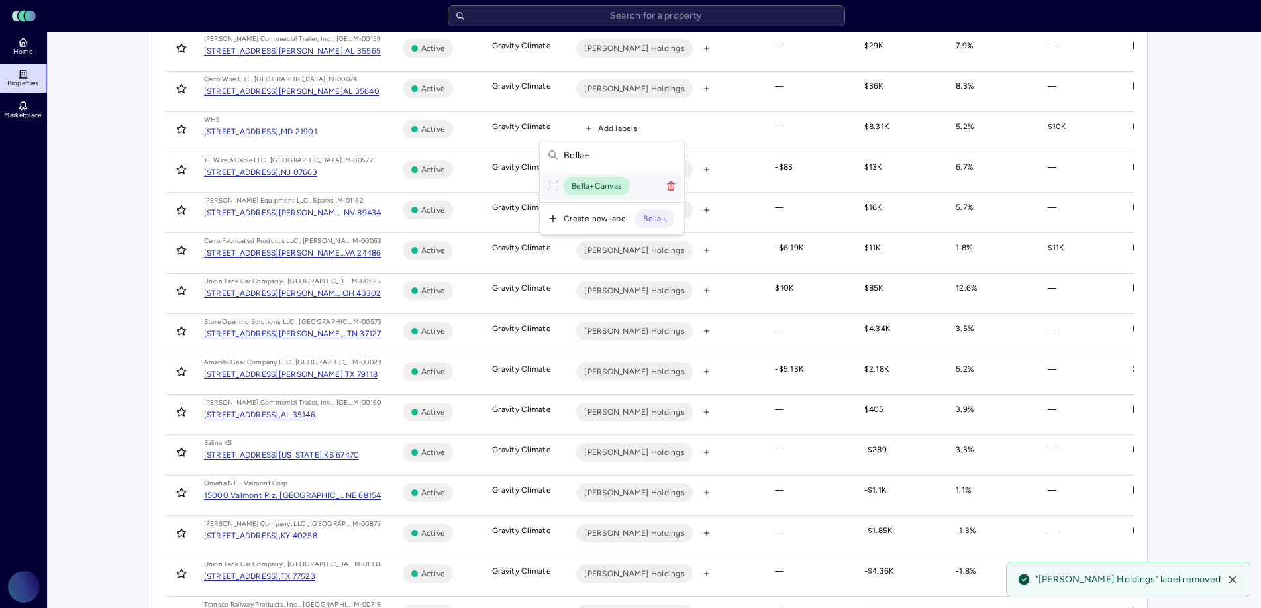
scroll to position [0, 0]
type input "Bella+"
click at [552, 182] on button "Suggestions" at bounding box center [553, 186] width 11 height 11
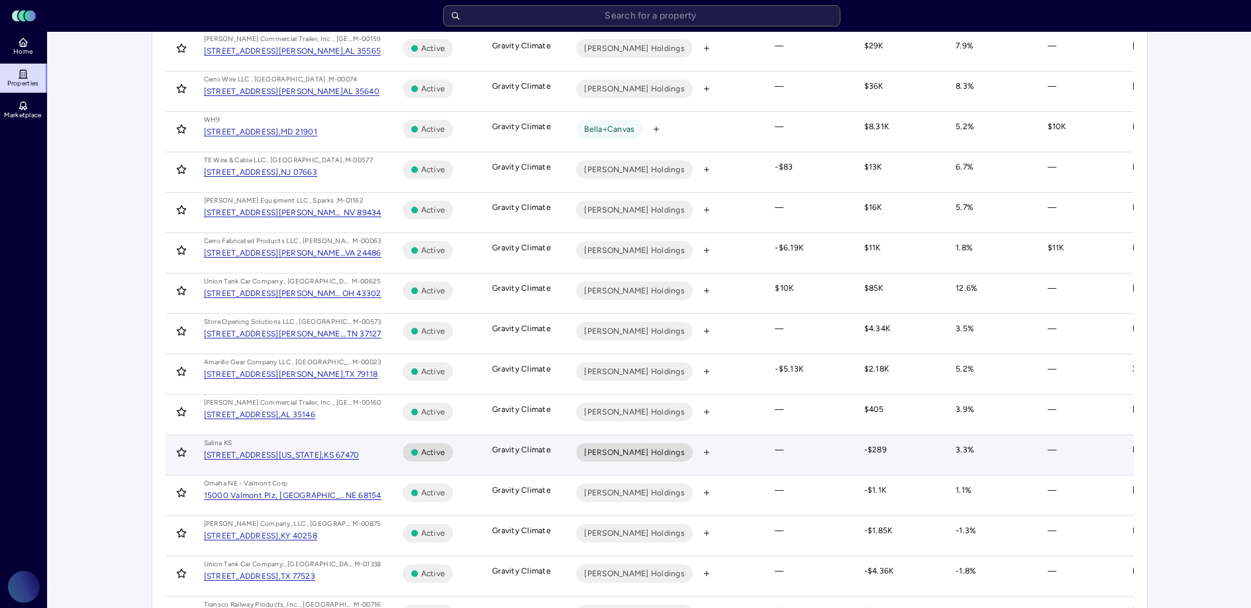
click at [630, 450] on span "Marmon Holdings" at bounding box center [634, 452] width 101 height 13
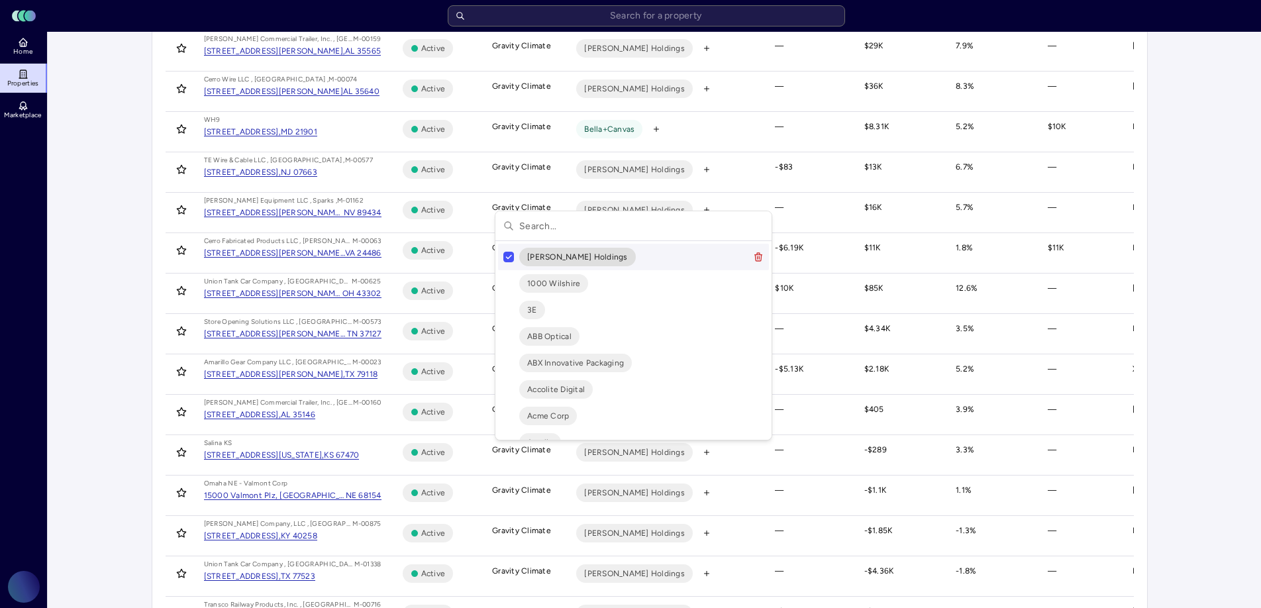
click at [510, 258] on button "Suggestions" at bounding box center [508, 257] width 11 height 11
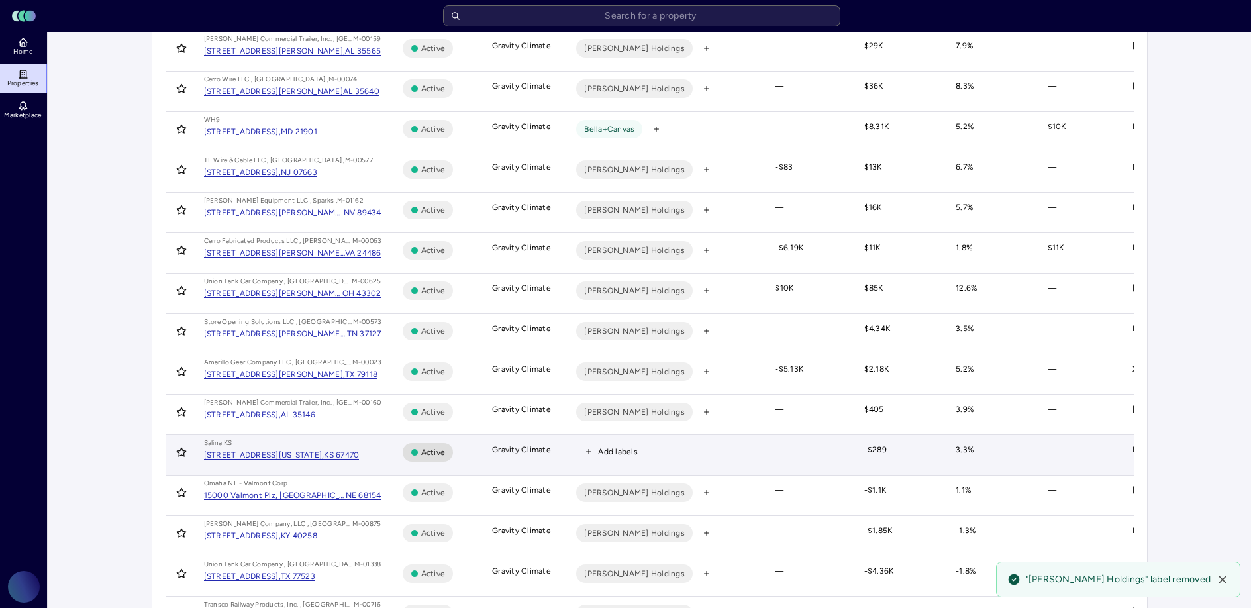
click at [620, 451] on span "Add labels" at bounding box center [618, 451] width 40 height 13
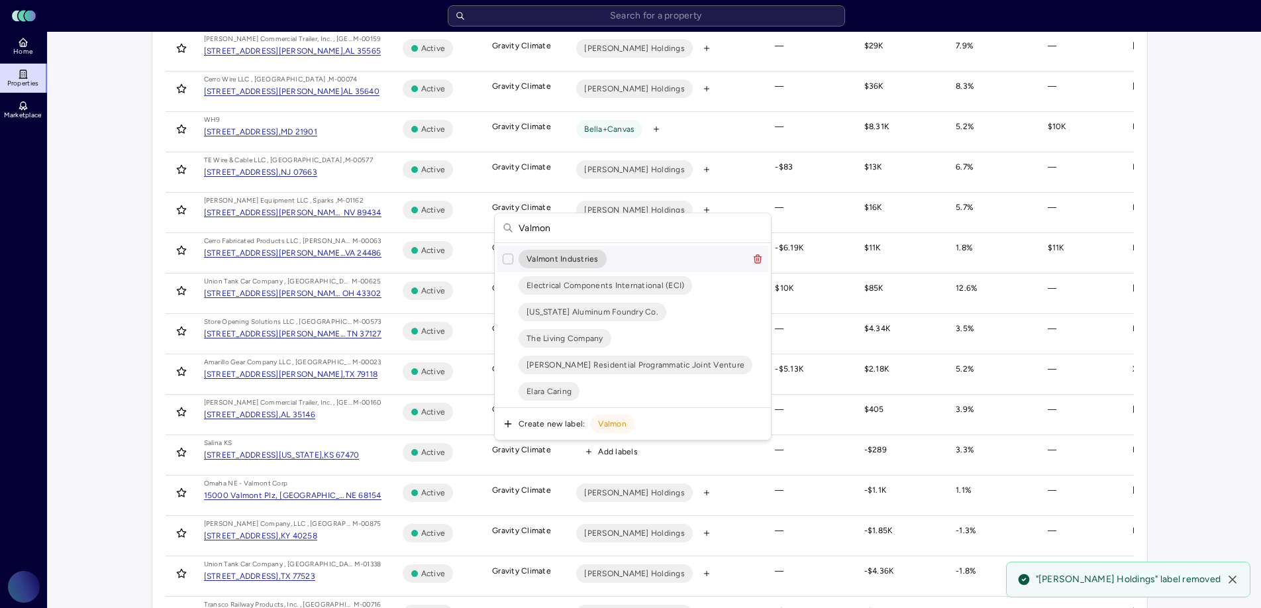
type input "Valmon"
click at [504, 259] on button "Suggestions" at bounding box center [508, 259] width 11 height 11
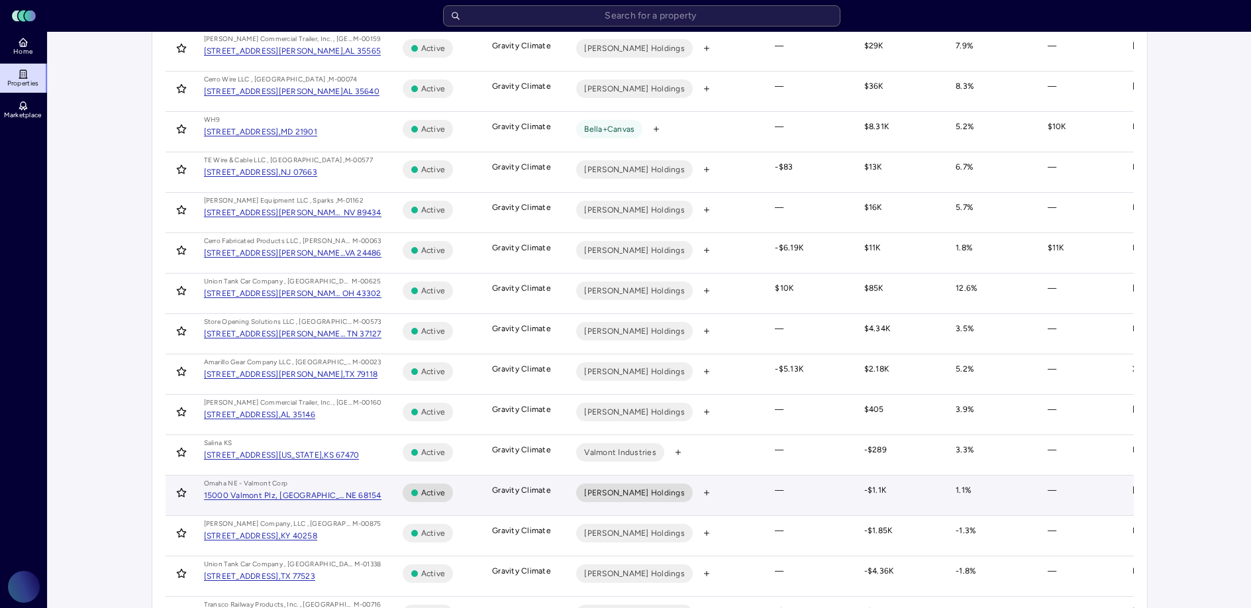
click at [625, 491] on span "Marmon Holdings" at bounding box center [634, 492] width 101 height 13
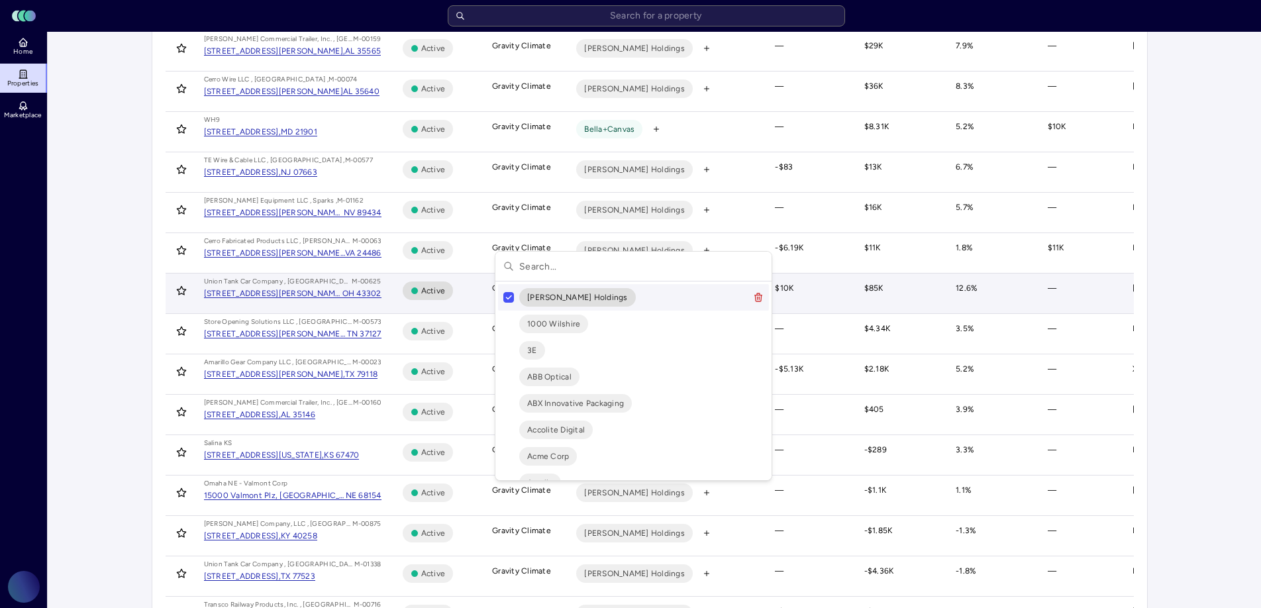
click at [509, 294] on button "Suggestions" at bounding box center [508, 297] width 11 height 11
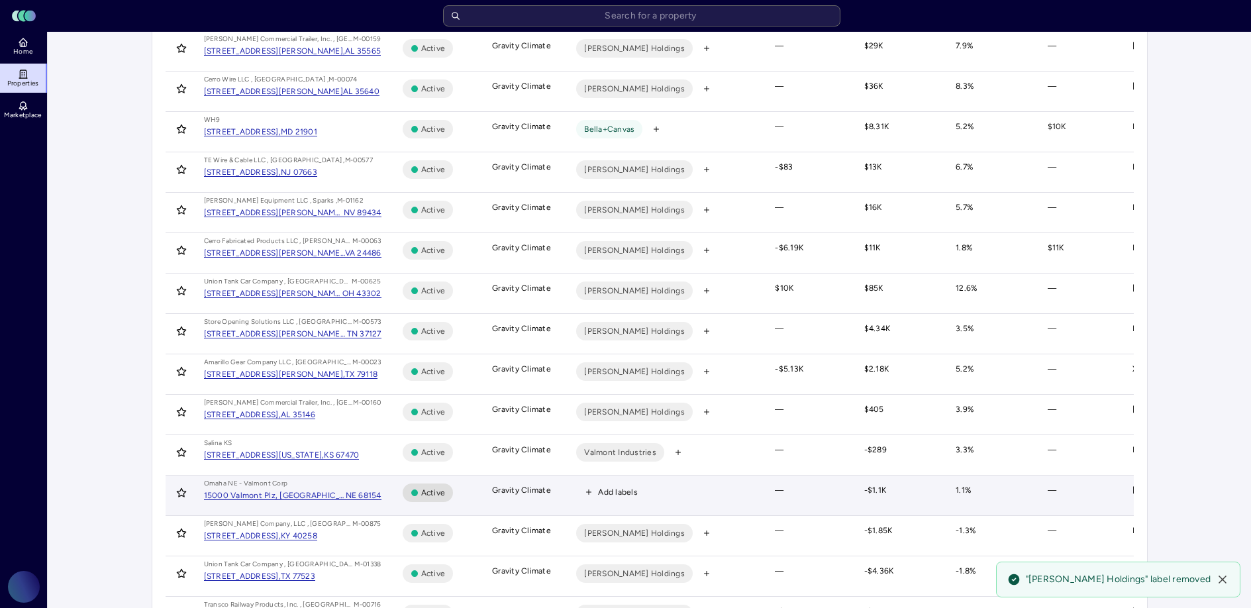
click at [613, 485] on span "Add labels" at bounding box center [618, 491] width 40 height 13
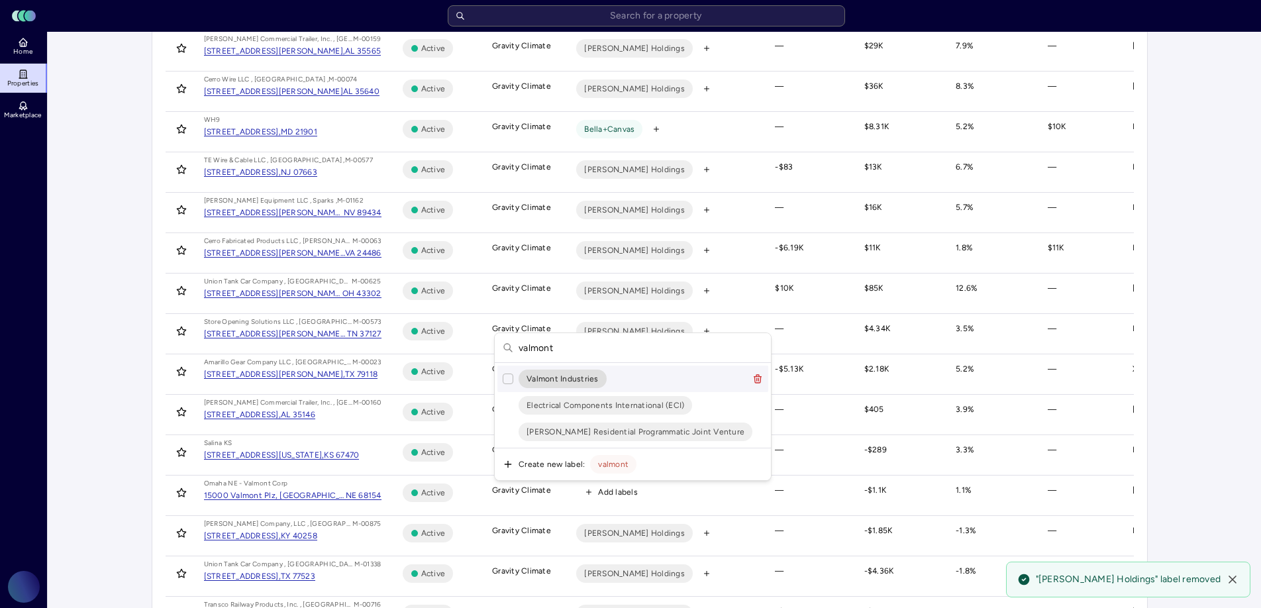
type input "valmont"
click at [507, 376] on button "Suggestions" at bounding box center [508, 378] width 11 height 11
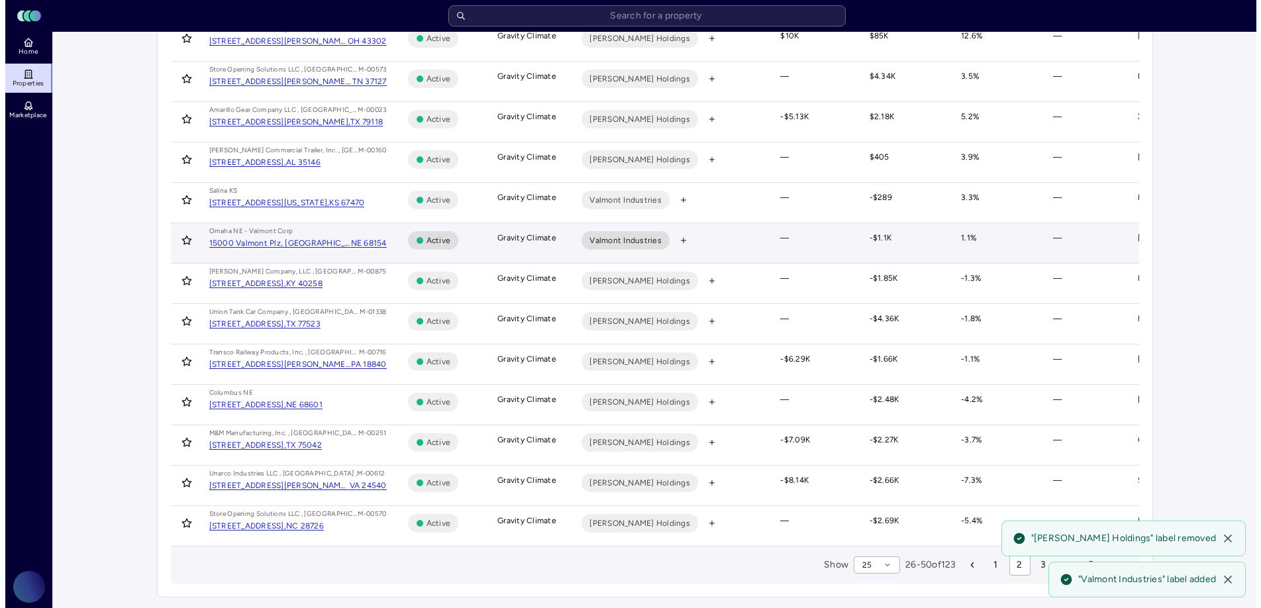
scroll to position [650, 0]
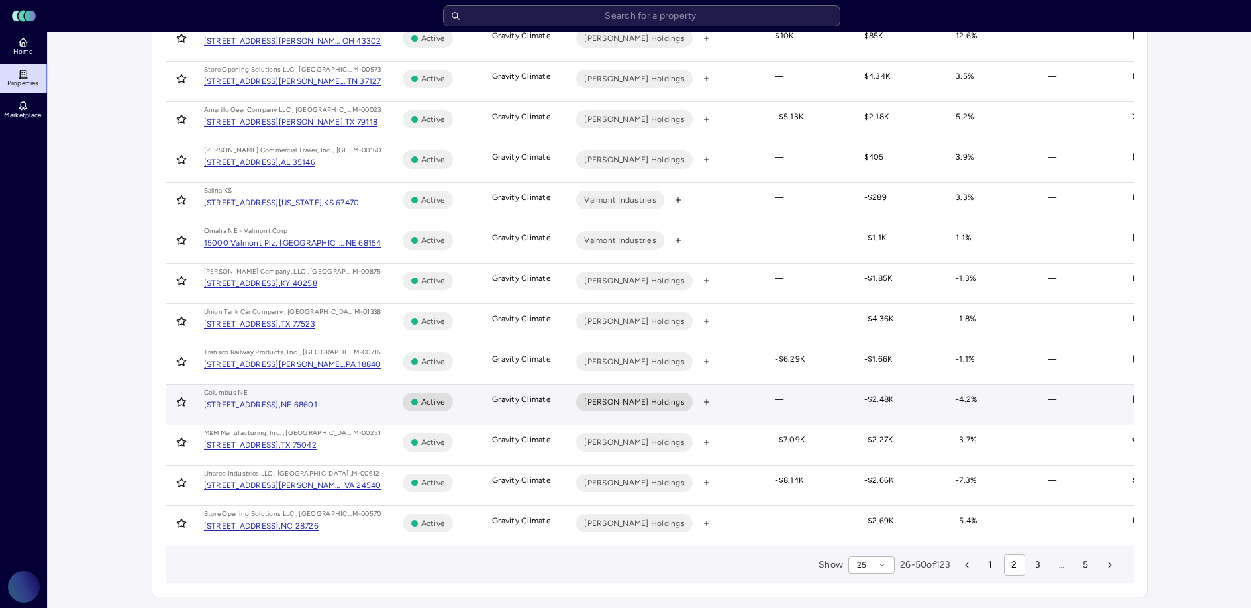
click at [628, 395] on span "Marmon Holdings" at bounding box center [634, 401] width 101 height 13
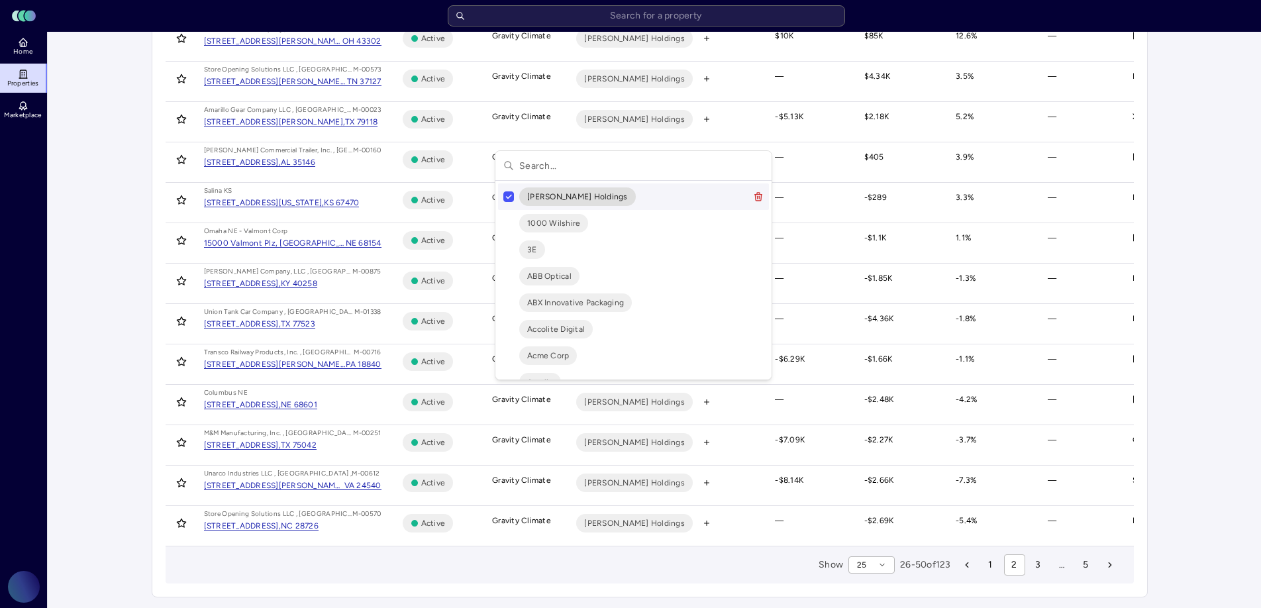
click at [507, 197] on button "Suggestions" at bounding box center [508, 196] width 11 height 11
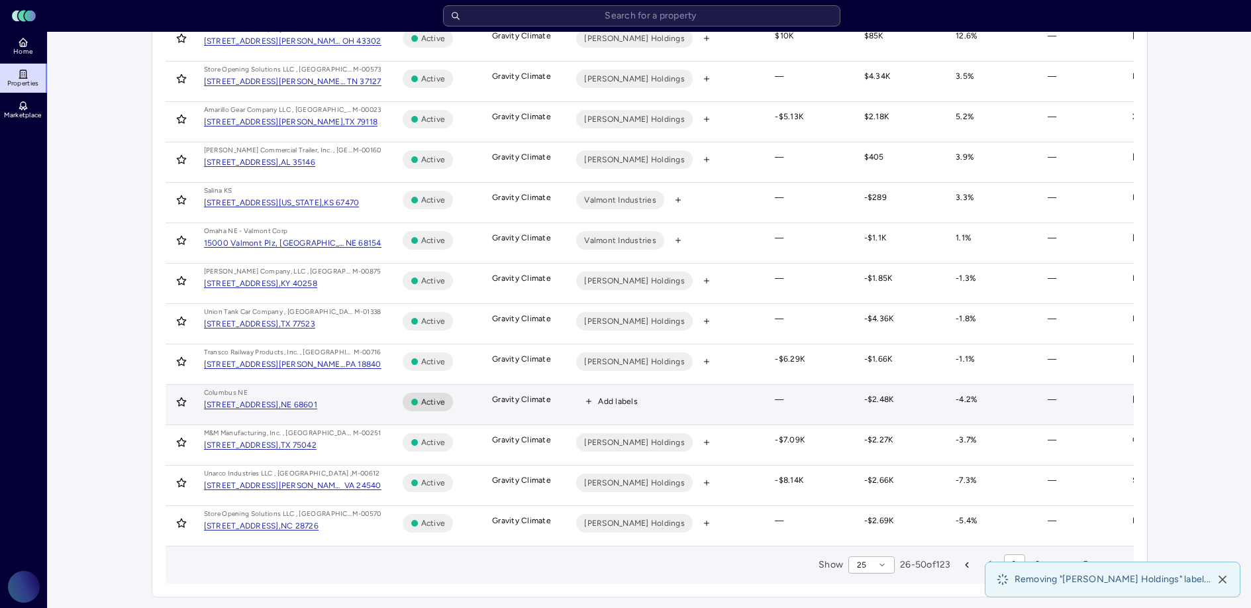
click at [598, 395] on span "Add labels" at bounding box center [618, 401] width 40 height 13
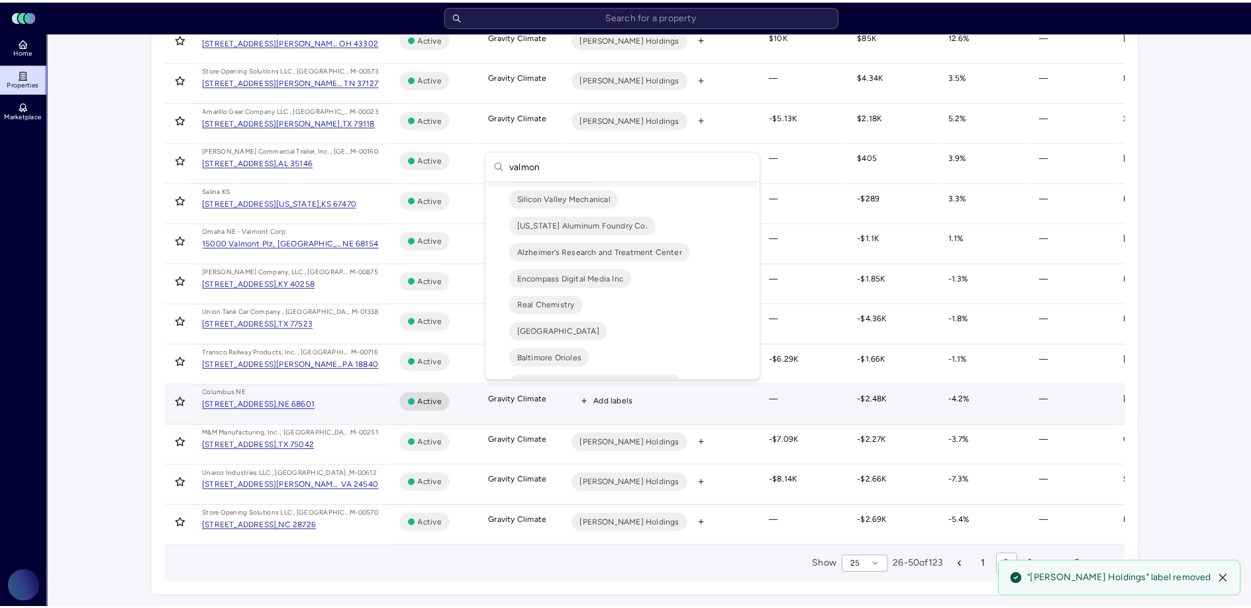
scroll to position [0, 0]
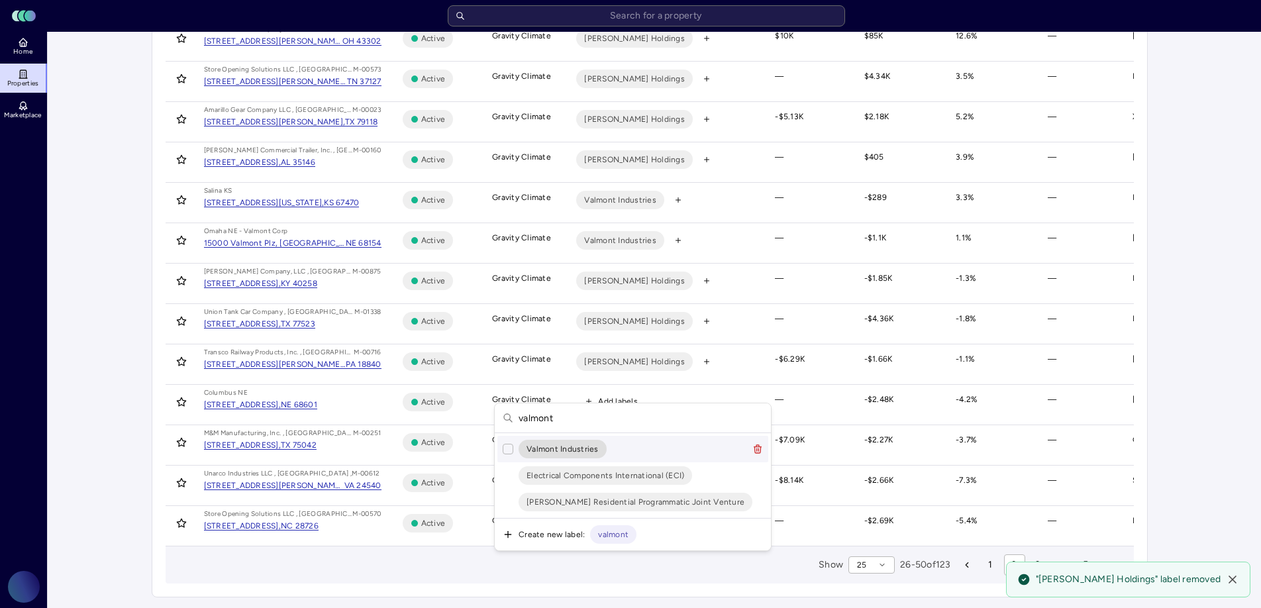
type input "valmont"
click at [509, 450] on button "Suggestions" at bounding box center [508, 449] width 11 height 11
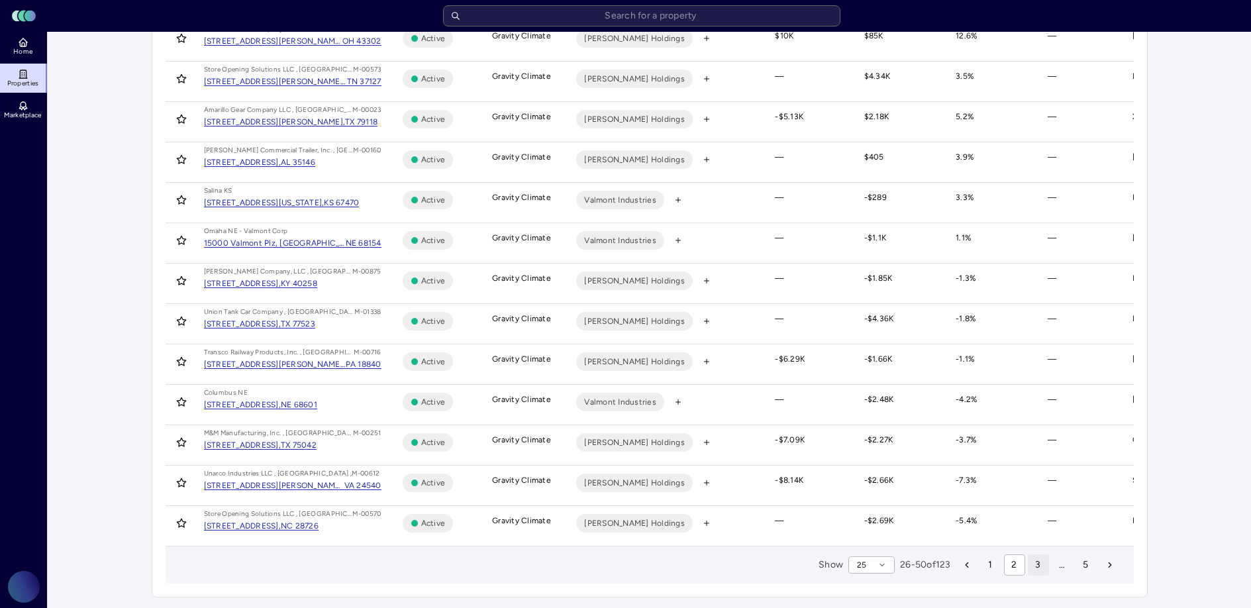
click at [1041, 565] on button "3" at bounding box center [1038, 564] width 21 height 21
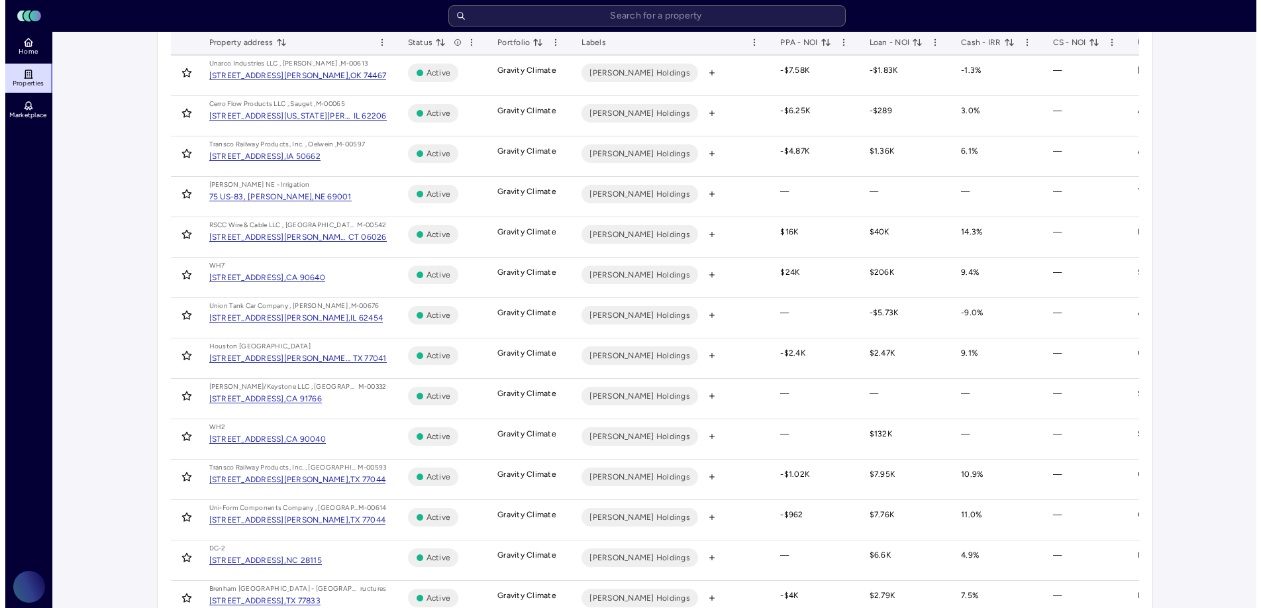
scroll to position [125, 0]
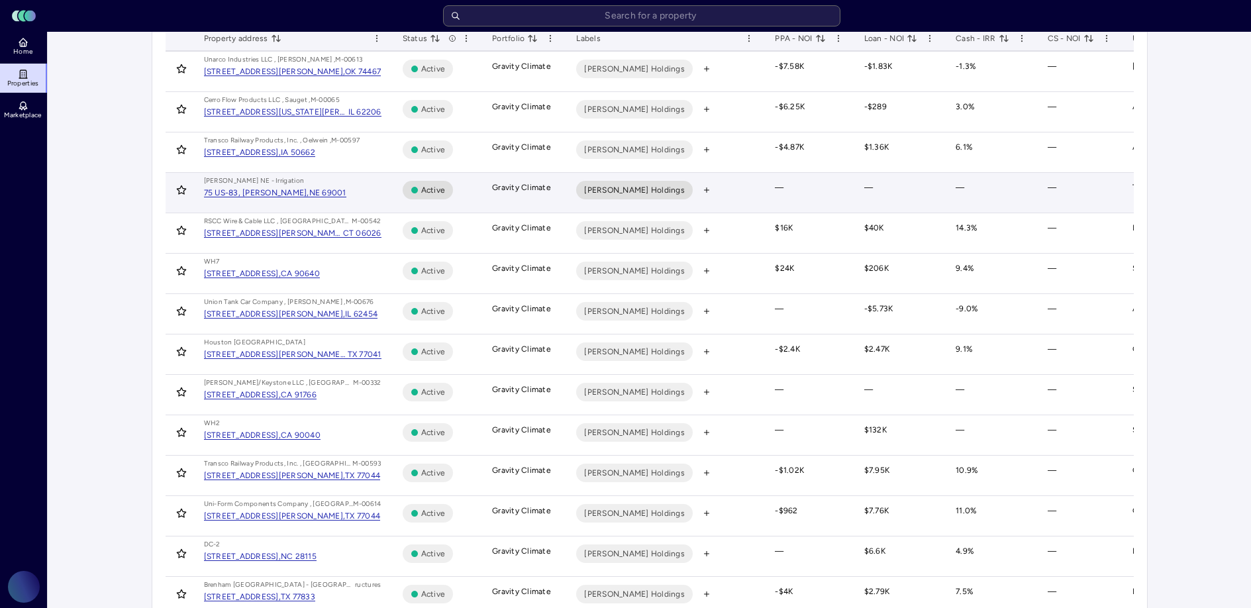
click at [628, 191] on span "Marmon Holdings" at bounding box center [634, 189] width 101 height 13
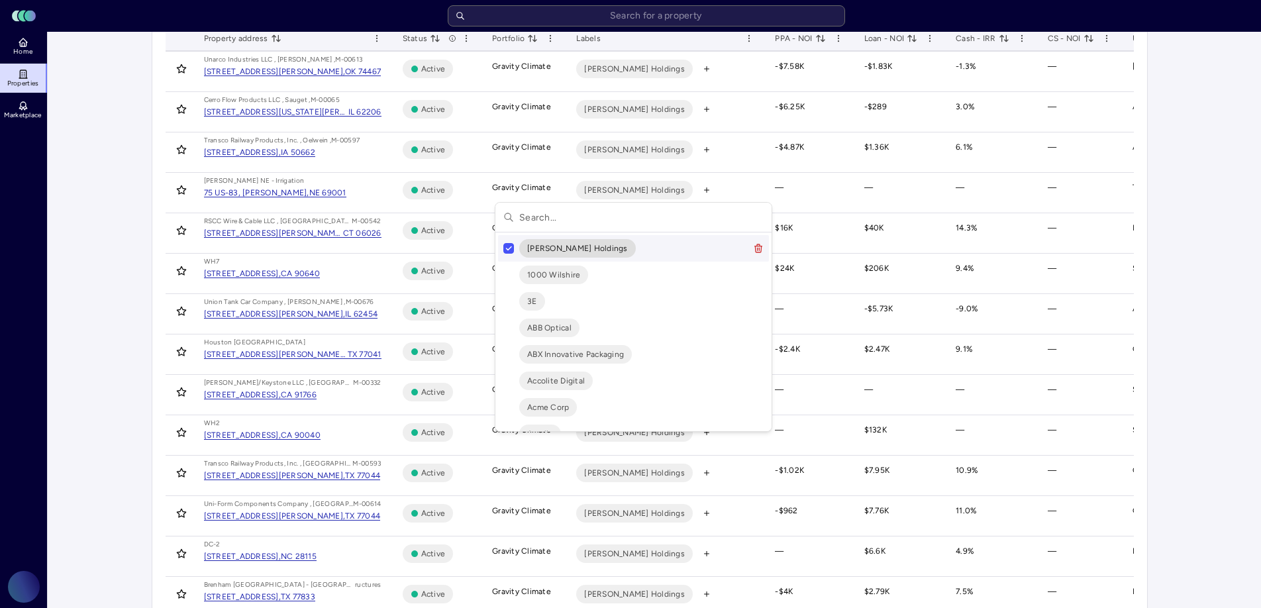
click at [509, 248] on button "Suggestions" at bounding box center [508, 248] width 11 height 11
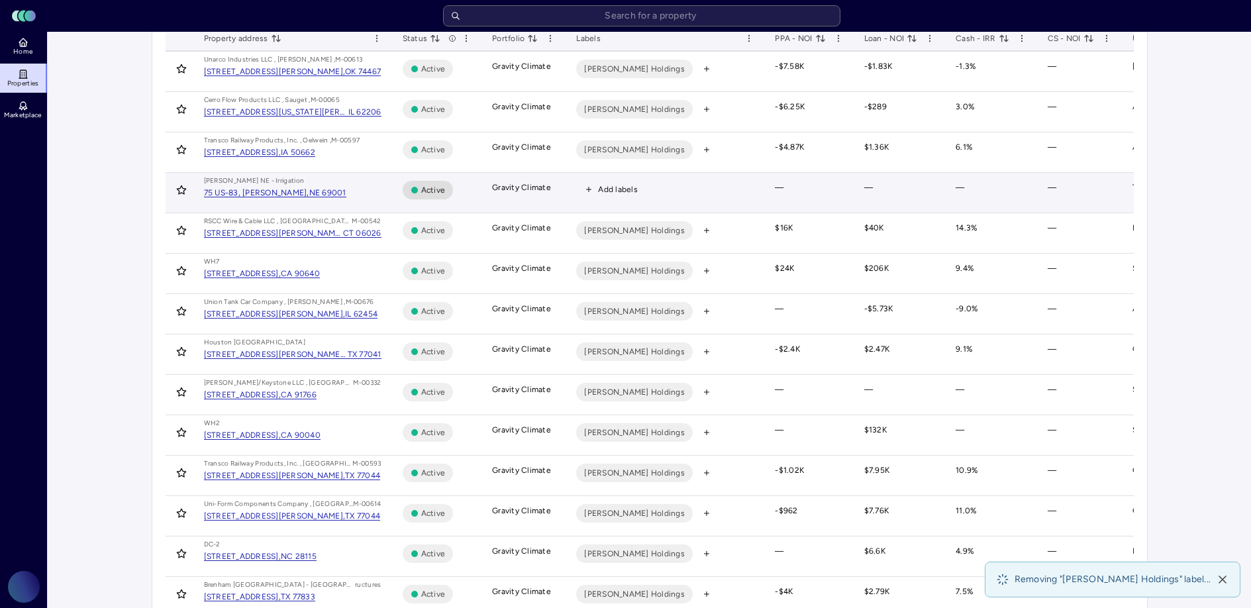
click at [627, 184] on span "Add labels" at bounding box center [618, 189] width 40 height 13
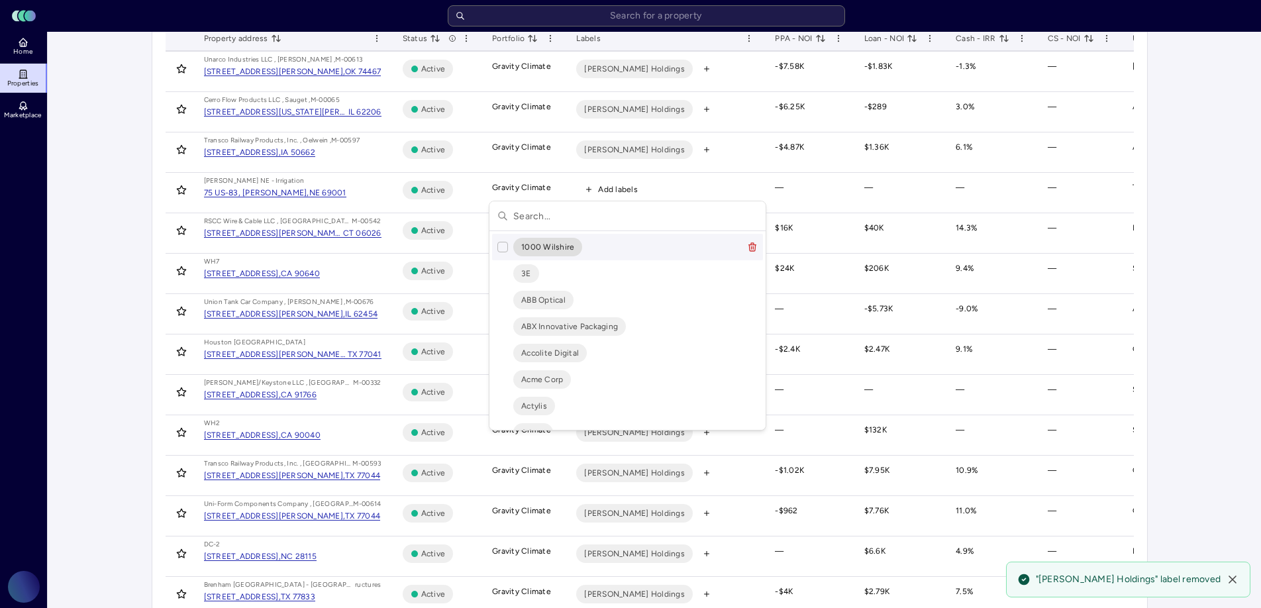
click at [562, 208] on input "text" at bounding box center [635, 215] width 244 height 29
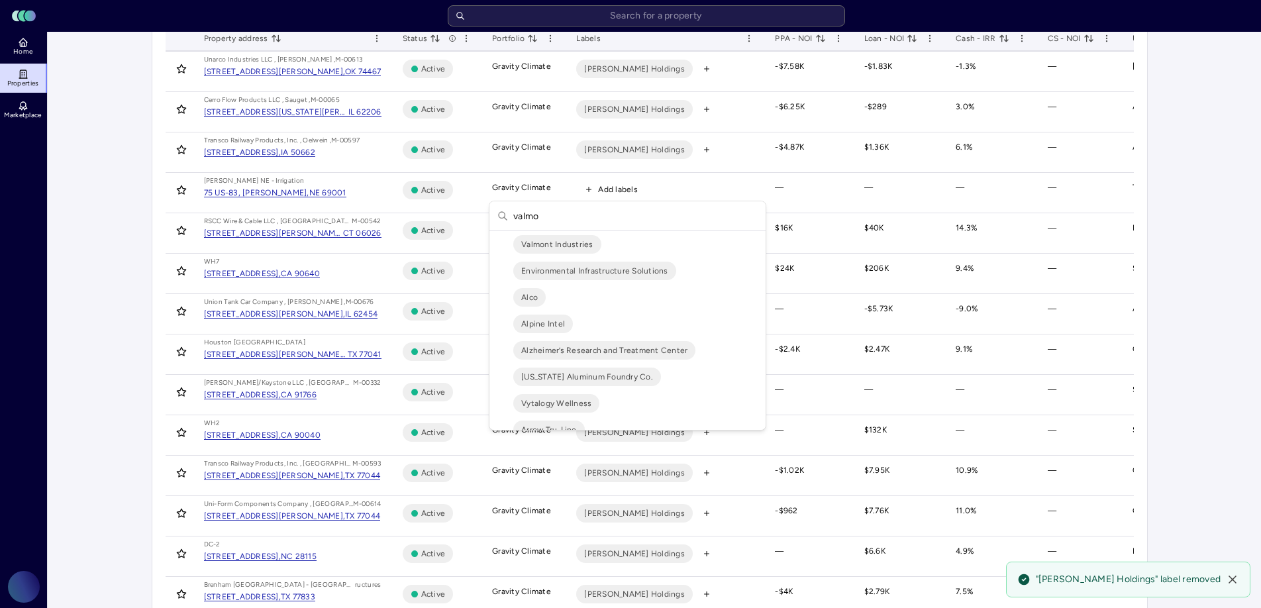
scroll to position [0, 0]
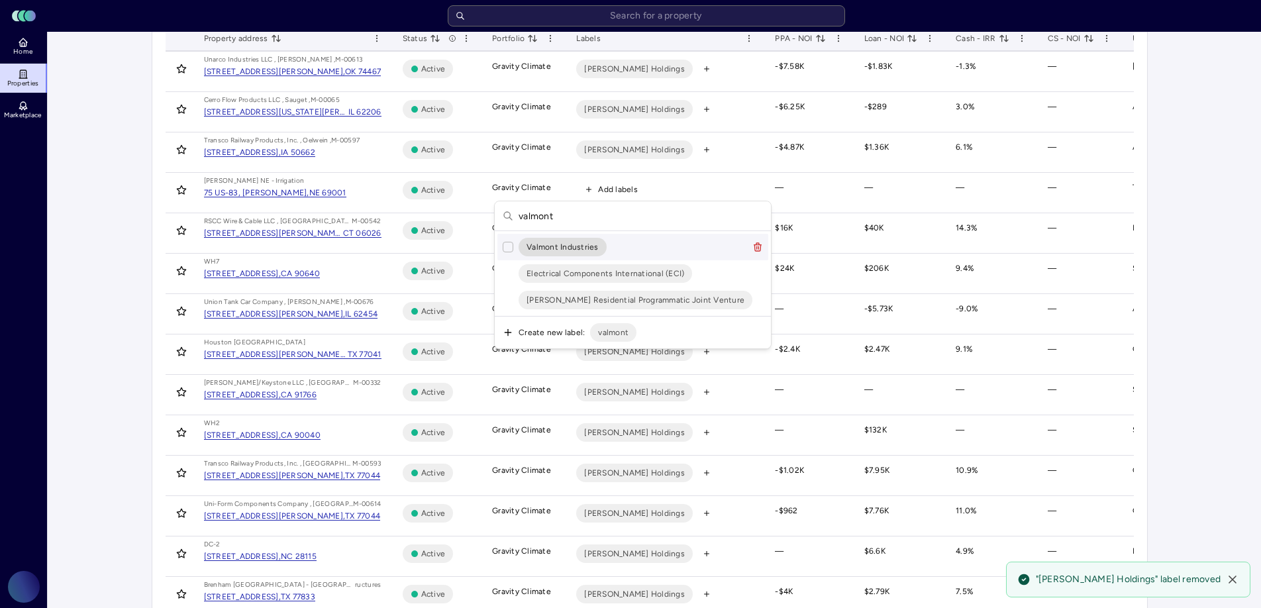
type input "valmont"
click at [509, 244] on button "Suggestions" at bounding box center [508, 247] width 11 height 11
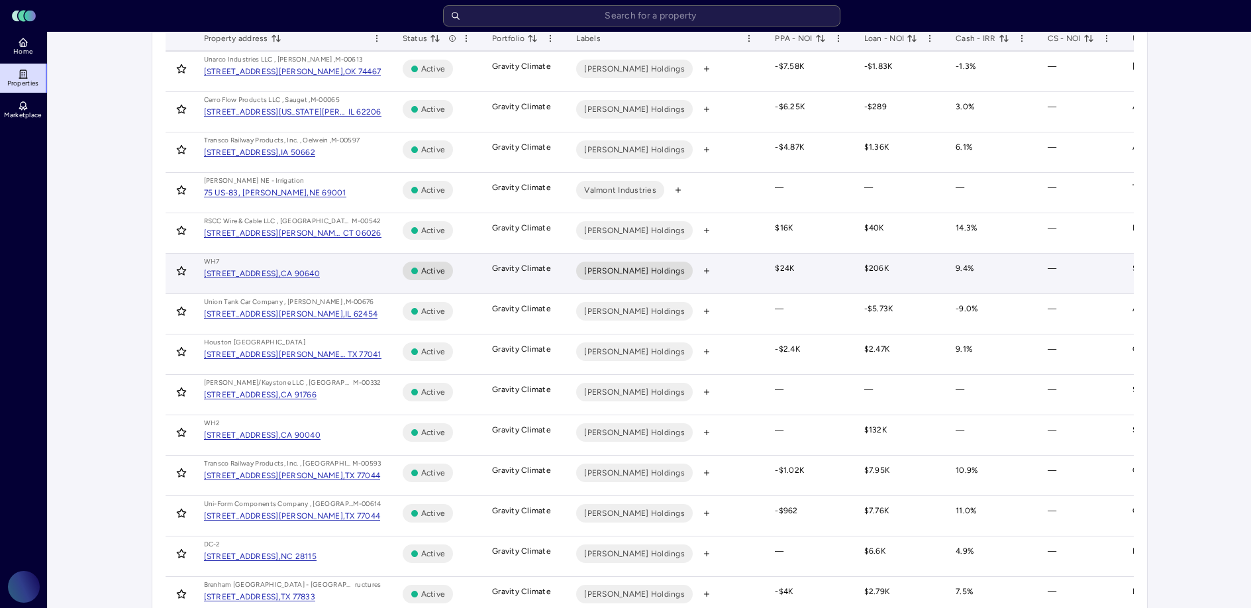
click at [628, 269] on span "Marmon Holdings" at bounding box center [634, 270] width 101 height 13
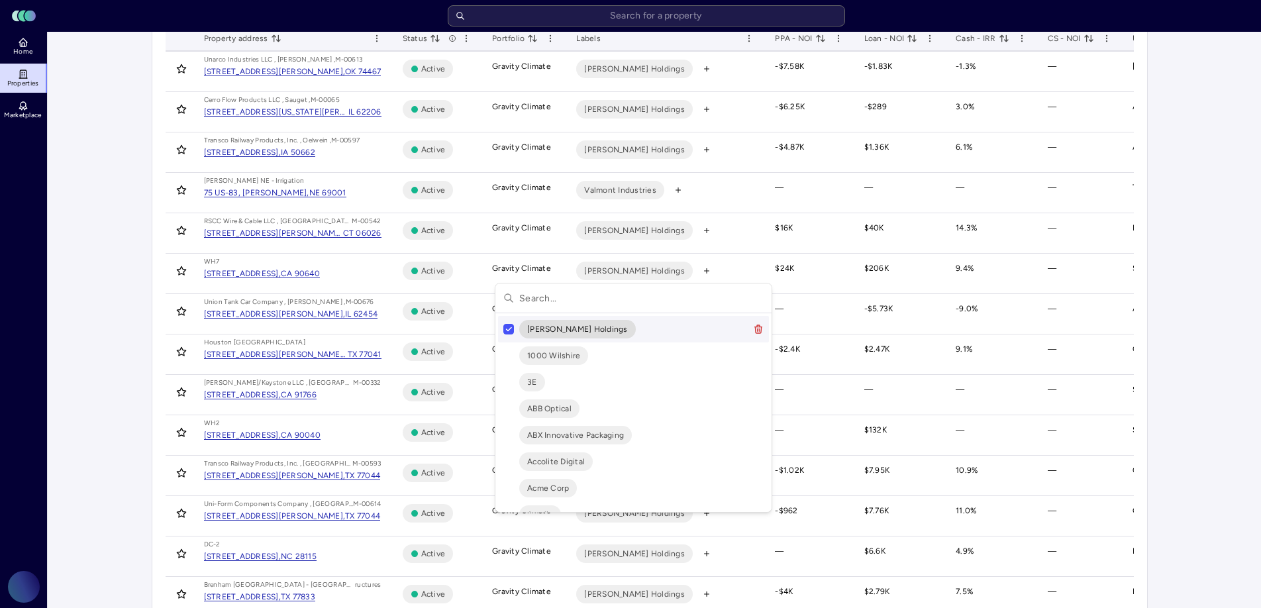
click at [510, 329] on button "Suggestions" at bounding box center [508, 329] width 11 height 11
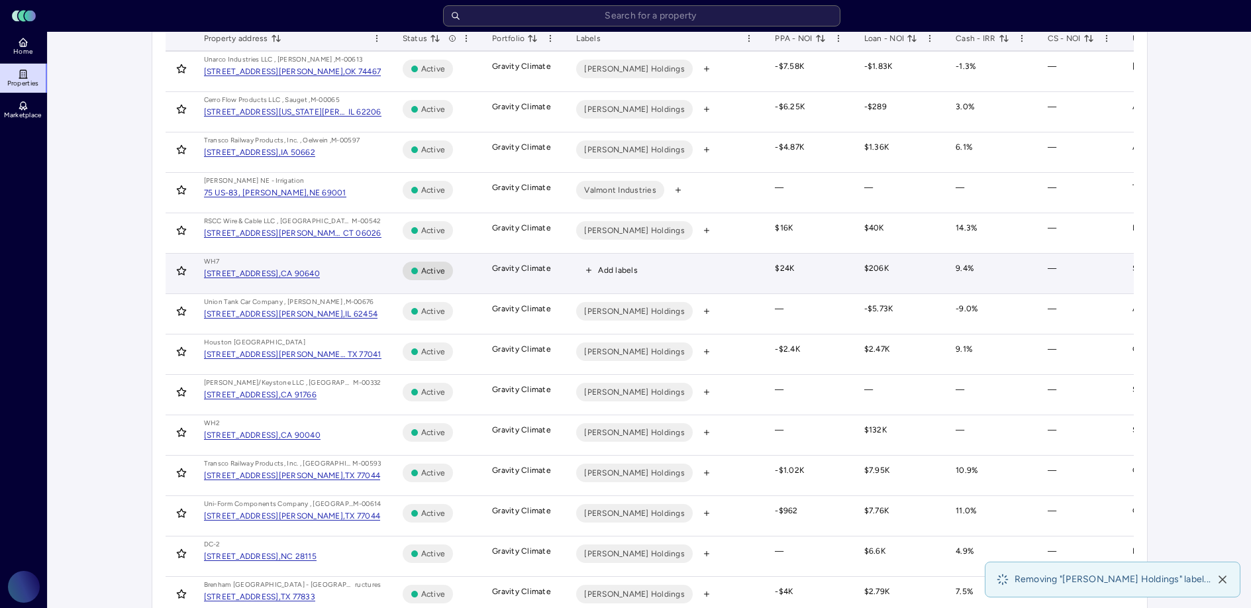
click at [613, 272] on span "Add labels" at bounding box center [618, 270] width 40 height 13
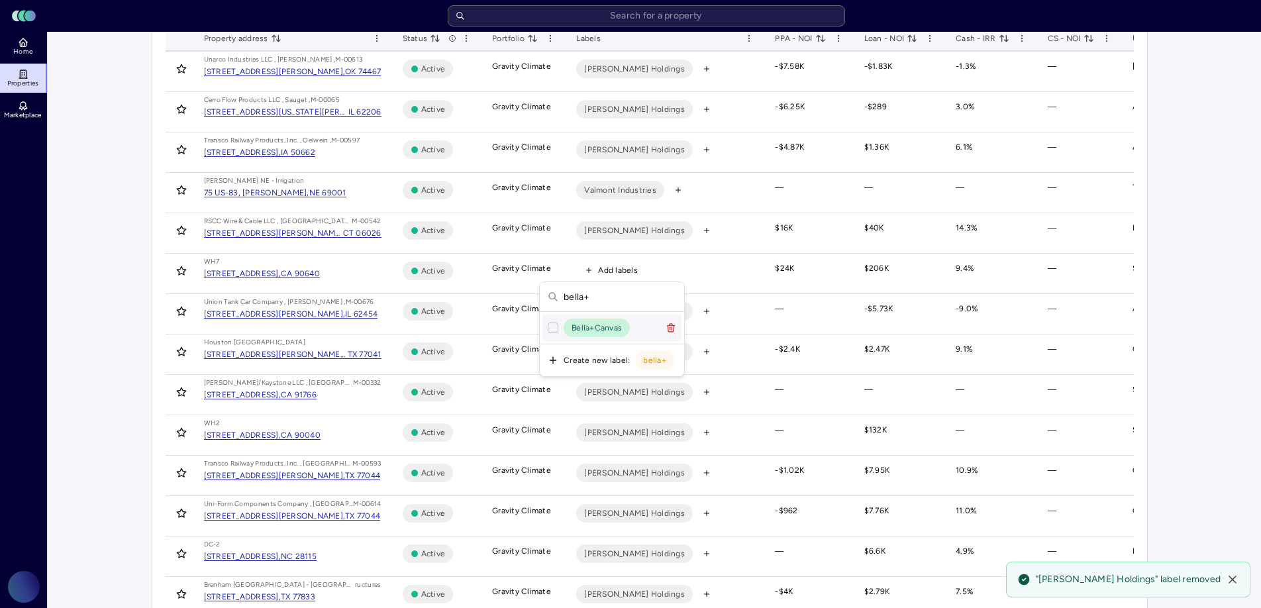
type input "bella+"
click at [551, 327] on button "Suggestions" at bounding box center [553, 327] width 11 height 11
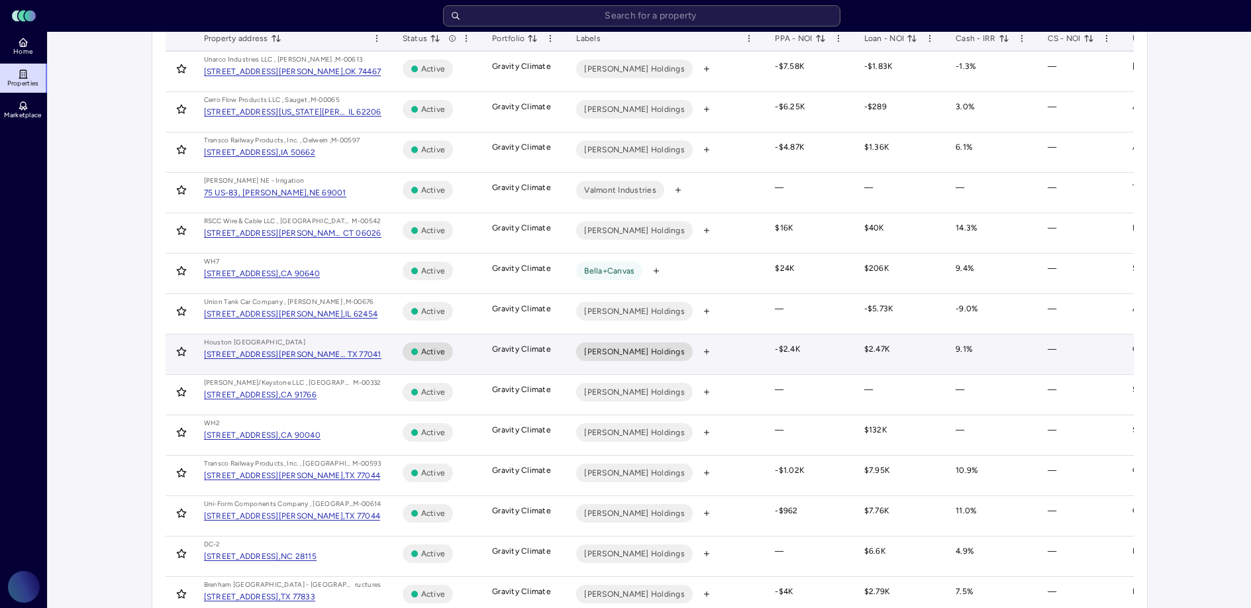
click at [595, 356] on span "Marmon Holdings" at bounding box center [634, 351] width 101 height 13
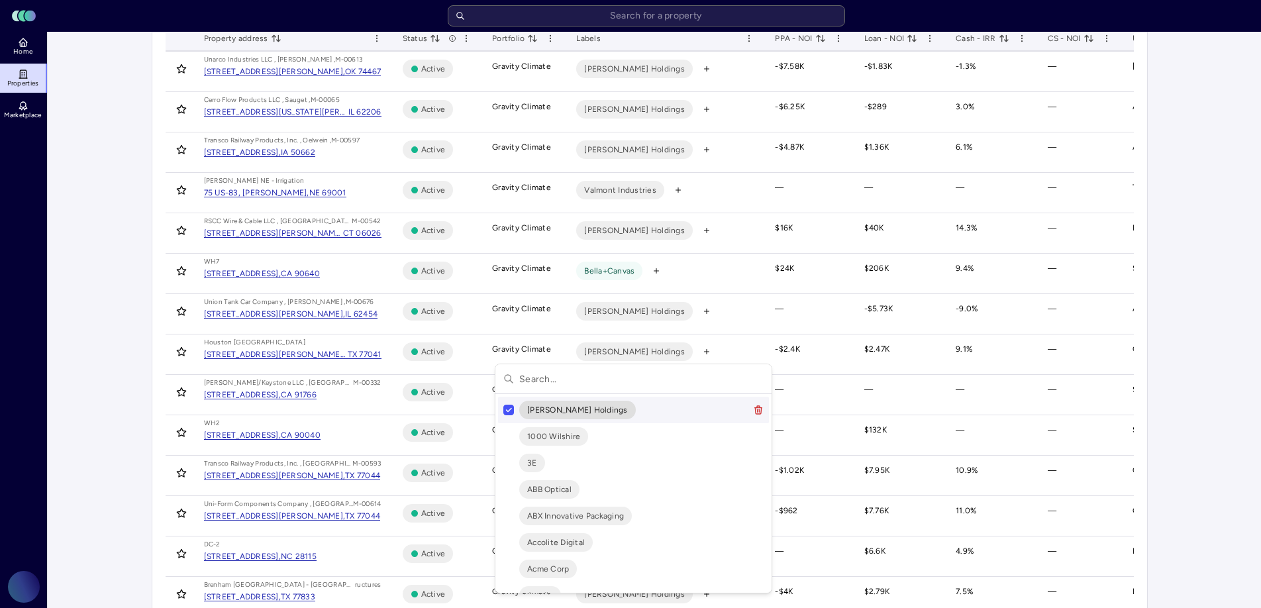
click at [510, 412] on button "Suggestions" at bounding box center [508, 410] width 11 height 11
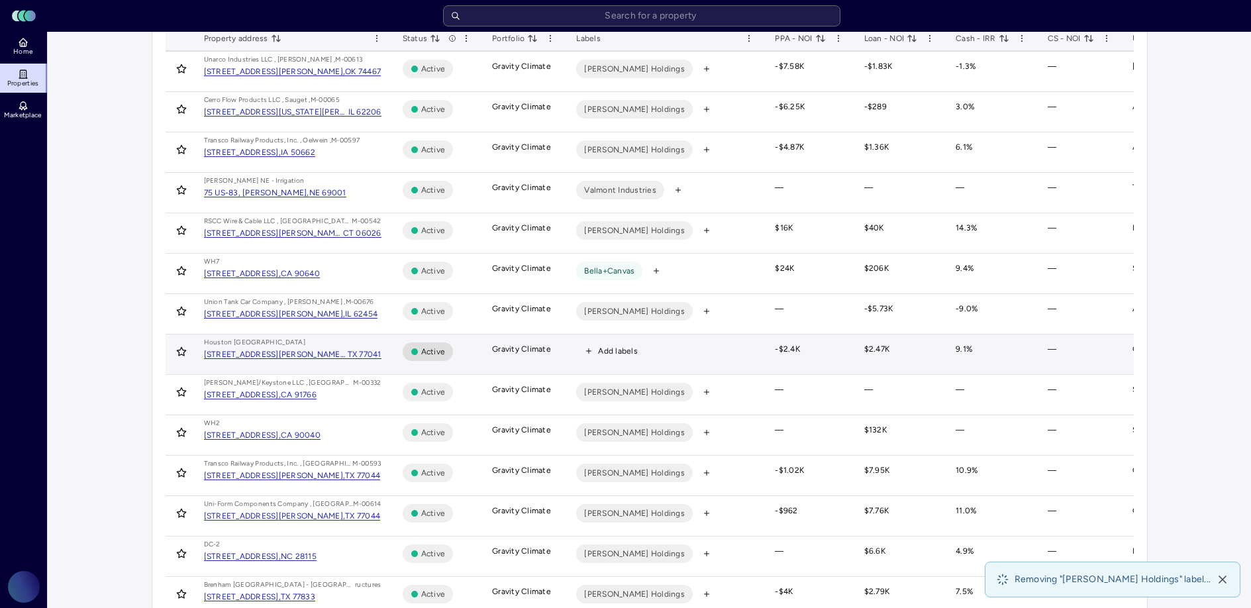
click at [614, 349] on span "Add labels" at bounding box center [618, 350] width 40 height 13
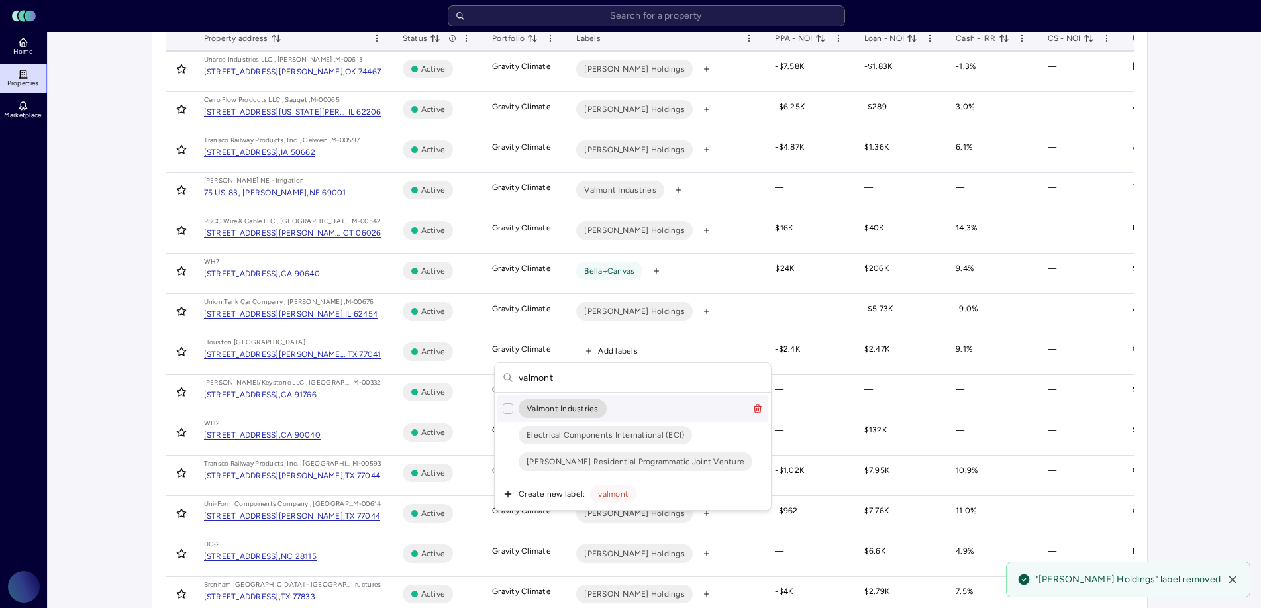
type input "valmont"
click at [509, 411] on button "Suggestions" at bounding box center [508, 408] width 11 height 11
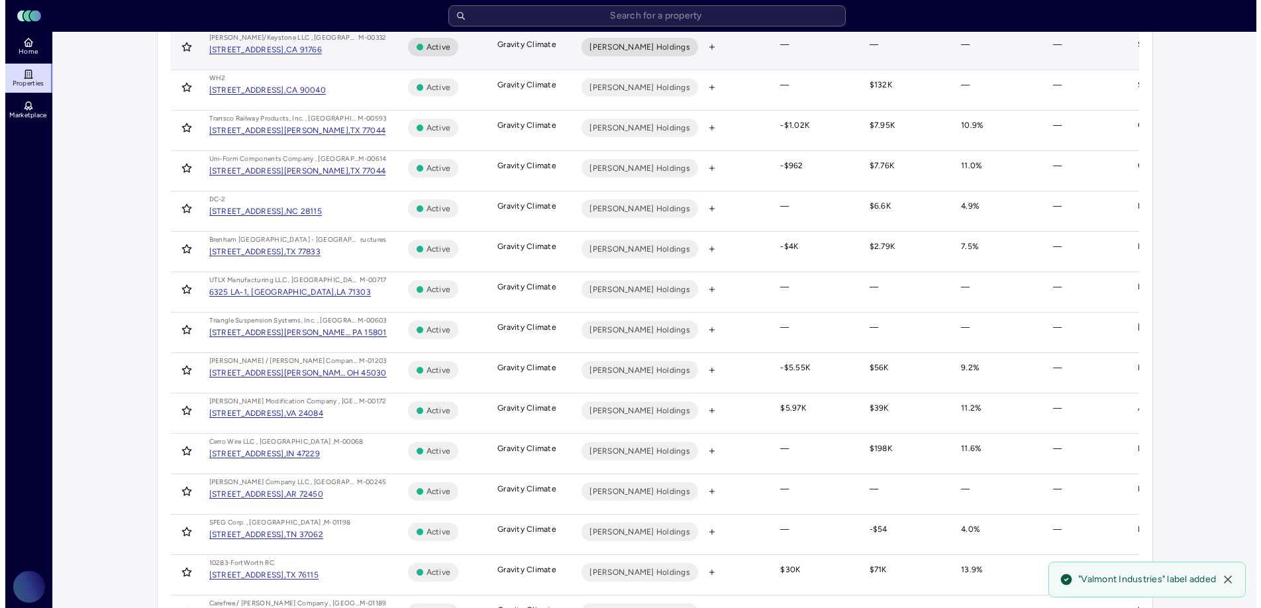
scroll to position [466, 0]
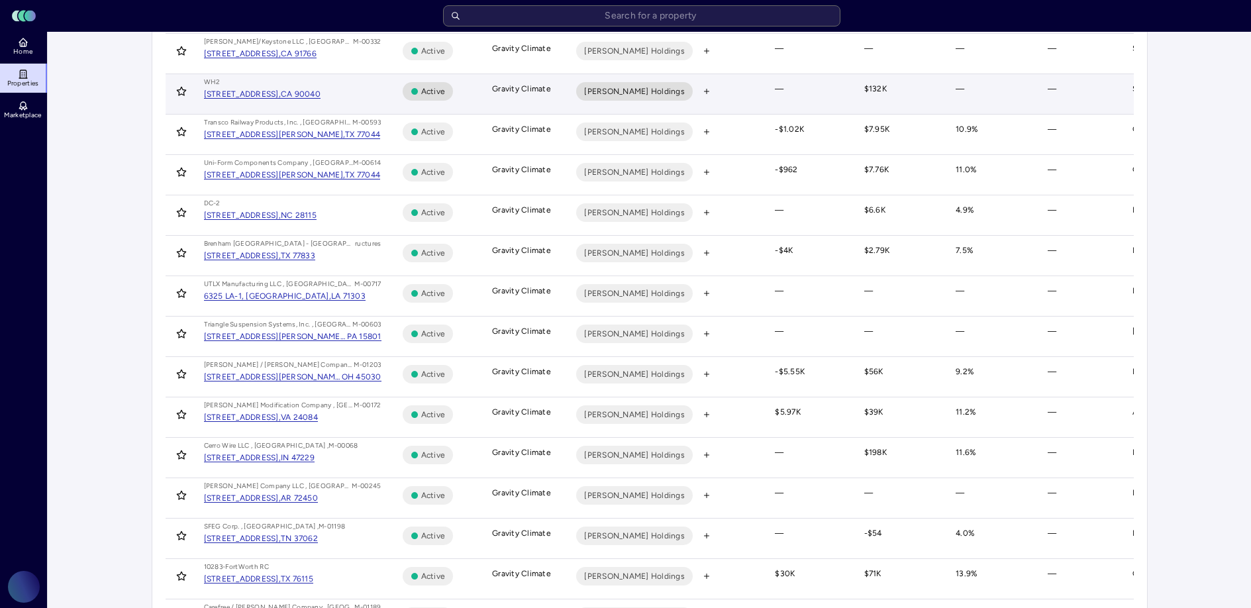
click at [612, 92] on span "Marmon Holdings" at bounding box center [634, 91] width 101 height 13
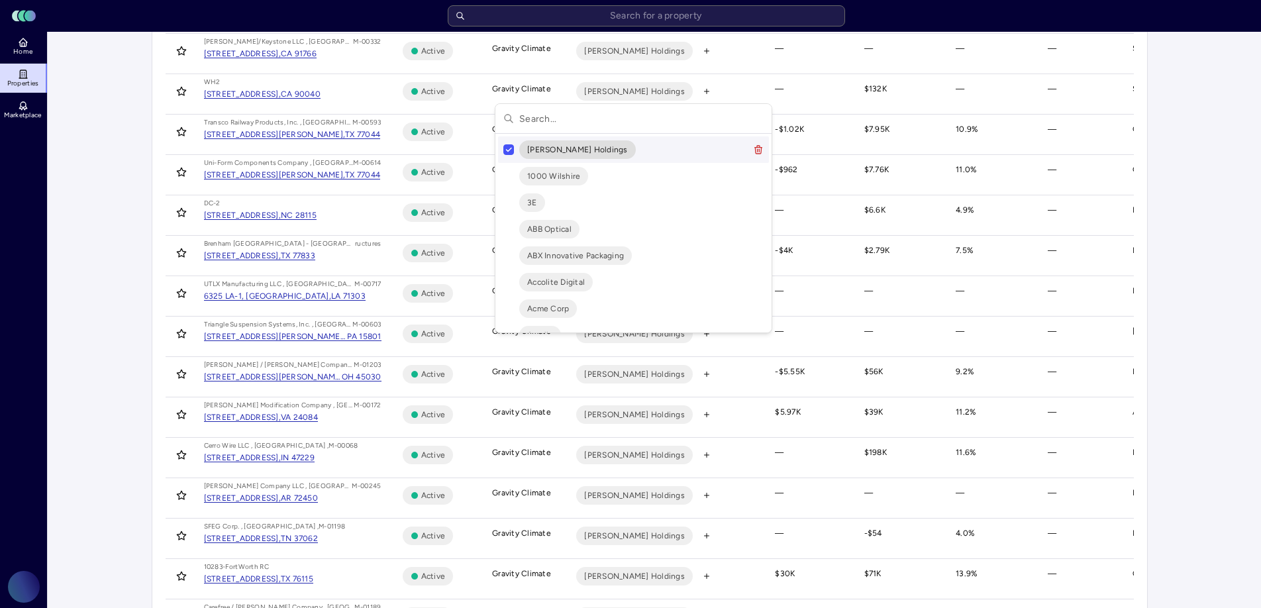
click at [509, 148] on button "Suggestions" at bounding box center [508, 149] width 11 height 11
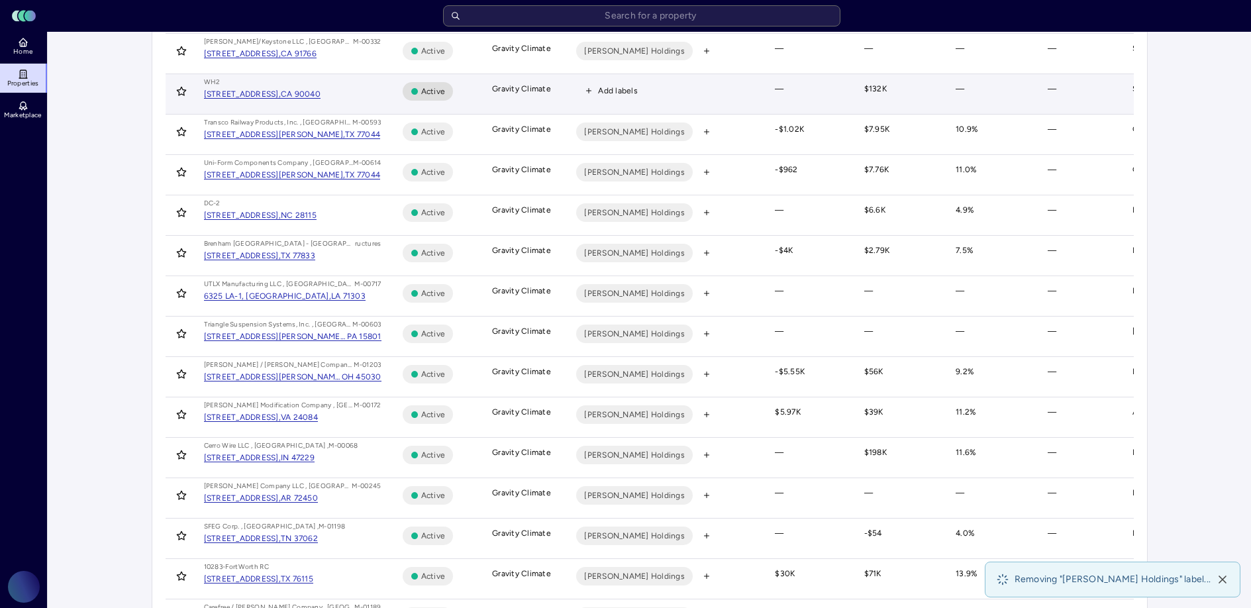
click at [607, 93] on span "Add labels" at bounding box center [618, 90] width 40 height 13
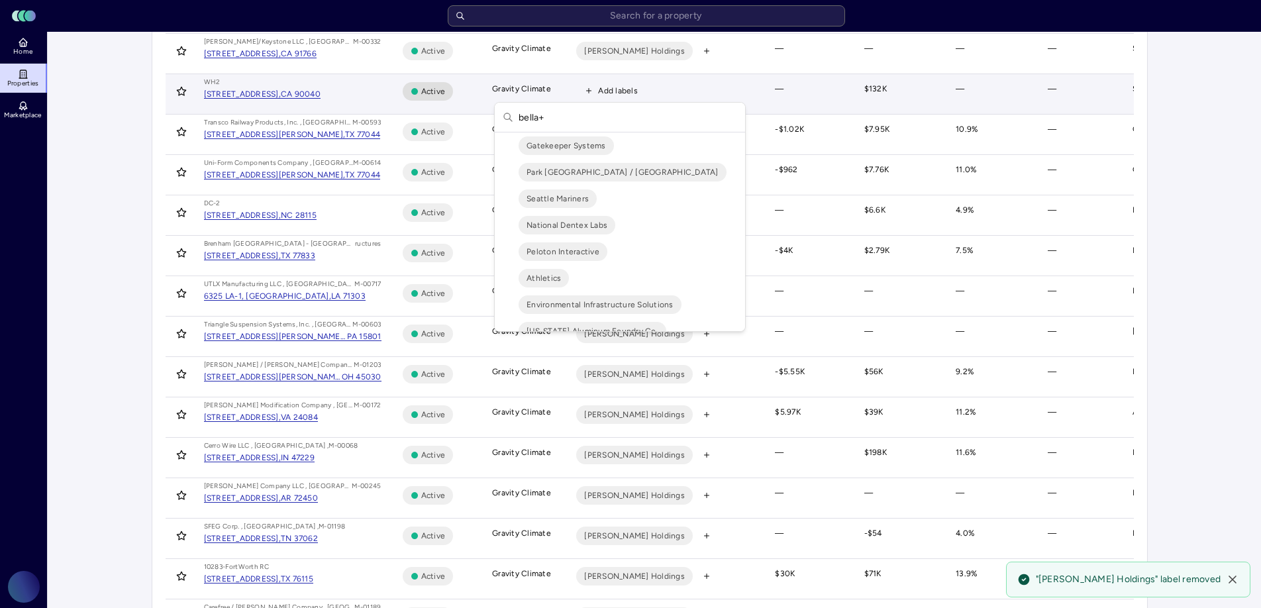
scroll to position [0, 0]
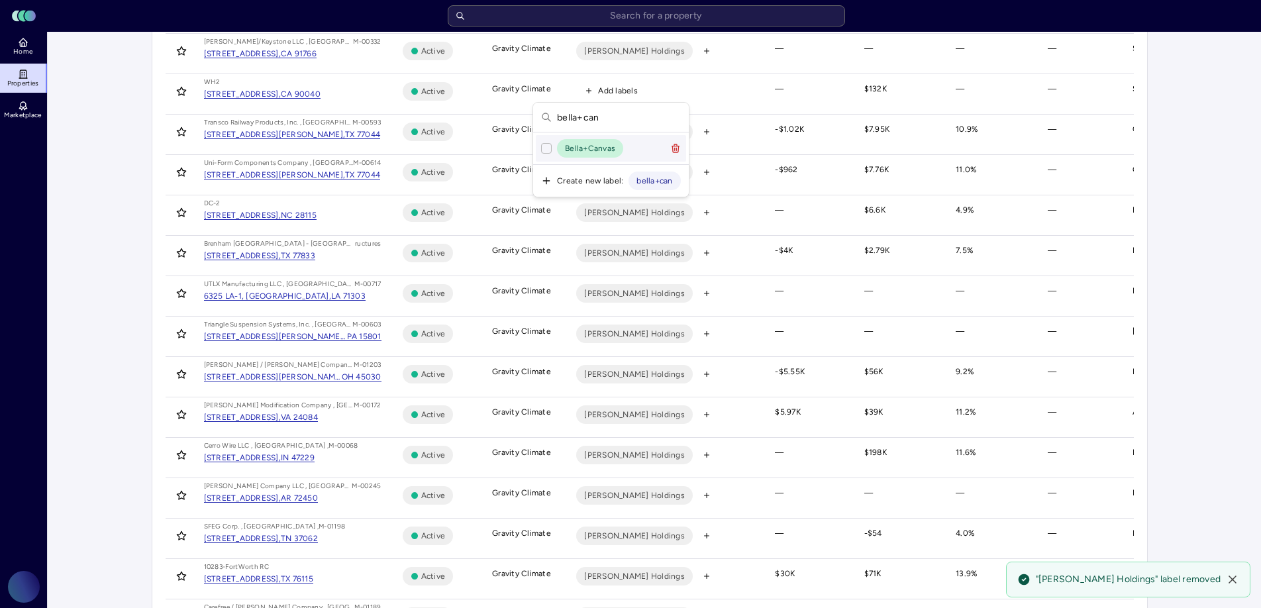
type input "bella+can"
click at [542, 146] on button "Suggestions" at bounding box center [546, 148] width 11 height 11
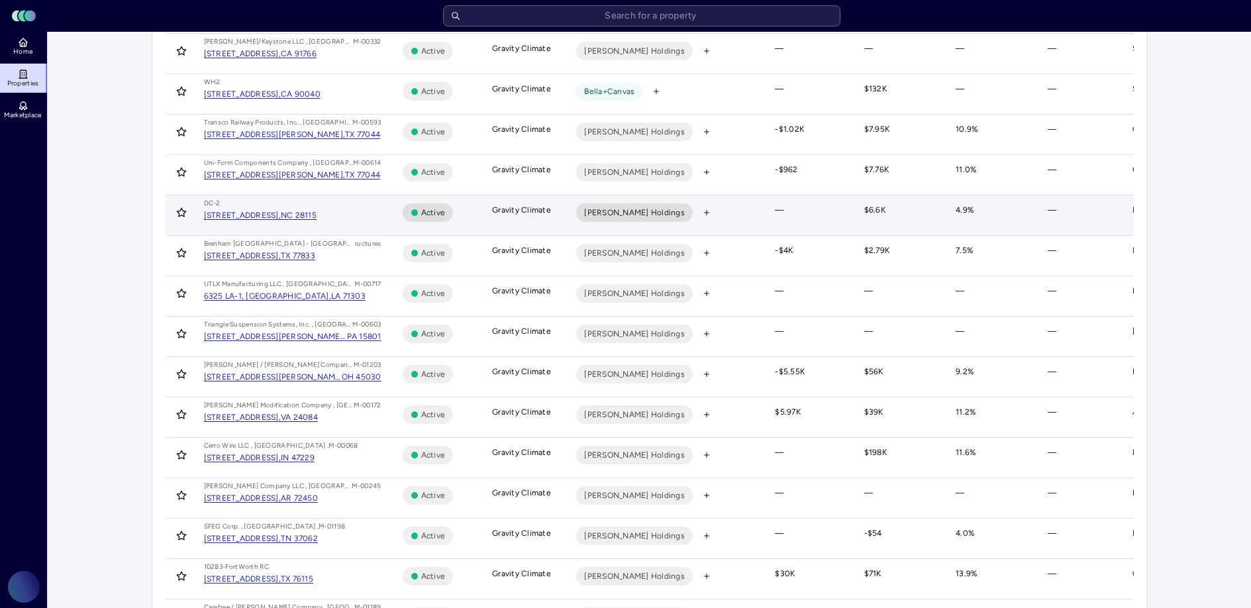
click at [640, 209] on span "Marmon Holdings" at bounding box center [634, 212] width 101 height 13
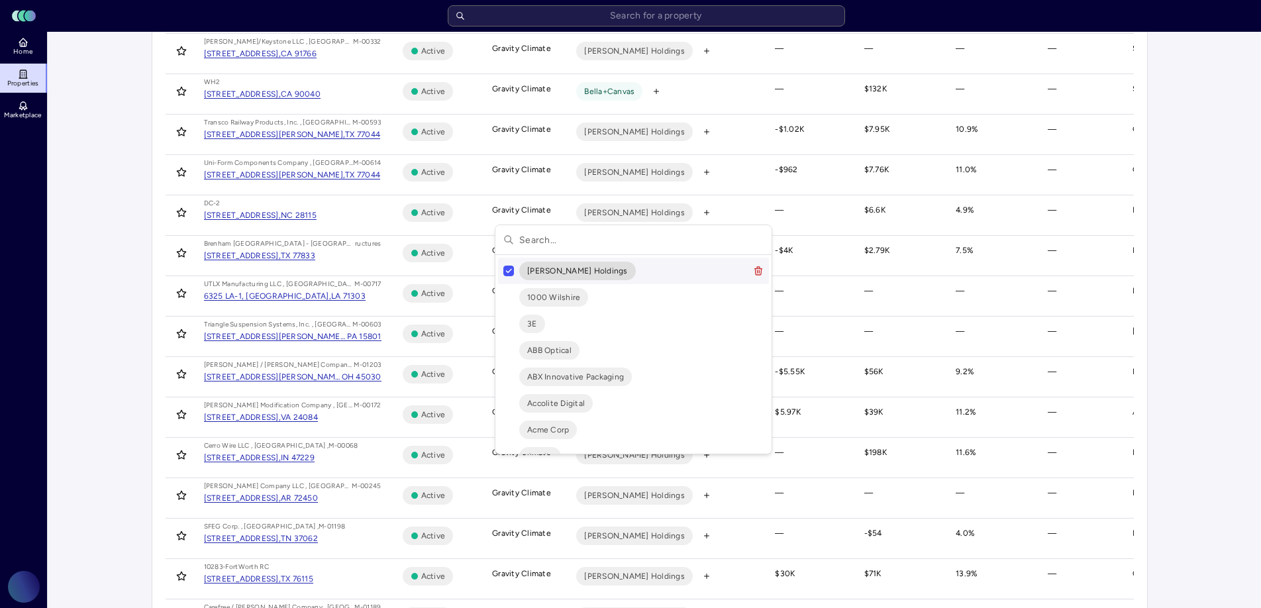
click at [513, 268] on button "Suggestions" at bounding box center [508, 271] width 11 height 11
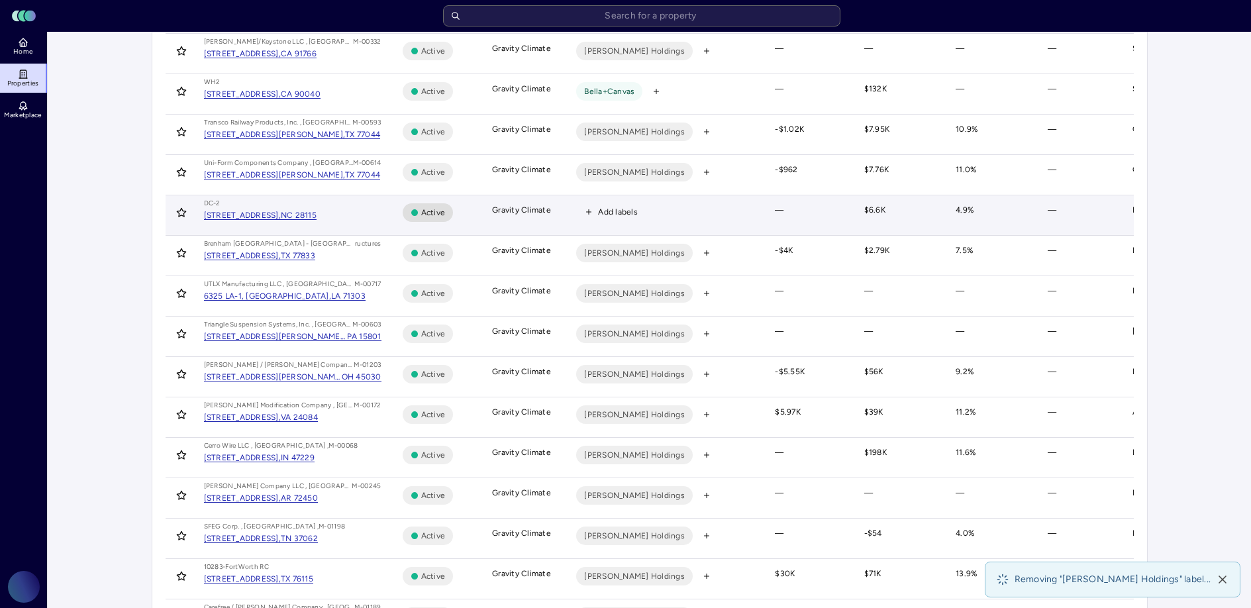
click at [618, 212] on span "Add labels" at bounding box center [618, 211] width 40 height 13
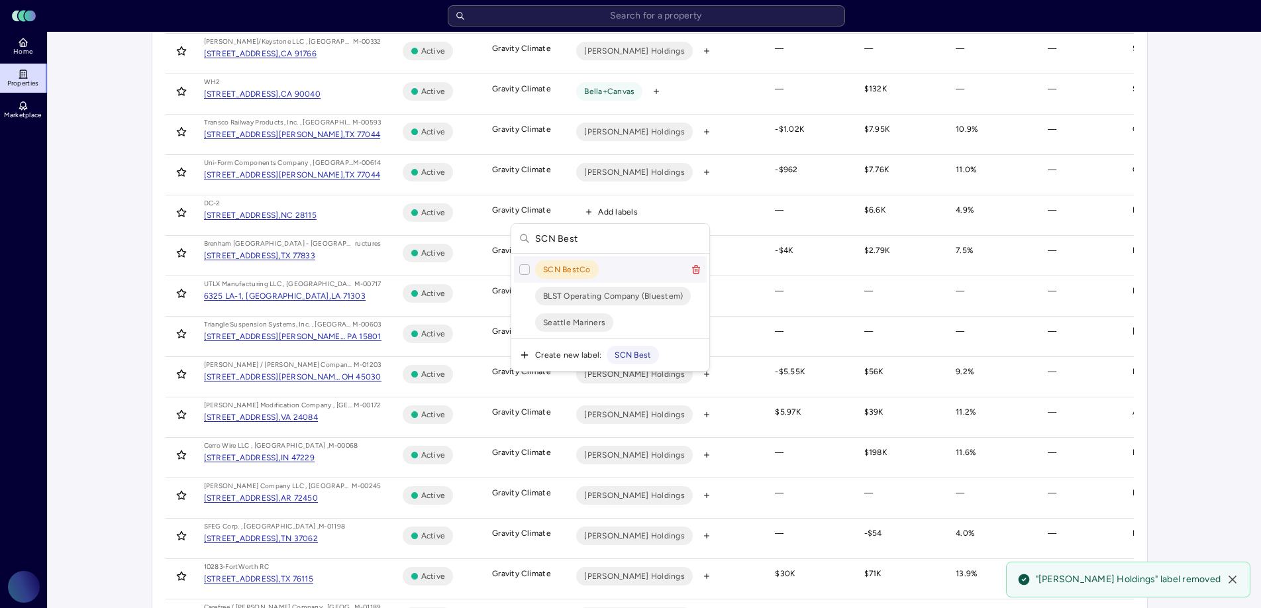
type input "SCN Best"
click at [522, 266] on button "Suggestions" at bounding box center [524, 269] width 11 height 11
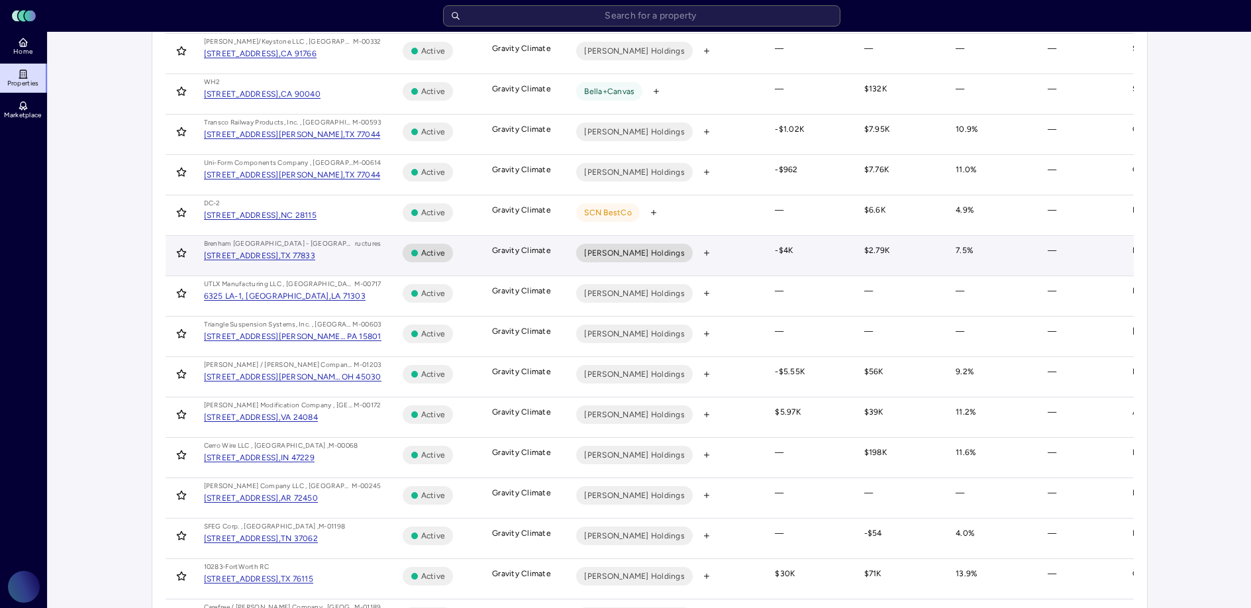
click at [645, 256] on span "Marmon Holdings" at bounding box center [634, 252] width 101 height 13
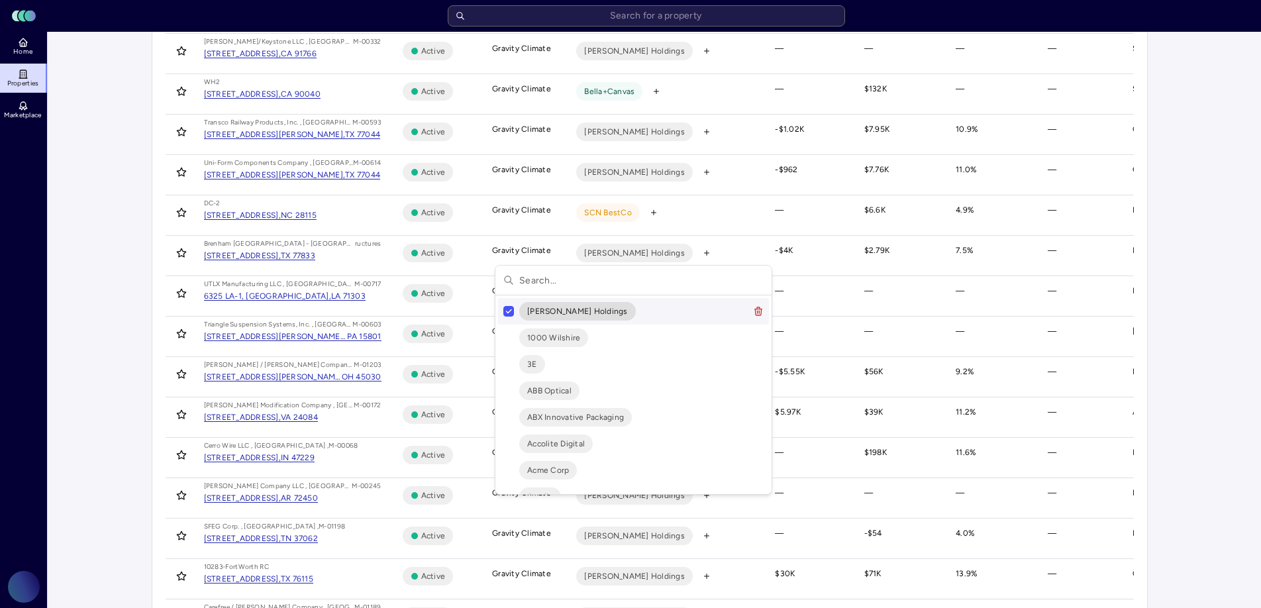
click at [505, 315] on button "Suggestions" at bounding box center [508, 311] width 11 height 11
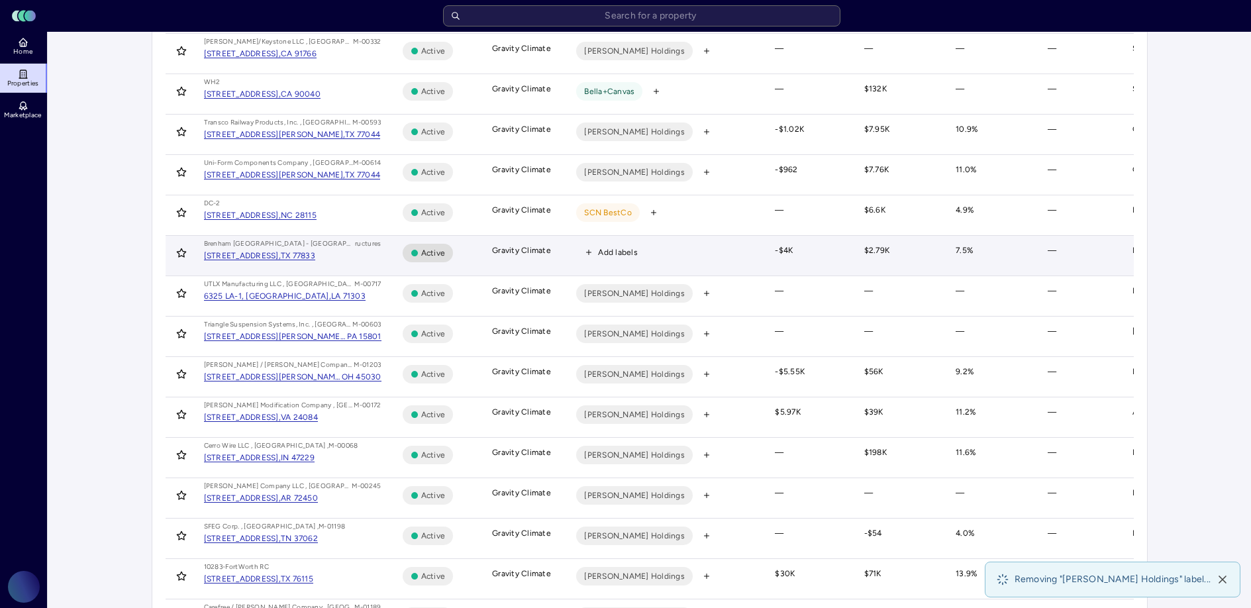
click at [606, 252] on span "Add labels" at bounding box center [618, 252] width 40 height 13
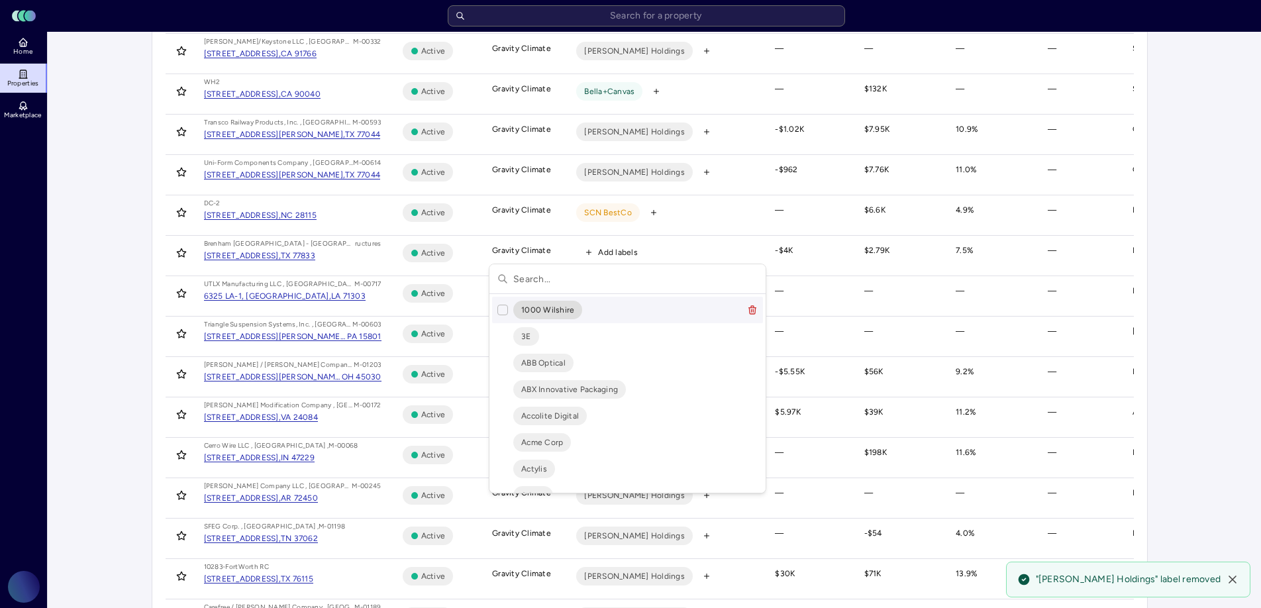
click at [584, 280] on input "text" at bounding box center [635, 278] width 244 height 29
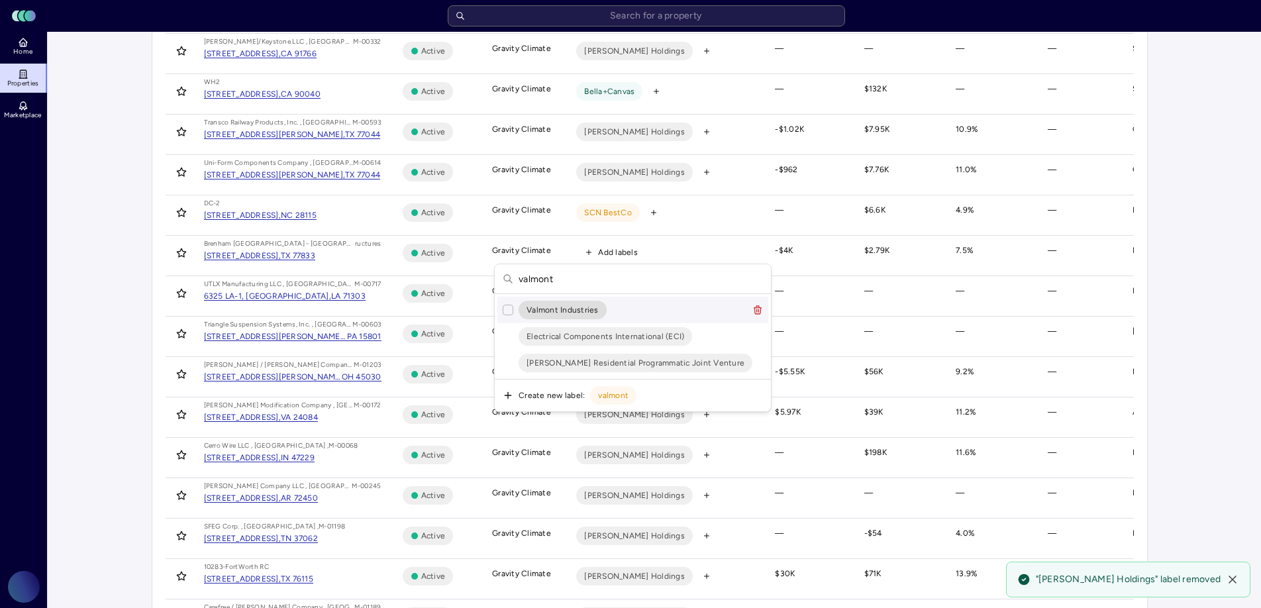
type input "valmont"
click at [509, 309] on button "Suggestions" at bounding box center [508, 310] width 11 height 11
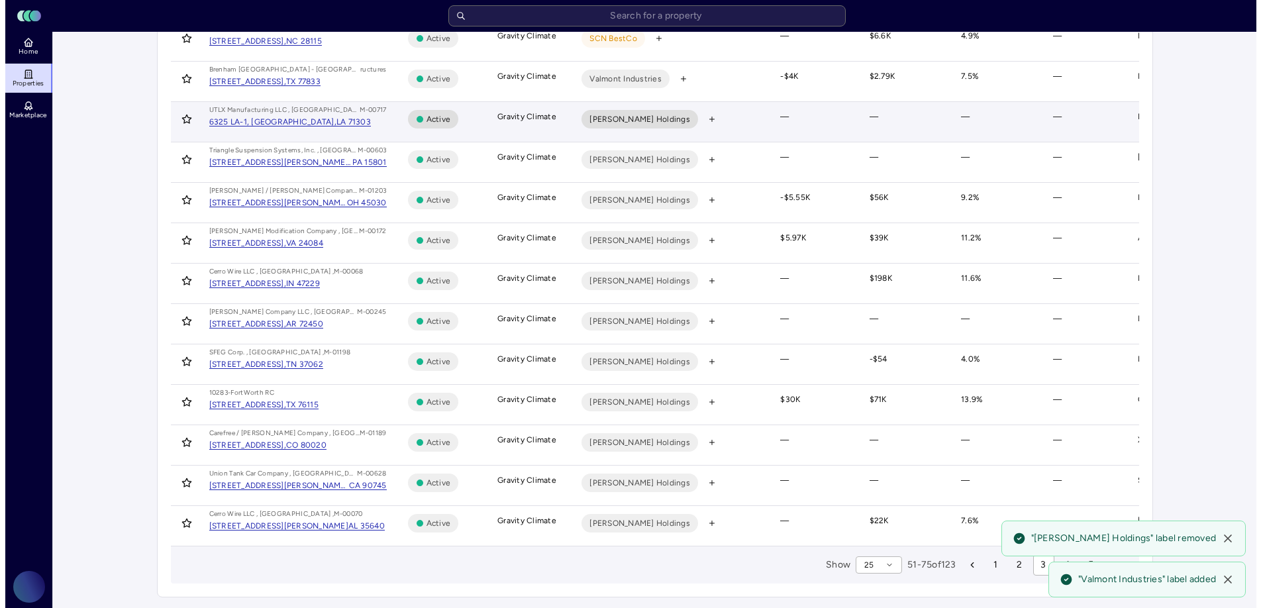
scroll to position [650, 0]
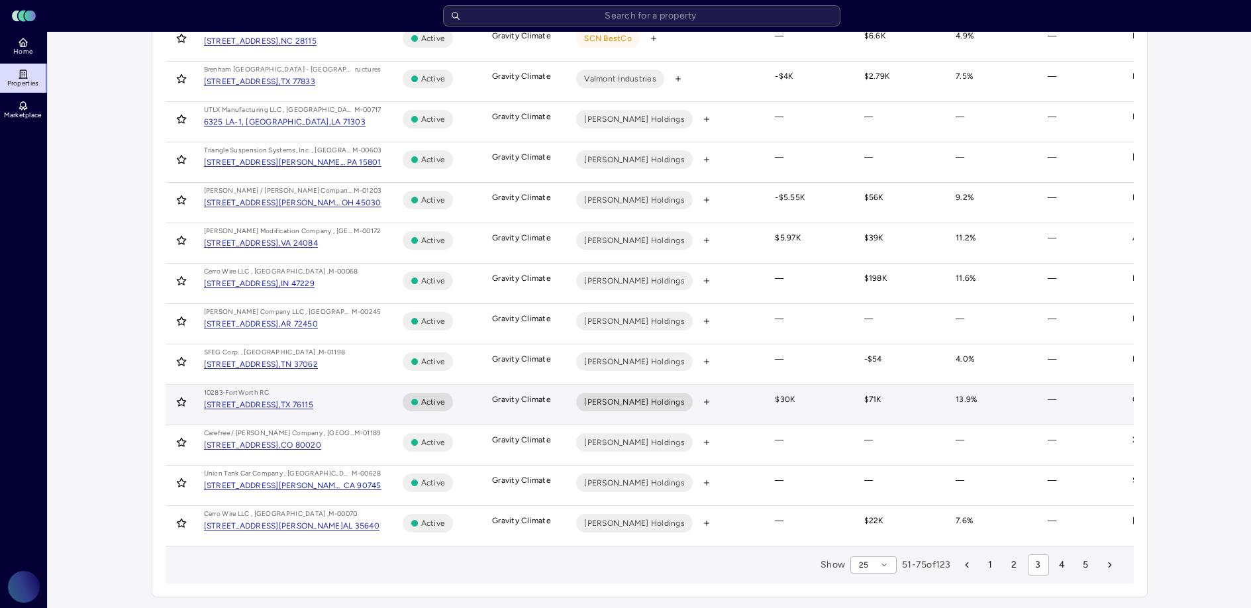
click at [628, 395] on span "Marmon Holdings" at bounding box center [634, 401] width 101 height 13
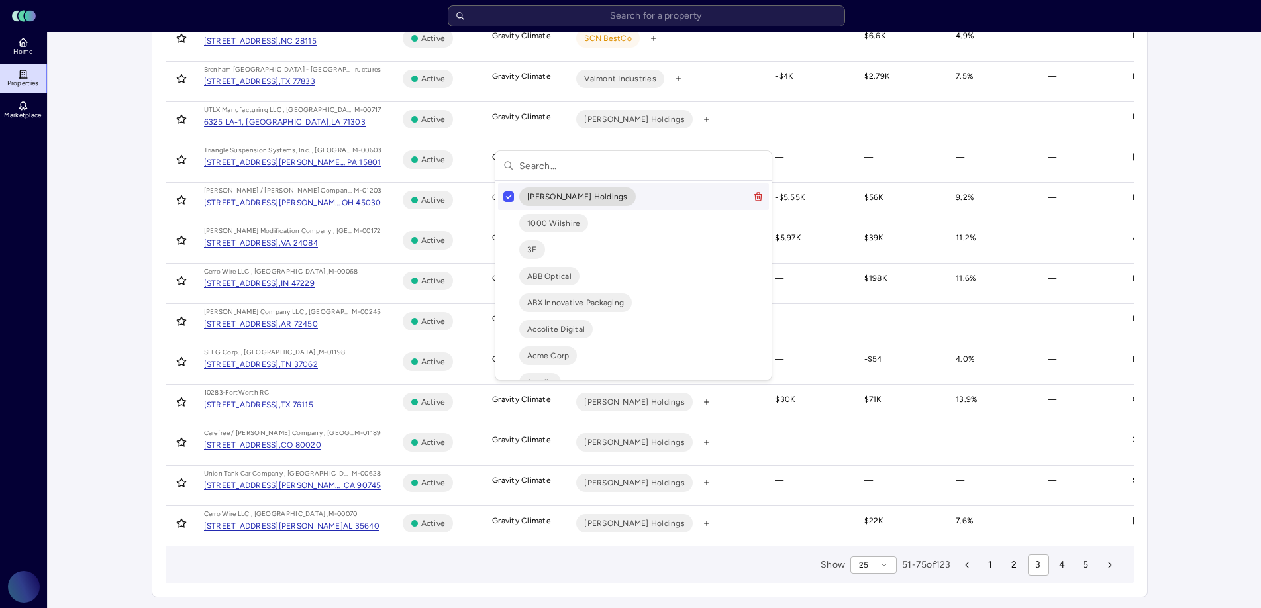
click at [510, 195] on button "Suggestions" at bounding box center [508, 196] width 11 height 11
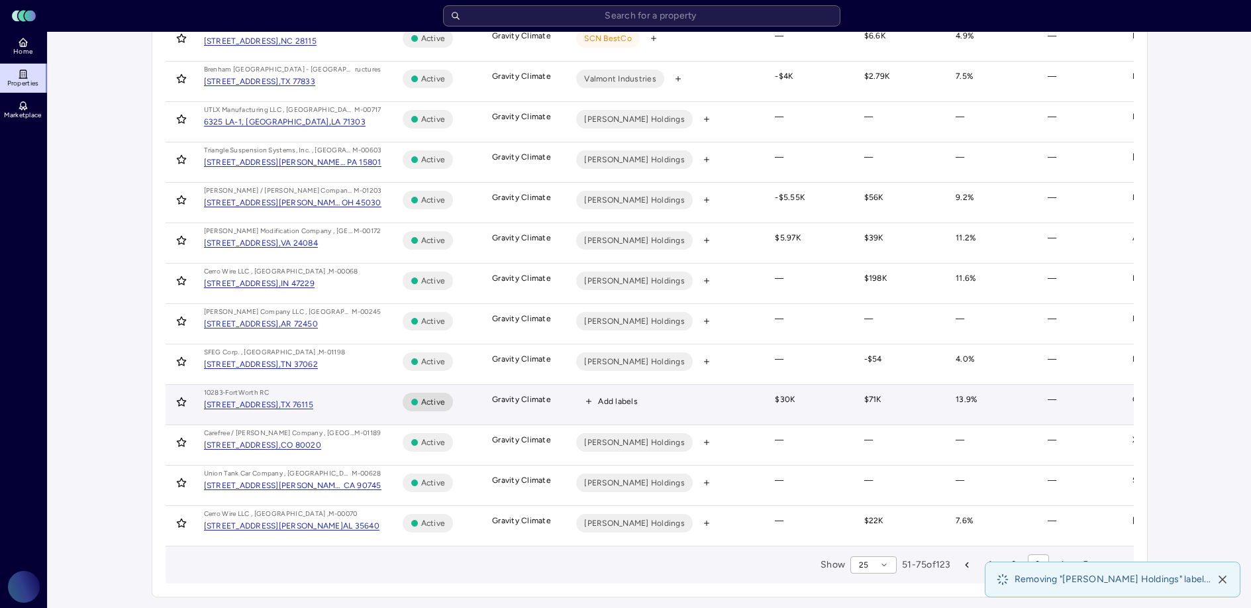
click at [601, 395] on span "Add labels" at bounding box center [618, 401] width 40 height 13
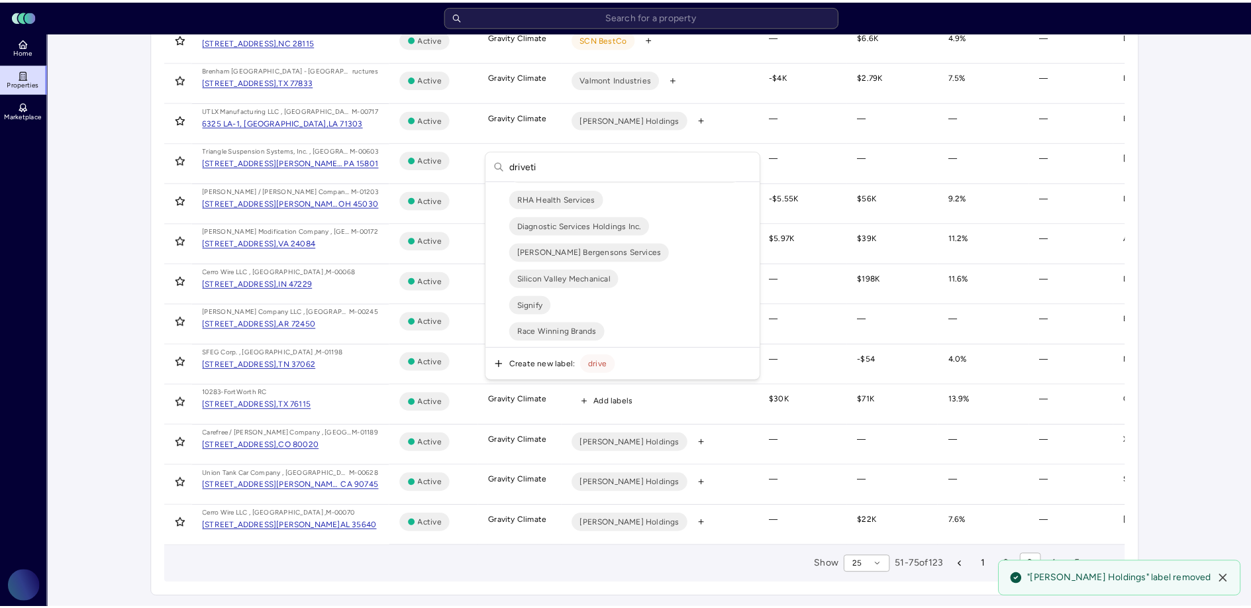
scroll to position [0, 0]
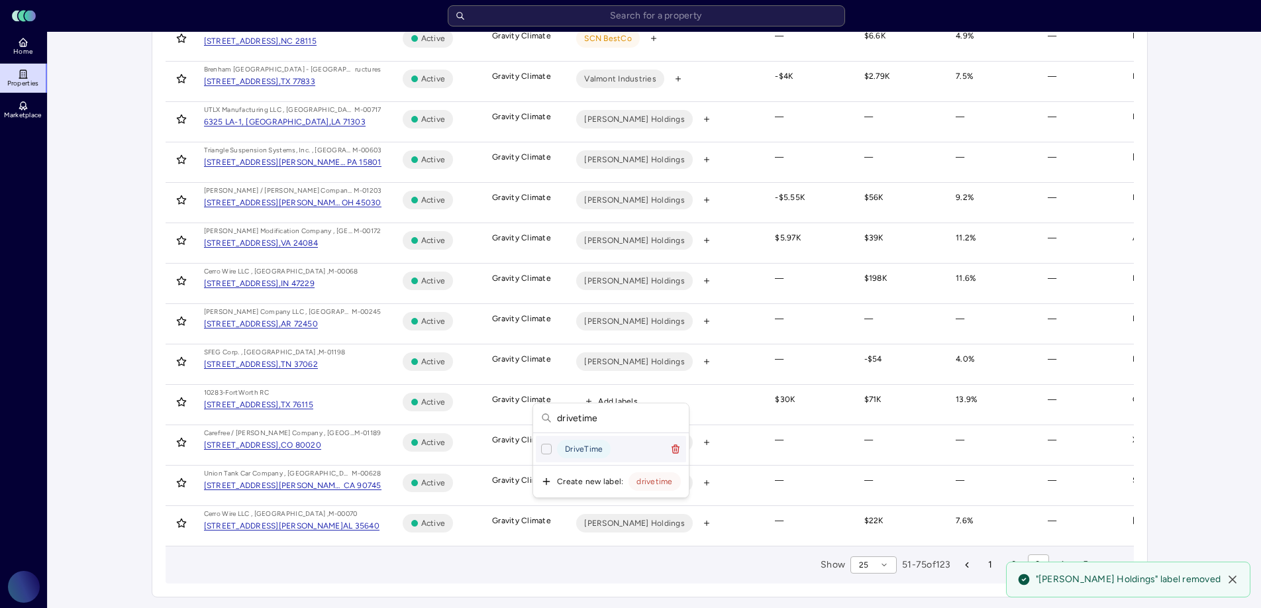
type input "drivetime"
click at [547, 445] on button "Suggestions" at bounding box center [546, 449] width 11 height 11
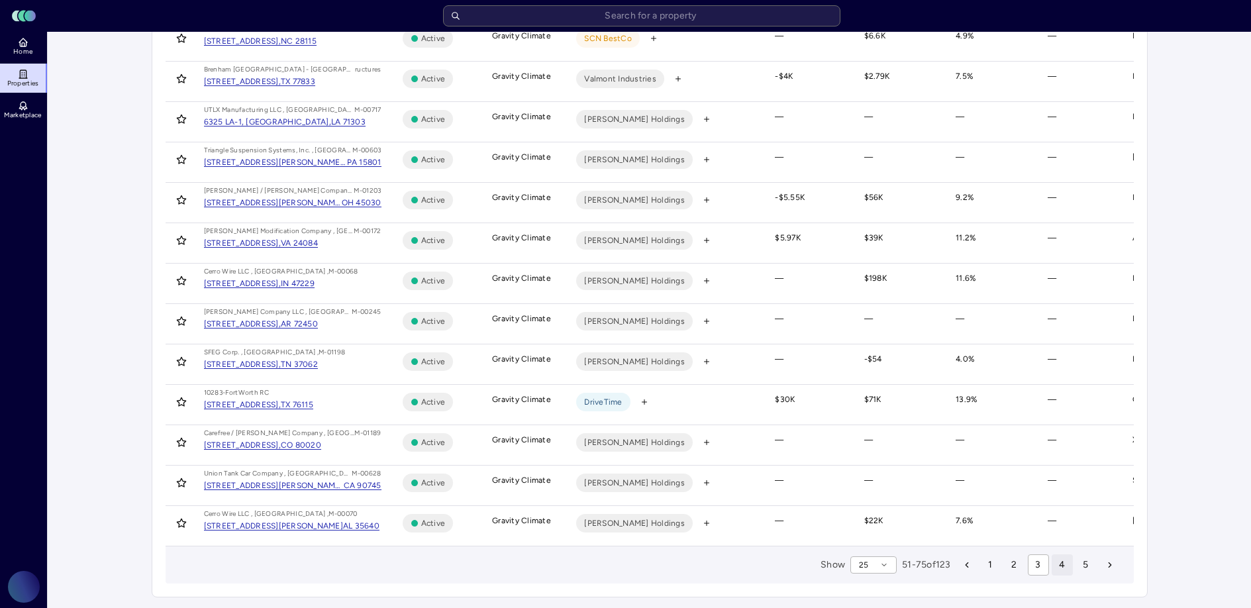
click at [1062, 565] on span "4" at bounding box center [1062, 564] width 6 height 15
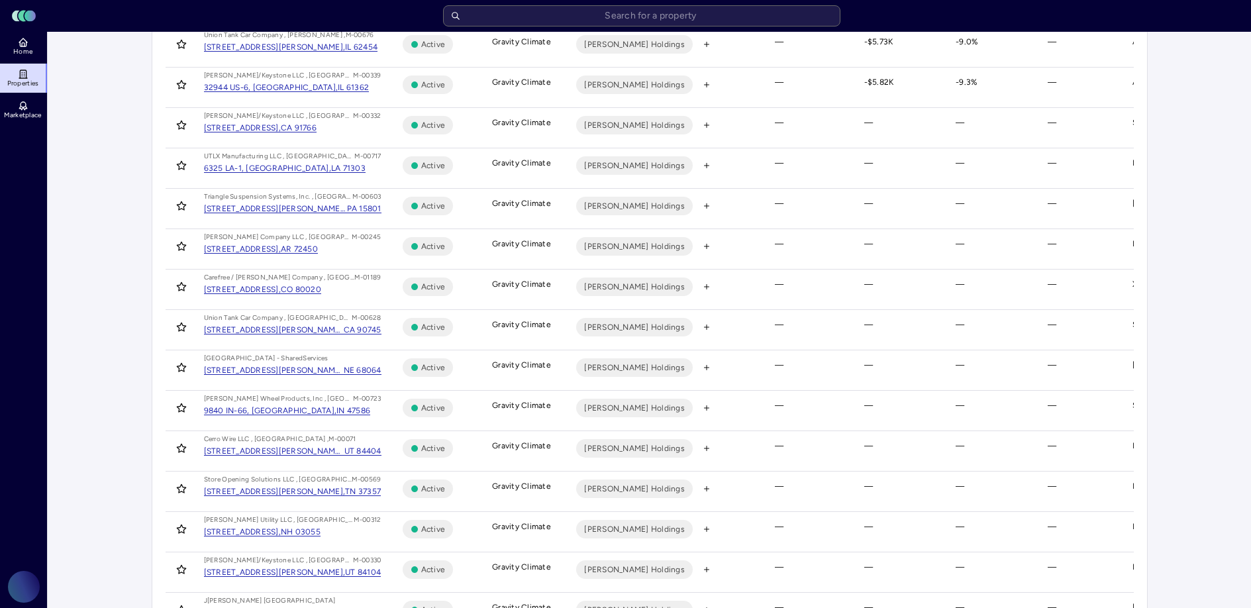
scroll to position [650, 0]
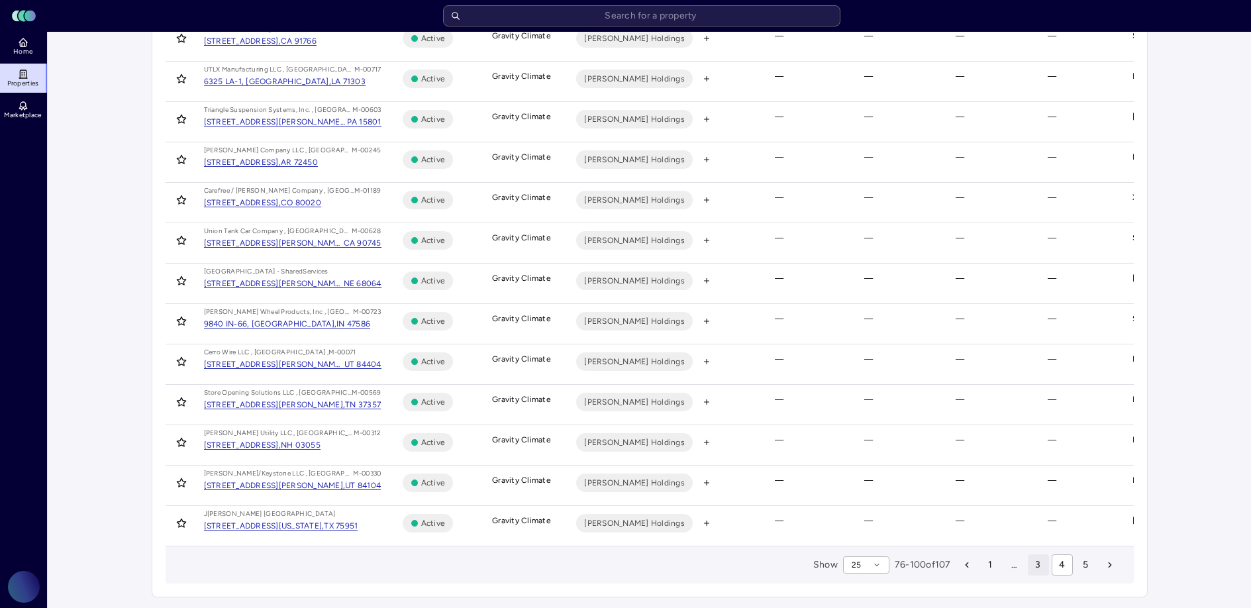
click at [1037, 558] on span "3" at bounding box center [1037, 564] width 5 height 15
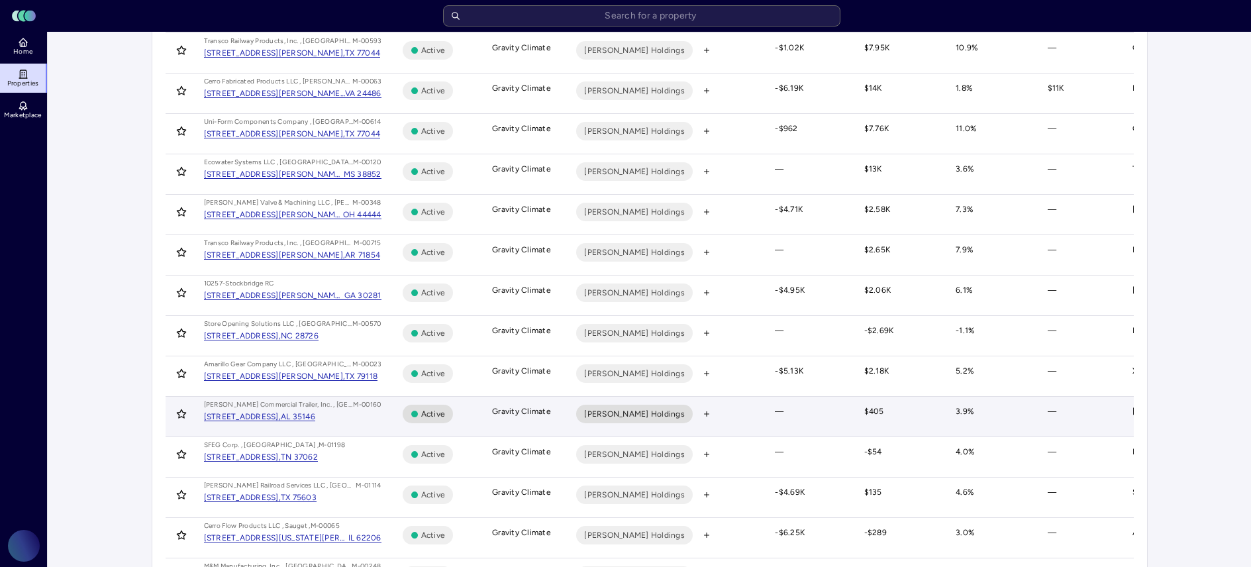
scroll to position [691, 0]
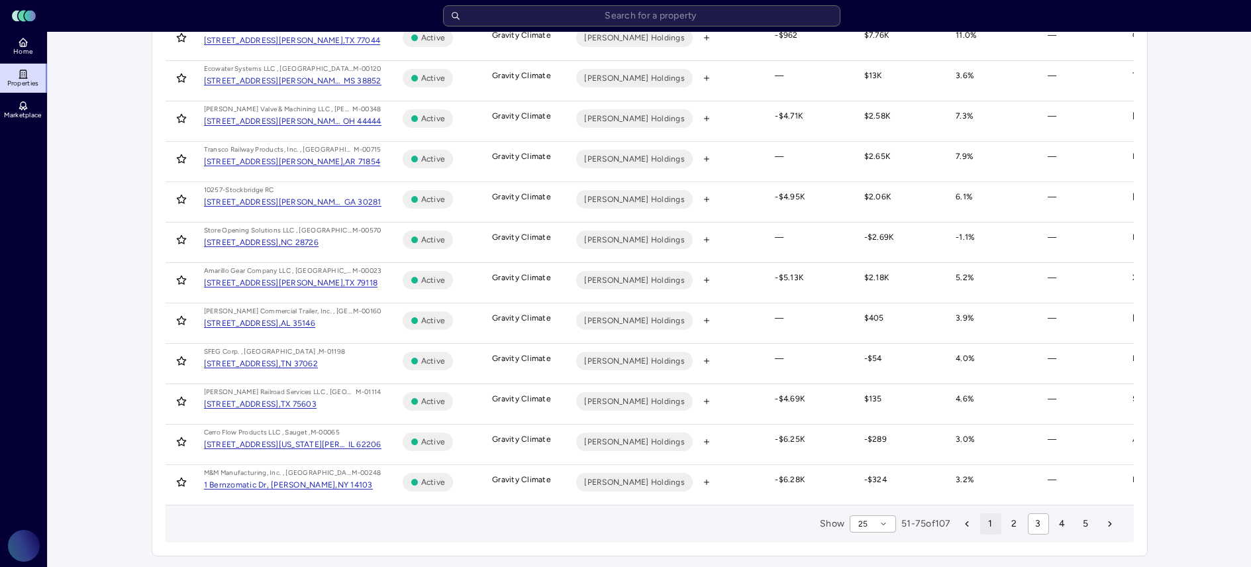
click at [993, 528] on button "1" at bounding box center [990, 523] width 21 height 21
click at [1014, 531] on button "2" at bounding box center [1014, 523] width 21 height 21
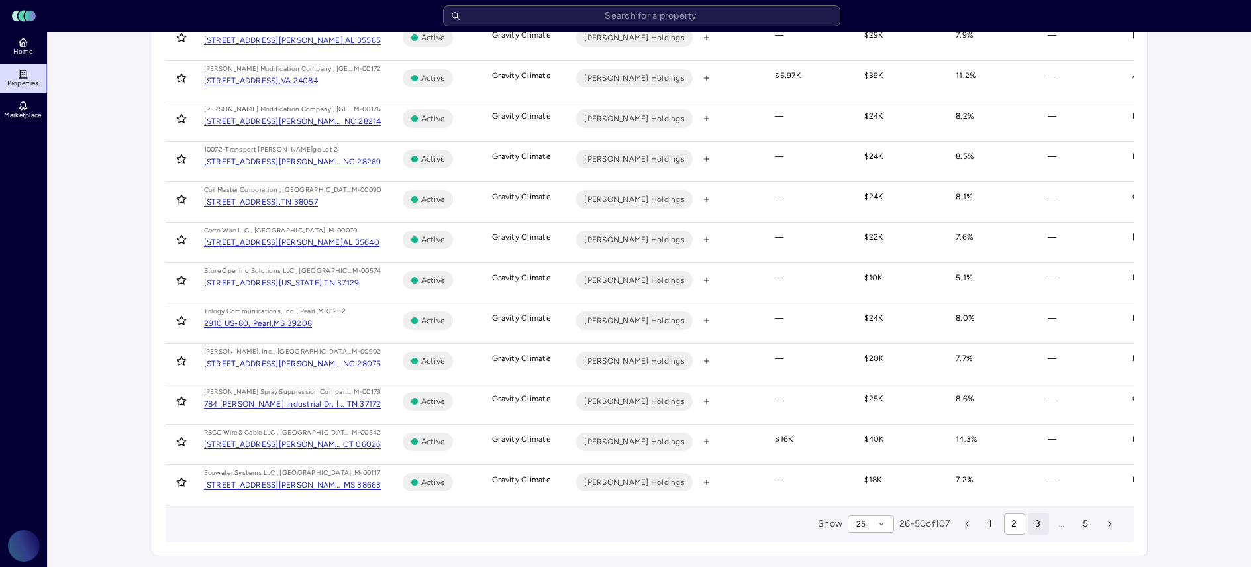
click at [1037, 521] on span "3" at bounding box center [1037, 523] width 5 height 15
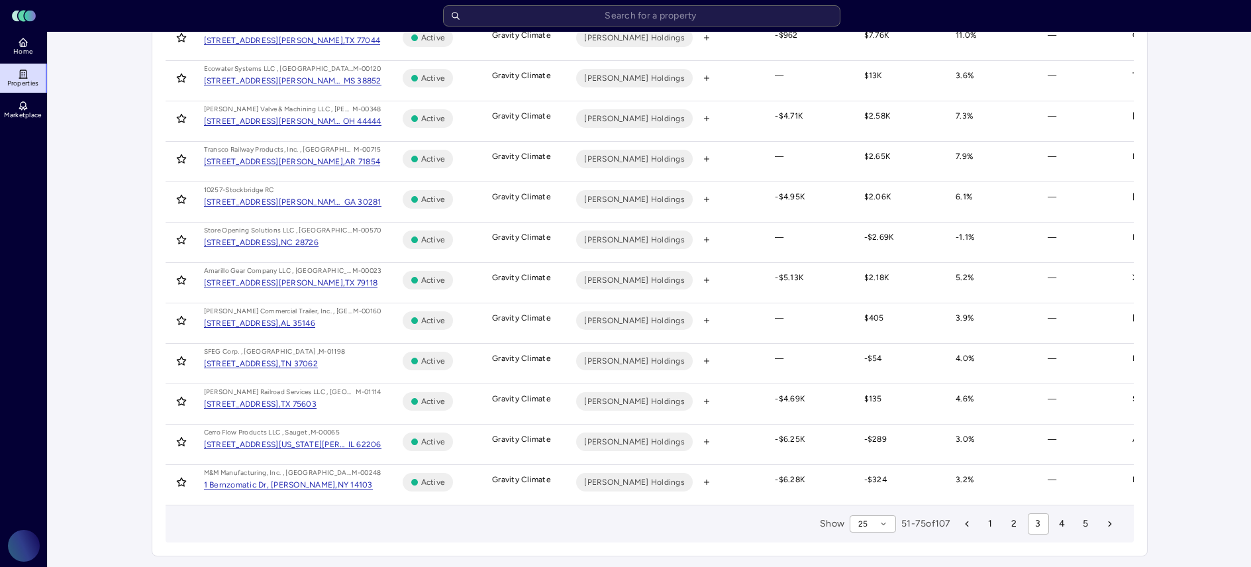
click at [1096, 526] on ul "1 2 3 4 5" at bounding box center [1038, 523] width 164 height 21
click at [1089, 526] on button "5" at bounding box center [1085, 523] width 21 height 21
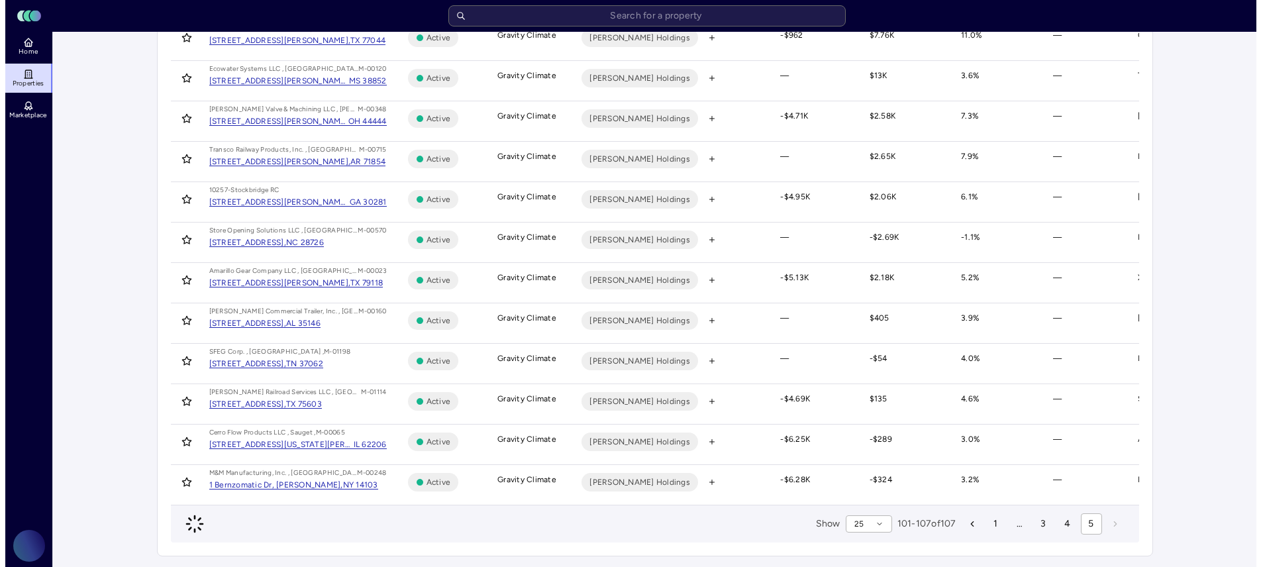
scroll to position [0, 0]
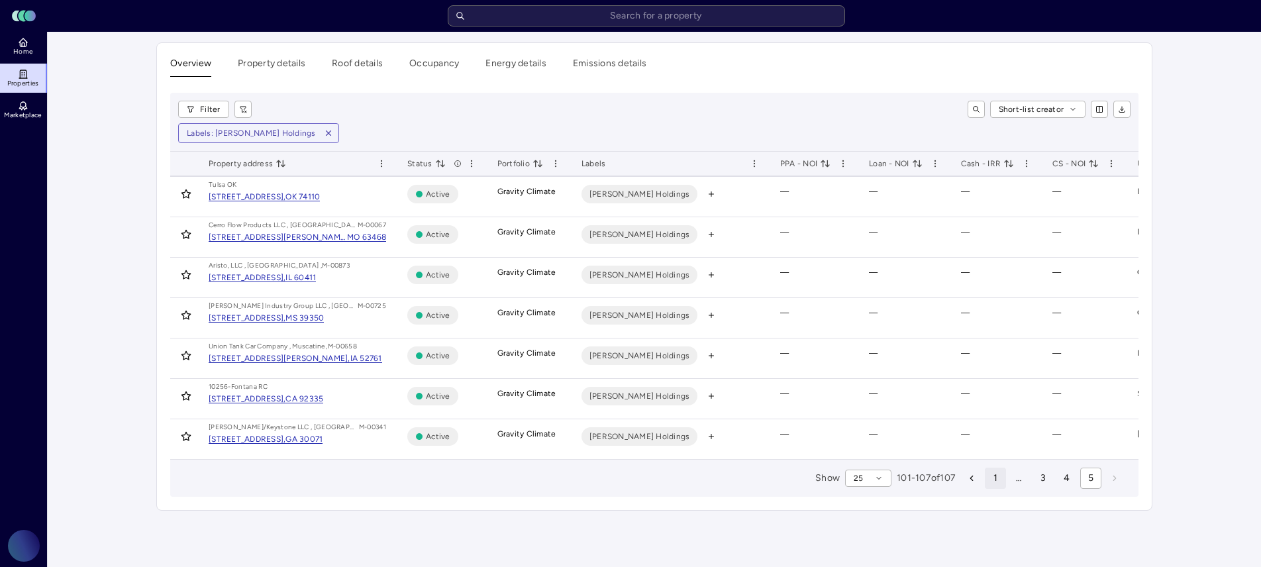
click at [998, 481] on button "1" at bounding box center [995, 477] width 21 height 21
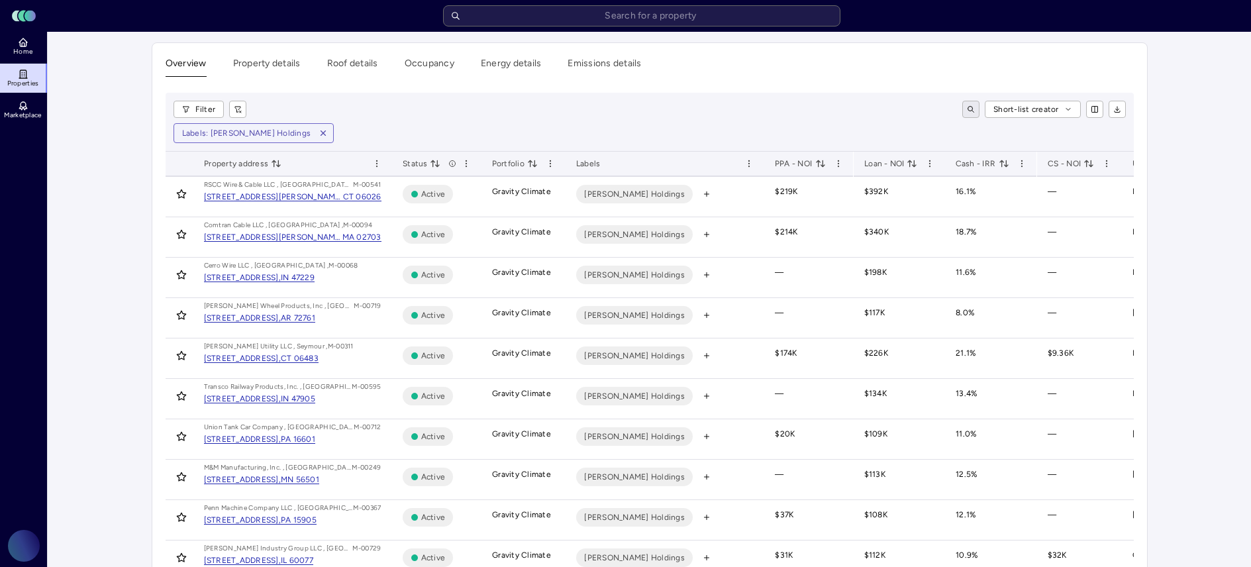
click at [975, 109] on icon "toggle search" at bounding box center [971, 109] width 8 height 8
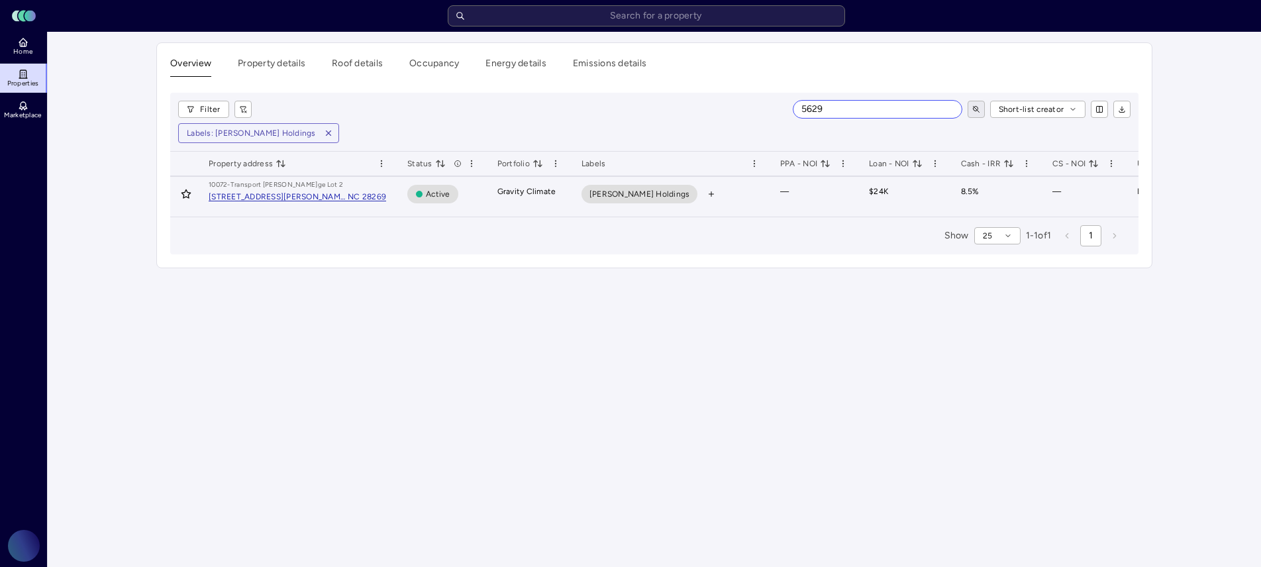
type input "5629"
click at [648, 193] on span "Marmon Holdings" at bounding box center [639, 193] width 101 height 13
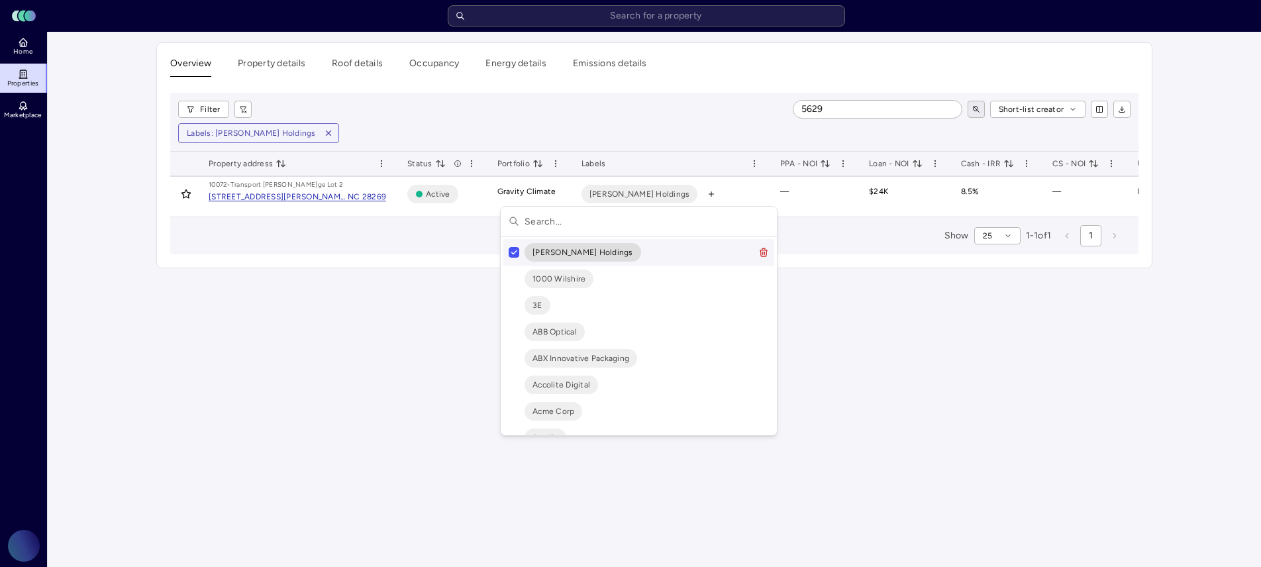
click at [514, 255] on button "Suggestions" at bounding box center [514, 252] width 11 height 11
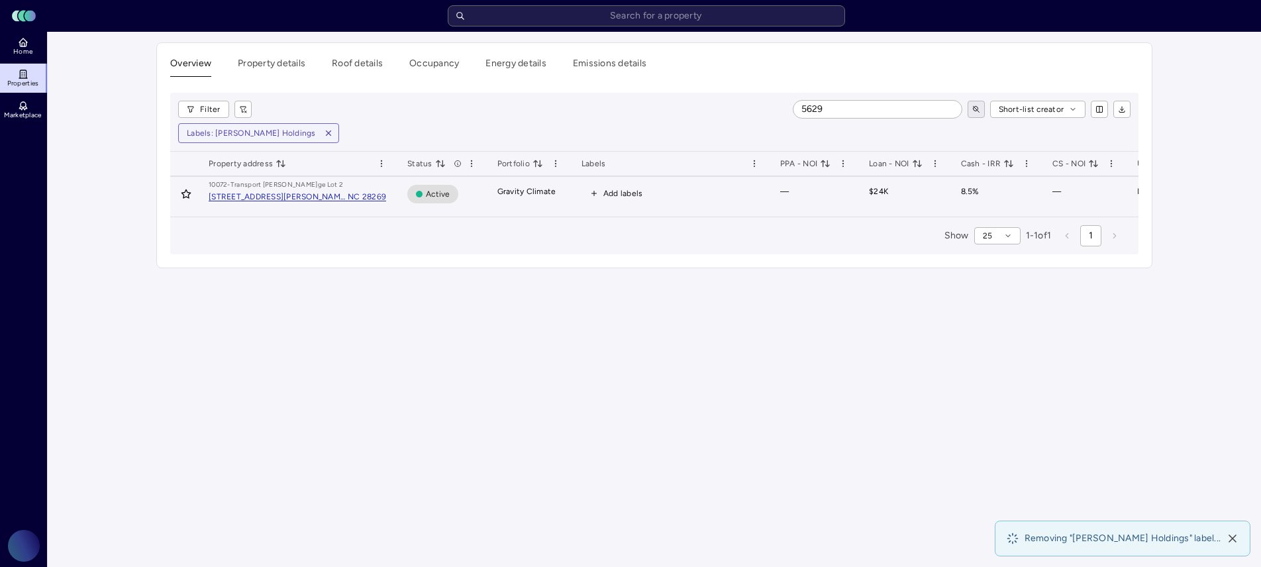
click at [623, 194] on span "Add labels" at bounding box center [623, 193] width 40 height 13
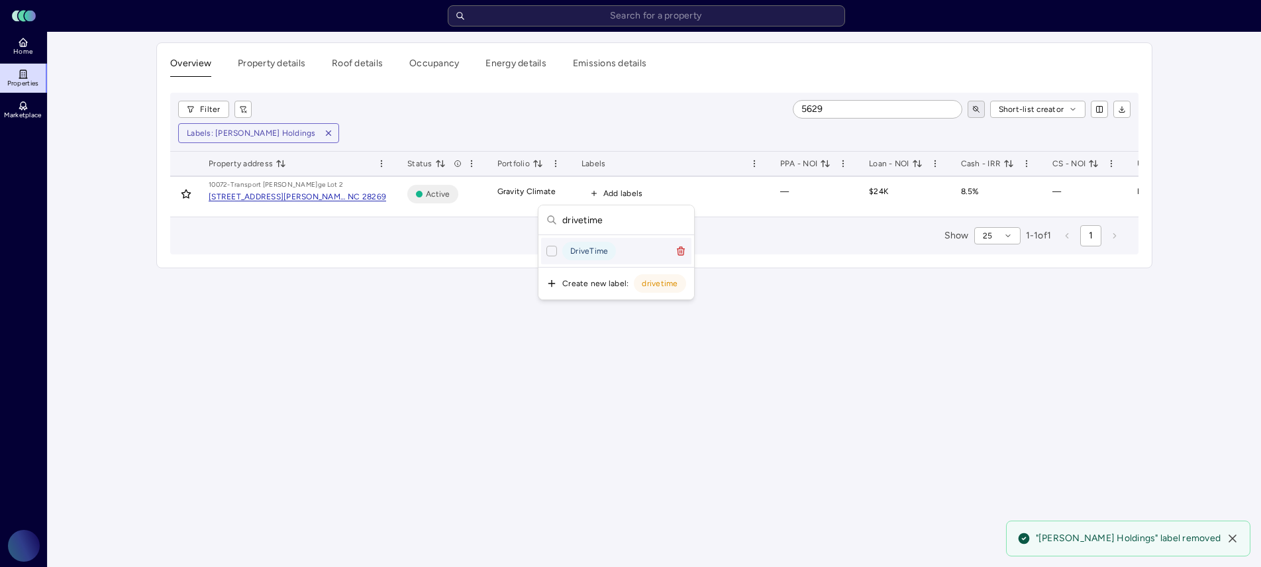
type input "drivetime"
click at [552, 251] on button "Suggestions" at bounding box center [551, 251] width 11 height 11
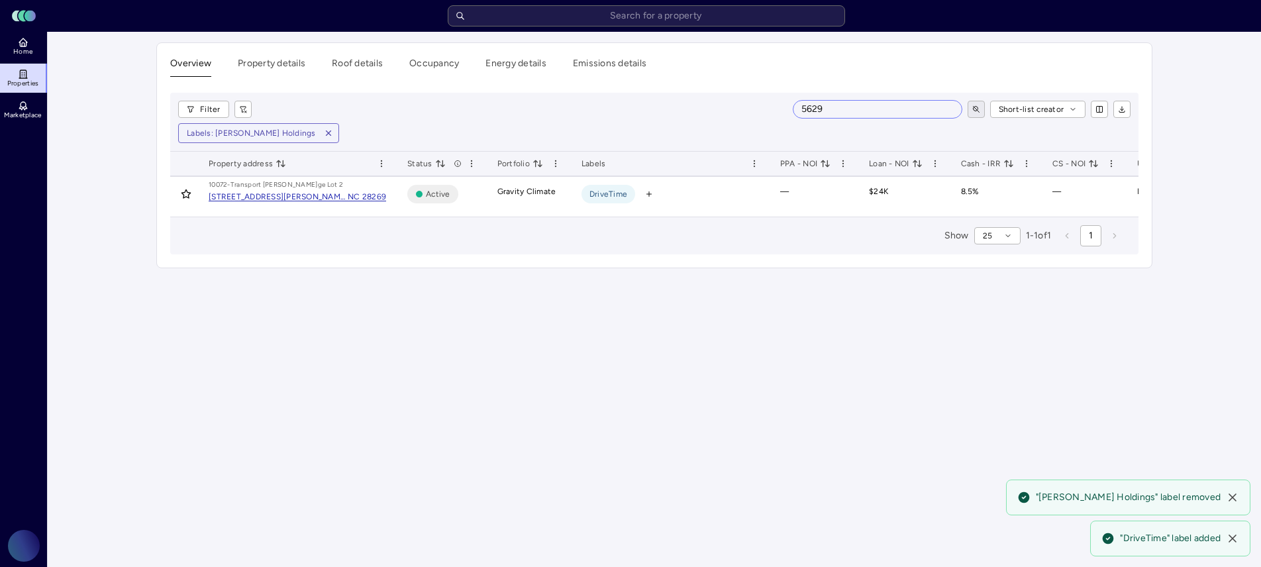
drag, startPoint x: 836, startPoint y: 112, endPoint x: 794, endPoint y: 106, distance: 42.1
click at [794, 106] on input "5629" at bounding box center [877, 109] width 168 height 17
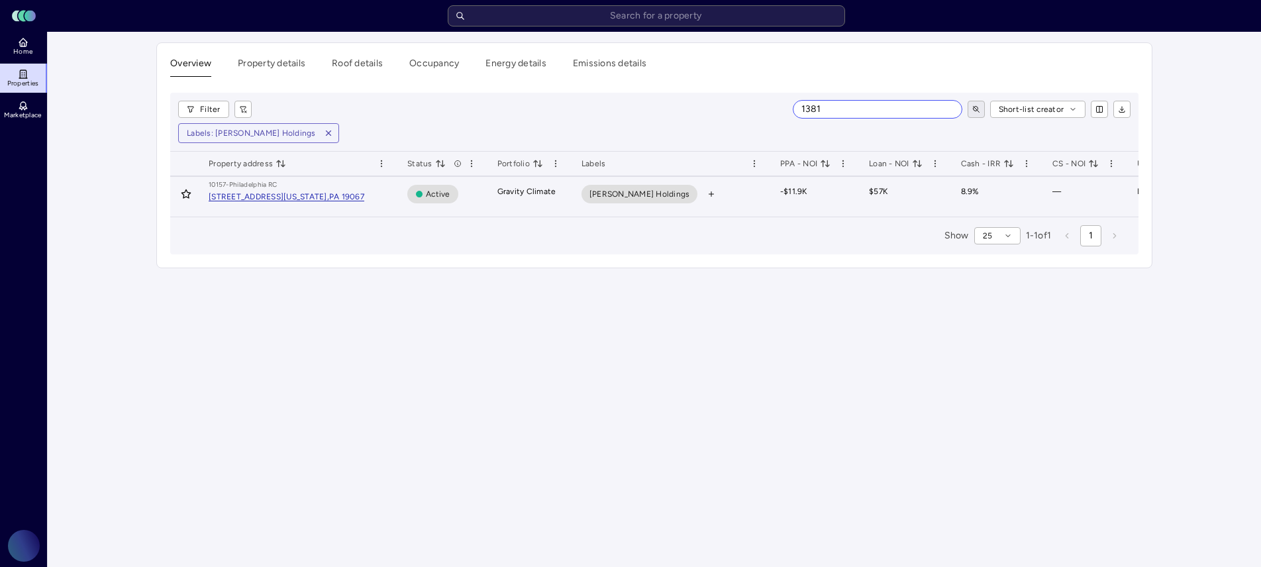
type input "1381"
click at [652, 192] on span "Marmon Holdings" at bounding box center [639, 193] width 101 height 13
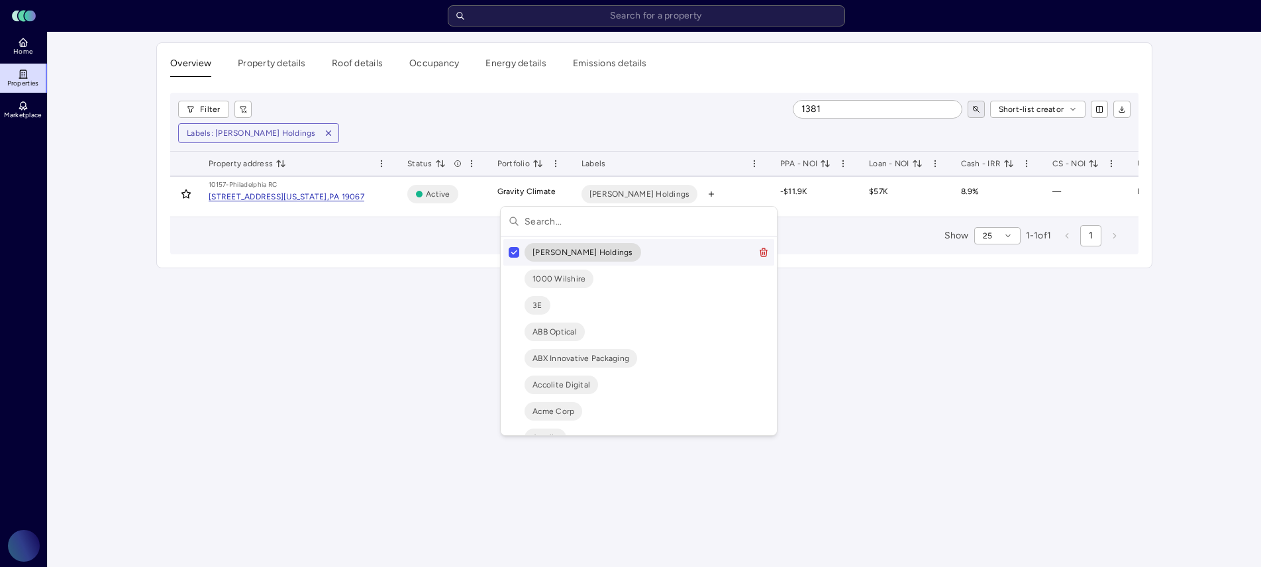
click at [515, 249] on button "Suggestions" at bounding box center [514, 252] width 11 height 11
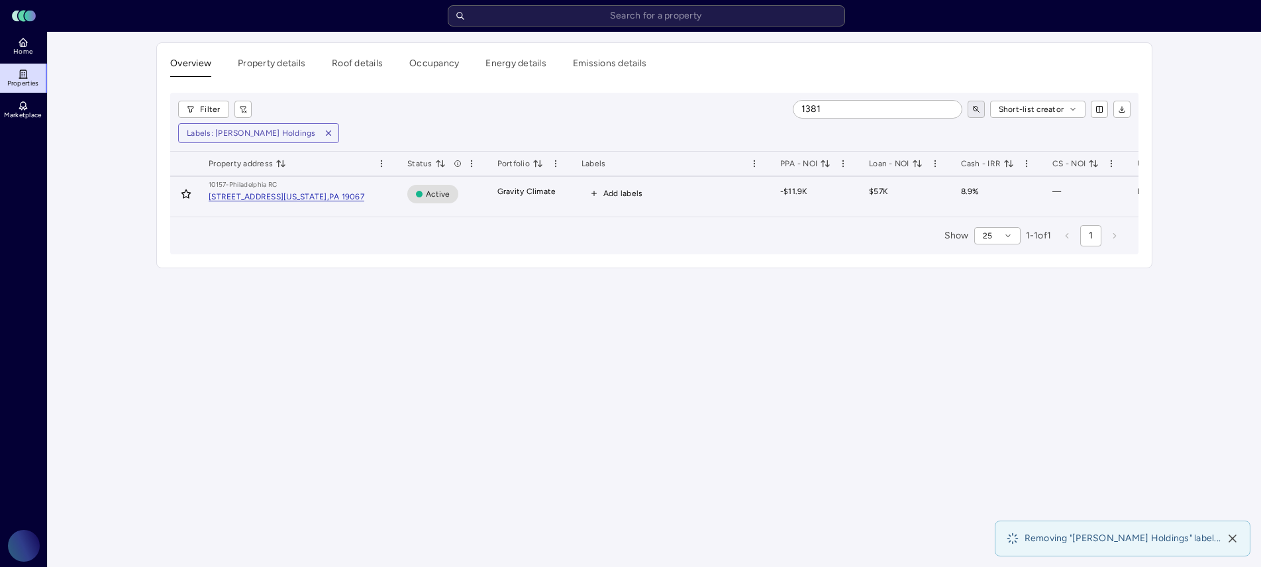
click at [617, 193] on span "Add labels" at bounding box center [623, 193] width 40 height 13
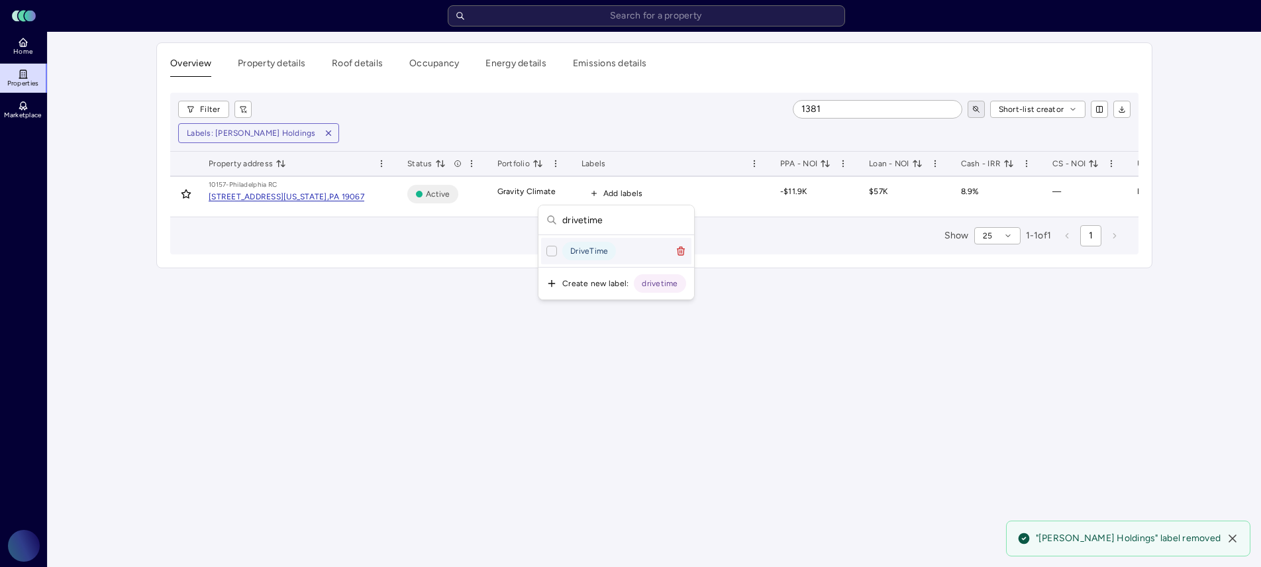
type input "drivetime"
click at [548, 251] on button "Suggestions" at bounding box center [551, 251] width 11 height 11
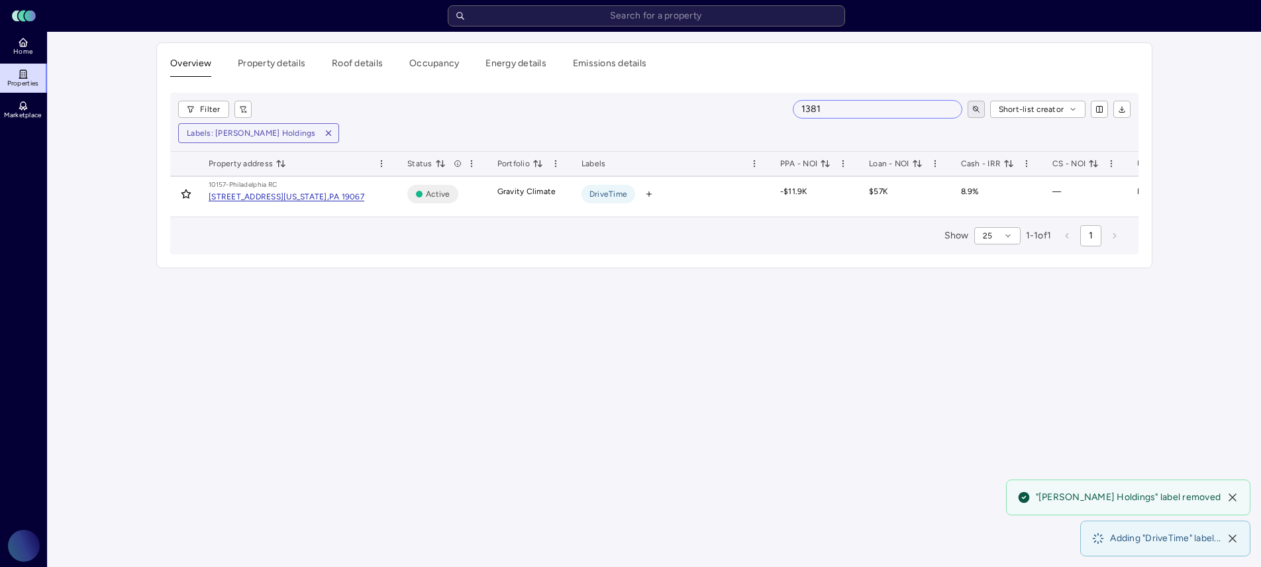
drag, startPoint x: 829, startPoint y: 109, endPoint x: 798, endPoint y: 107, distance: 31.2
click at [798, 107] on input "1381" at bounding box center [877, 109] width 168 height 17
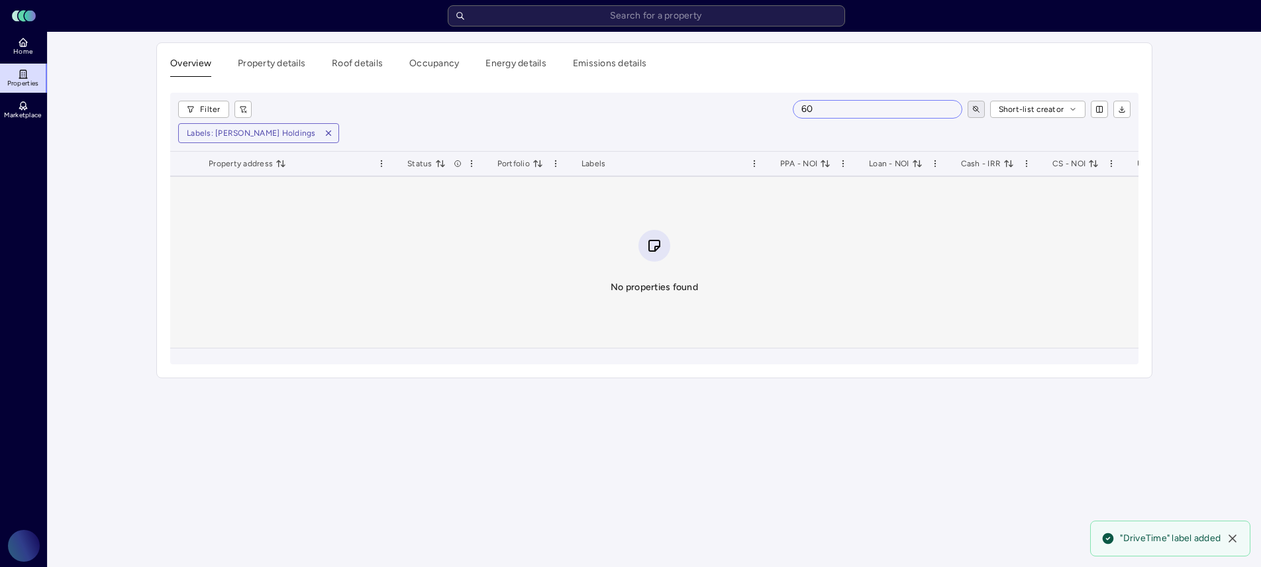
type input "6"
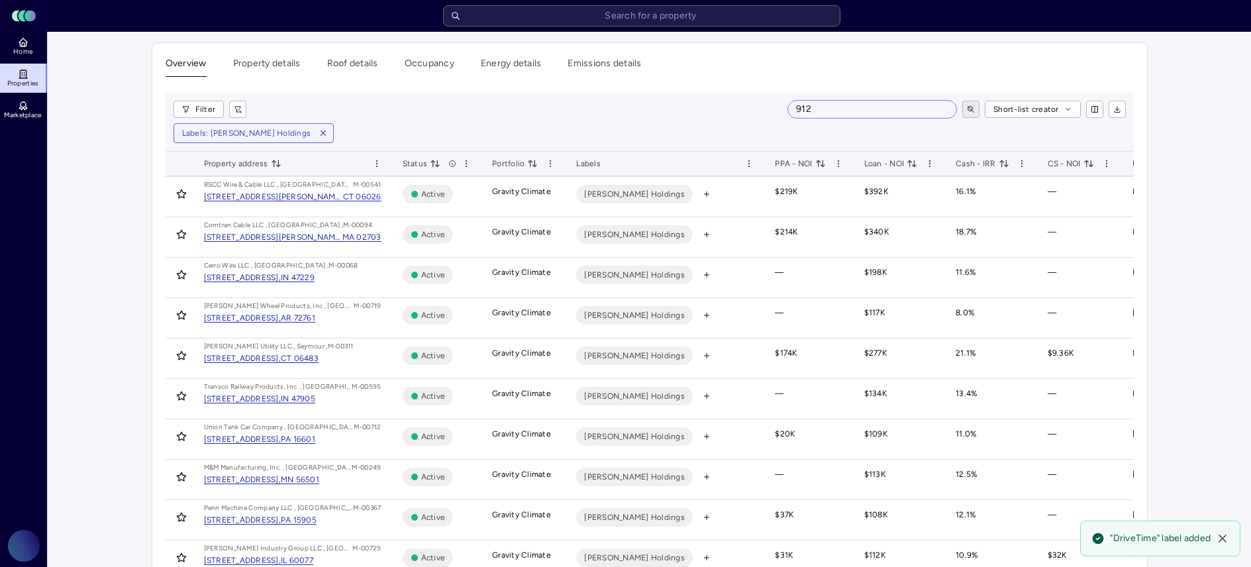
type input "9121"
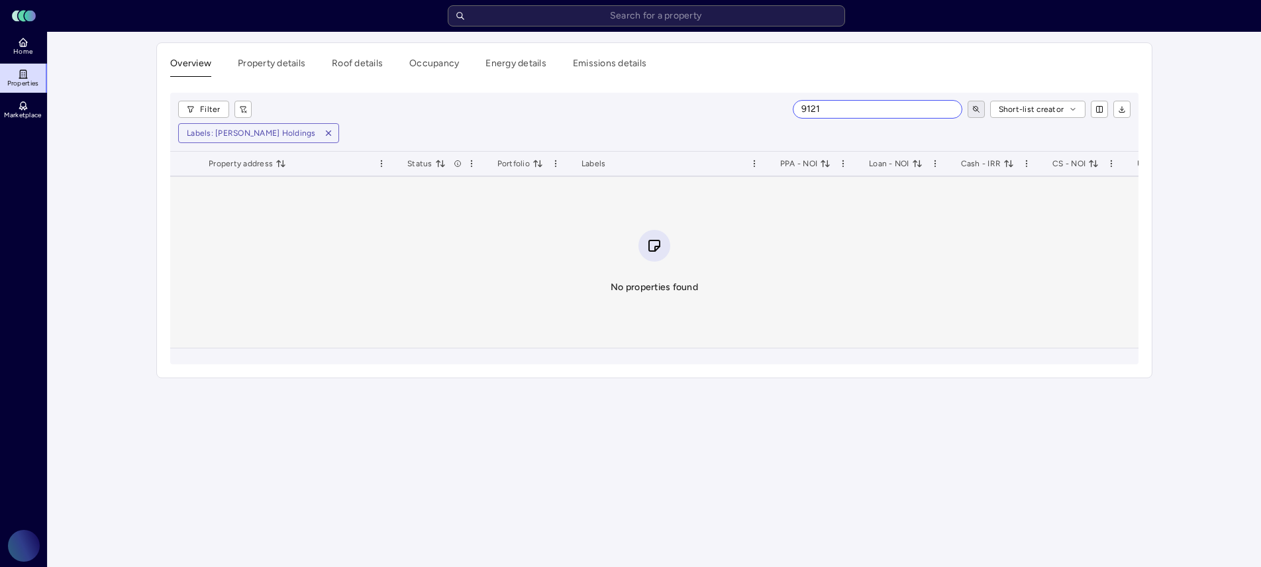
drag, startPoint x: 837, startPoint y: 112, endPoint x: 765, endPoint y: 106, distance: 71.8
click at [765, 106] on div "9121 Short-list creator" at bounding box center [696, 109] width 869 height 17
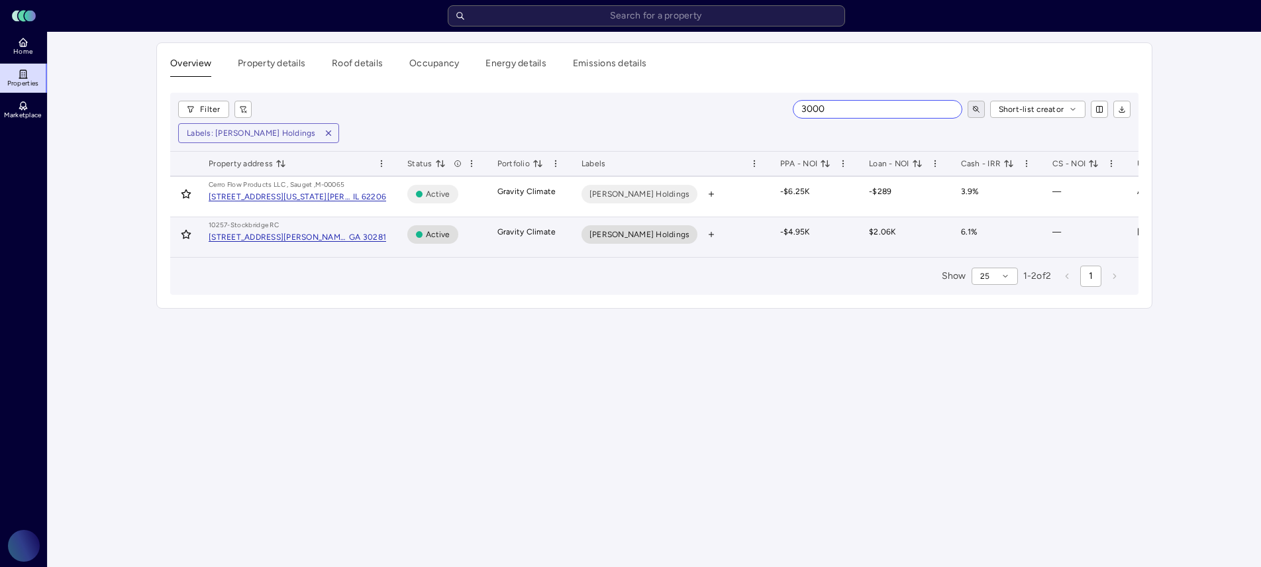
type input "3000"
click at [631, 232] on span "Marmon Holdings" at bounding box center [639, 234] width 101 height 13
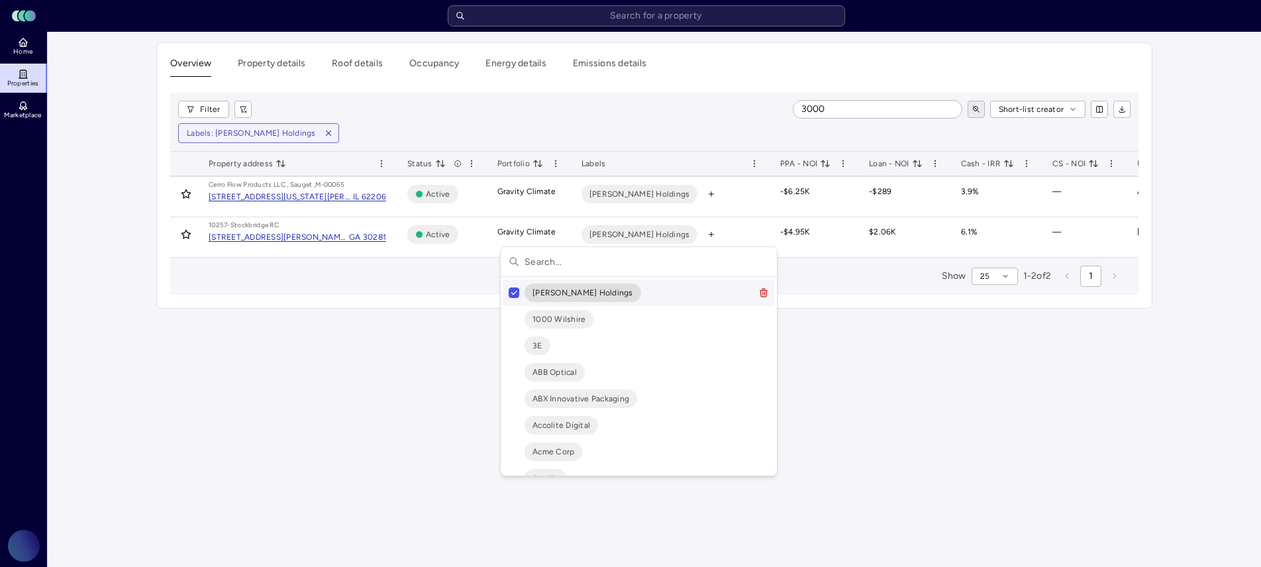
click at [512, 290] on button "Suggestions" at bounding box center [514, 292] width 11 height 11
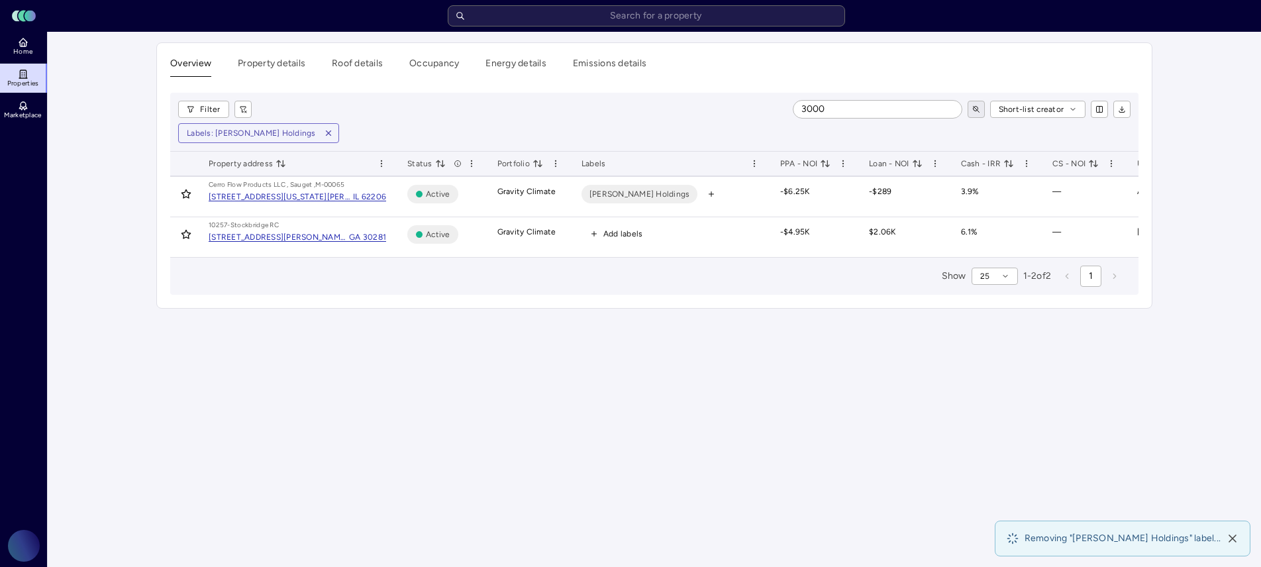
click at [603, 237] on span "Add labels" at bounding box center [623, 233] width 40 height 13
type input "drivetime"
click at [554, 290] on button "Suggestions" at bounding box center [551, 291] width 11 height 11
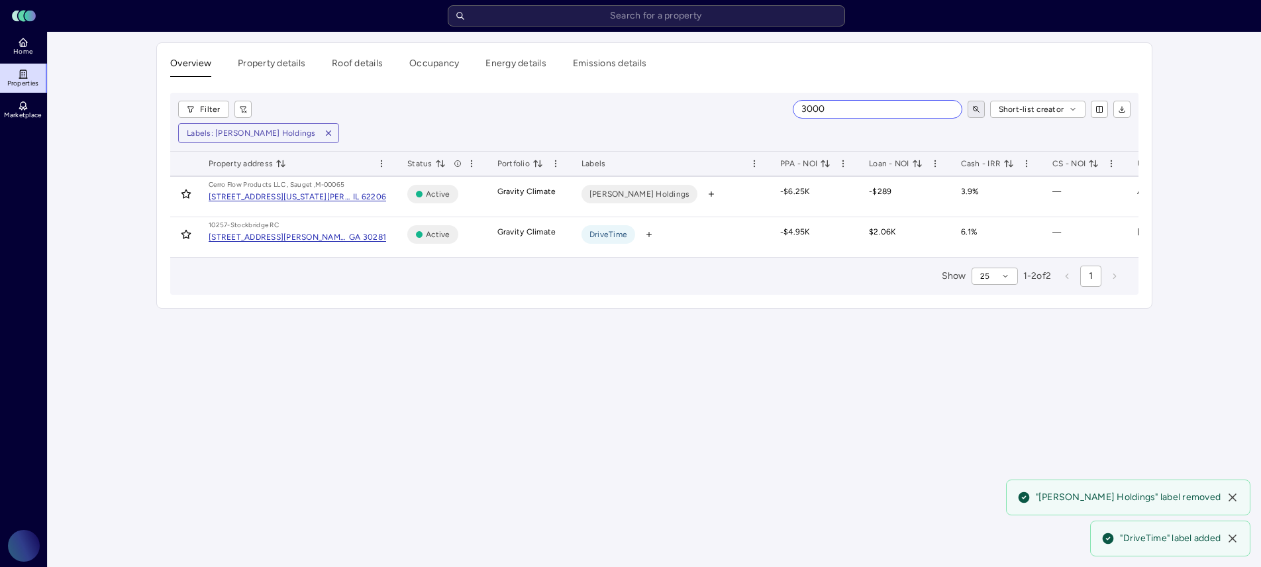
drag, startPoint x: 831, startPoint y: 110, endPoint x: 759, endPoint y: 112, distance: 72.2
click at [759, 112] on div "3000 Short-list creator" at bounding box center [696, 109] width 869 height 17
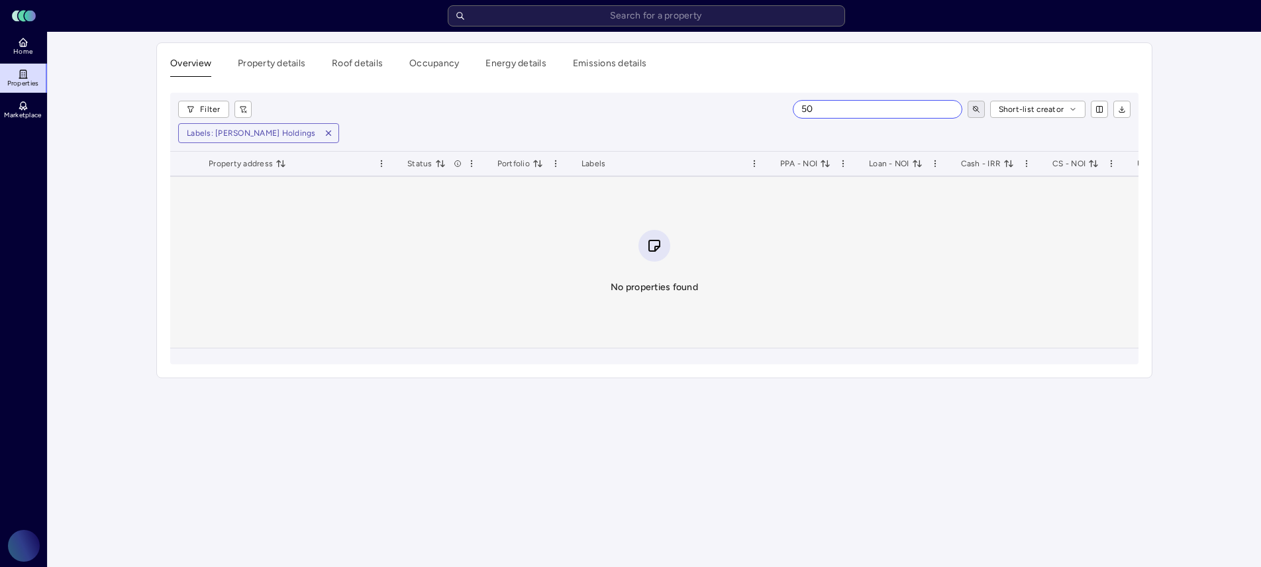
type input "5"
type input "1"
type input "2"
type input "c"
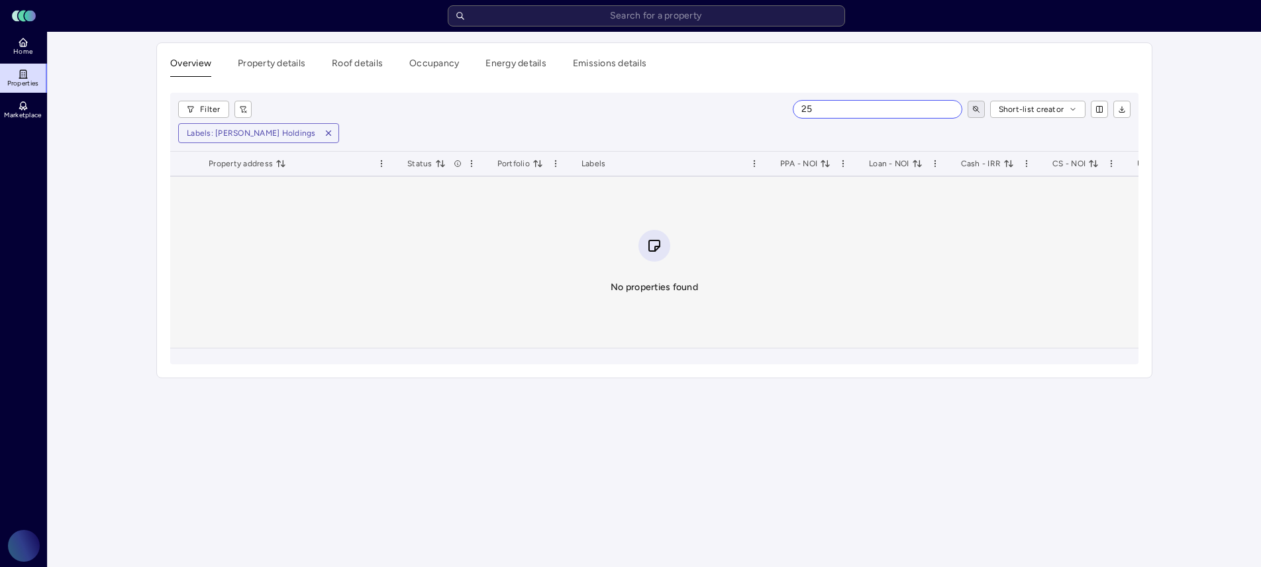
type input "2"
type input "1"
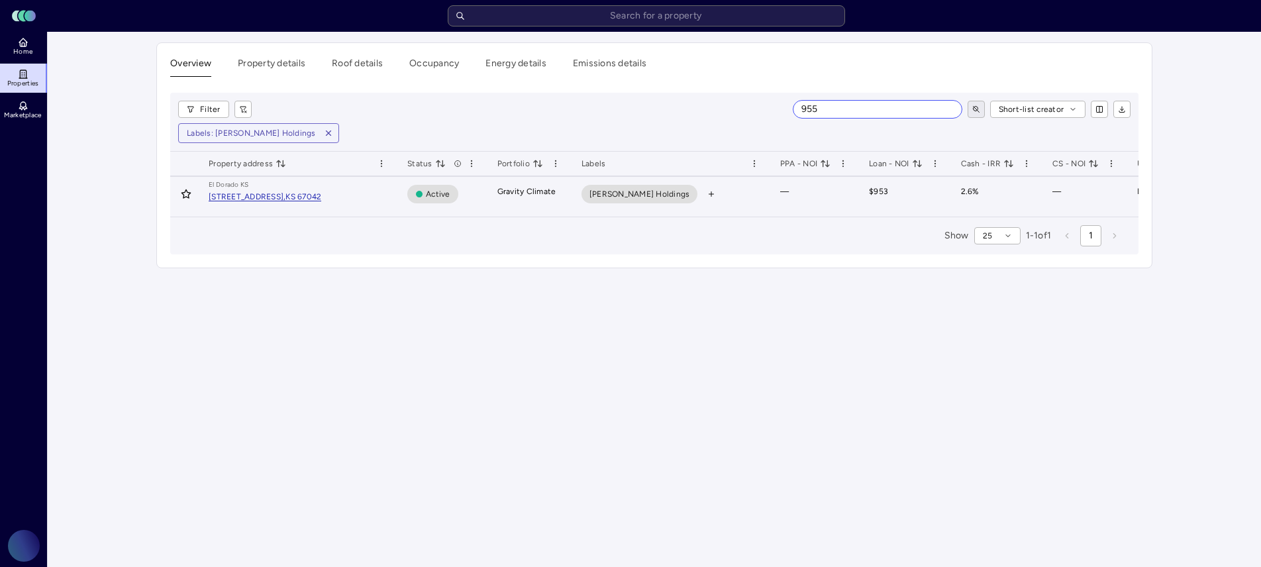
type input "955"
click at [627, 199] on span "Marmon Holdings" at bounding box center [639, 193] width 101 height 13
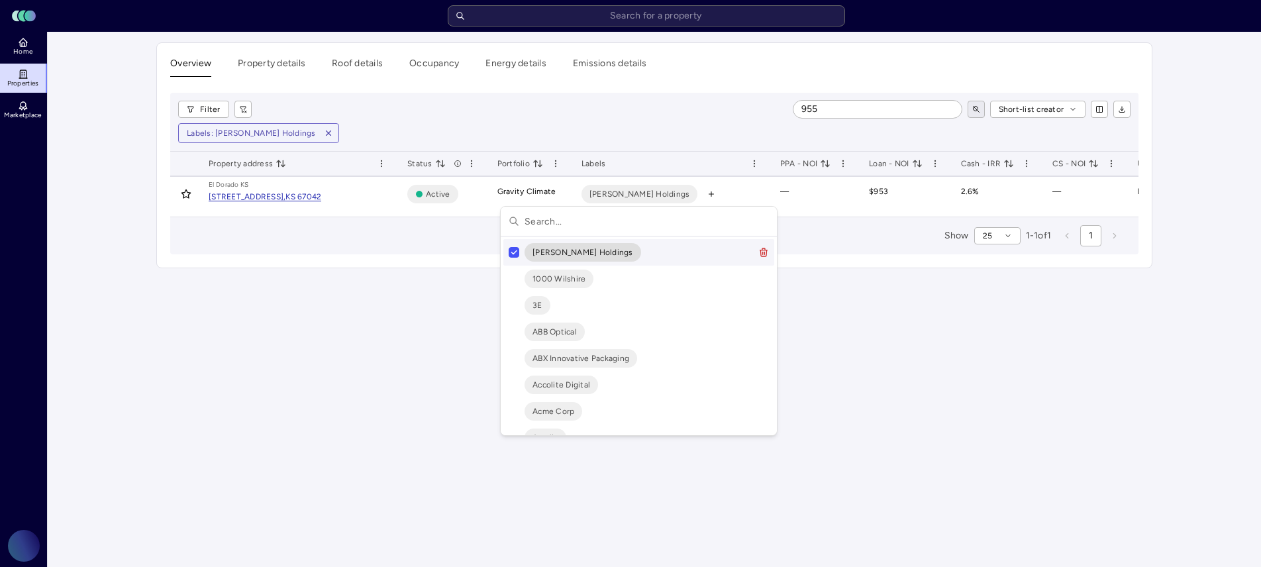
click at [515, 254] on button "Suggestions" at bounding box center [514, 252] width 11 height 11
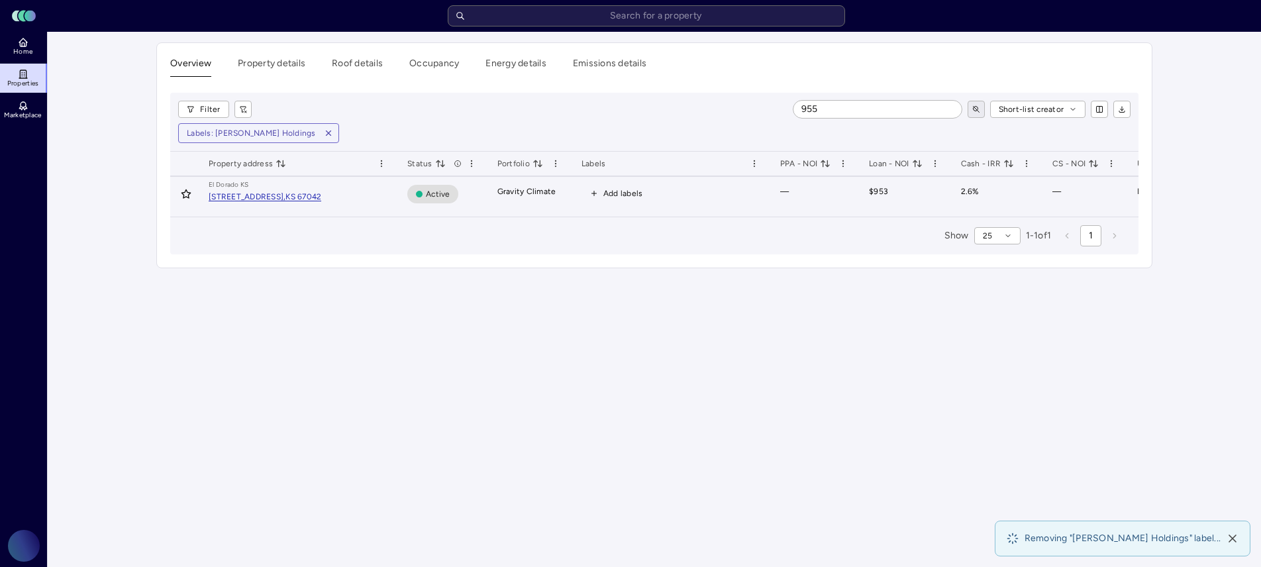
click at [609, 189] on span "Add labels" at bounding box center [623, 193] width 40 height 13
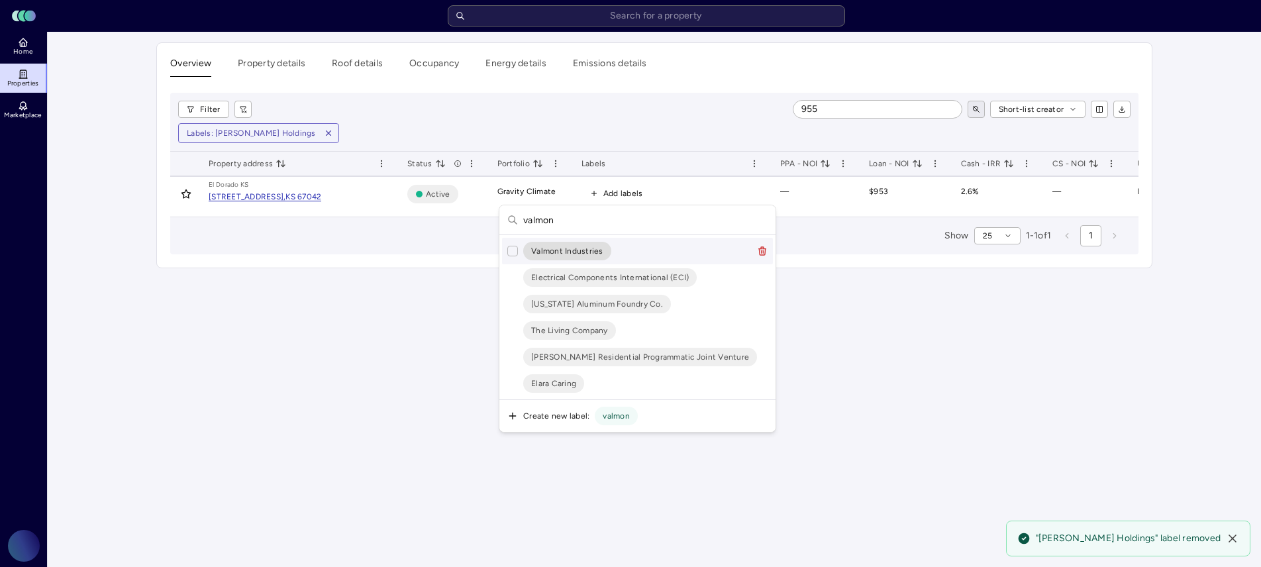
type input "valmon"
click at [509, 251] on button "Suggestions" at bounding box center [512, 251] width 11 height 11
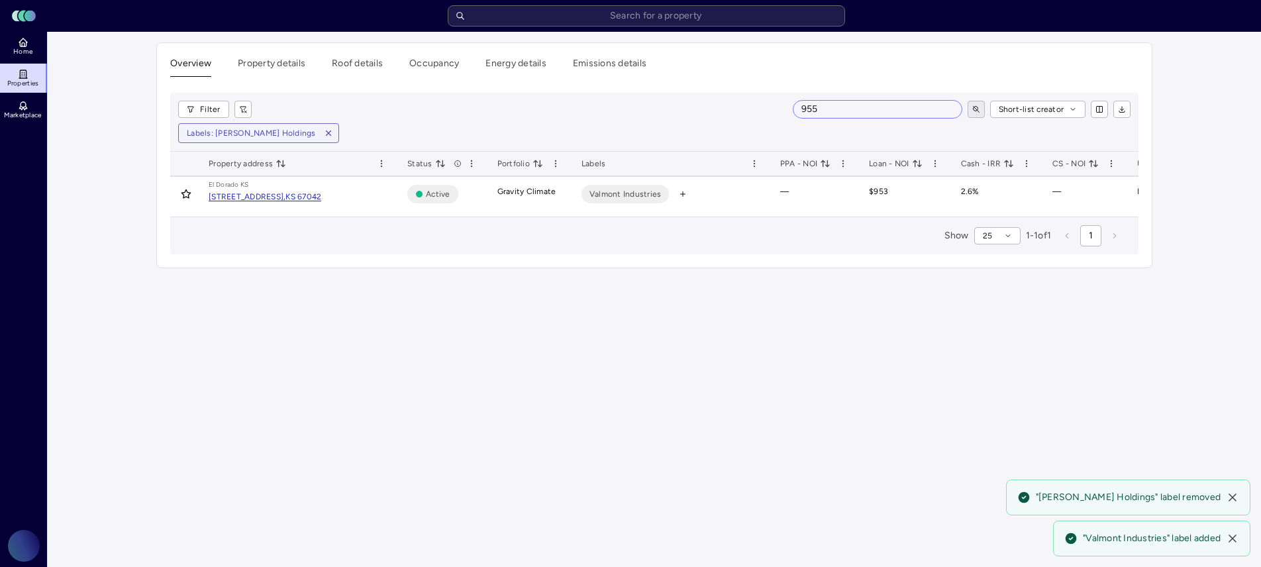
drag, startPoint x: 844, startPoint y: 113, endPoint x: 794, endPoint y: 103, distance: 51.2
click at [794, 103] on input "955" at bounding box center [877, 109] width 168 height 17
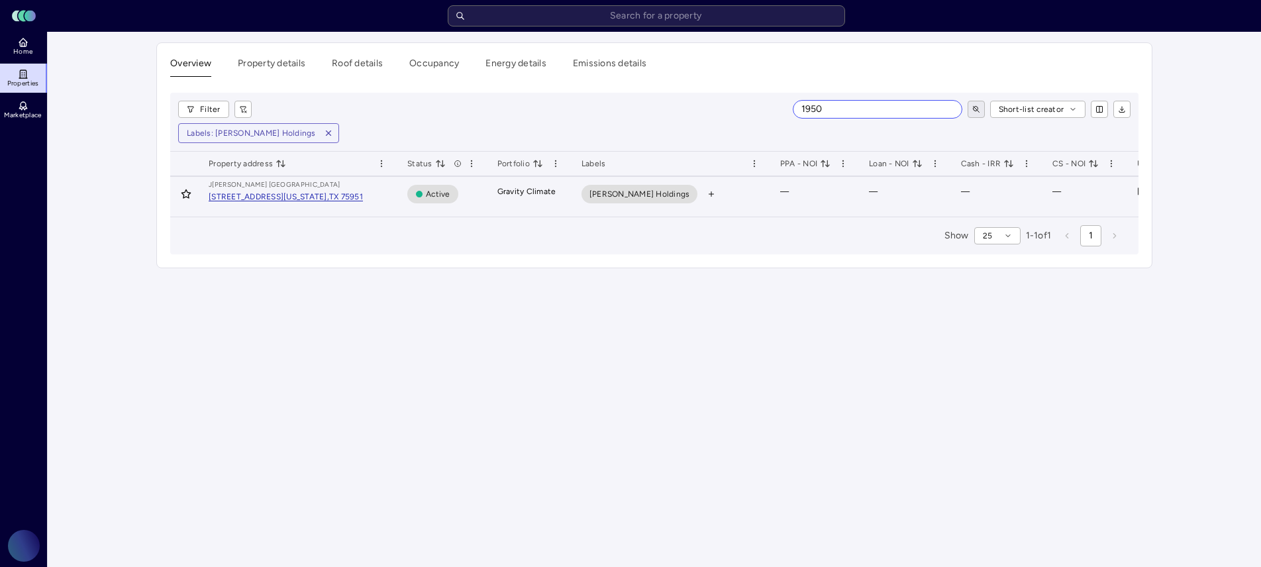
type input "1950"
click at [655, 193] on span "Marmon Holdings" at bounding box center [639, 194] width 117 height 19
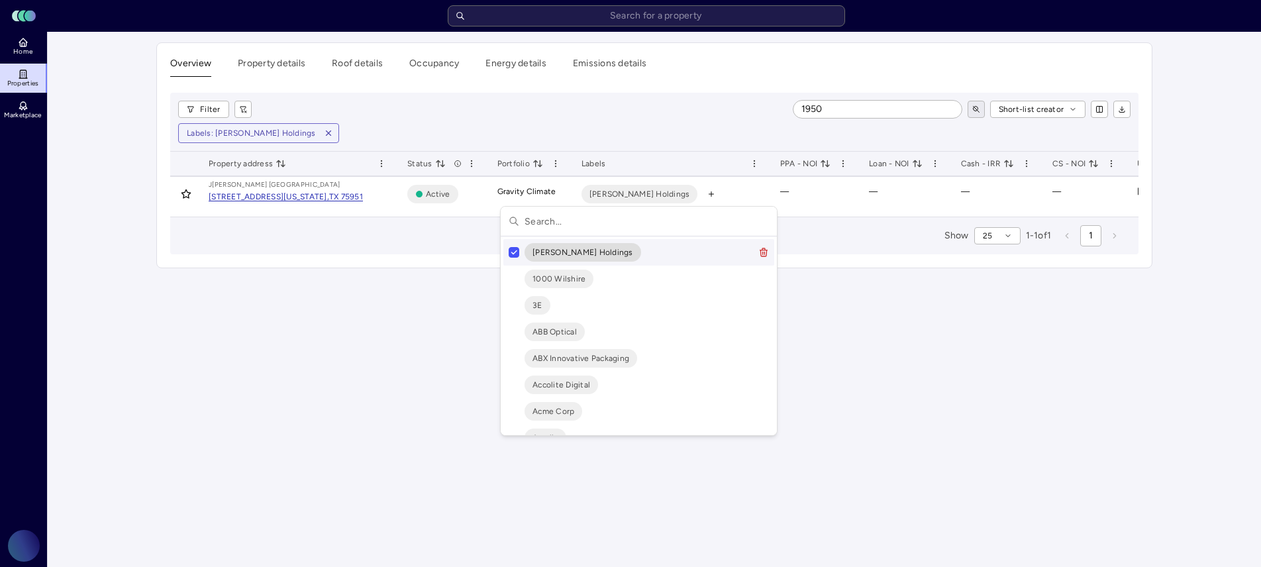
click at [511, 252] on button "Suggestions" at bounding box center [514, 252] width 11 height 11
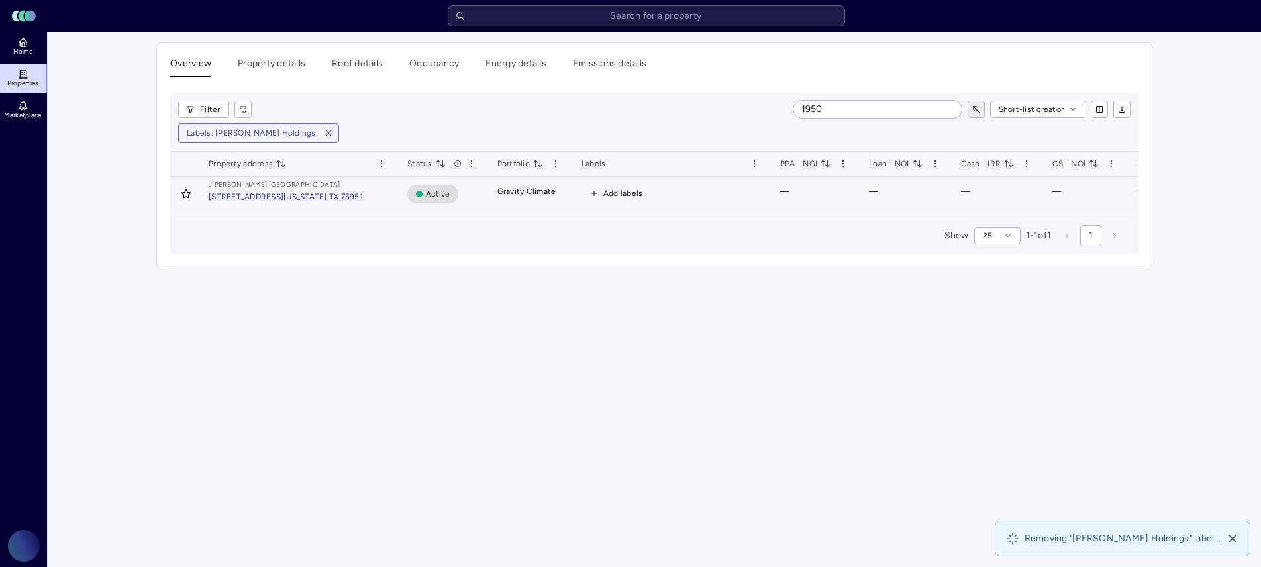
click at [612, 190] on span "Add labels" at bounding box center [623, 193] width 40 height 13
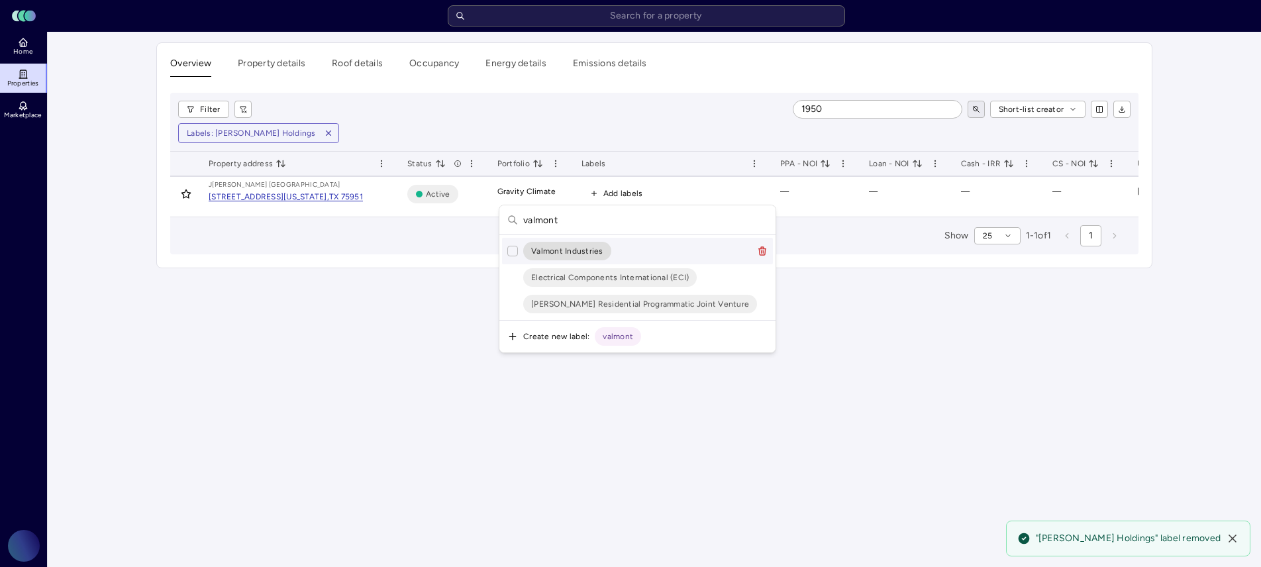
type input "valmont"
click at [511, 250] on button "Suggestions" at bounding box center [512, 251] width 11 height 11
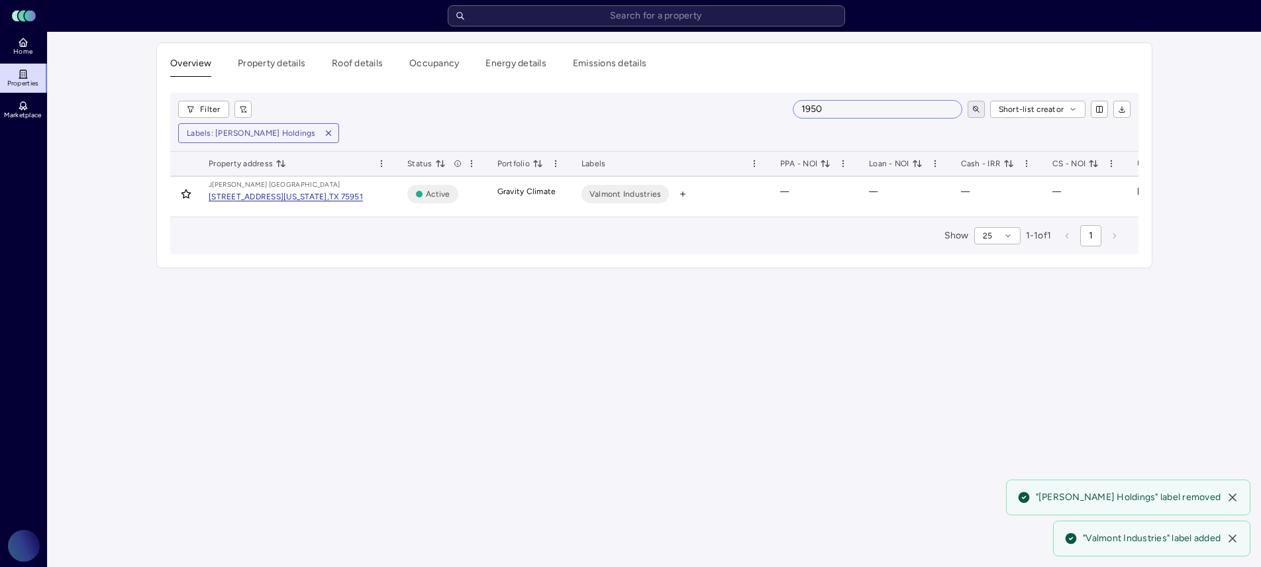
drag, startPoint x: 839, startPoint y: 112, endPoint x: 799, endPoint y: 116, distance: 40.6
click at [799, 116] on input "1950" at bounding box center [877, 109] width 168 height 17
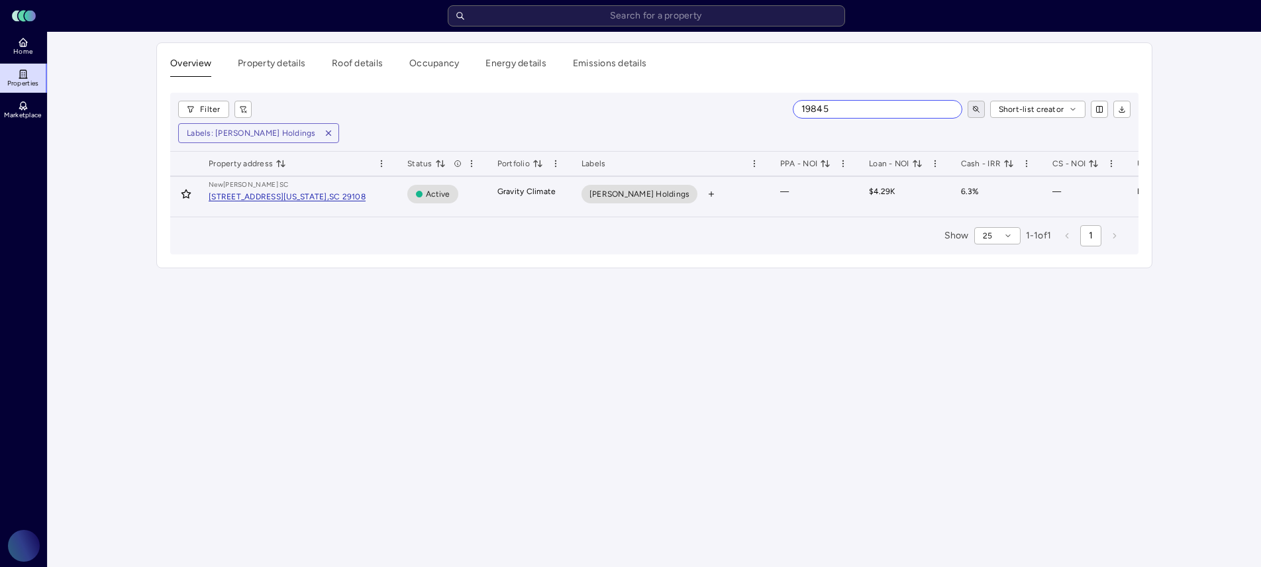
type input "19845"
click at [638, 191] on span "Marmon Holdings" at bounding box center [639, 193] width 101 height 13
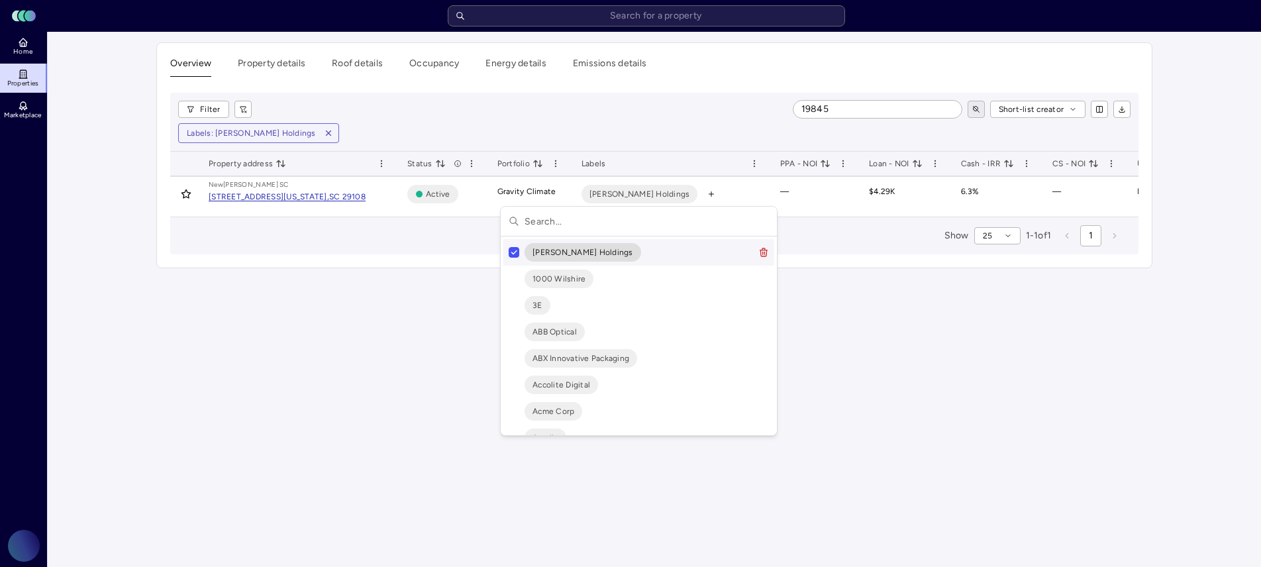
click at [512, 247] on button "Suggestions" at bounding box center [514, 252] width 11 height 11
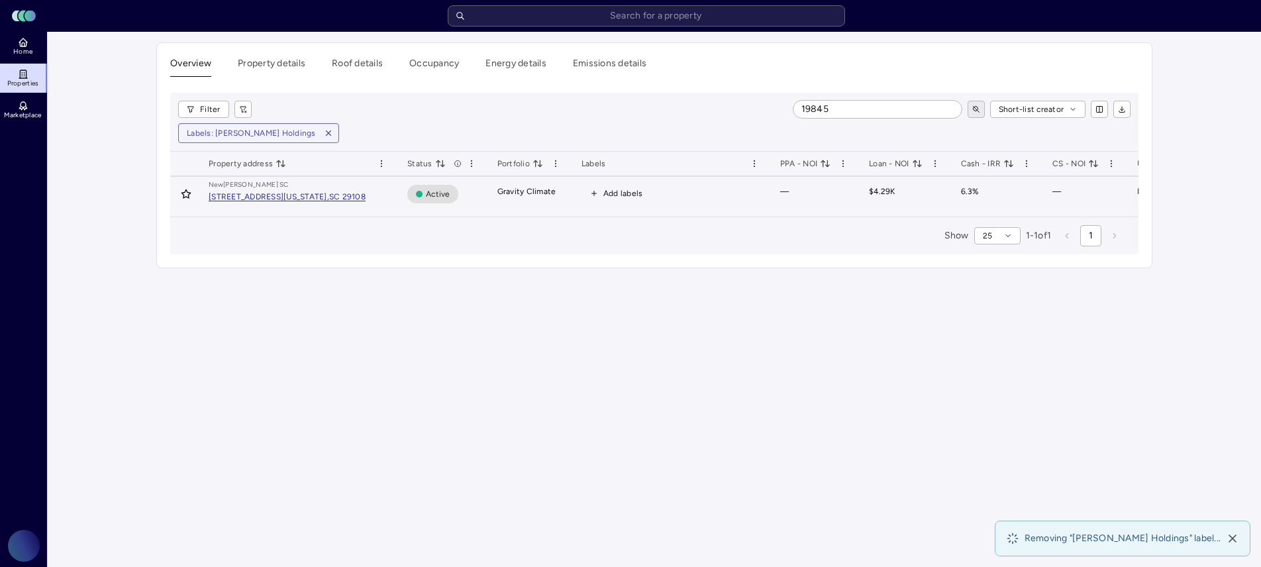
click at [631, 191] on span "Add labels" at bounding box center [623, 193] width 40 height 13
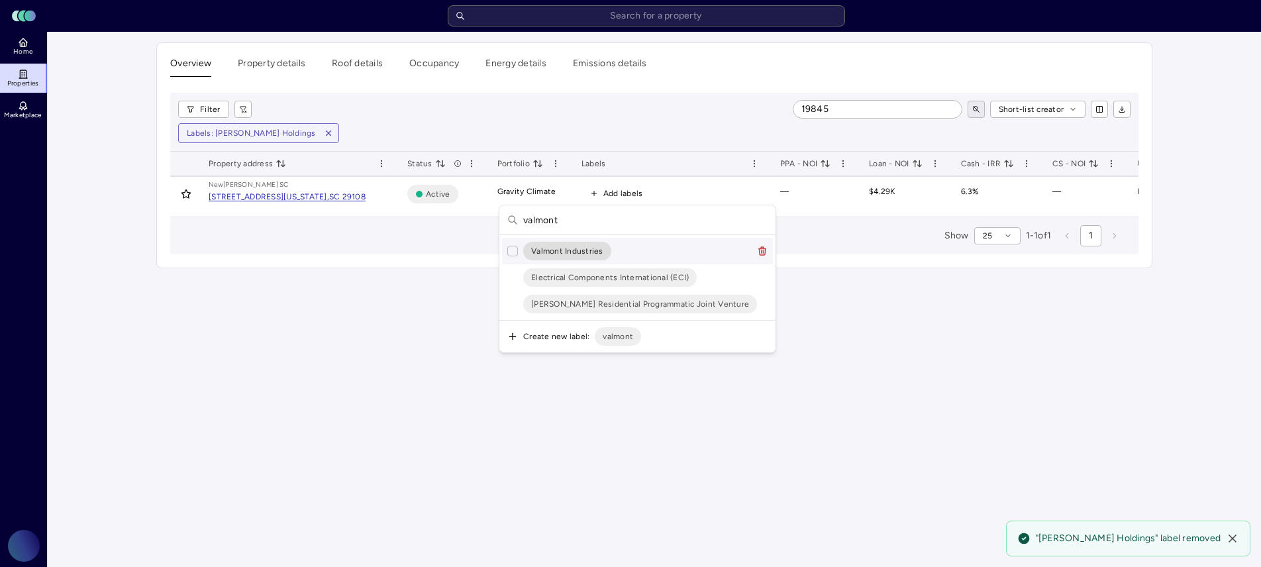
type input "valmont"
click at [512, 250] on button "Suggestions" at bounding box center [512, 251] width 11 height 11
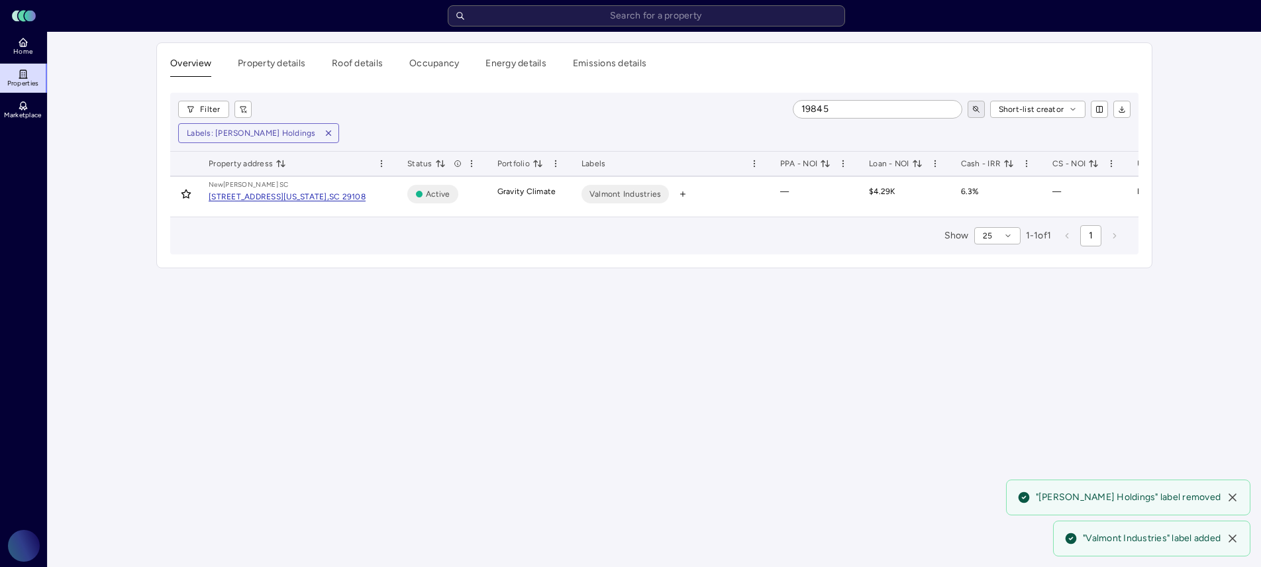
click at [837, 121] on div "Filter 19845 Short-list creator Labels: Marmon Holdings" at bounding box center [654, 122] width 968 height 59
drag, startPoint x: 836, startPoint y: 113, endPoint x: 761, endPoint y: 94, distance: 77.7
click at [761, 94] on div "Filter 19845 Short-list creator Labels: Marmon Holdings" at bounding box center [654, 122] width 968 height 59
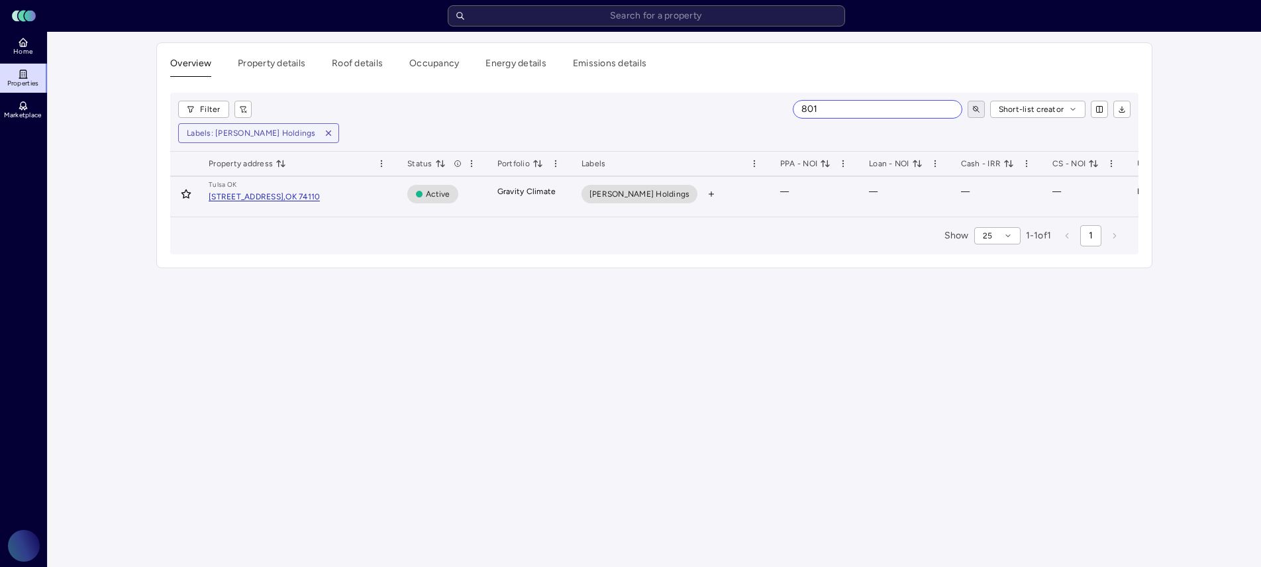
type input "801"
click at [629, 197] on span "Marmon Holdings" at bounding box center [639, 193] width 101 height 13
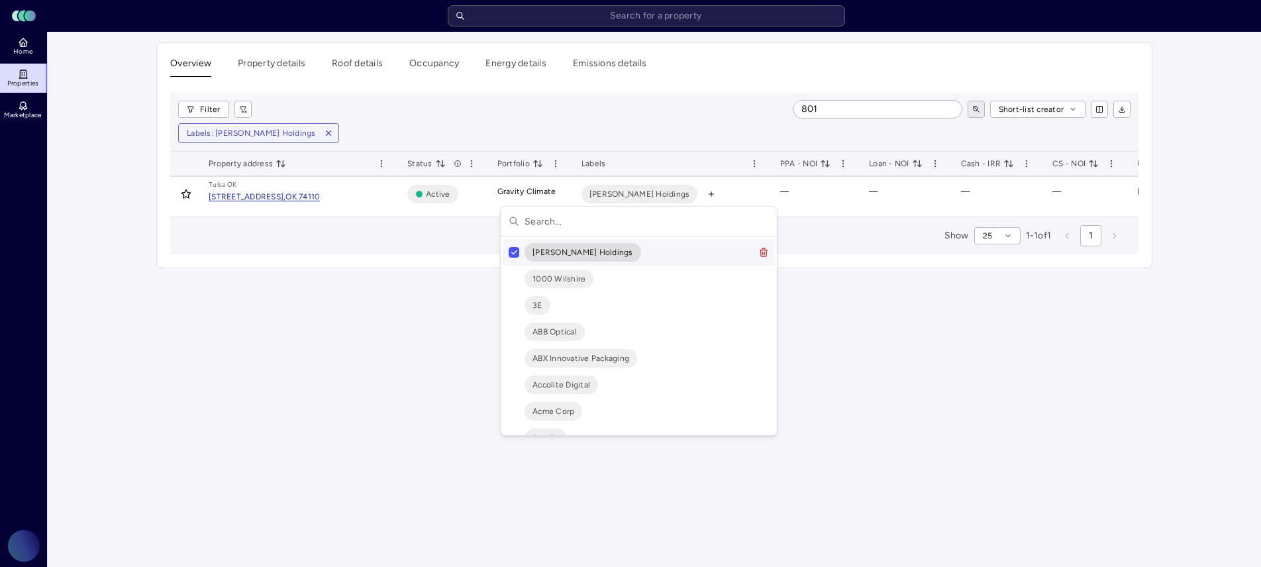
click at [512, 254] on button "Suggestions" at bounding box center [514, 252] width 11 height 11
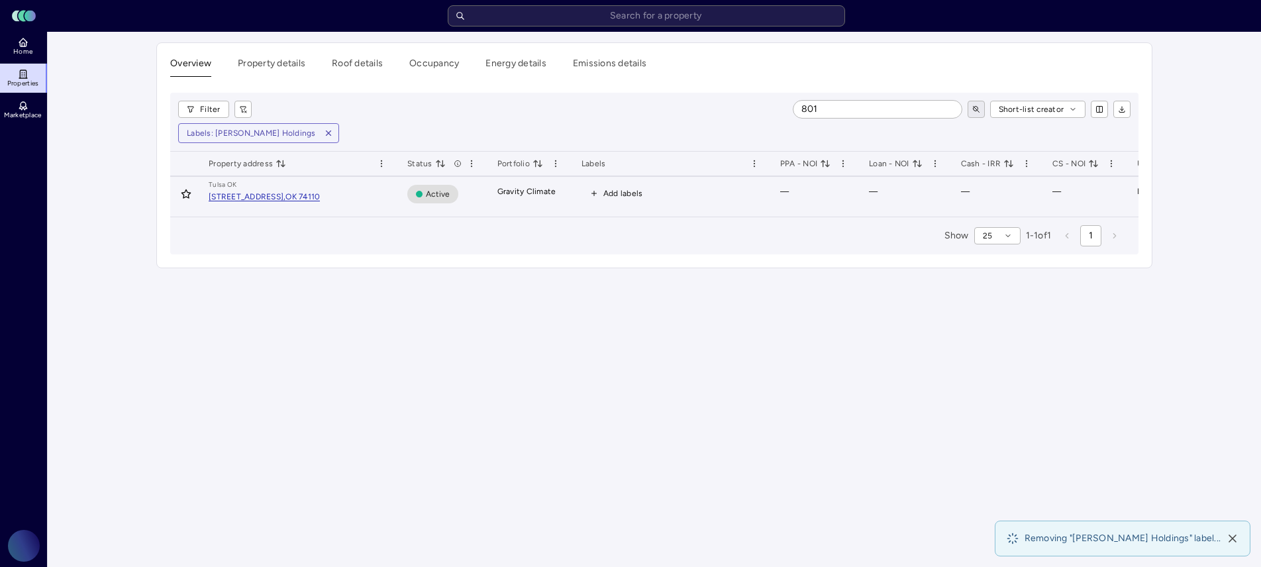
click at [593, 199] on span "Add labels" at bounding box center [616, 193] width 70 height 17
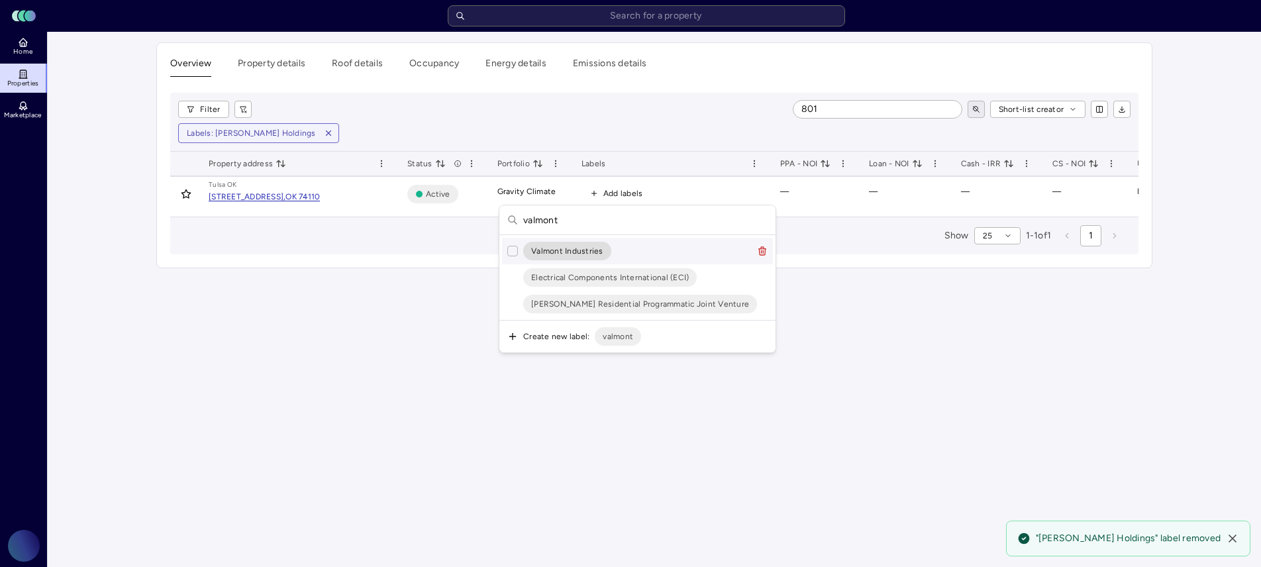
type input "valmont"
click at [512, 250] on button "Suggestions" at bounding box center [512, 251] width 11 height 11
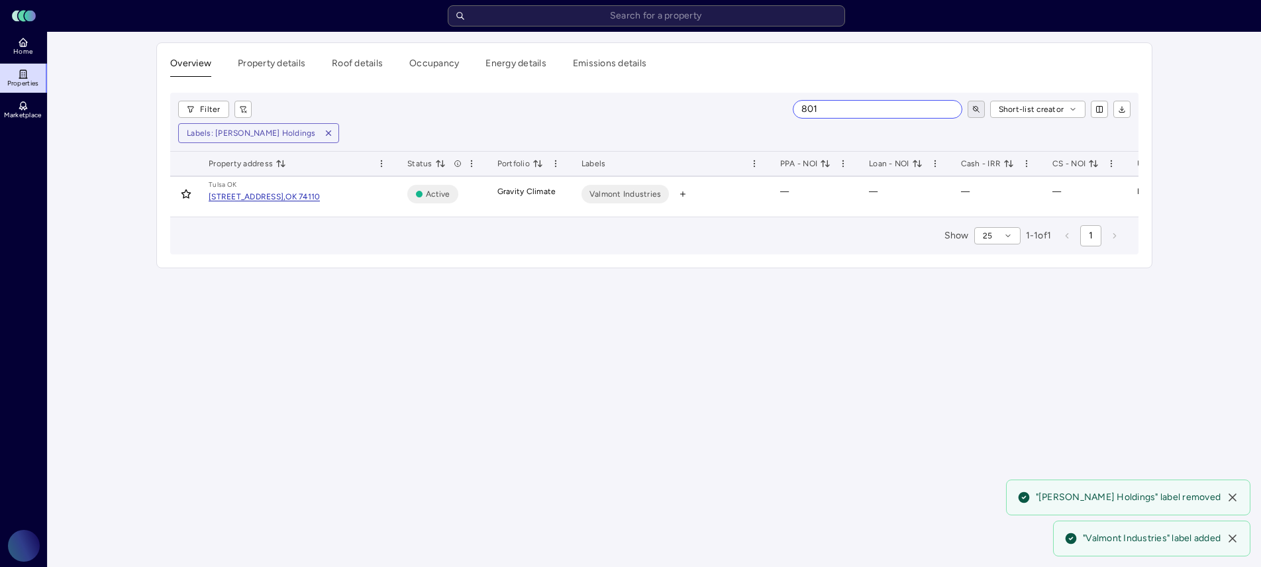
drag, startPoint x: 831, startPoint y: 109, endPoint x: 793, endPoint y: 104, distance: 38.1
click at [793, 104] on div "801 Short-list creator" at bounding box center [696, 109] width 869 height 17
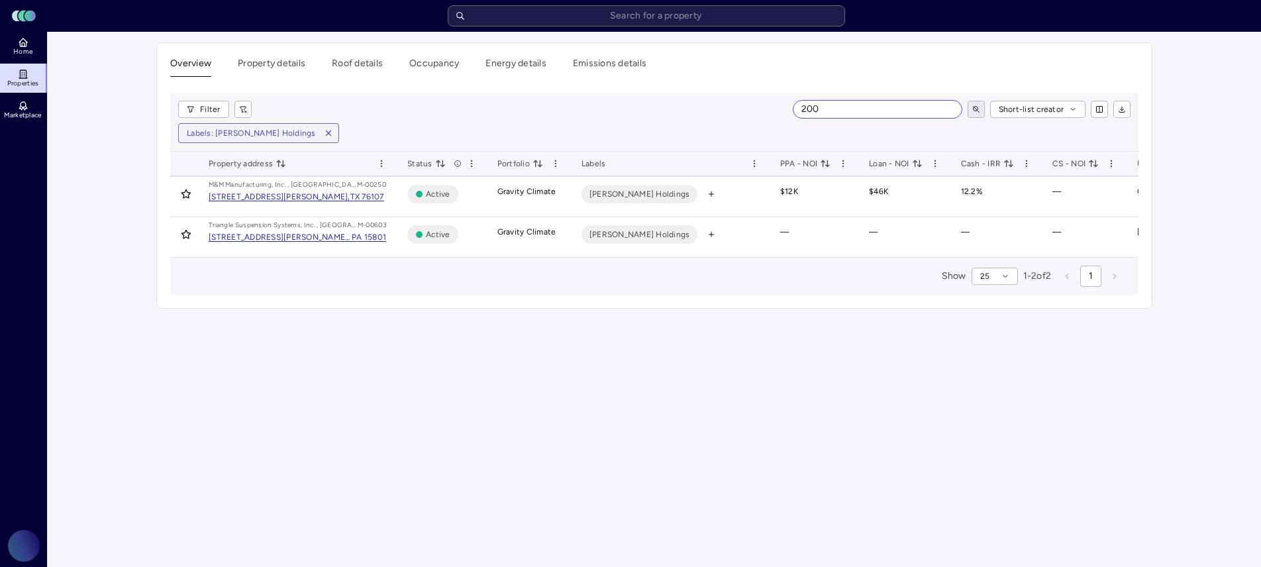
drag, startPoint x: 838, startPoint y: 109, endPoint x: 789, endPoint y: 103, distance: 49.4
click at [789, 103] on div "200 Short-list creator" at bounding box center [696, 109] width 869 height 17
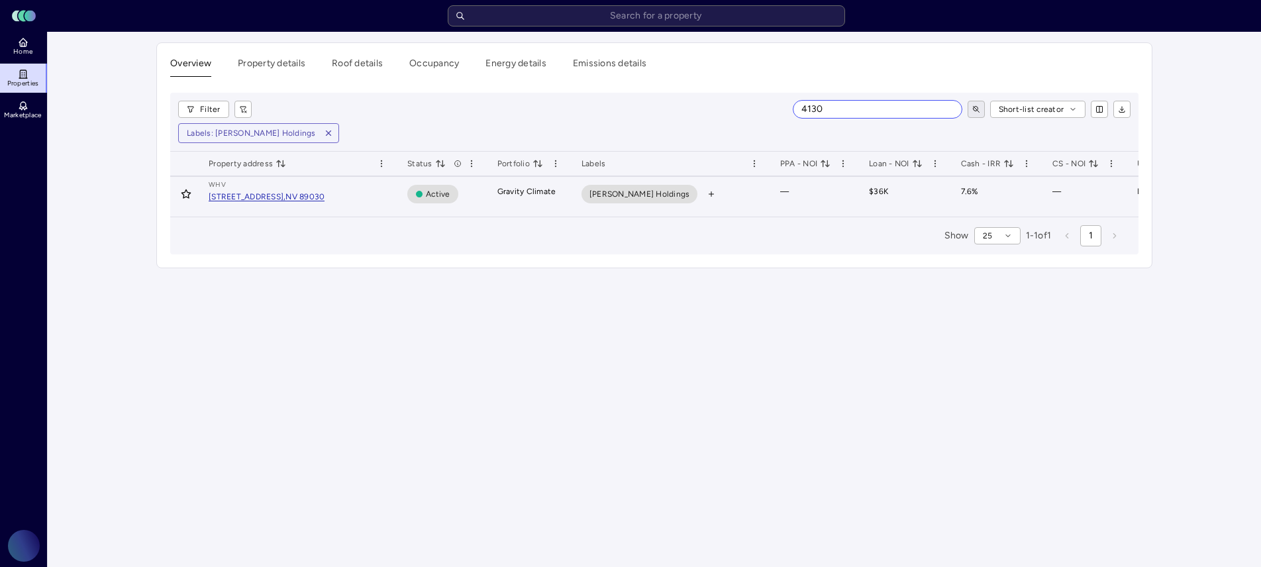
type input "4130"
click at [648, 194] on span "Marmon Holdings" at bounding box center [639, 193] width 101 height 13
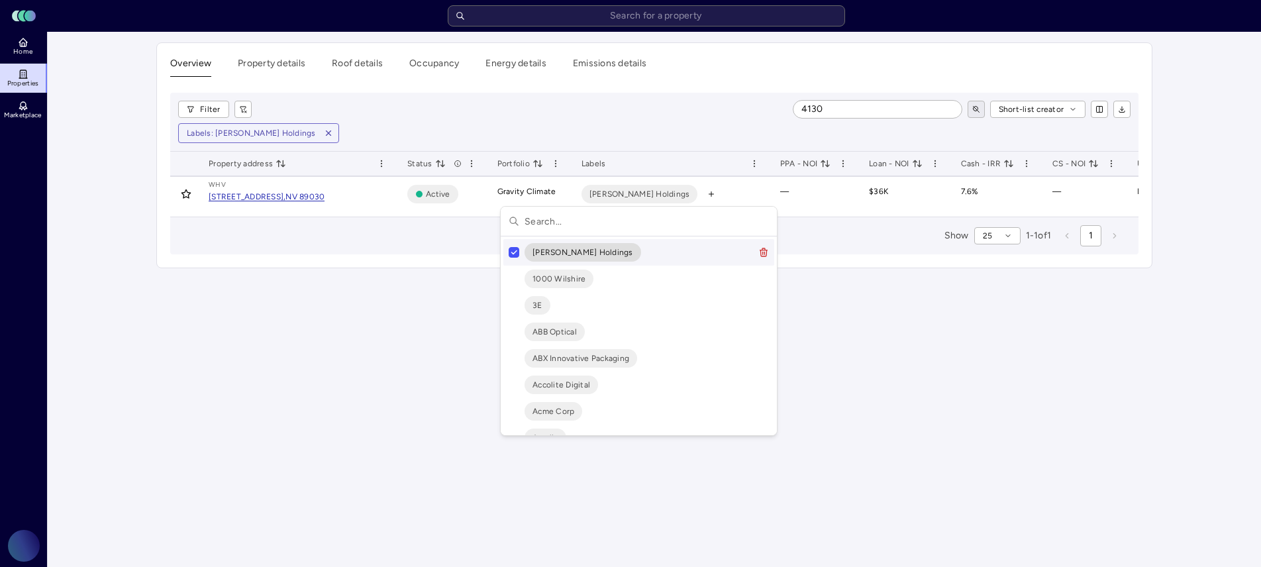
click at [517, 252] on button "Suggestions" at bounding box center [514, 252] width 11 height 11
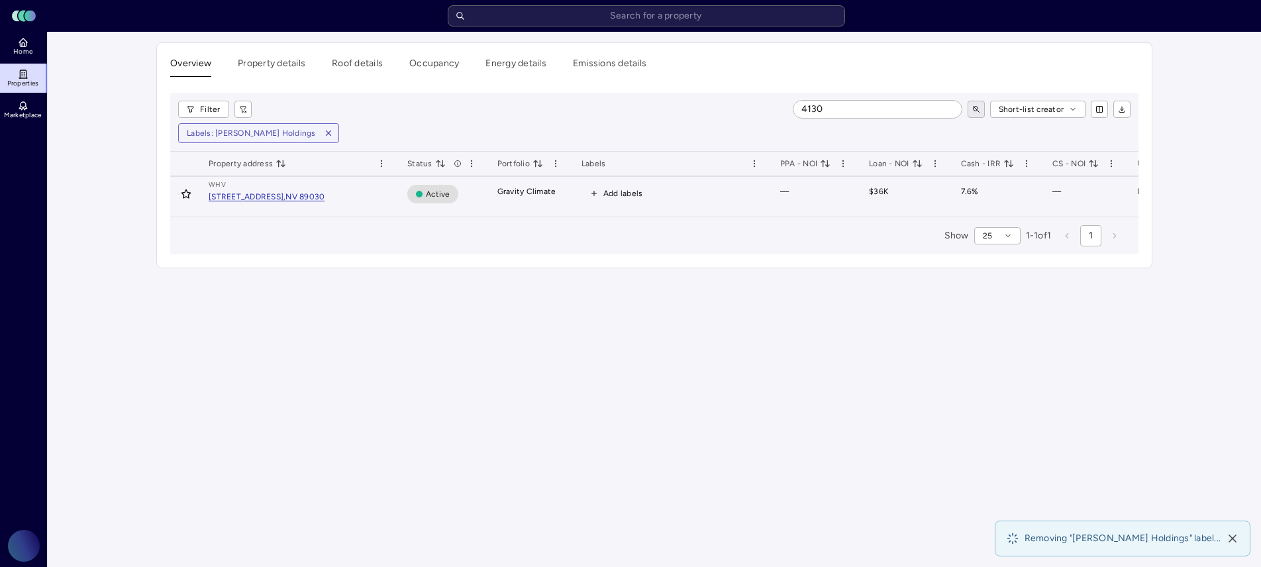
drag, startPoint x: 622, startPoint y: 203, endPoint x: 624, endPoint y: 192, distance: 11.3
click at [622, 203] on td "Add labels" at bounding box center [670, 197] width 199 height 40
click at [624, 192] on span "Add labels" at bounding box center [623, 193] width 40 height 13
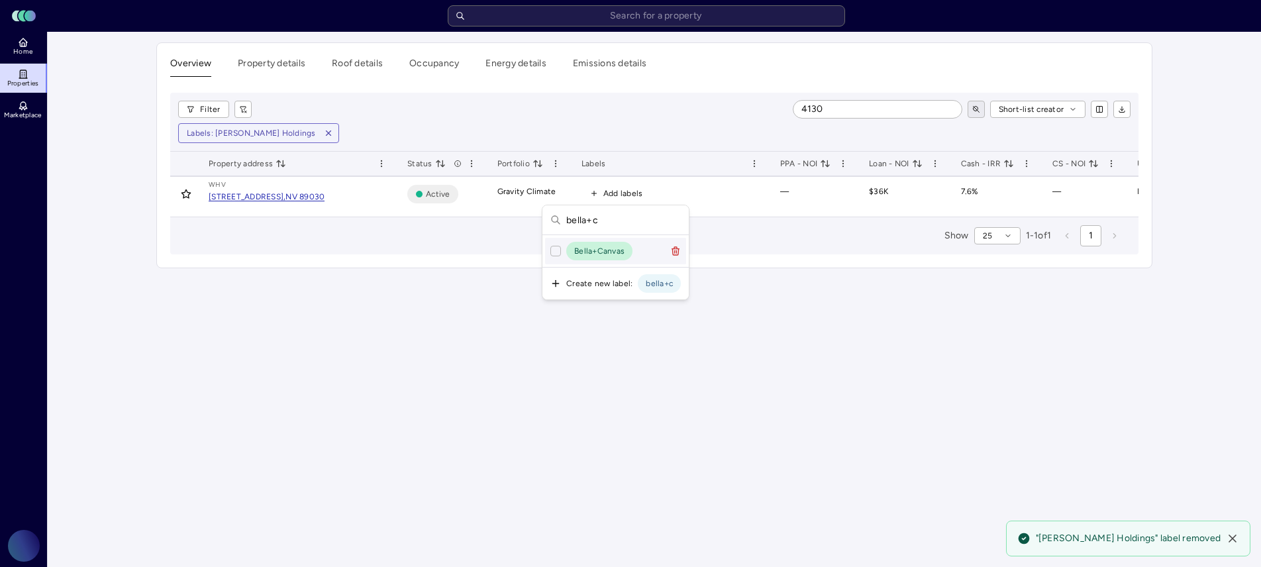
type input "bella+c"
click at [554, 252] on button "Suggestions" at bounding box center [555, 251] width 11 height 11
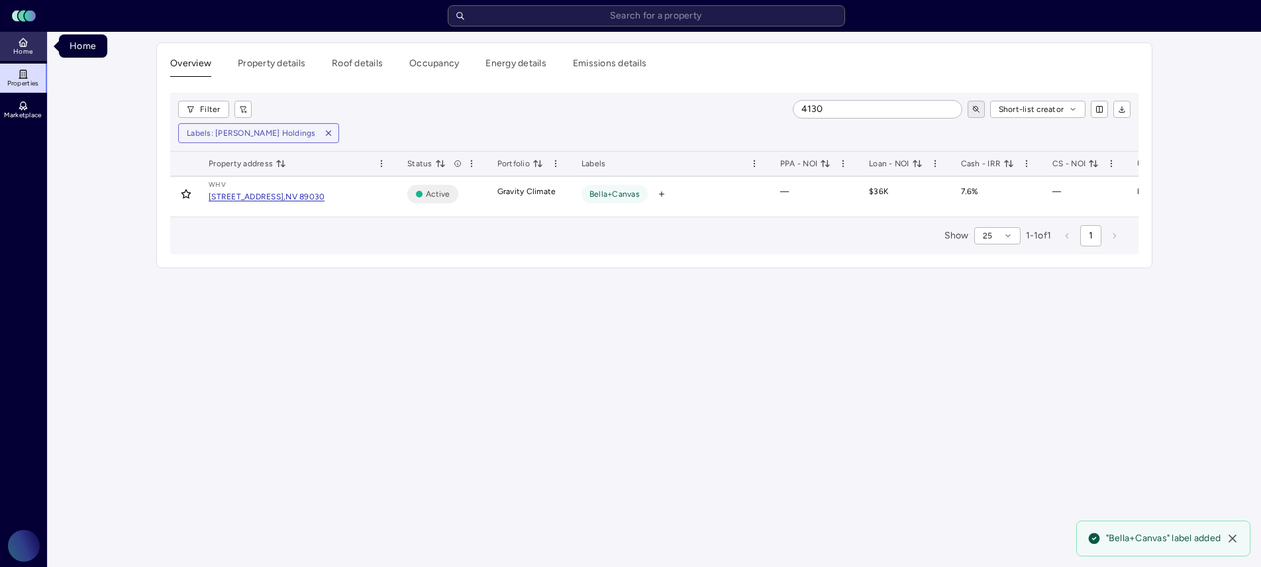
click at [41, 52] on link "Home" at bounding box center [24, 46] width 48 height 29
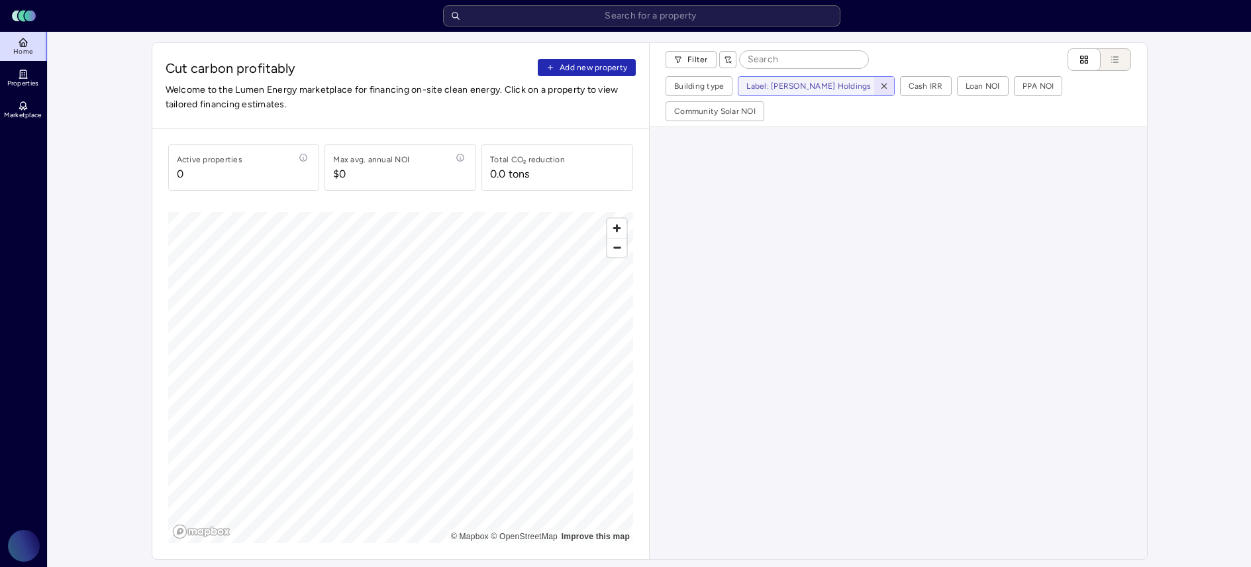
click at [879, 89] on icon "button" at bounding box center [883, 85] width 9 height 9
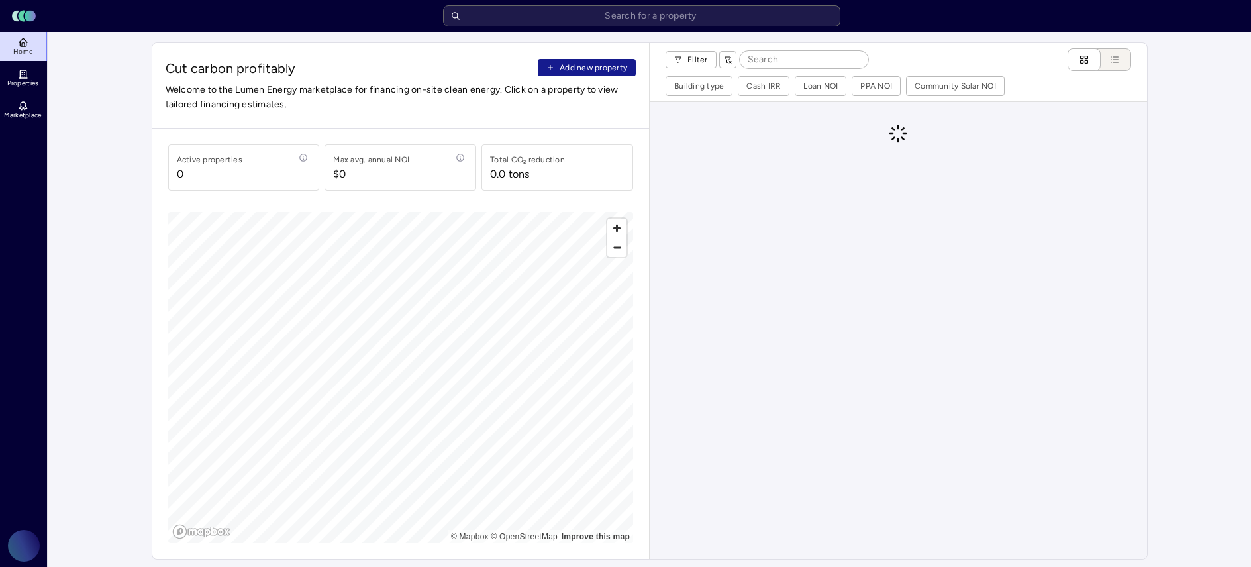
click at [602, 70] on span "Add new property" at bounding box center [593, 67] width 68 height 13
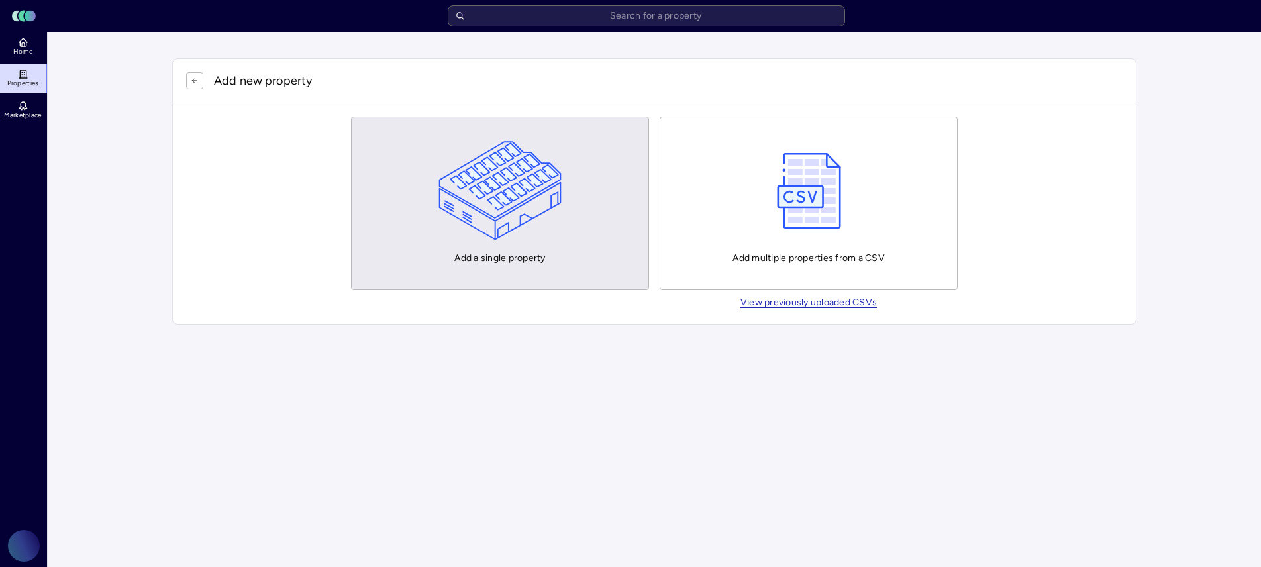
click at [538, 223] on img "button" at bounding box center [500, 190] width 124 height 99
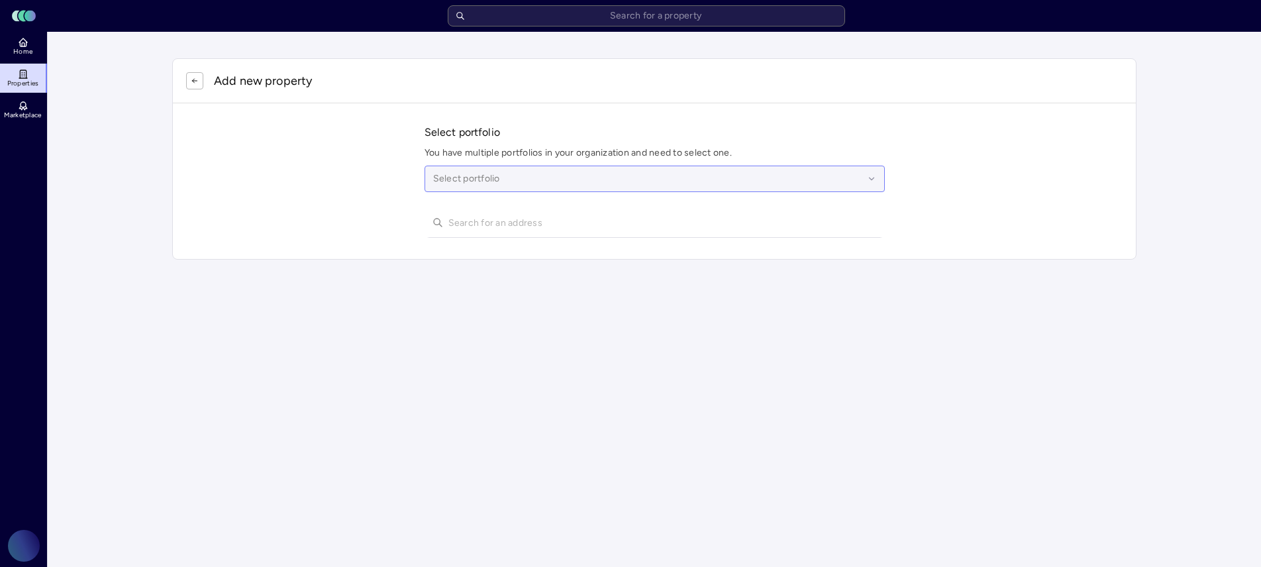
click at [501, 183] on div at bounding box center [648, 178] width 430 height 15
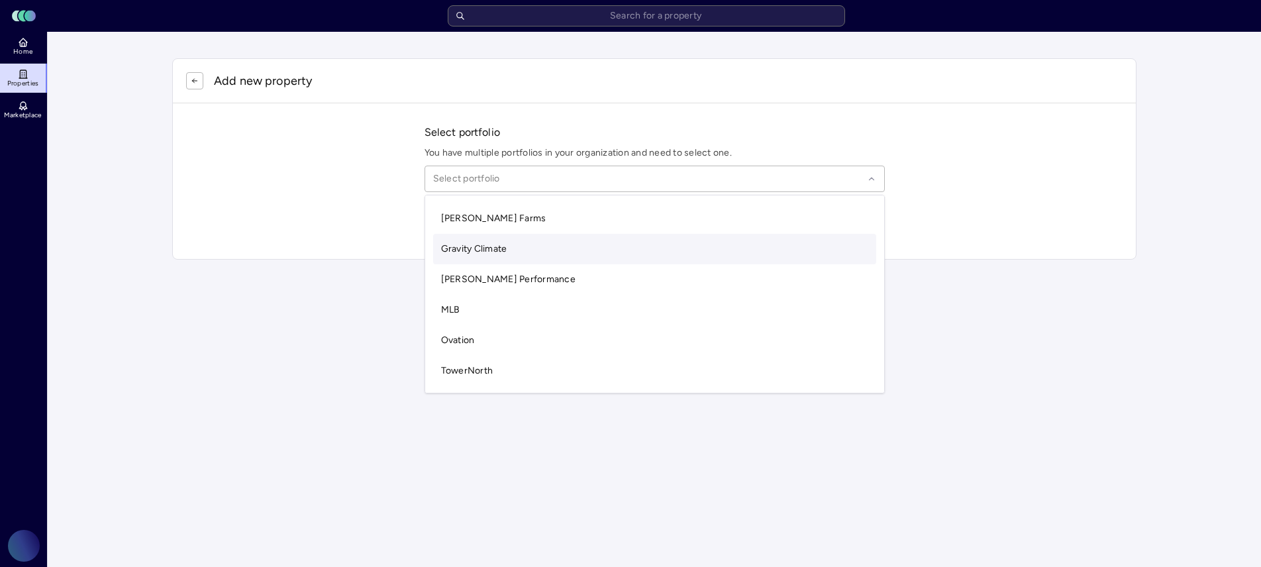
click at [483, 253] on span "Gravity Climate" at bounding box center [474, 248] width 66 height 11
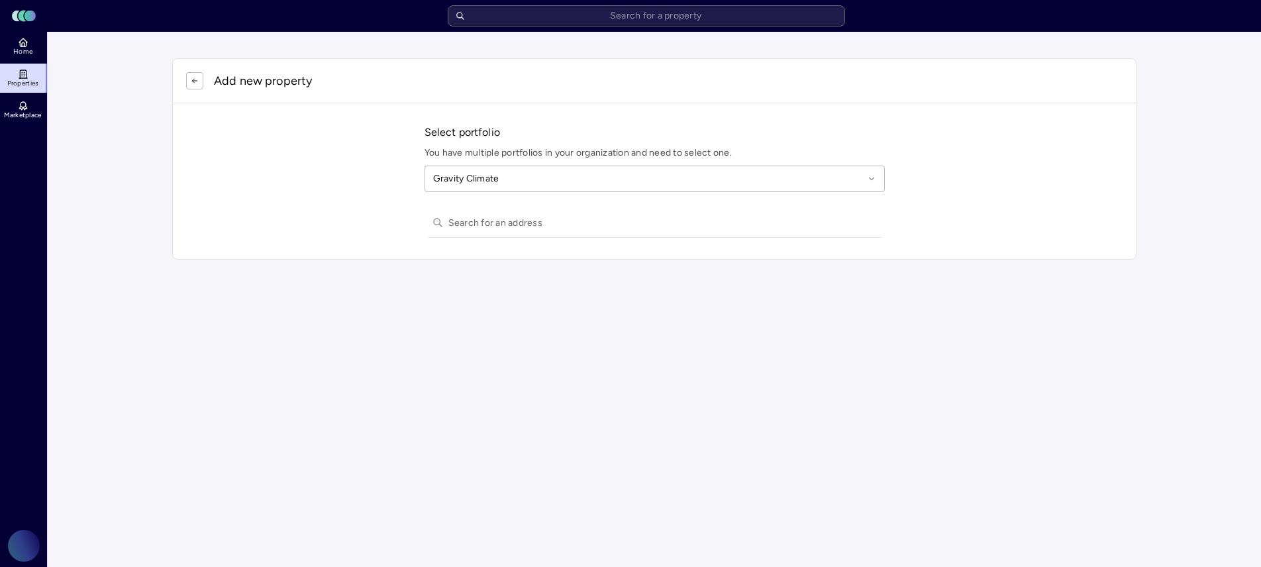
click at [501, 226] on input "text" at bounding box center [662, 222] width 428 height 29
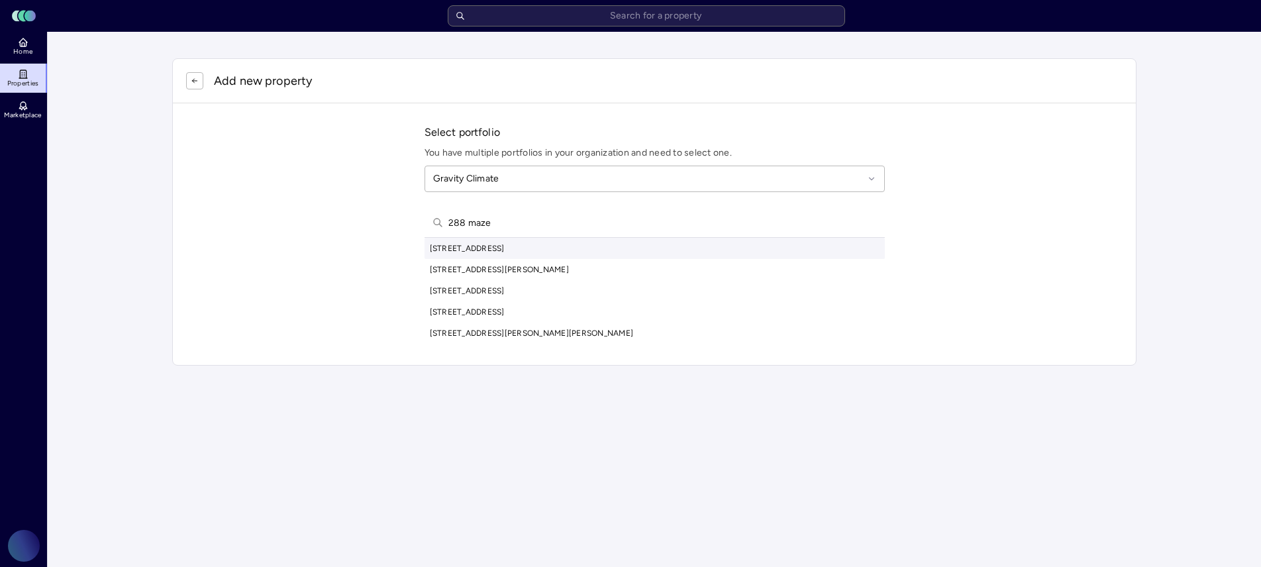
type input "288 maze"
click at [505, 250] on div "288 Mazeppa Road, Mooresville, NC, USA" at bounding box center [654, 248] width 460 height 21
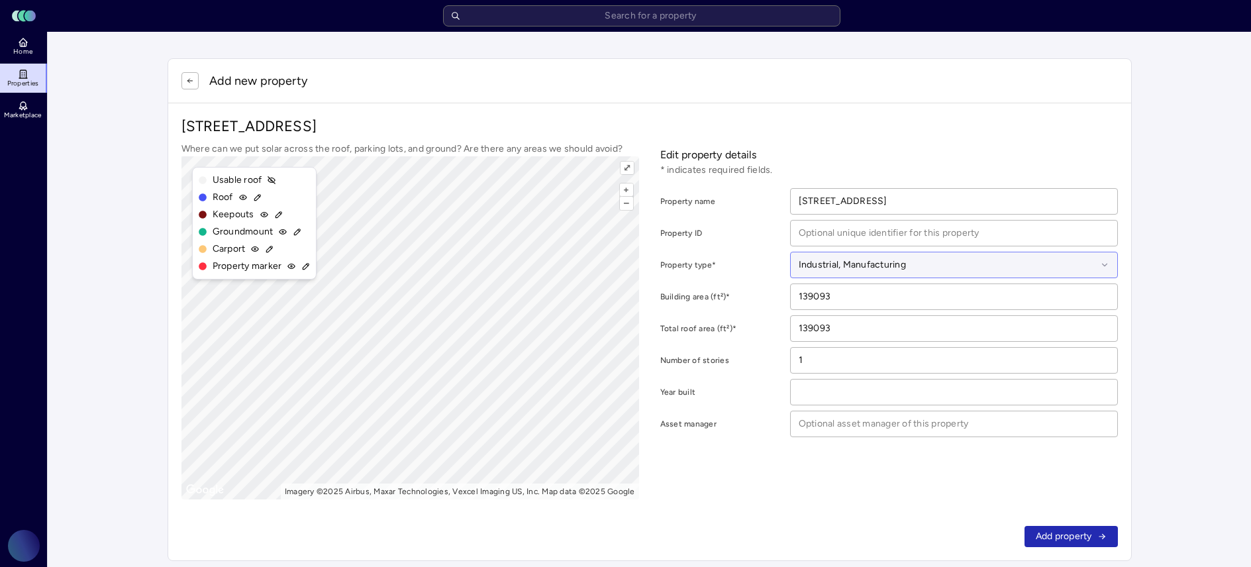
click at [940, 263] on div at bounding box center [948, 265] width 298 height 15
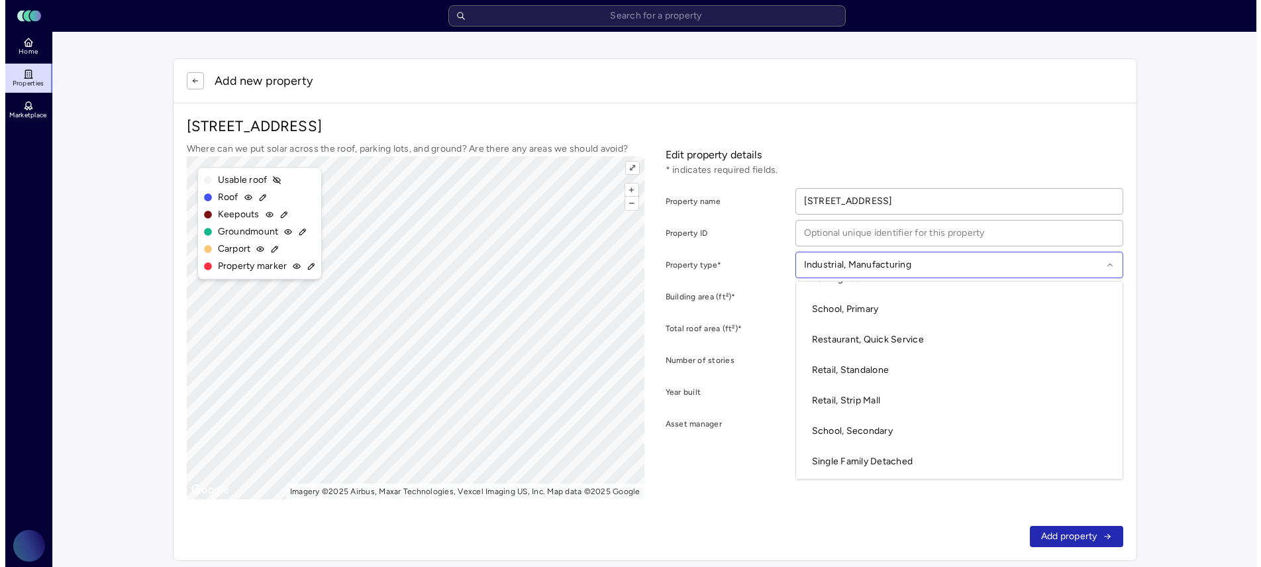
scroll to position [367, 0]
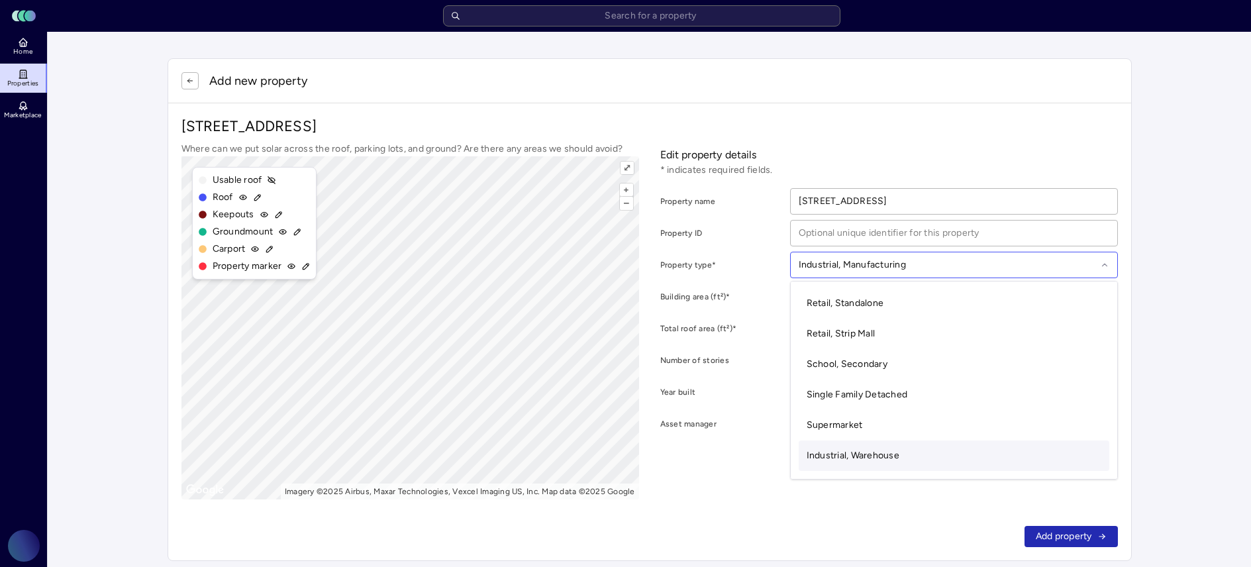
click at [888, 453] on span "Industrial, Warehouse" at bounding box center [852, 455] width 93 height 11
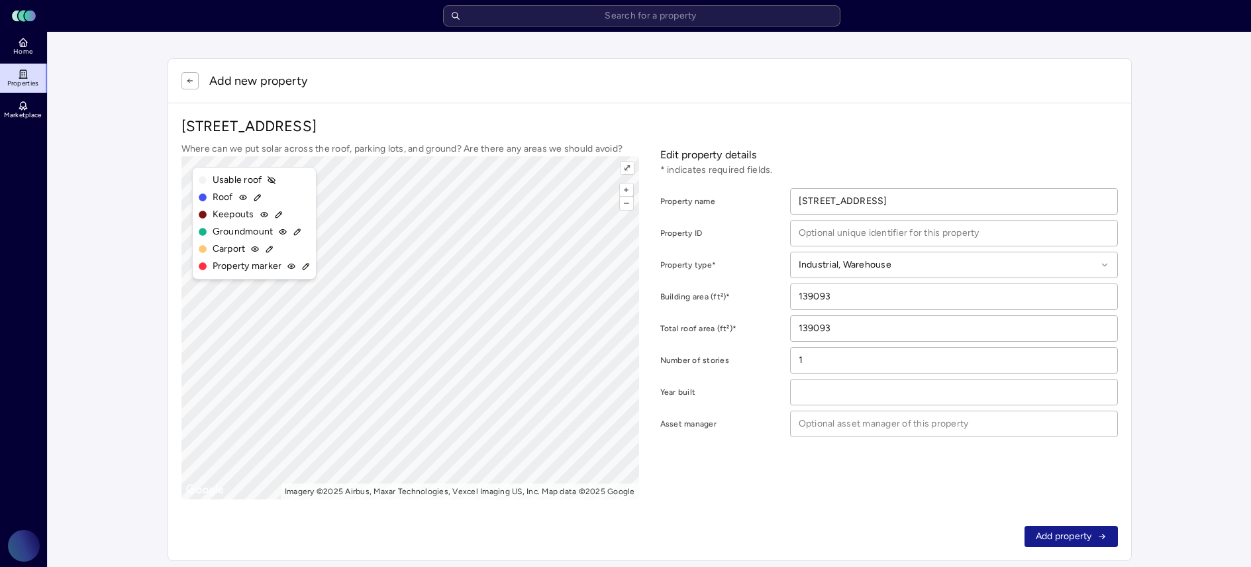
click at [1045, 535] on span "Add property" at bounding box center [1064, 536] width 56 height 15
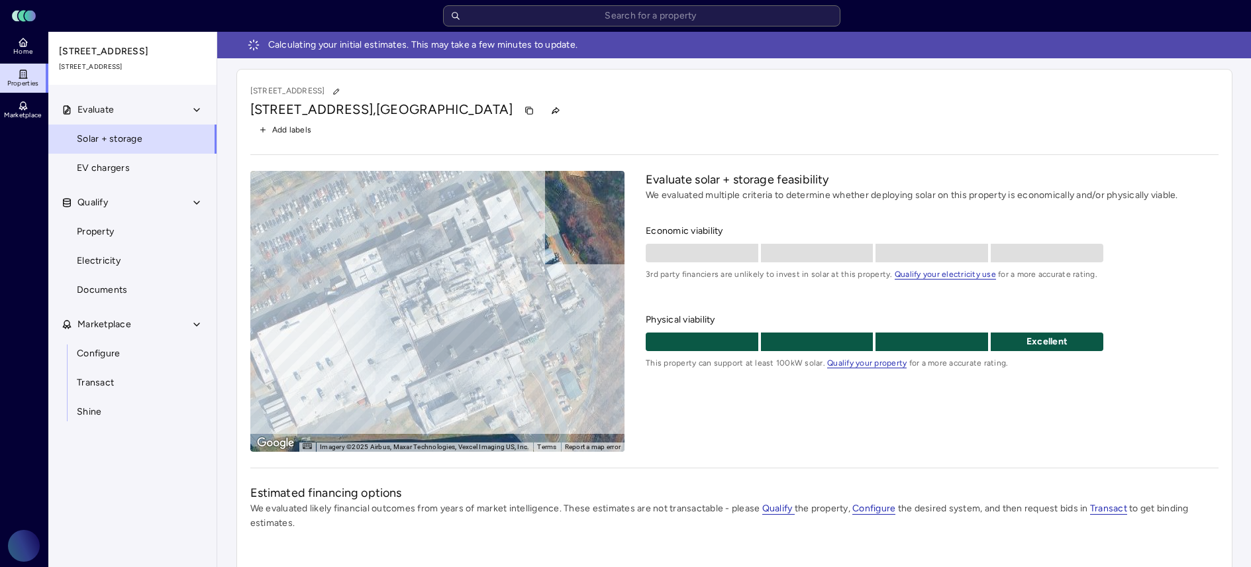
click at [291, 135] on span "Add labels" at bounding box center [292, 129] width 40 height 13
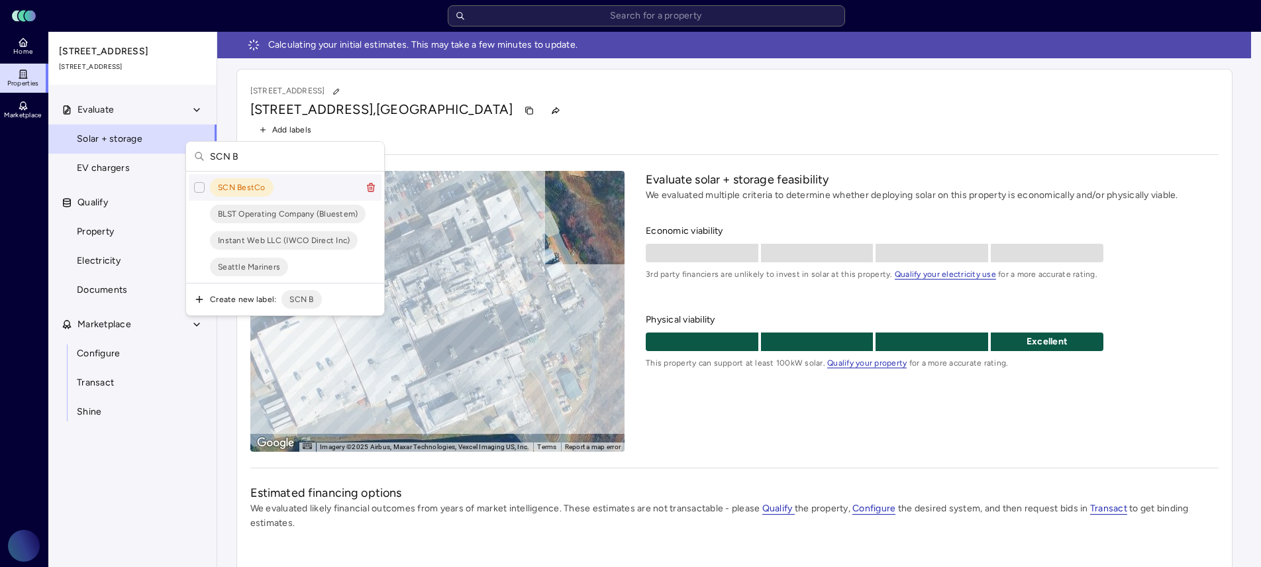
type input "SCN B"
click at [204, 185] on button "Suggestions" at bounding box center [199, 187] width 11 height 11
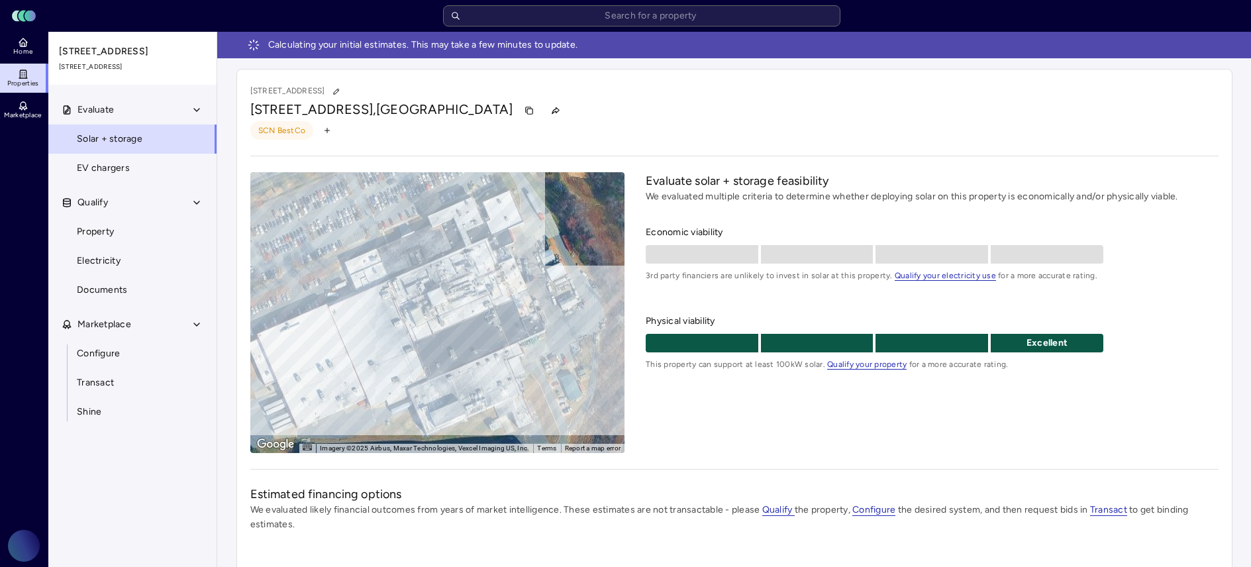
click at [271, 134] on span "SCN BestCo" at bounding box center [282, 130] width 48 height 13
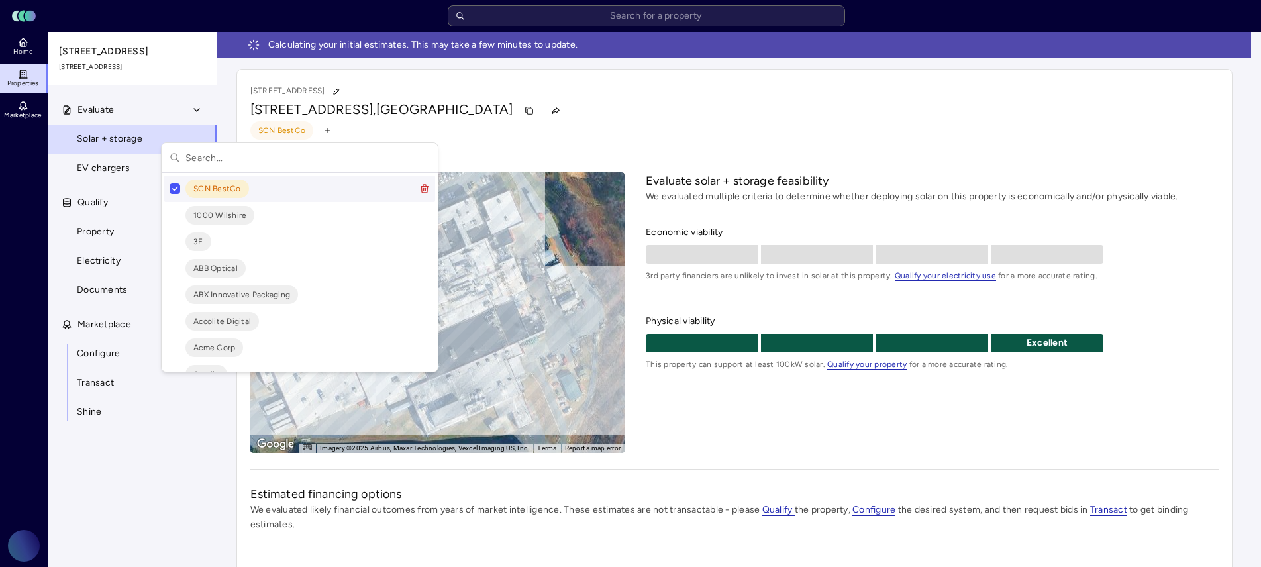
click at [453, 145] on html "Toggle Sidebar Lumen Energy Logo Home Properties Marketplace Gravity Climate [P…" at bounding box center [630, 314] width 1261 height 629
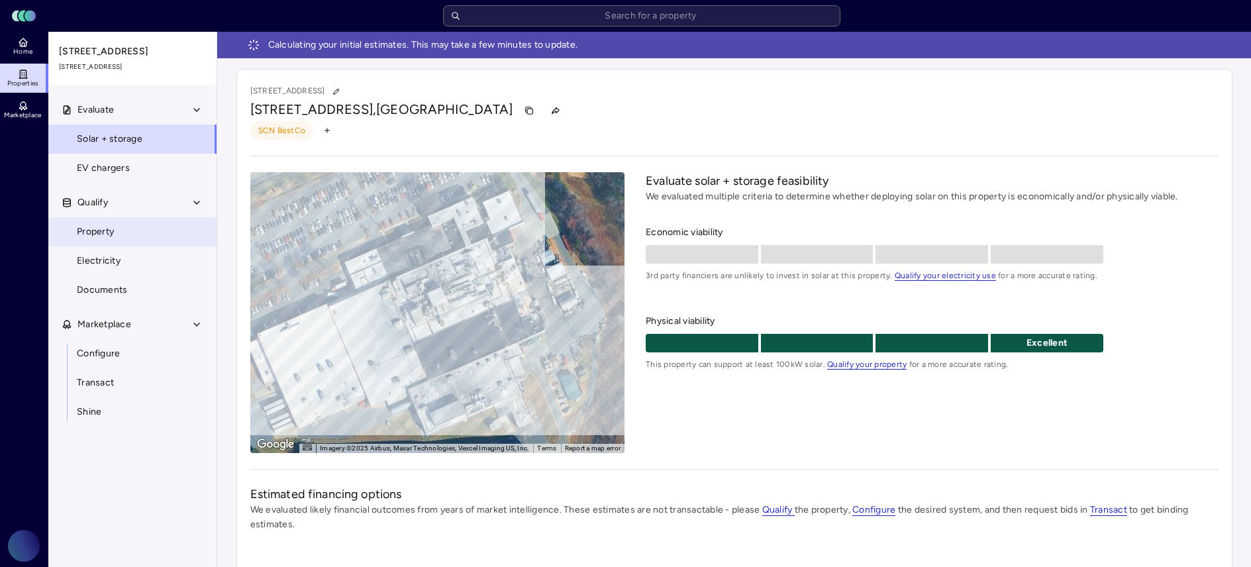
click at [148, 233] on link "Property" at bounding box center [133, 231] width 170 height 29
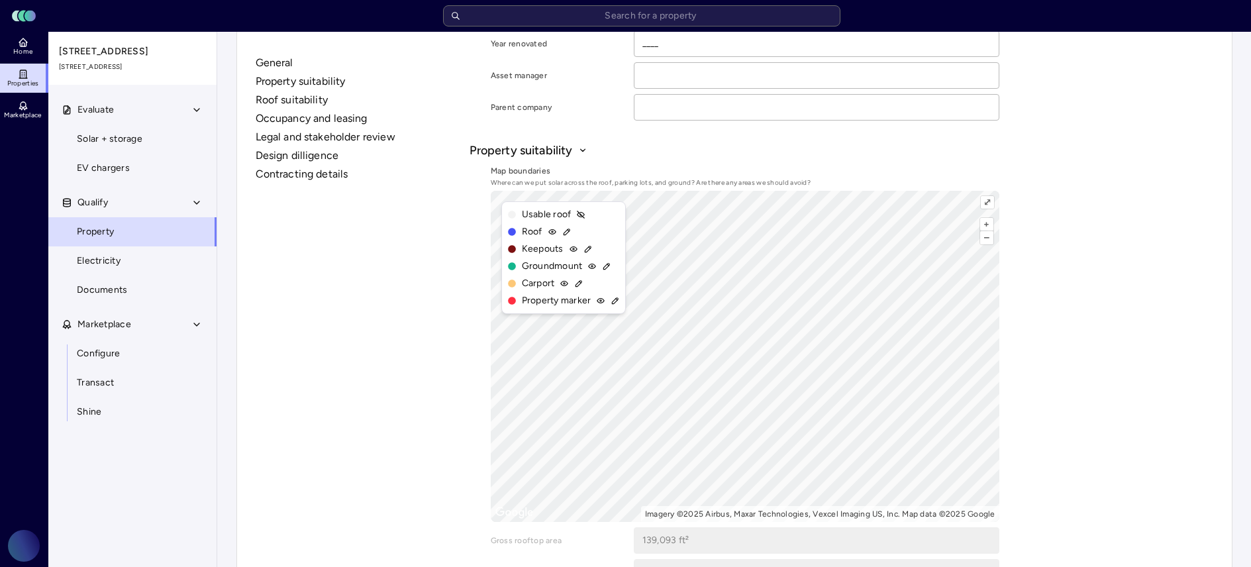
scroll to position [307, 0]
click at [121, 128] on link "Solar + storage" at bounding box center [133, 138] width 170 height 29
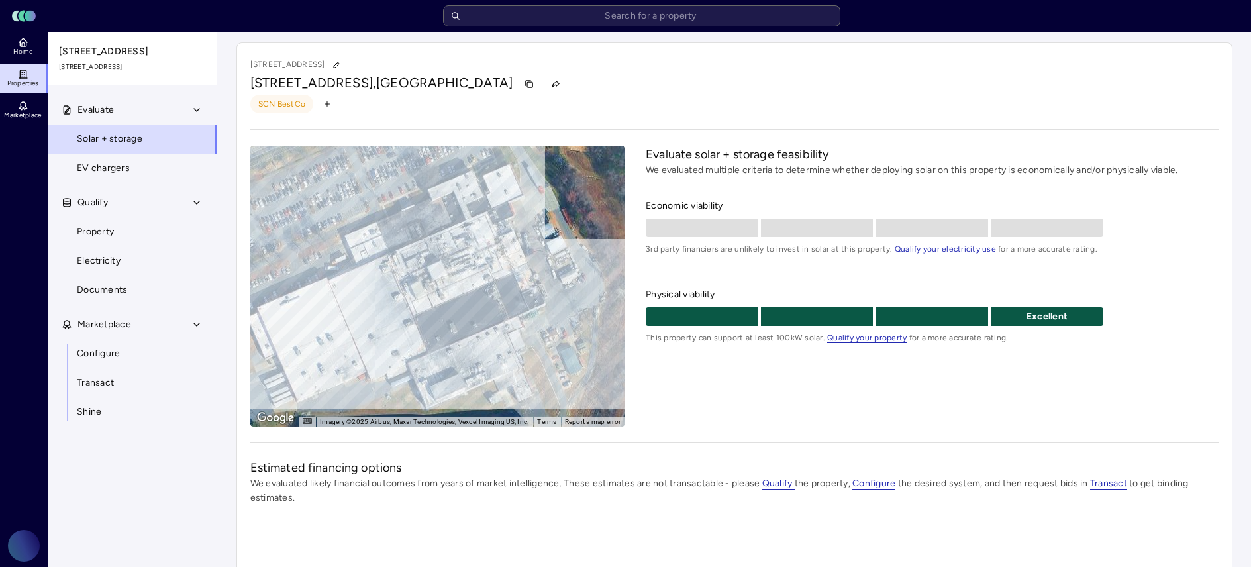
click at [28, 84] on span "Properties" at bounding box center [23, 83] width 32 height 8
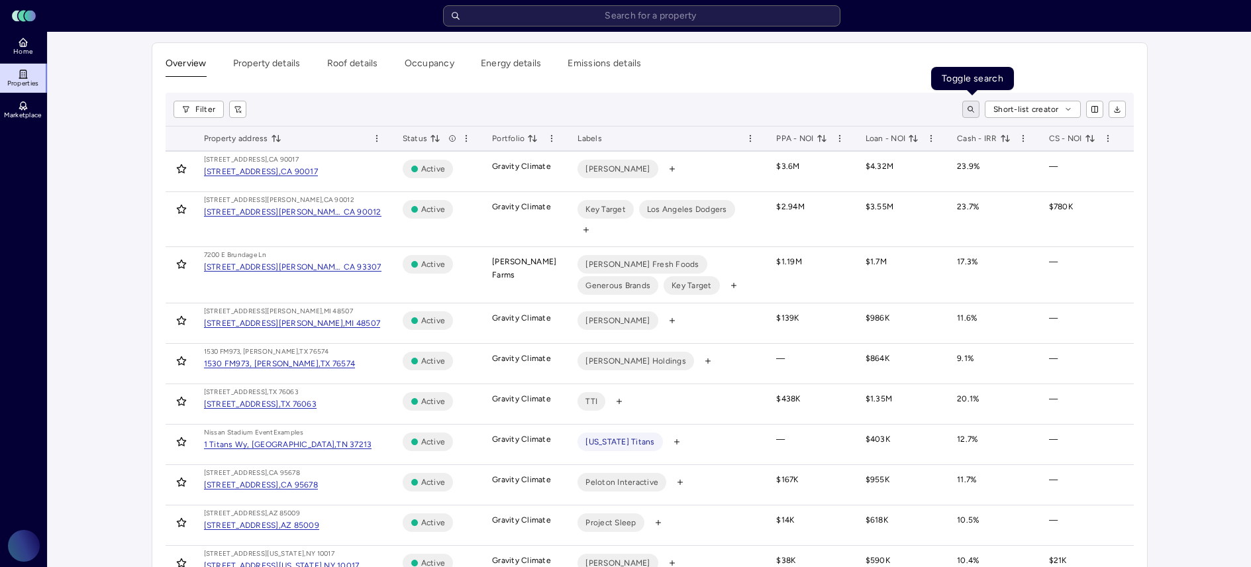
click at [973, 109] on icon "toggle search" at bounding box center [971, 109] width 8 height 8
click at [640, 136] on div "Labels" at bounding box center [665, 138] width 177 height 13
click at [589, 138] on span "Labels" at bounding box center [589, 138] width 24 height 13
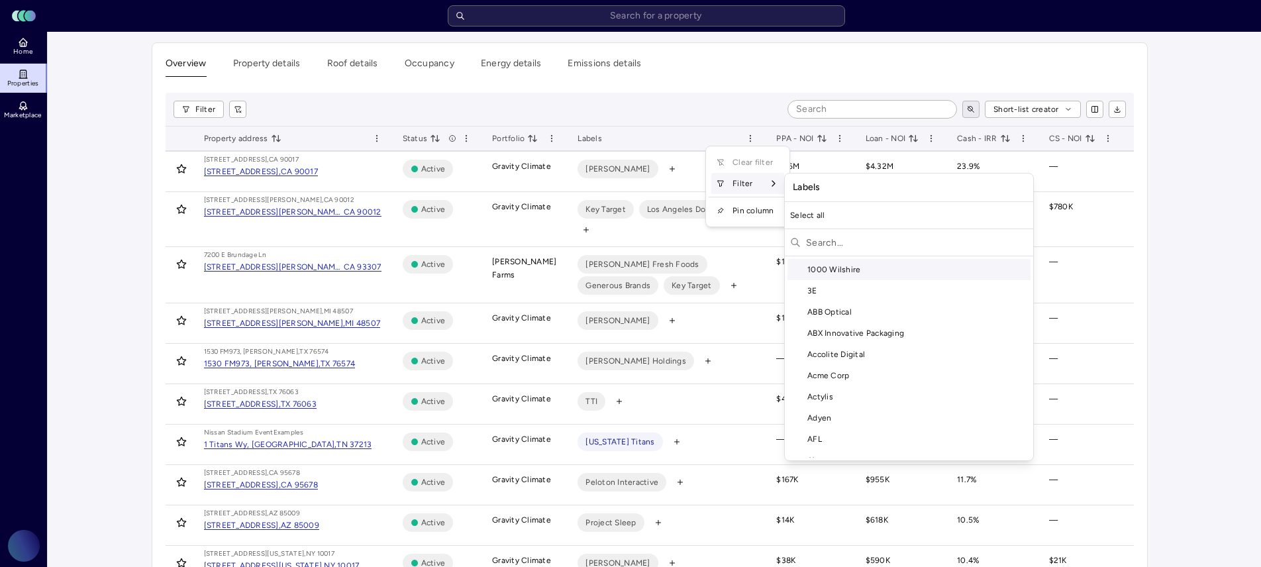
click at [744, 186] on div "Filter" at bounding box center [747, 183] width 73 height 21
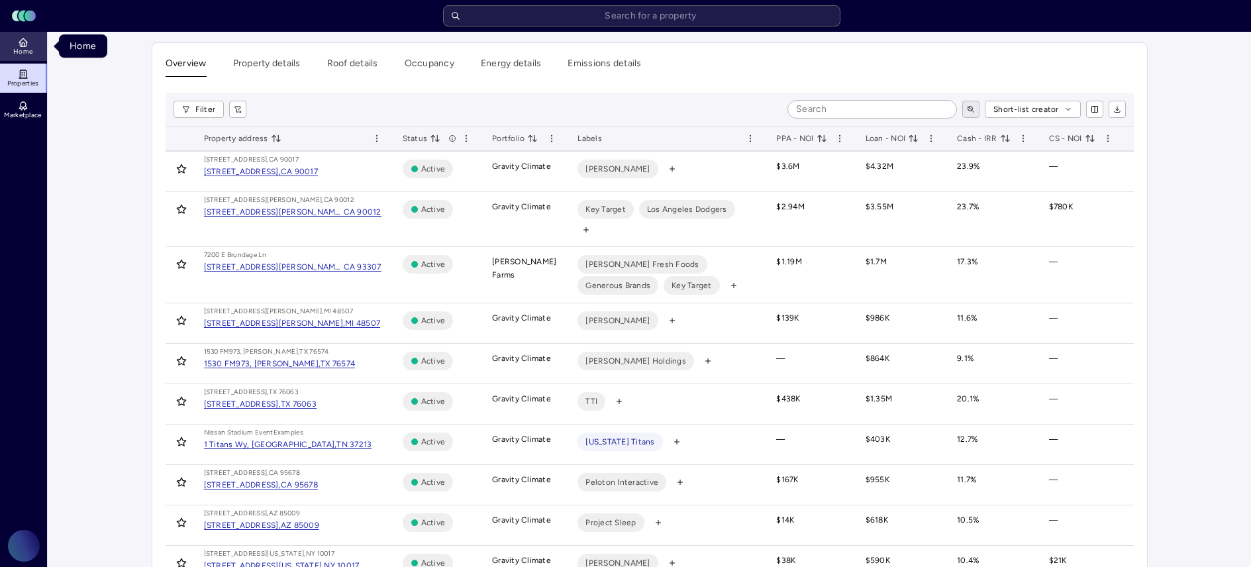
click at [33, 41] on link "Home" at bounding box center [24, 46] width 48 height 29
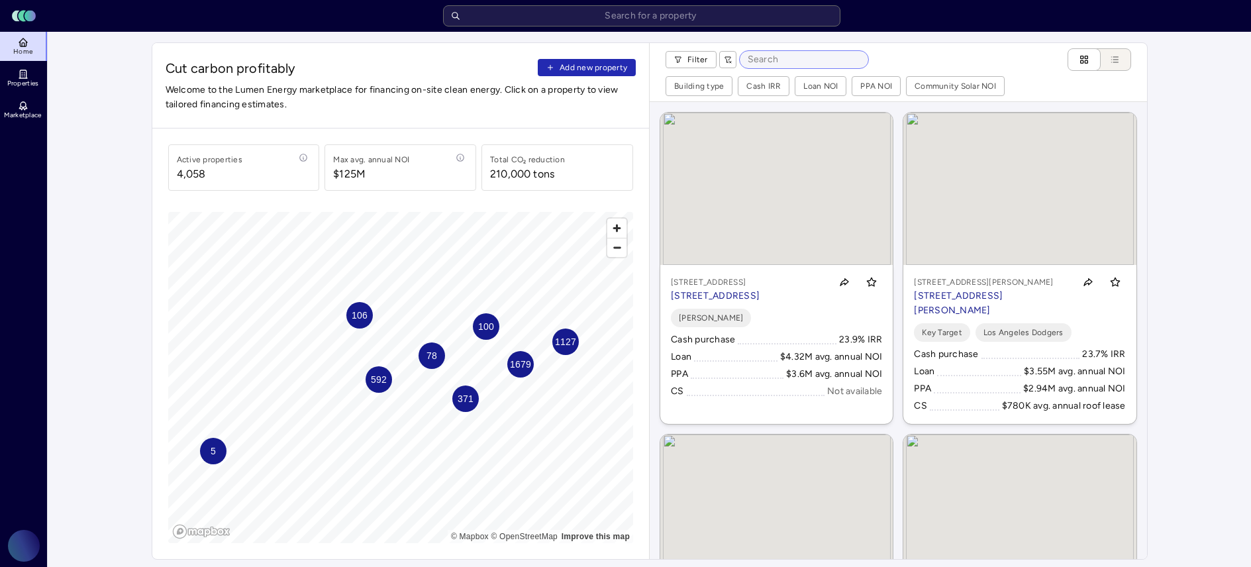
click at [782, 56] on input at bounding box center [804, 59] width 128 height 17
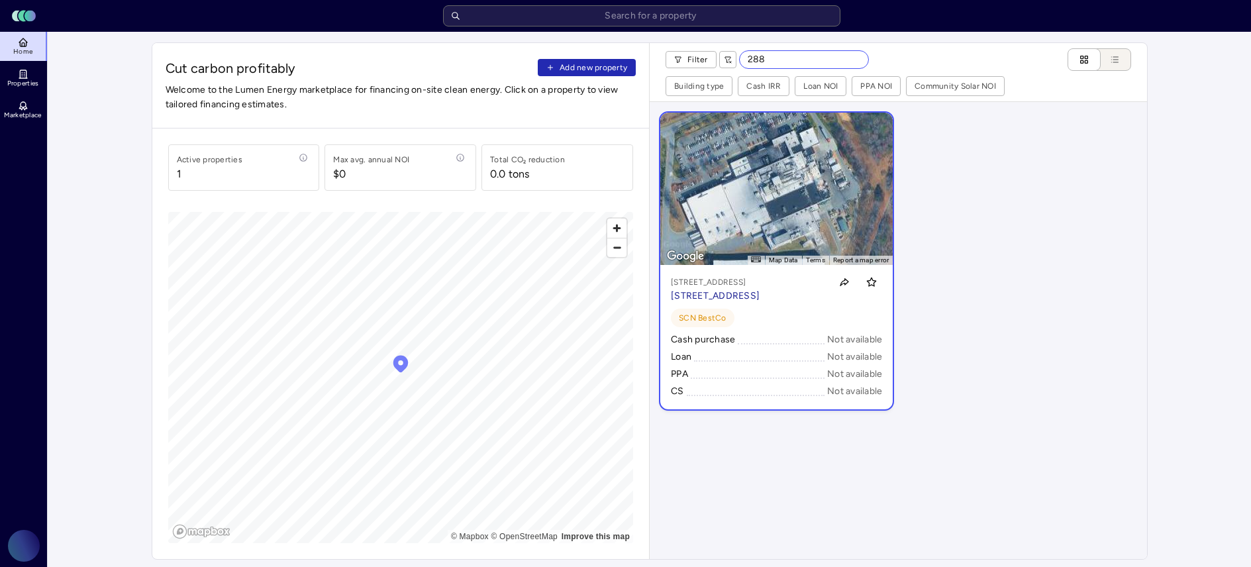
type input "288"
click at [800, 197] on link "← Move left → Move right ↑ Move up ↓ Move down + Zoom in - Zoom out Home Jump l…" at bounding box center [776, 261] width 232 height 297
